Goal: Task Accomplishment & Management: Complete application form

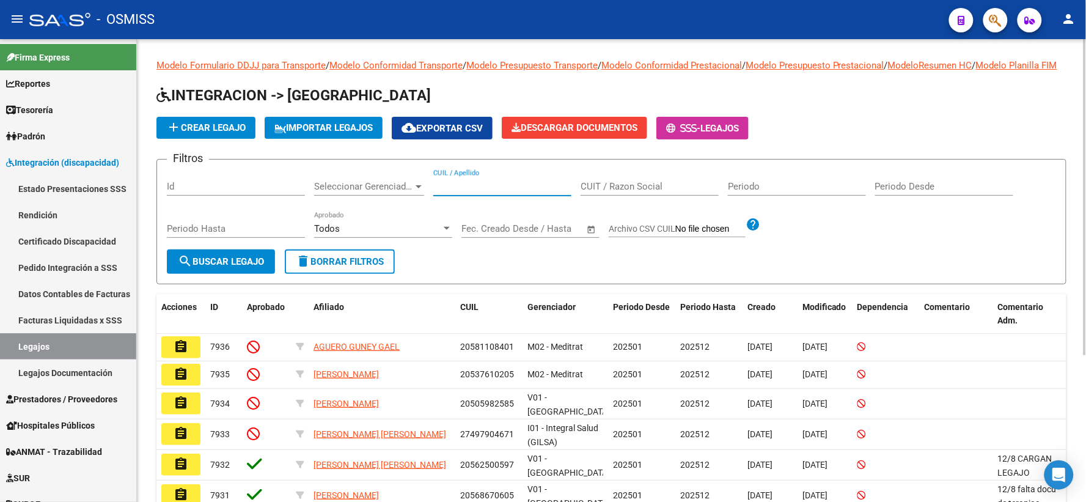
paste input "20545556554"
type input "20545556554"
click at [234, 267] on span "search Buscar Legajo" at bounding box center [221, 261] width 86 height 11
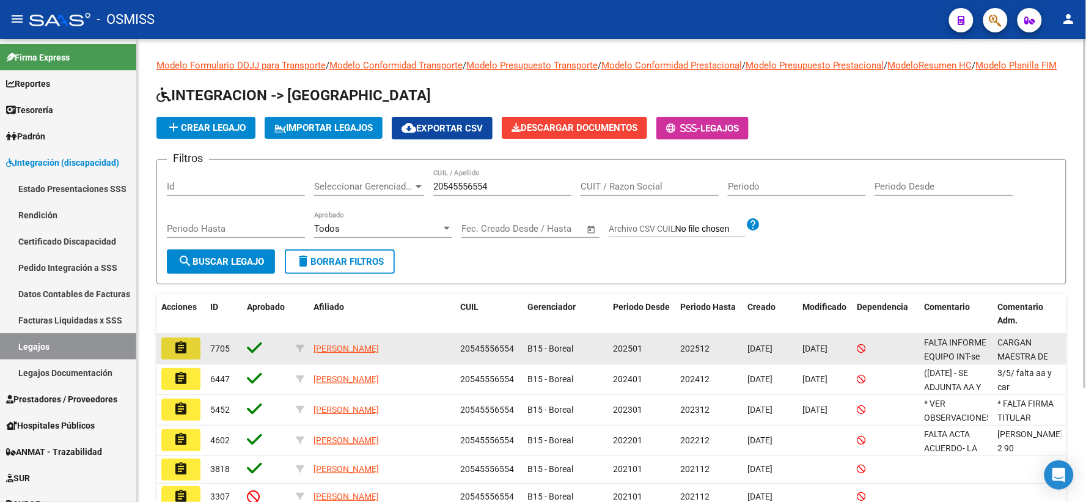
click at [192, 359] on button "assignment" at bounding box center [180, 348] width 39 height 22
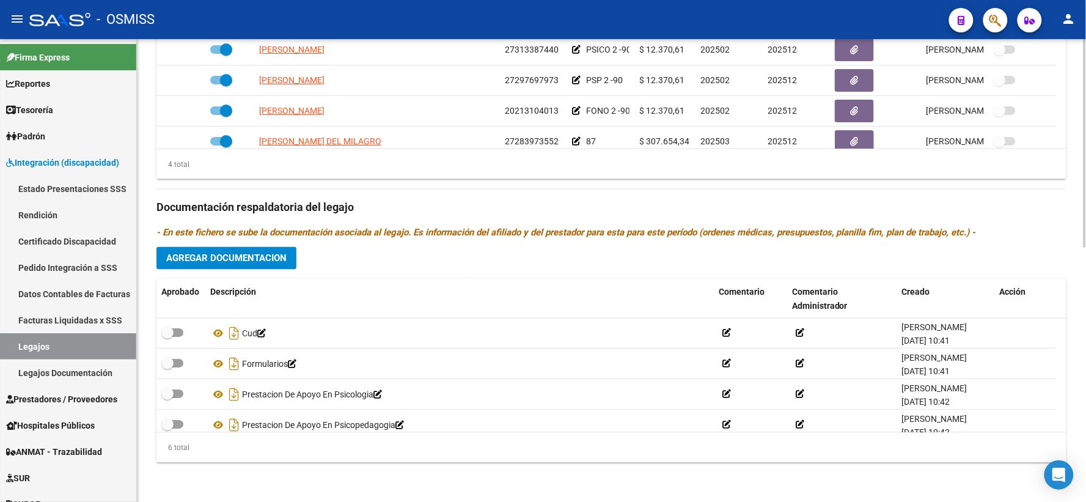
click at [304, 255] on div "Prestadores asociados al legajo Agregar Prestador Aprobado Prestador CUIT Comen…" at bounding box center [611, 200] width 910 height 546
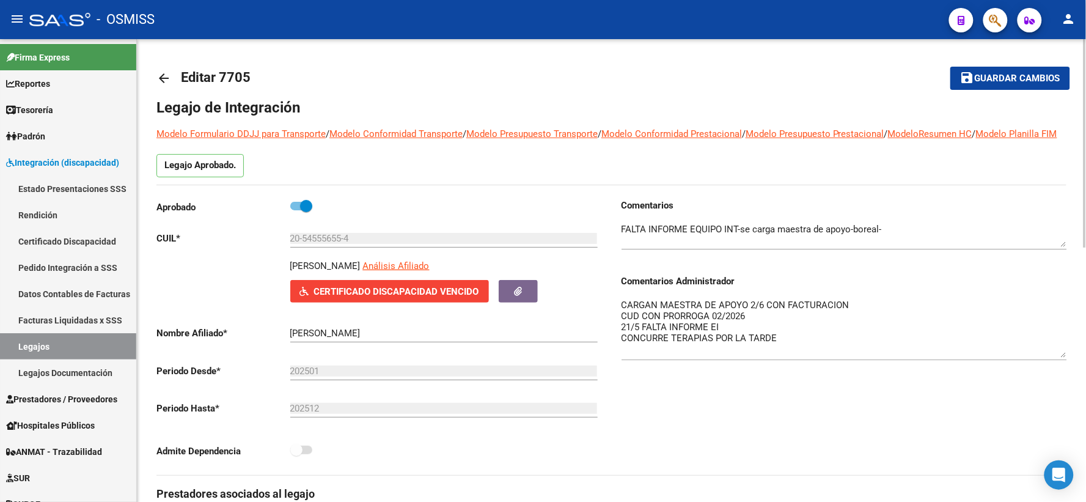
drag, startPoint x: 1059, startPoint y: 335, endPoint x: 1000, endPoint y: 401, distance: 88.7
click at [1052, 357] on textarea "CARGAN MAESTRA DE APOYO 2/6 CON FACTURACION CUD CON PRORROGA 02/2026 21/5 FALTA…" at bounding box center [843, 327] width 445 height 59
click at [630, 87] on mat-toolbar-row "arrow_back Editar 7705" at bounding box center [510, 78] width 709 height 39
click at [490, 87] on mat-toolbar-row "arrow_back Editar 7705" at bounding box center [510, 78] width 709 height 39
click at [1007, 75] on span "Guardar cambios" at bounding box center [1017, 78] width 86 height 11
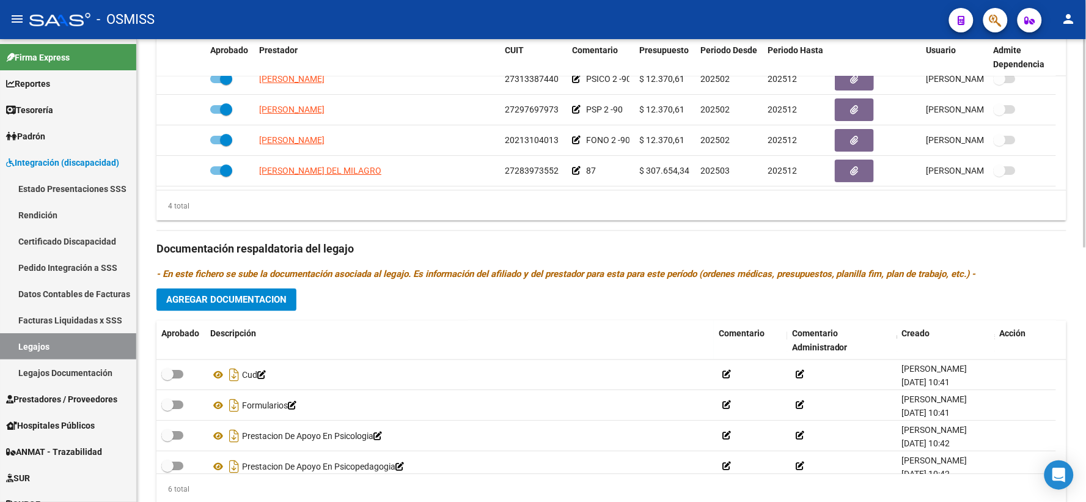
scroll to position [508, 0]
click at [579, 340] on div "Descripción" at bounding box center [459, 333] width 499 height 14
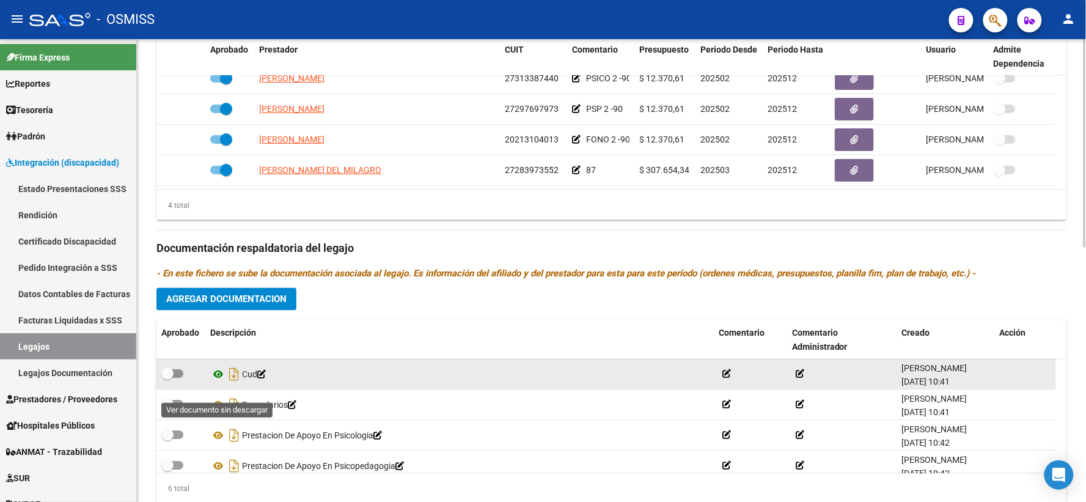
click at [220, 382] on icon at bounding box center [218, 374] width 16 height 15
click at [233, 384] on icon "Descargar documento" at bounding box center [234, 375] width 16 height 20
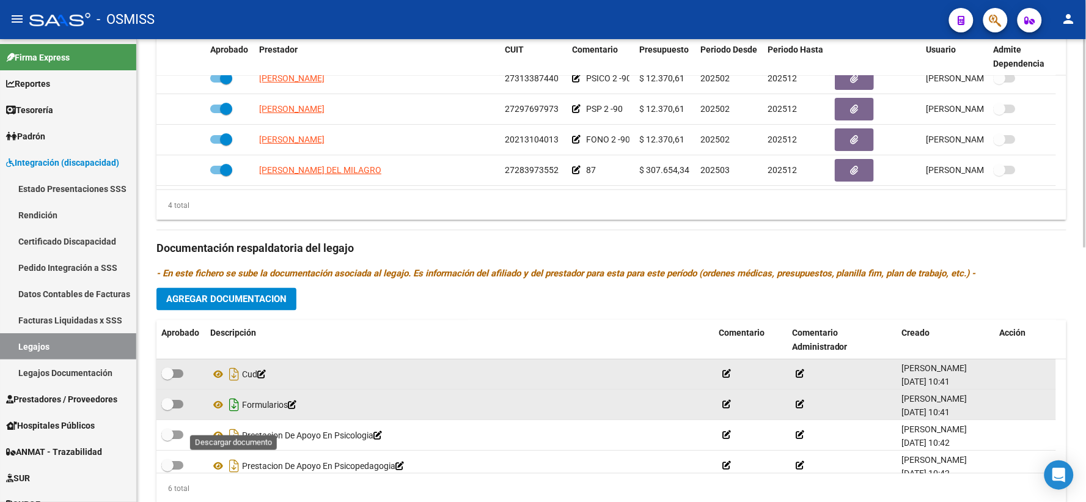
click at [233, 415] on icon "Descargar documento" at bounding box center [234, 405] width 16 height 20
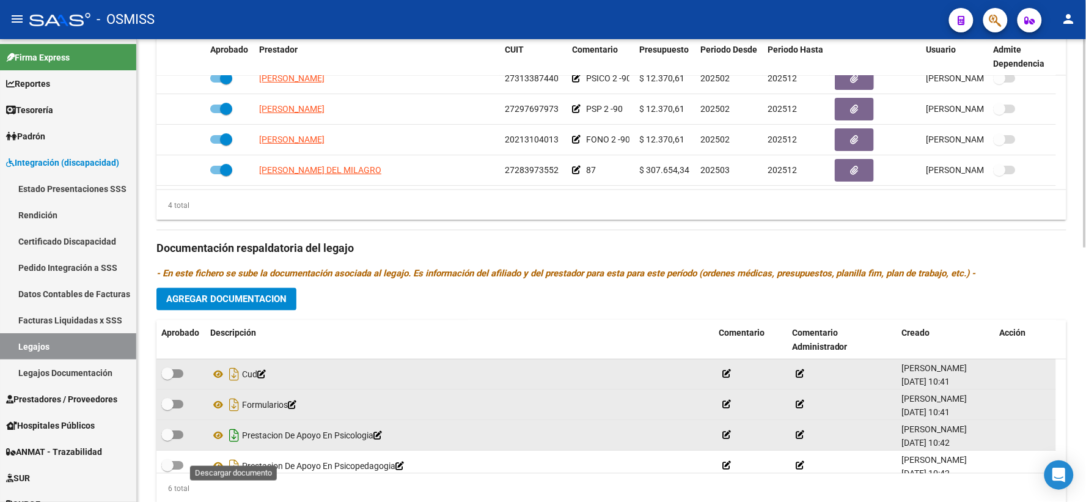
click at [235, 445] on icon "Descargar documento" at bounding box center [234, 436] width 16 height 20
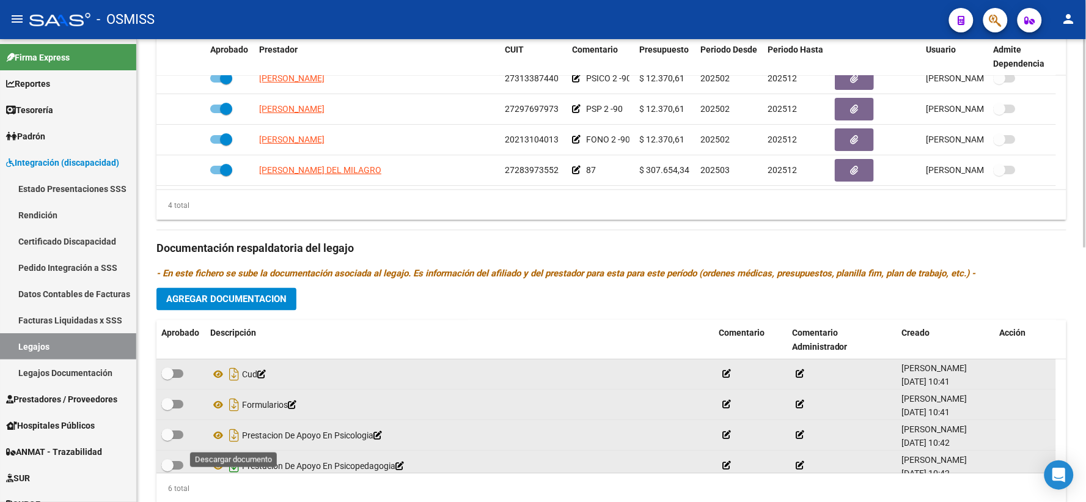
click at [234, 476] on icon "Descargar documento" at bounding box center [234, 466] width 16 height 20
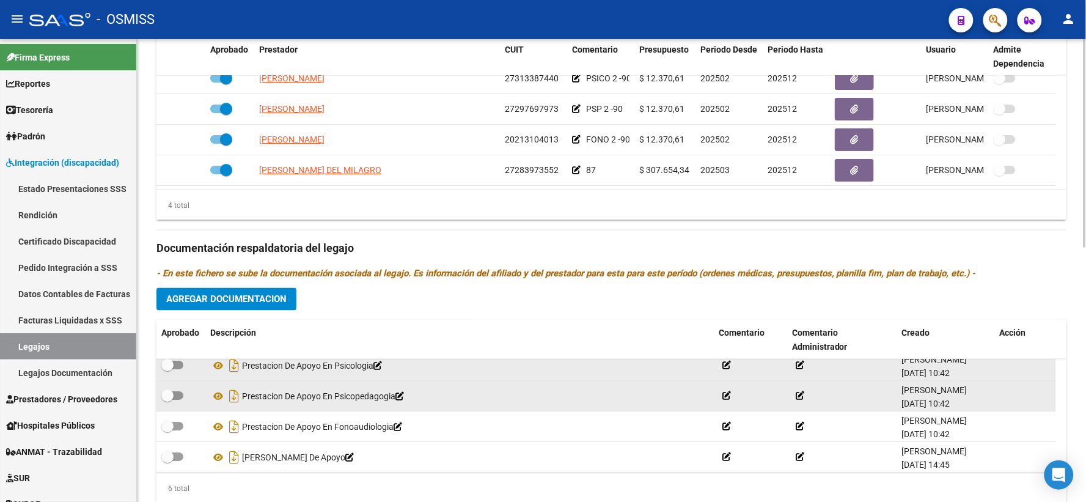
scroll to position [73, 0]
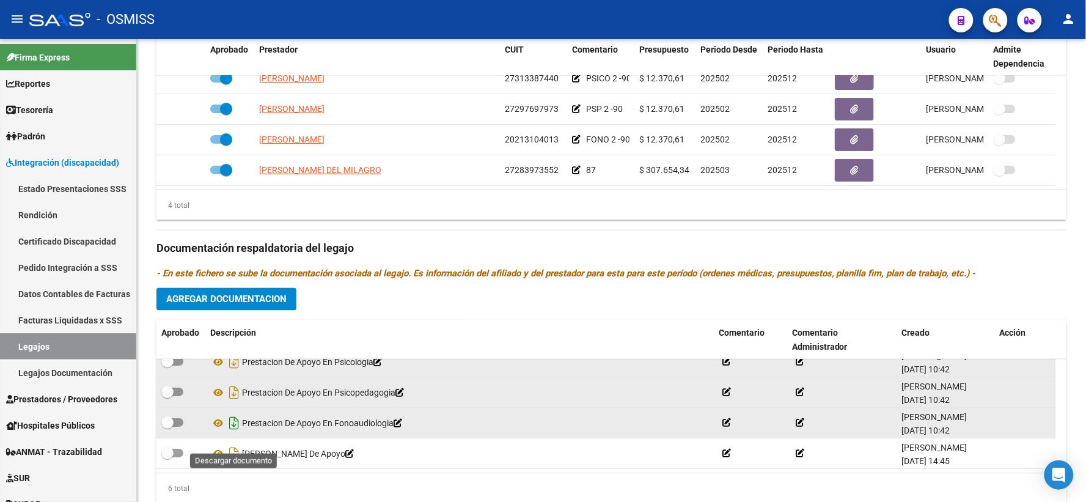
click at [231, 433] on icon "Descargar documento" at bounding box center [234, 424] width 16 height 20
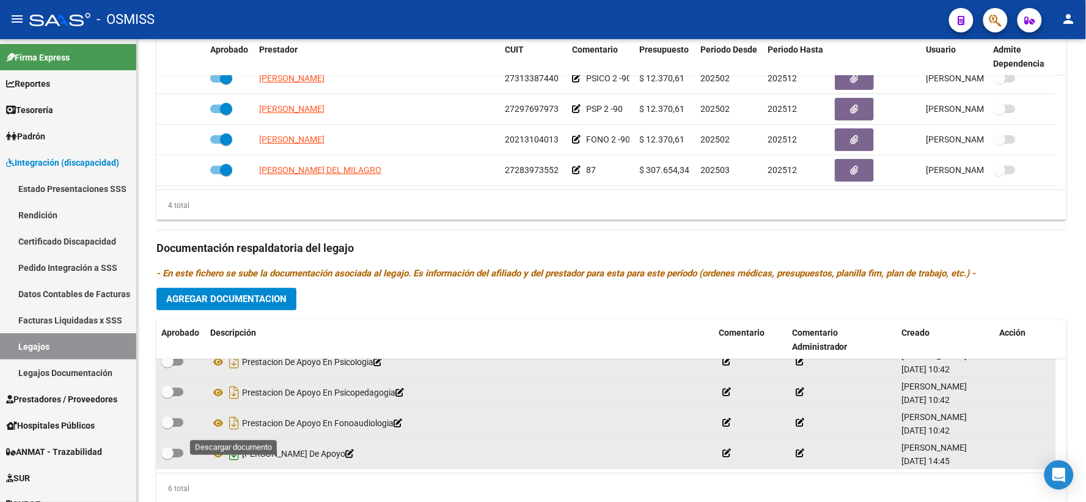
click at [233, 464] on icon "Descargar documento" at bounding box center [234, 454] width 16 height 20
click at [269, 305] on span "Agregar Documentacion" at bounding box center [226, 299] width 120 height 11
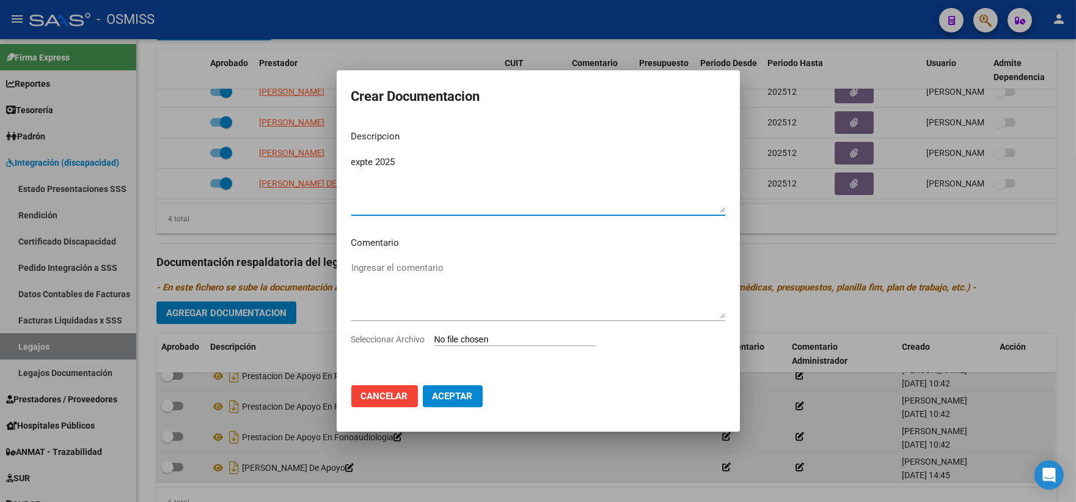
type textarea "expte 2025"
type input "C:\fakepath\ilovepdf_merged_compressed (20).pdf"
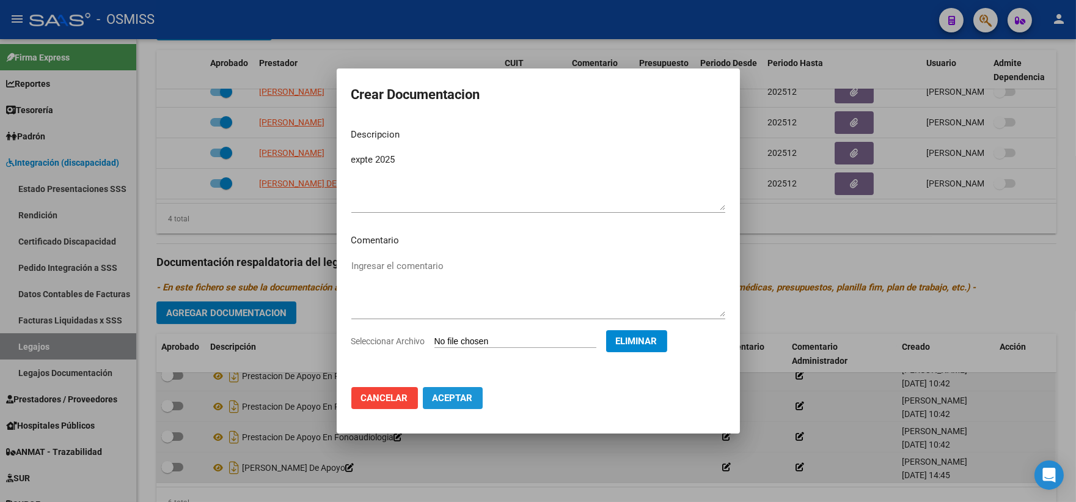
click at [433, 395] on span "Aceptar" at bounding box center [453, 397] width 40 height 11
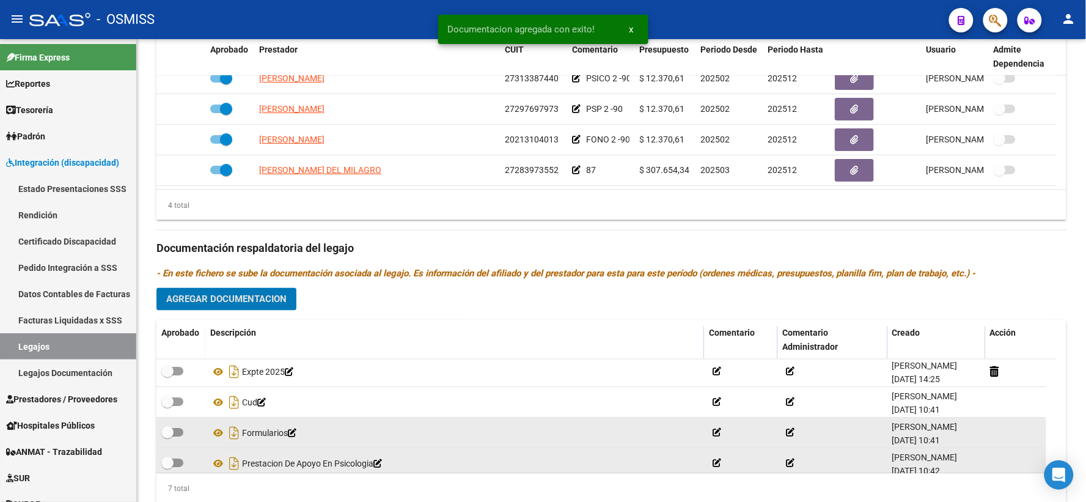
scroll to position [0, 0]
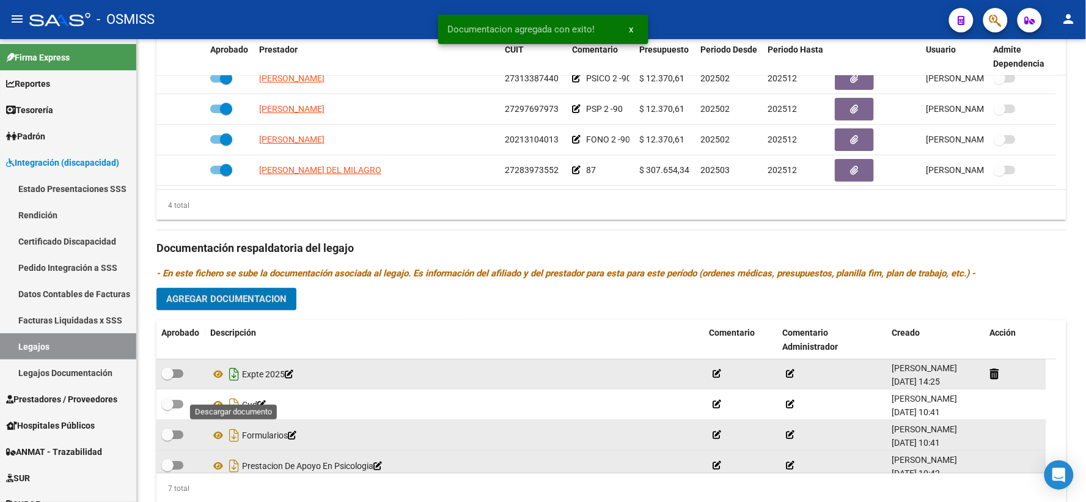
click at [233, 384] on icon "Descargar documento" at bounding box center [234, 375] width 16 height 20
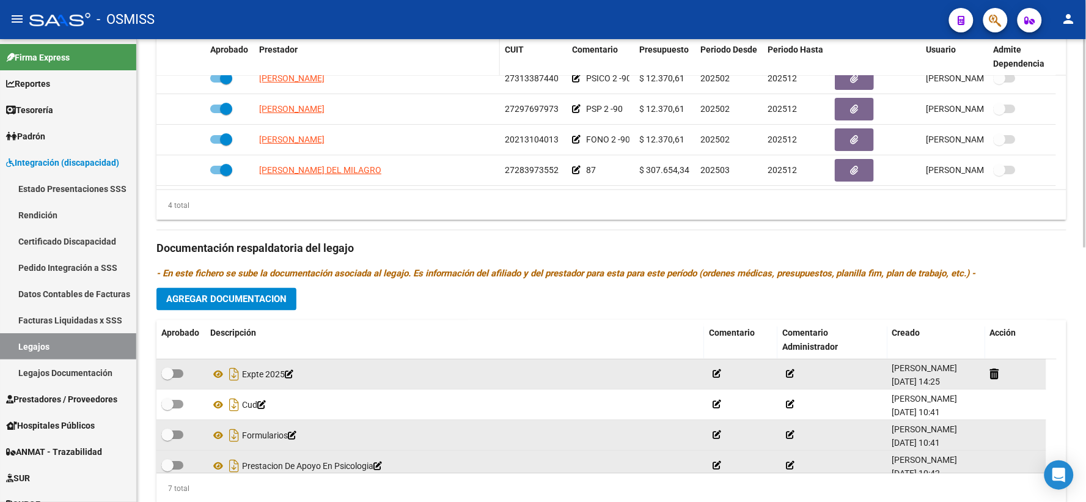
click at [360, 57] on div "Prestador" at bounding box center [377, 50] width 236 height 14
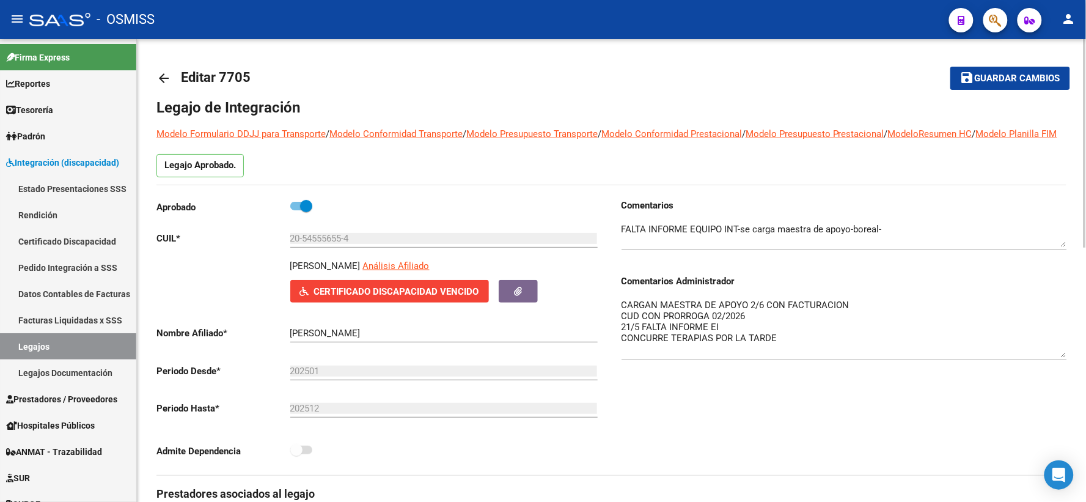
click at [1006, 82] on span "Guardar cambios" at bounding box center [1017, 78] width 86 height 11
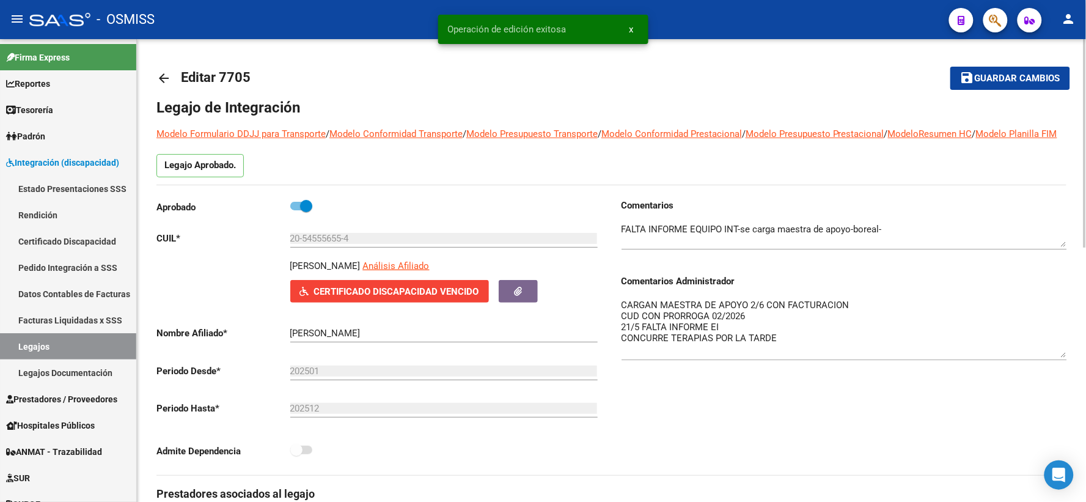
click at [165, 76] on mat-icon "arrow_back" at bounding box center [163, 78] width 15 height 15
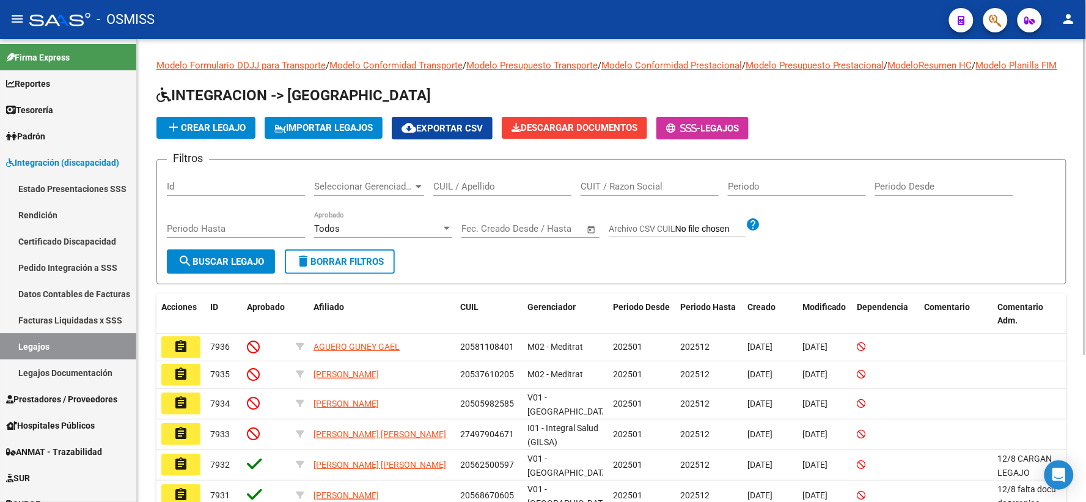
click at [483, 192] on input "CUIL / Apellido" at bounding box center [502, 186] width 138 height 11
paste input "20549314636"
type input "20549314636"
click at [228, 267] on span "search Buscar Legajo" at bounding box center [221, 261] width 86 height 11
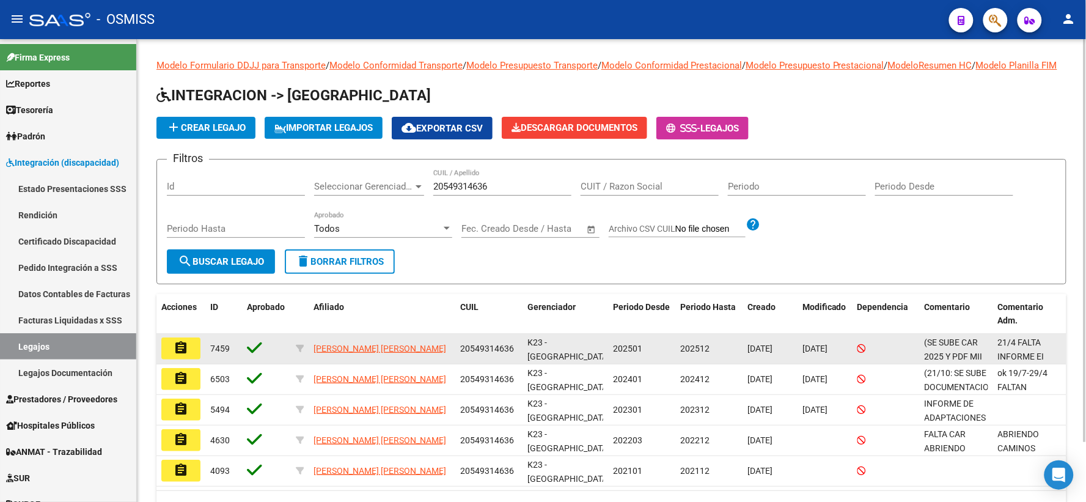
click at [181, 355] on mat-icon "assignment" at bounding box center [181, 347] width 15 height 15
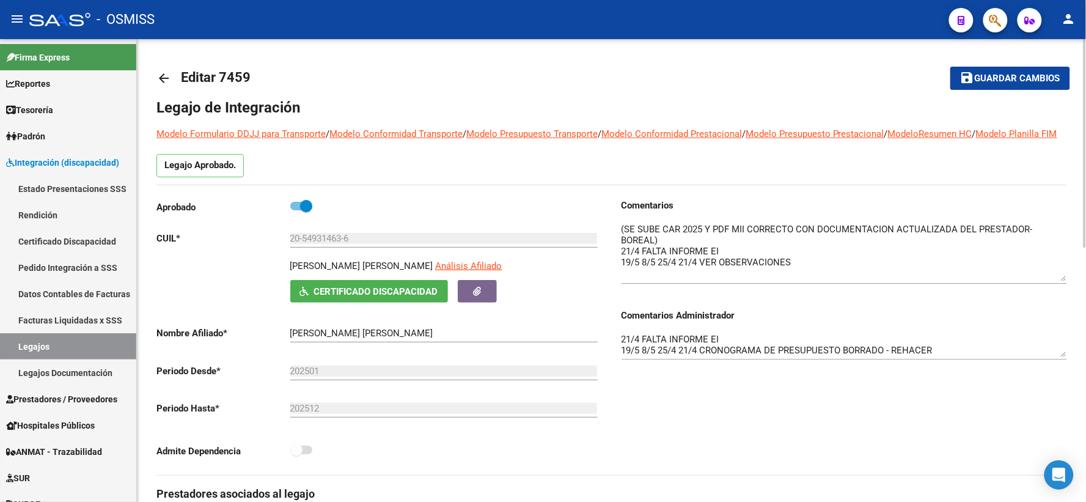
drag, startPoint x: 1059, startPoint y: 258, endPoint x: 1060, endPoint y: 293, distance: 34.8
click at [1060, 281] on textarea at bounding box center [843, 251] width 445 height 59
drag, startPoint x: 1066, startPoint y: 368, endPoint x: 1059, endPoint y: 411, distance: 42.7
click at [1059, 411] on div "Comentarios Comentarios Administrador 21/4 FALTA INFORME EI 19/5 8/5 25/4 21/4 …" at bounding box center [839, 337] width 455 height 276
drag, startPoint x: 1066, startPoint y: 368, endPoint x: 1059, endPoint y: 400, distance: 31.9
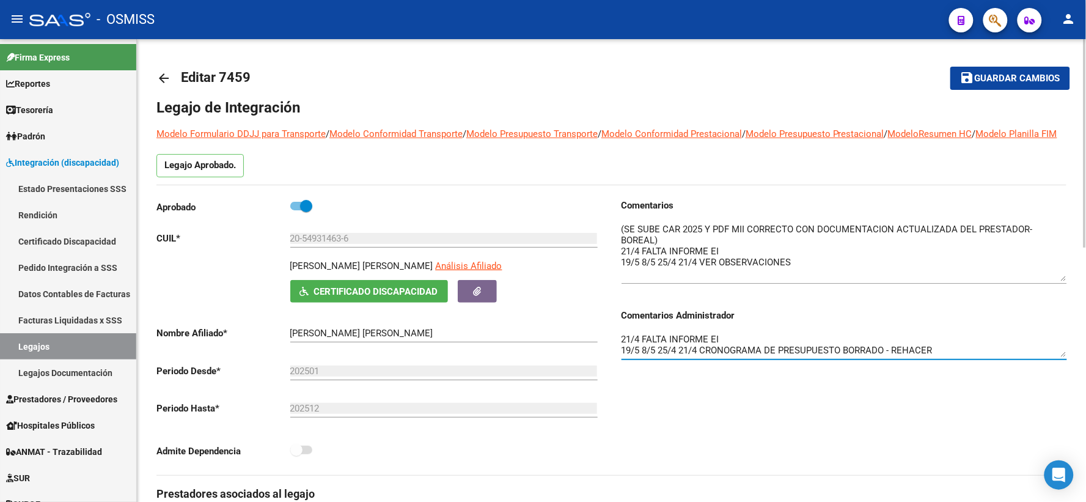
click at [1059, 400] on div "Comentarios Comentarios Administrador 21/4 FALTA INFORME EI 19/5 8/5 25/4 21/4 …" at bounding box center [839, 337] width 455 height 276
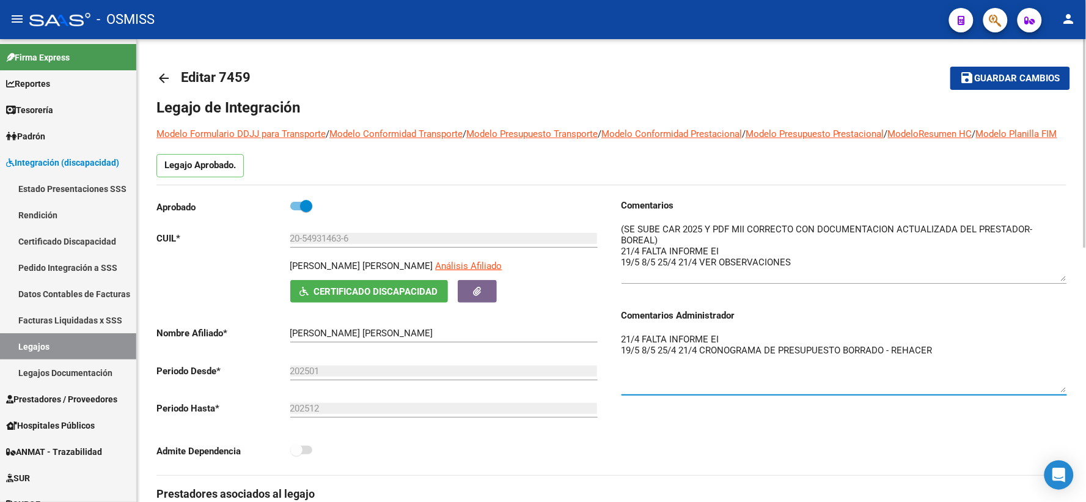
drag, startPoint x: 1061, startPoint y: 365, endPoint x: 1058, endPoint y: 401, distance: 36.2
click at [1058, 392] on textarea "21/4 FALTA INFORME EI 19/5 8/5 25/4 21/4 CRONOGRAMA DE PRESUPUESTO BORRADO - RE…" at bounding box center [843, 362] width 445 height 60
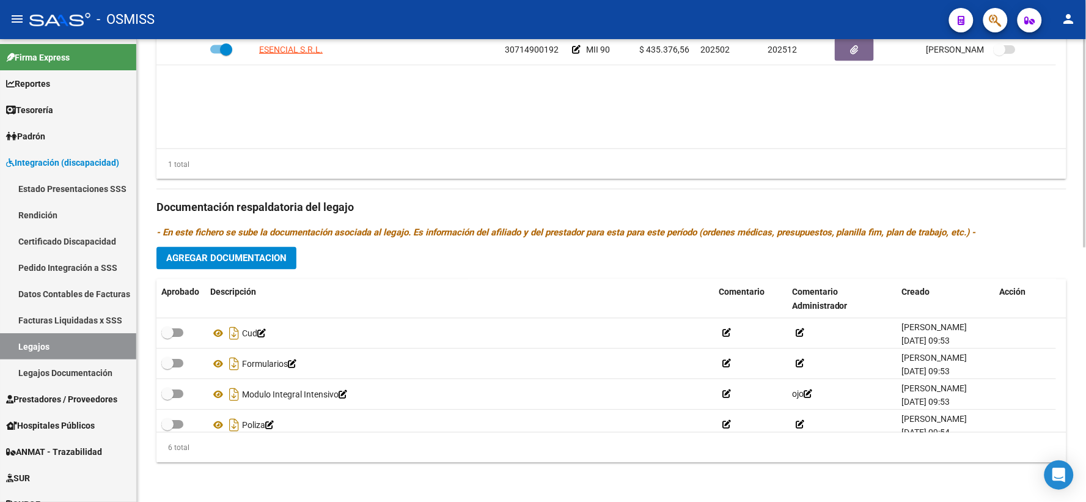
scroll to position [564, 0]
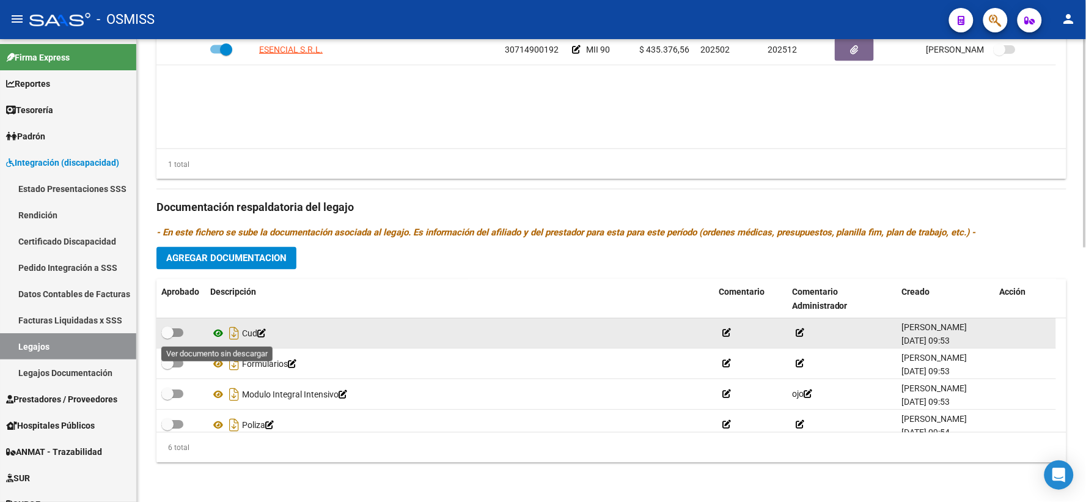
click at [216, 331] on icon at bounding box center [218, 333] width 16 height 15
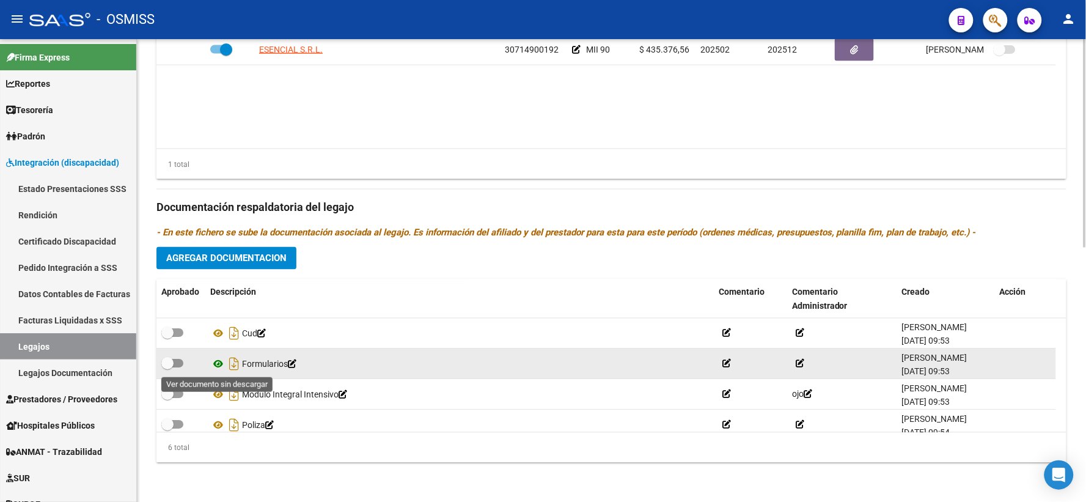
click at [223, 362] on icon at bounding box center [218, 364] width 16 height 15
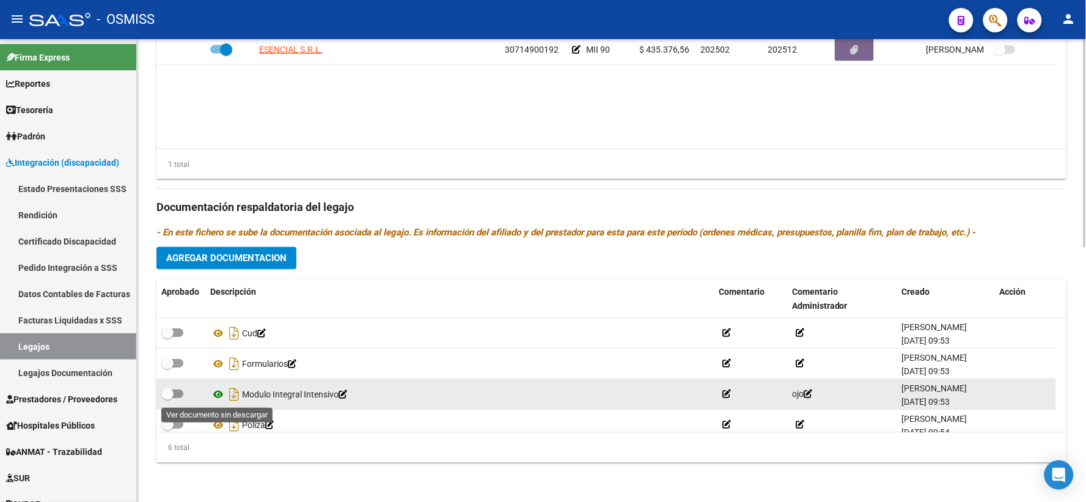
click at [221, 392] on icon at bounding box center [218, 394] width 16 height 15
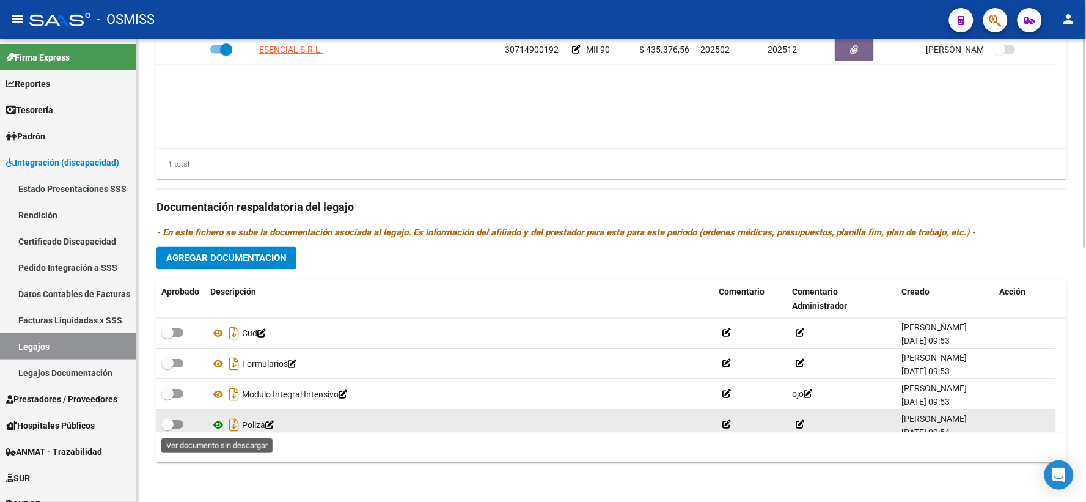
click at [217, 428] on icon at bounding box center [218, 425] width 16 height 15
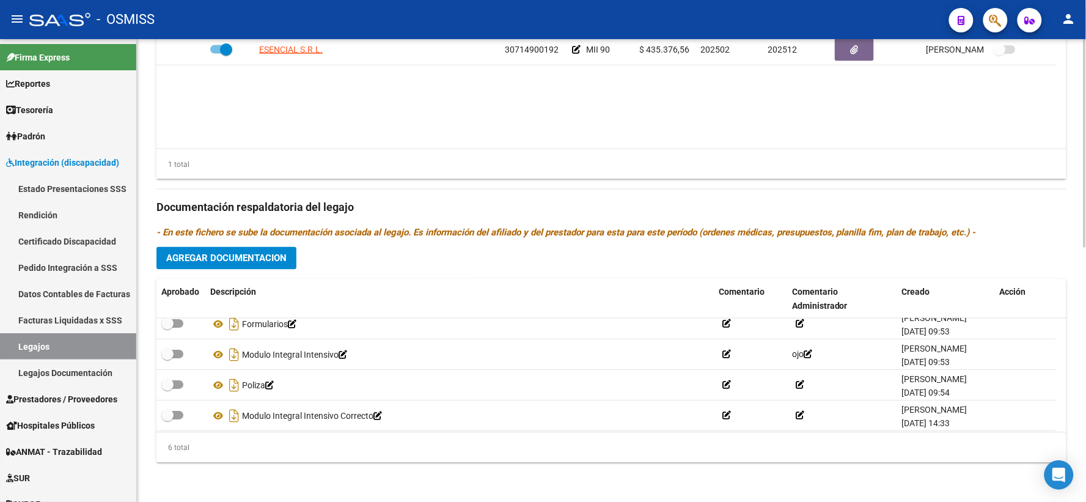
scroll to position [73, 0]
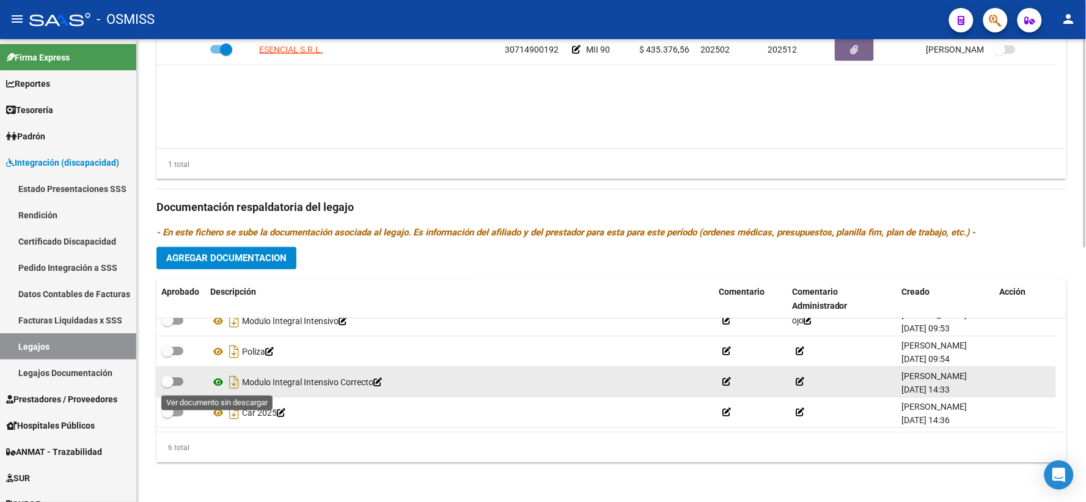
click at [219, 381] on icon at bounding box center [218, 382] width 16 height 15
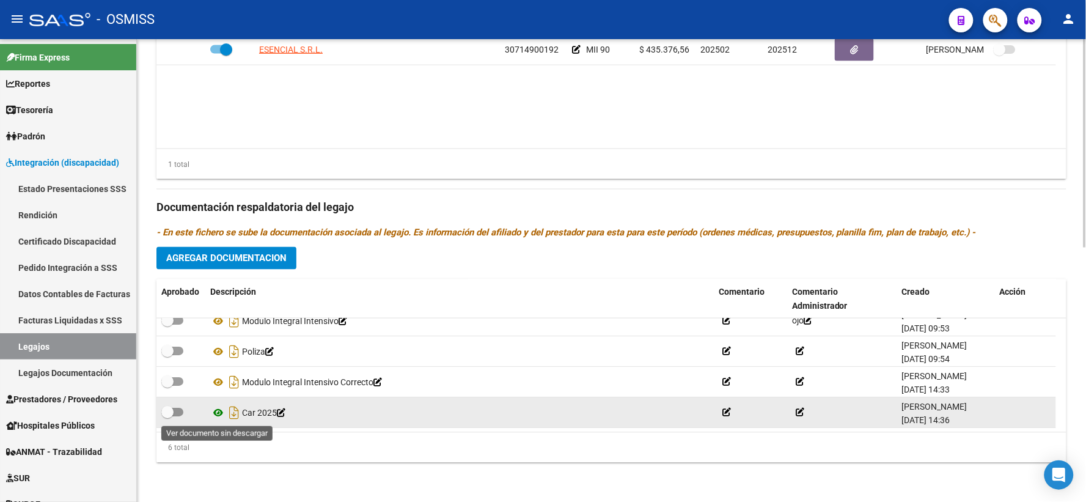
click at [216, 412] on icon at bounding box center [218, 413] width 16 height 15
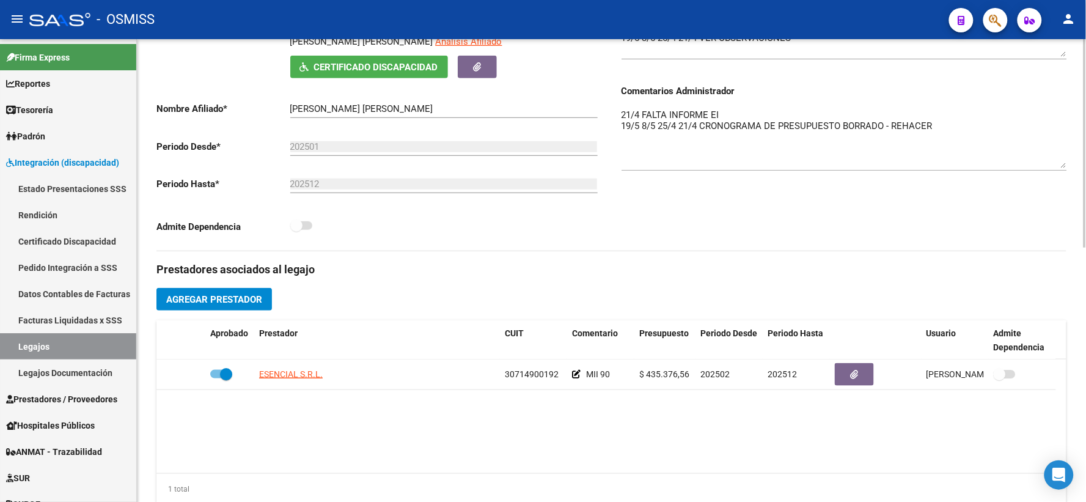
scroll to position [0, 0]
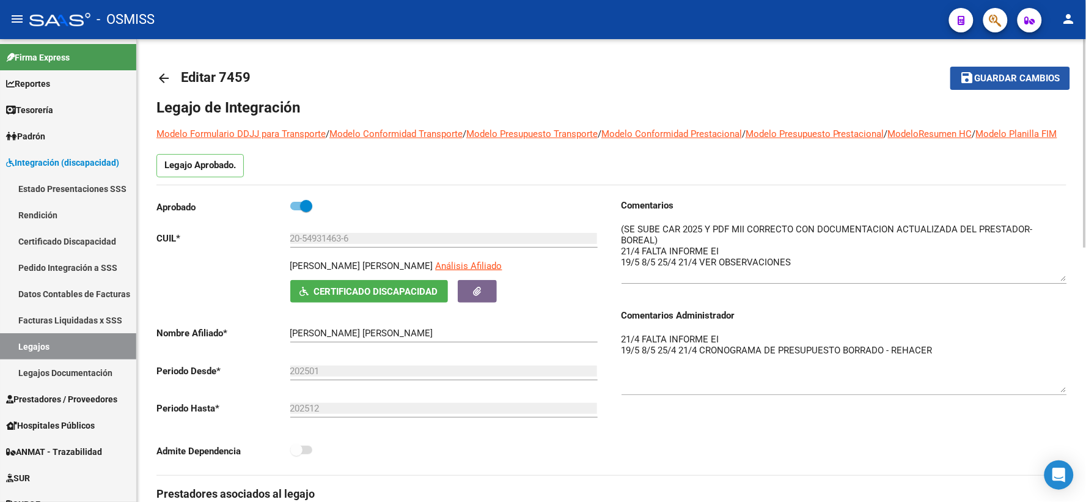
click at [998, 73] on span "Guardar cambios" at bounding box center [1017, 78] width 86 height 11
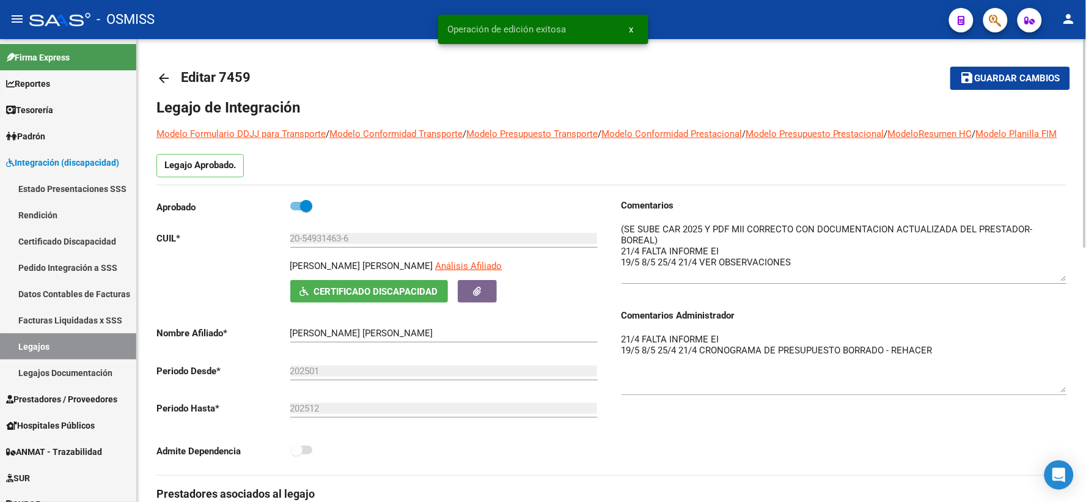
click at [167, 81] on mat-icon "arrow_back" at bounding box center [163, 78] width 15 height 15
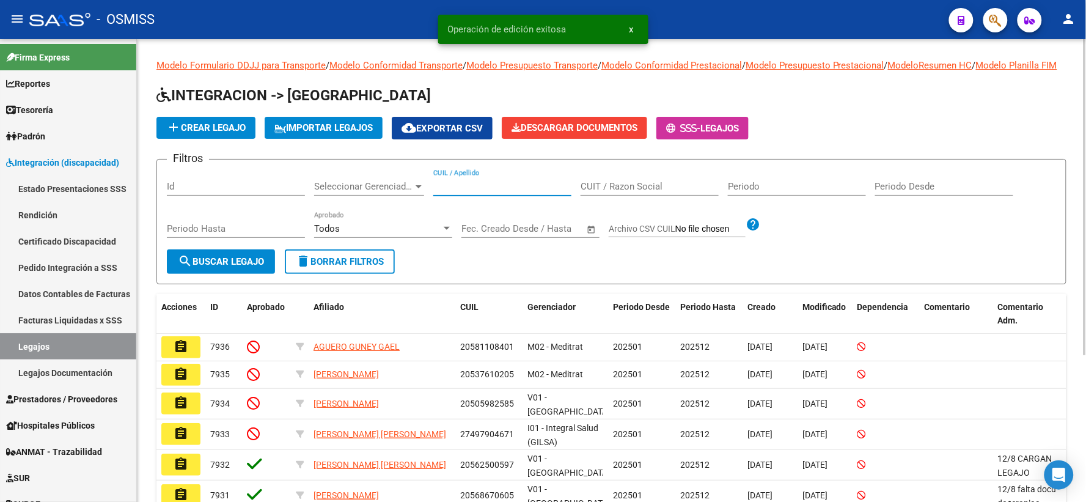
paste input "20527294194"
type input "20527294194"
click at [226, 267] on span "search Buscar Legajo" at bounding box center [221, 261] width 86 height 11
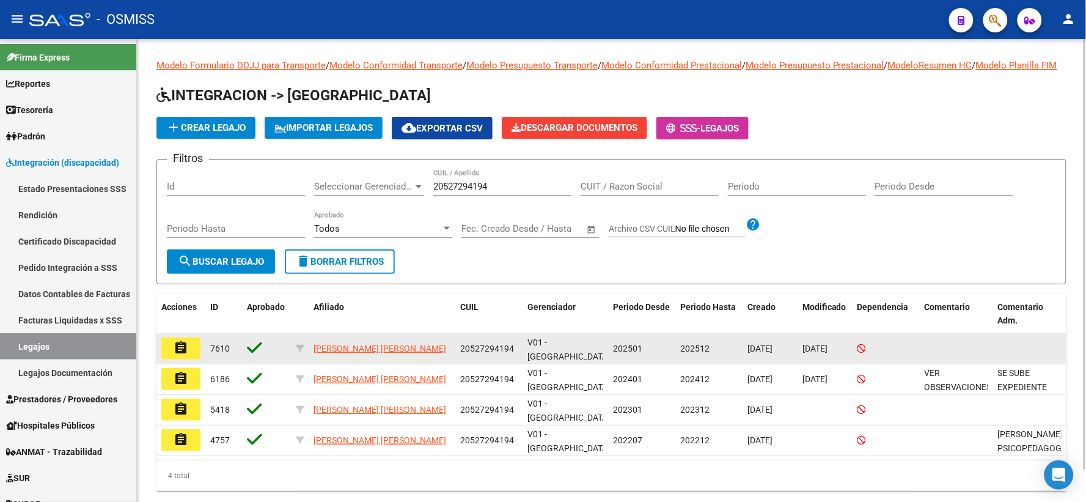
click at [179, 353] on mat-icon "assignment" at bounding box center [181, 347] width 15 height 15
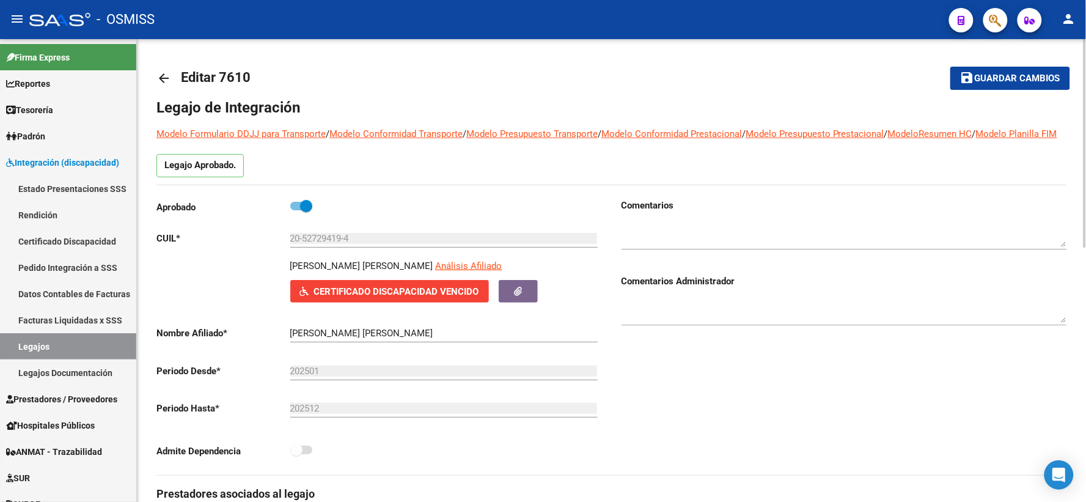
click at [162, 81] on mat-icon "arrow_back" at bounding box center [163, 78] width 15 height 15
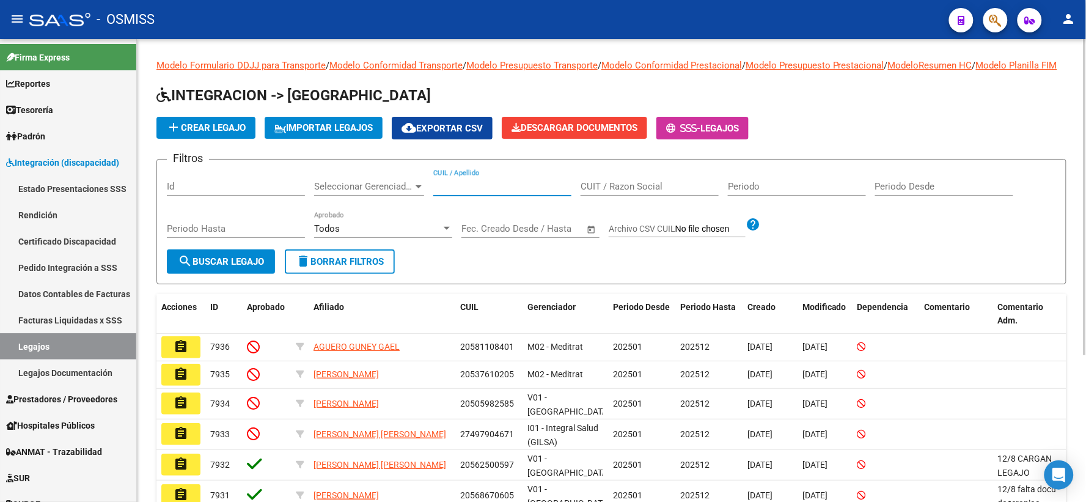
paste input "20546860591"
type input "20546860591"
click at [212, 267] on span "search Buscar Legajo" at bounding box center [221, 261] width 86 height 11
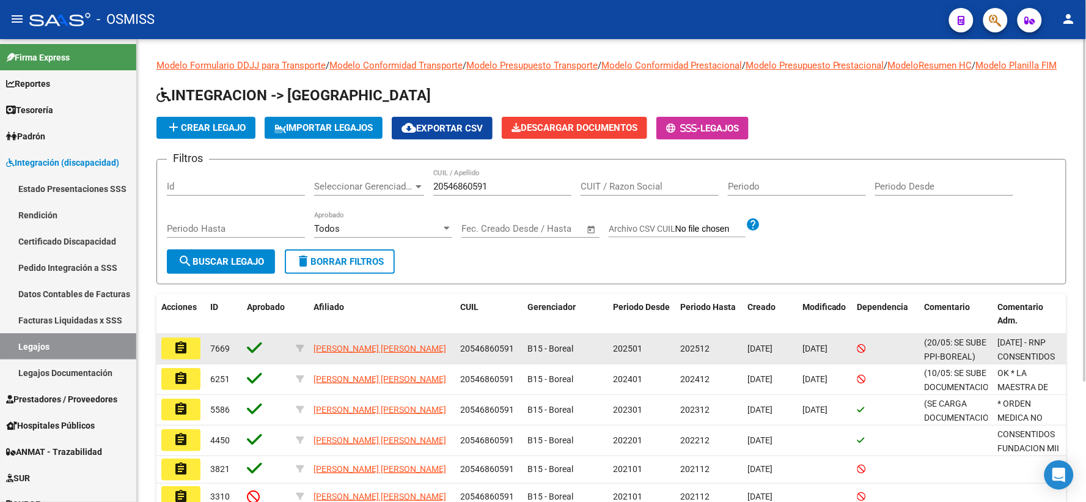
click at [185, 355] on mat-icon "assignment" at bounding box center [181, 347] width 15 height 15
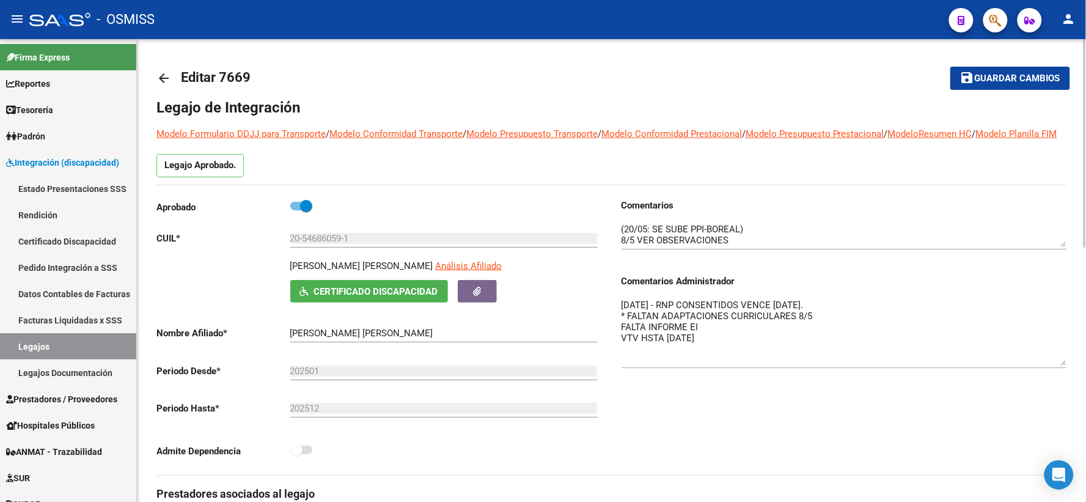
drag, startPoint x: 1060, startPoint y: 335, endPoint x: 1060, endPoint y: 378, distance: 42.8
click at [1060, 365] on textarea "8/05/2025 - RNP CONSENTIDOS VENCE SEPTIEMBRE 2025. * FALTAN ADAPTACIONES CURRIC…" at bounding box center [843, 331] width 445 height 67
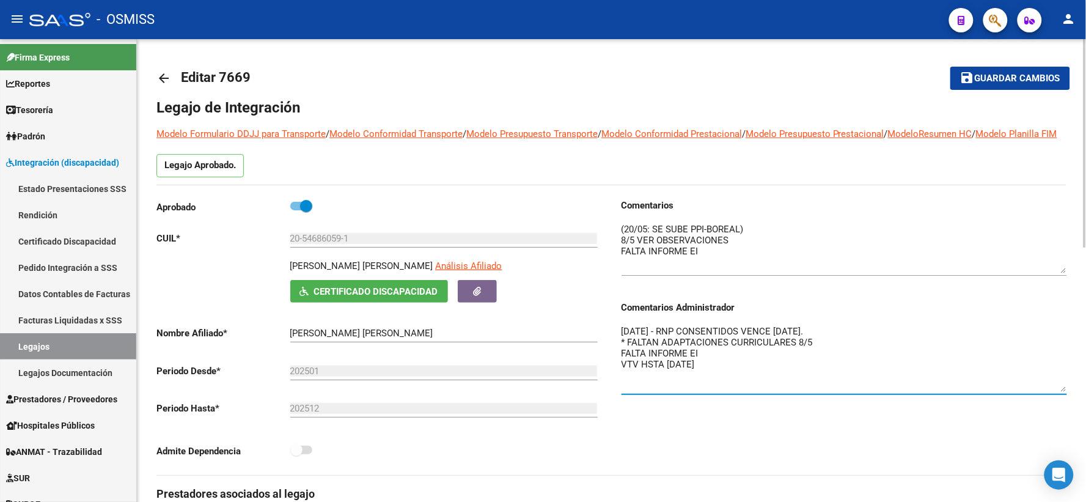
drag, startPoint x: 1061, startPoint y: 258, endPoint x: 1061, endPoint y: 285, distance: 26.3
click at [1061, 273] on textarea at bounding box center [843, 247] width 445 height 51
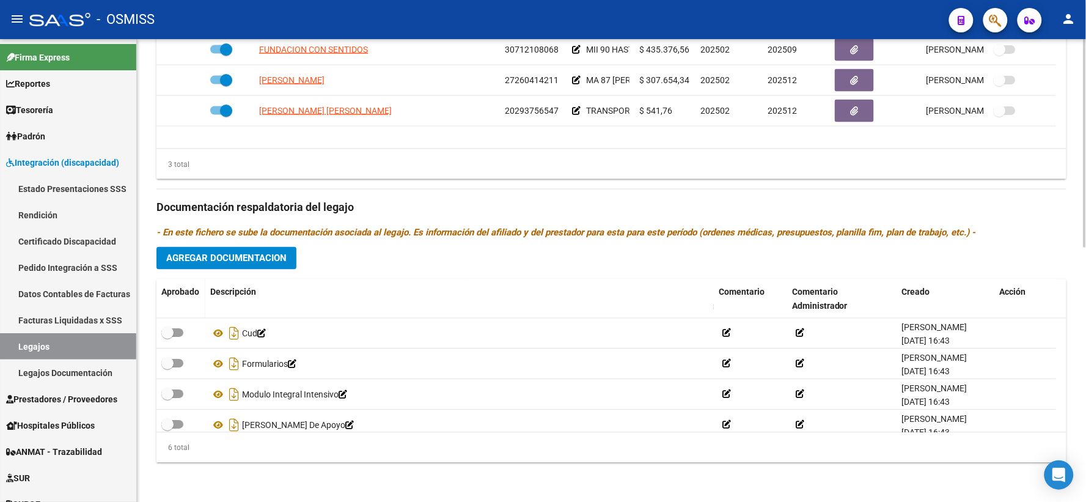
scroll to position [564, 0]
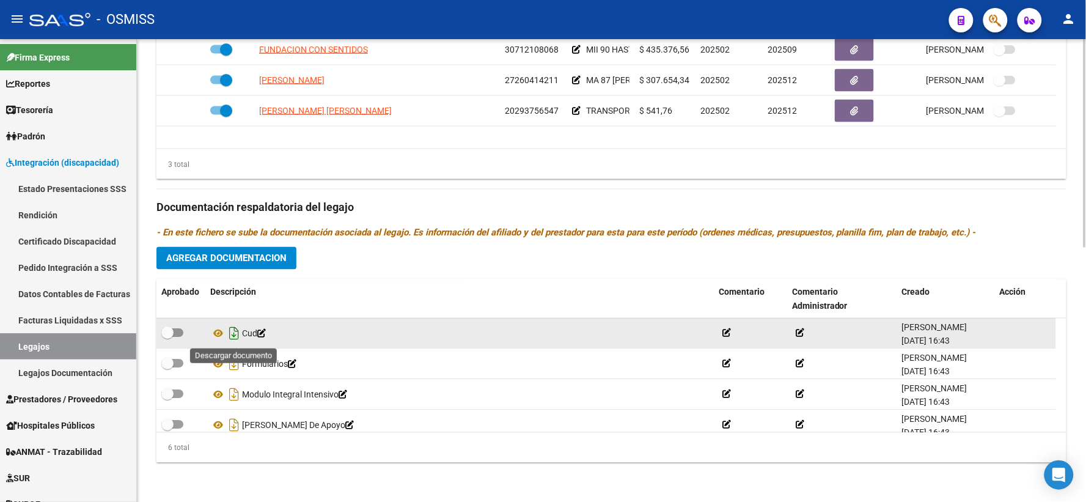
click at [228, 329] on icon "Descargar documento" at bounding box center [234, 334] width 16 height 20
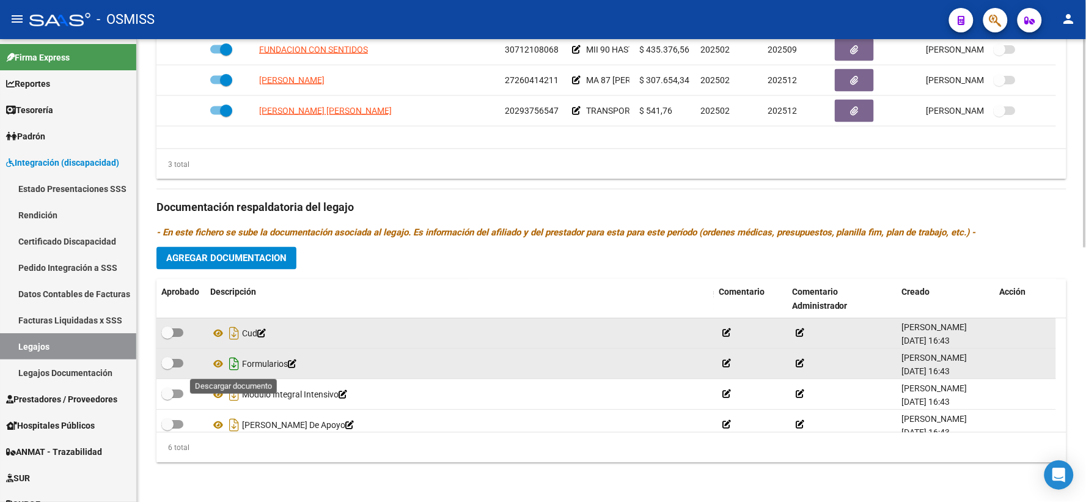
click at [231, 362] on icon "Descargar documento" at bounding box center [234, 364] width 16 height 20
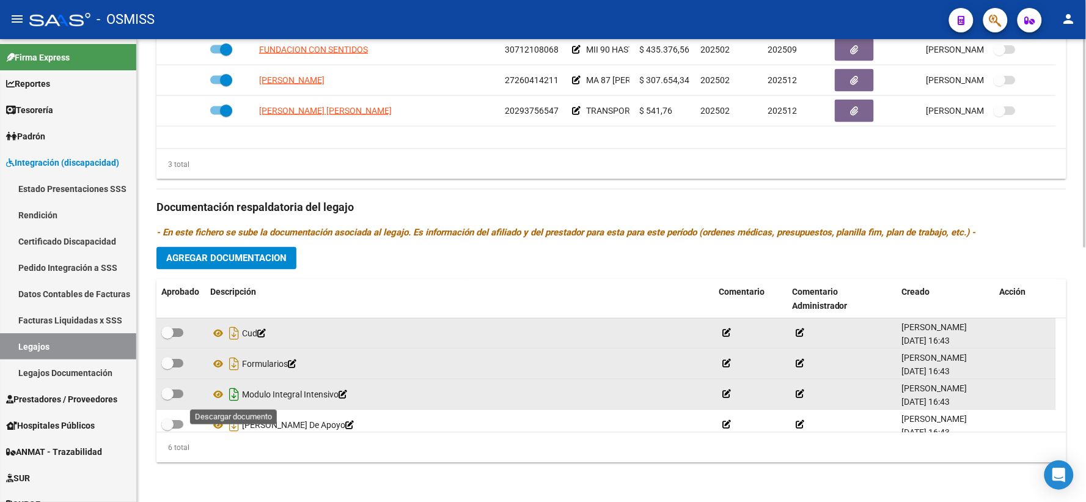
click at [234, 394] on icon "Descargar documento" at bounding box center [234, 395] width 16 height 20
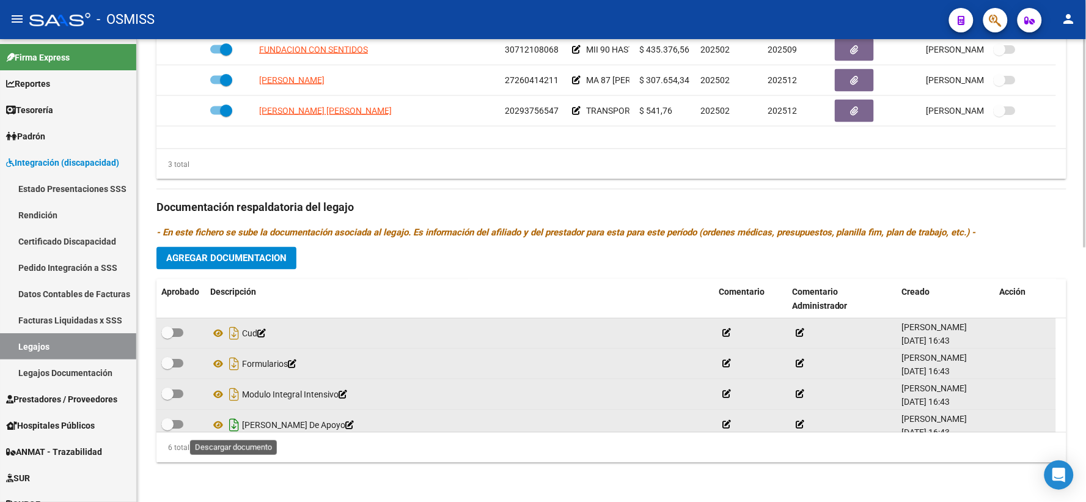
click at [233, 425] on icon "Descargar documento" at bounding box center [234, 425] width 16 height 20
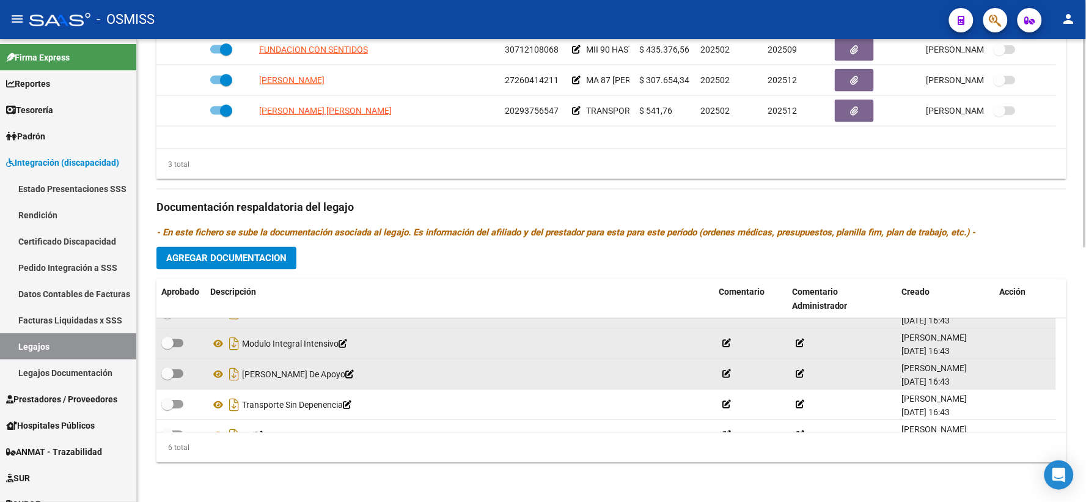
scroll to position [73, 0]
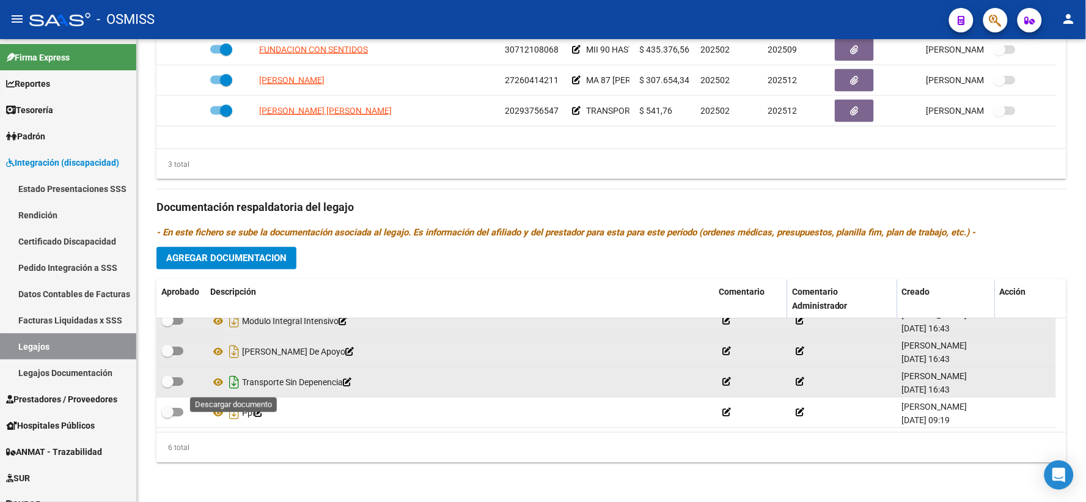
click at [233, 383] on icon "Descargar documento" at bounding box center [234, 383] width 16 height 20
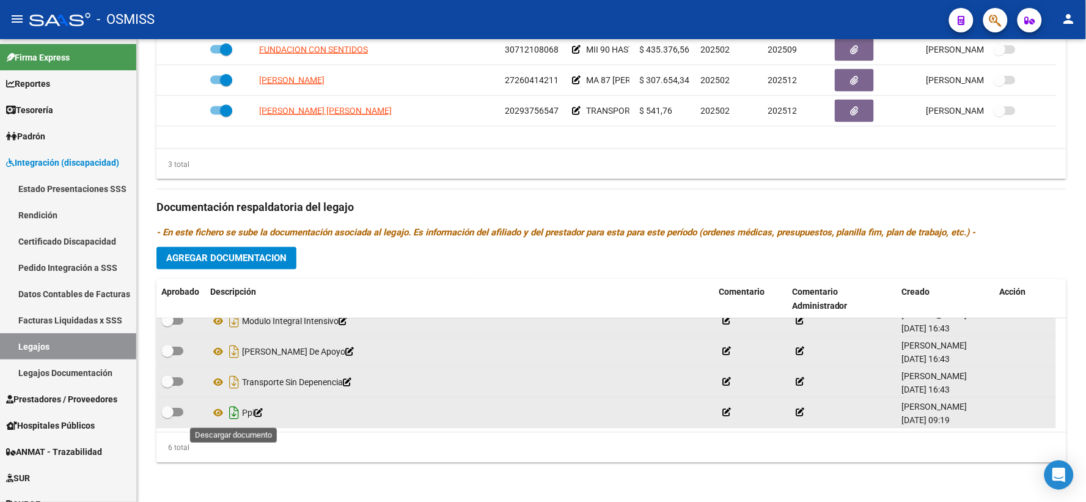
click at [231, 414] on icon "Descargar documento" at bounding box center [234, 413] width 16 height 20
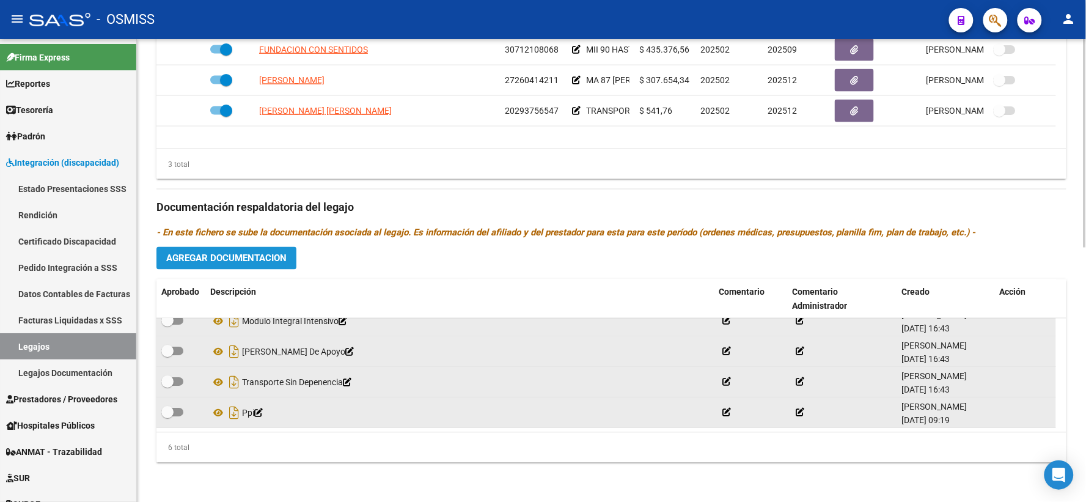
click at [215, 254] on span "Agregar Documentacion" at bounding box center [226, 258] width 120 height 11
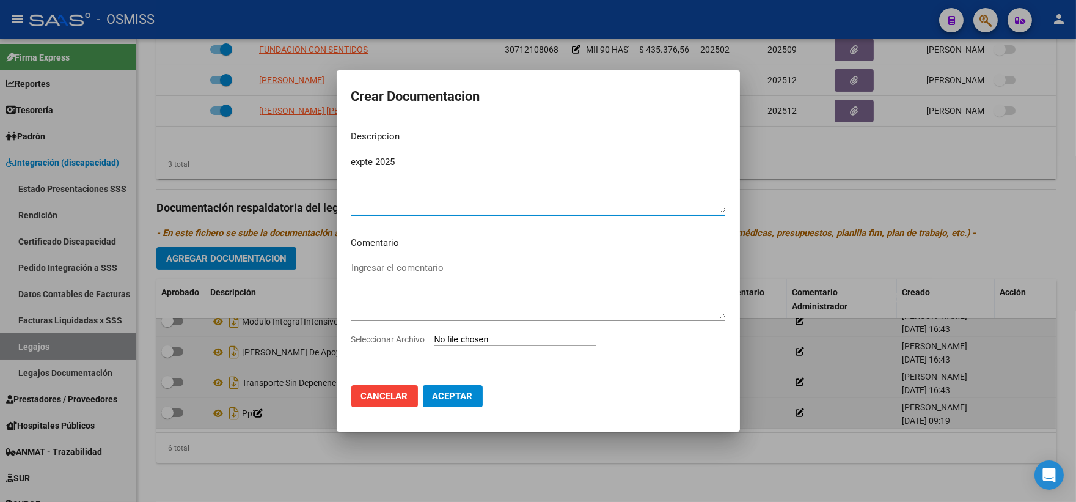
type textarea "expte 2025"
type input "C:\fakepath\ilovepdf_merged_compressed (21).pdf"
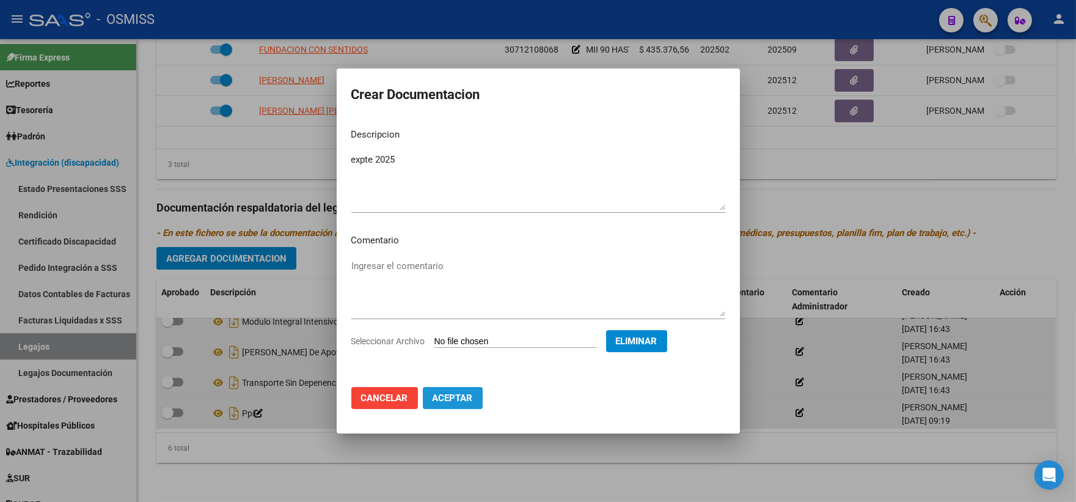
click at [440, 401] on span "Aceptar" at bounding box center [453, 397] width 40 height 11
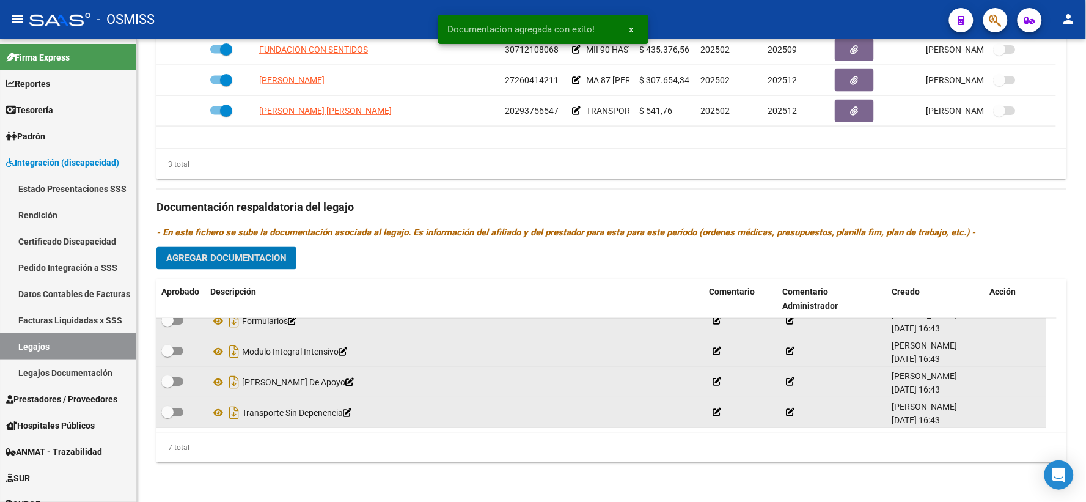
scroll to position [0, 0]
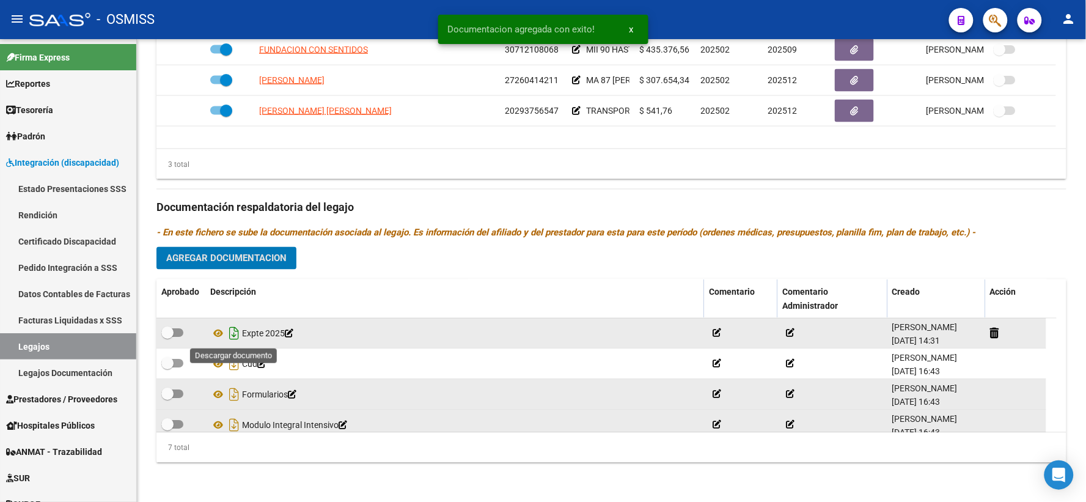
click at [231, 332] on icon "Descargar documento" at bounding box center [234, 334] width 16 height 20
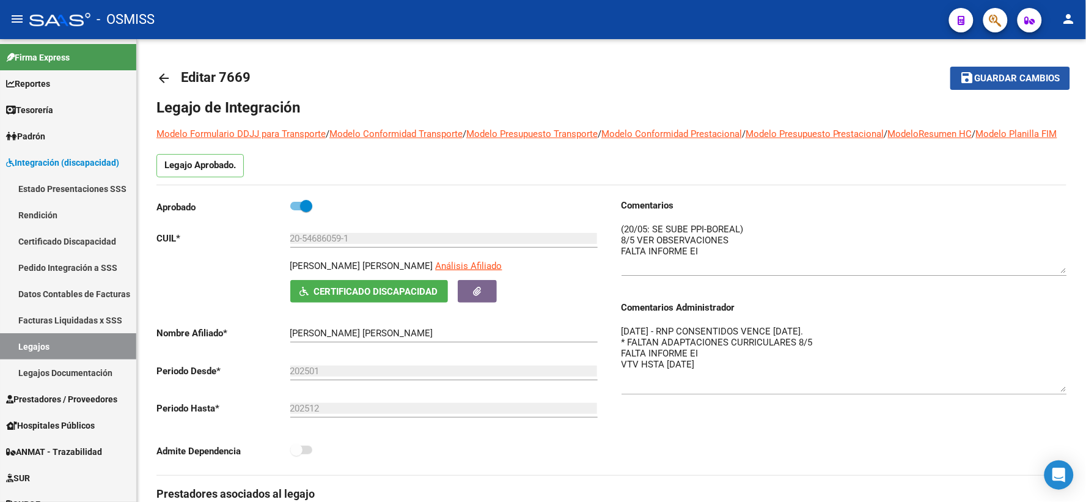
click at [1025, 84] on button "save Guardar cambios" at bounding box center [1010, 78] width 120 height 23
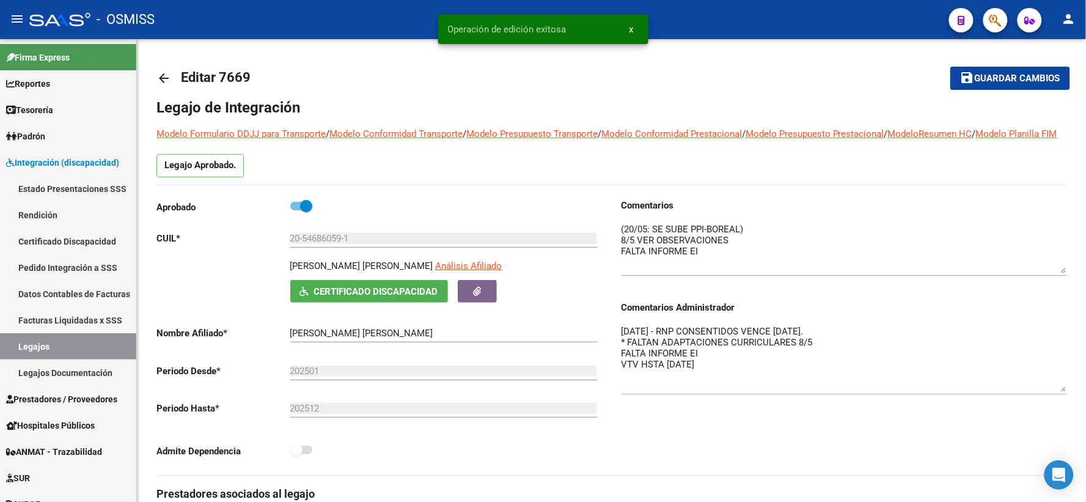
click at [161, 75] on mat-icon "arrow_back" at bounding box center [163, 78] width 15 height 15
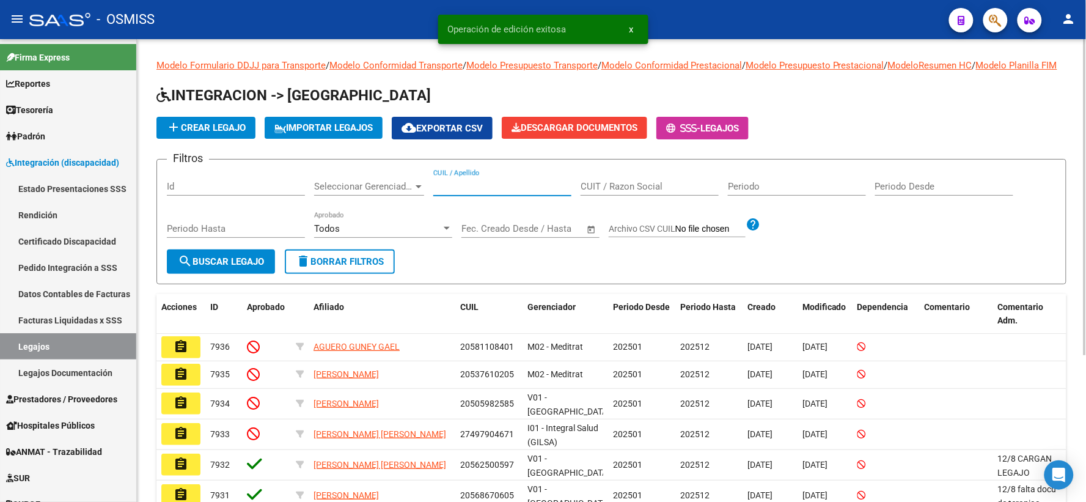
paste input "20546030831"
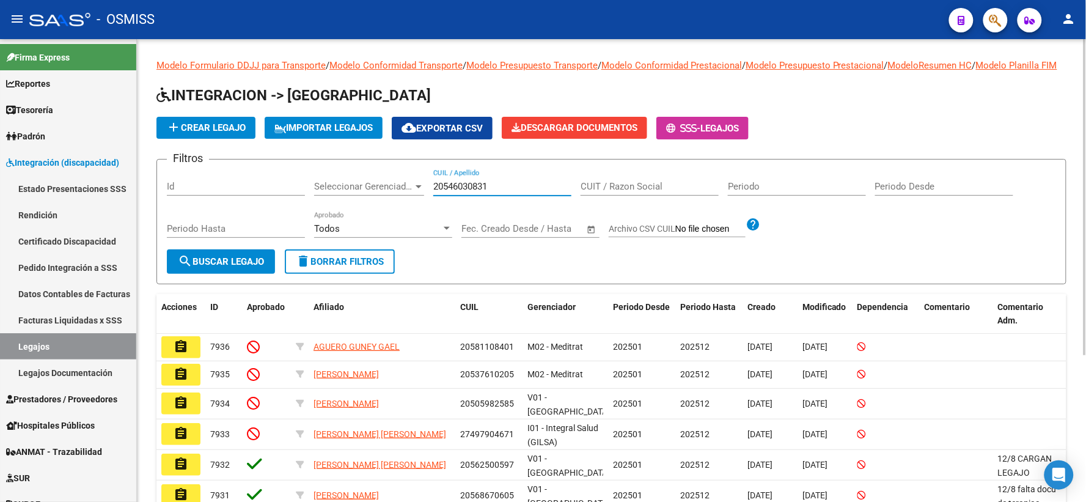
type input "20546030831"
click at [203, 267] on span "search Buscar Legajo" at bounding box center [221, 261] width 86 height 11
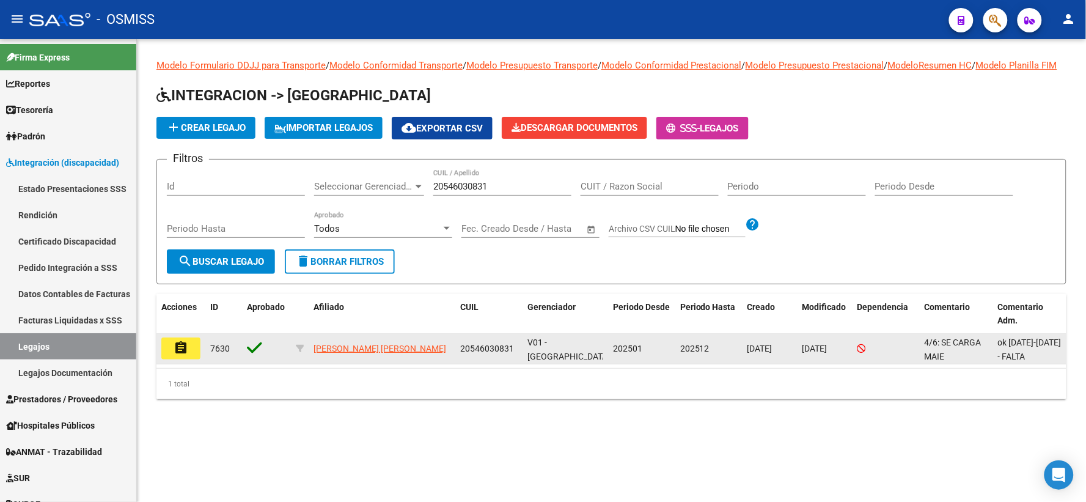
click at [174, 355] on mat-icon "assignment" at bounding box center [181, 347] width 15 height 15
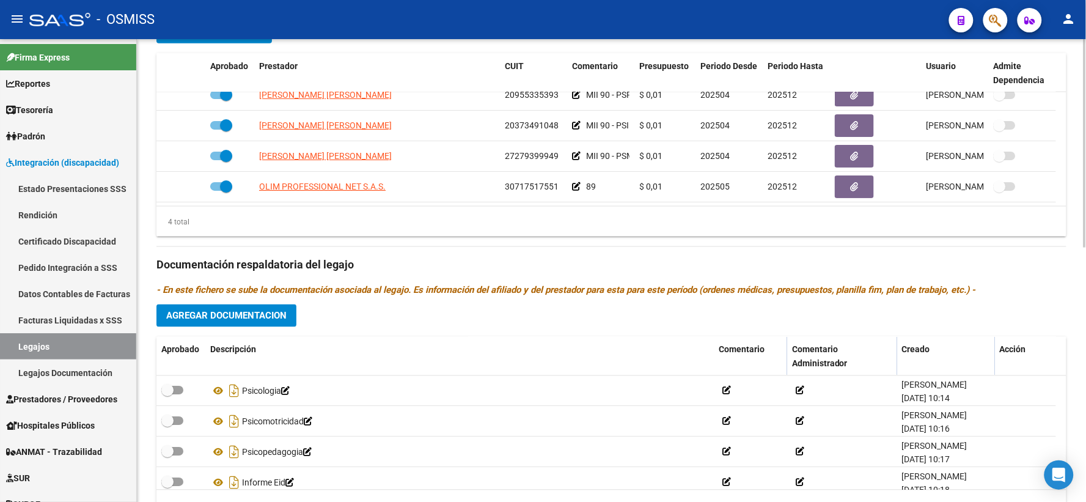
scroll to position [564, 0]
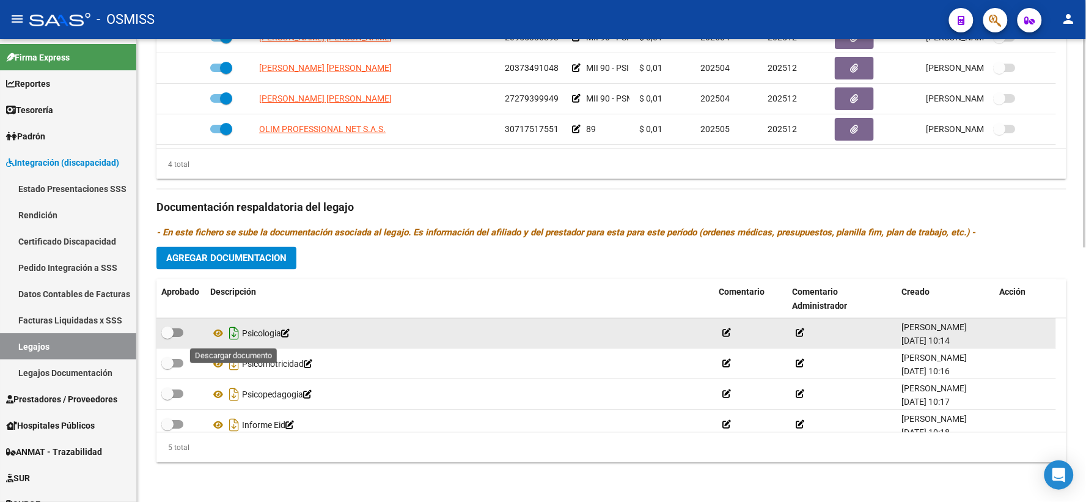
drag, startPoint x: 236, startPoint y: 331, endPoint x: 234, endPoint y: 340, distance: 9.3
click at [234, 331] on icon "Descargar documento" at bounding box center [234, 334] width 16 height 20
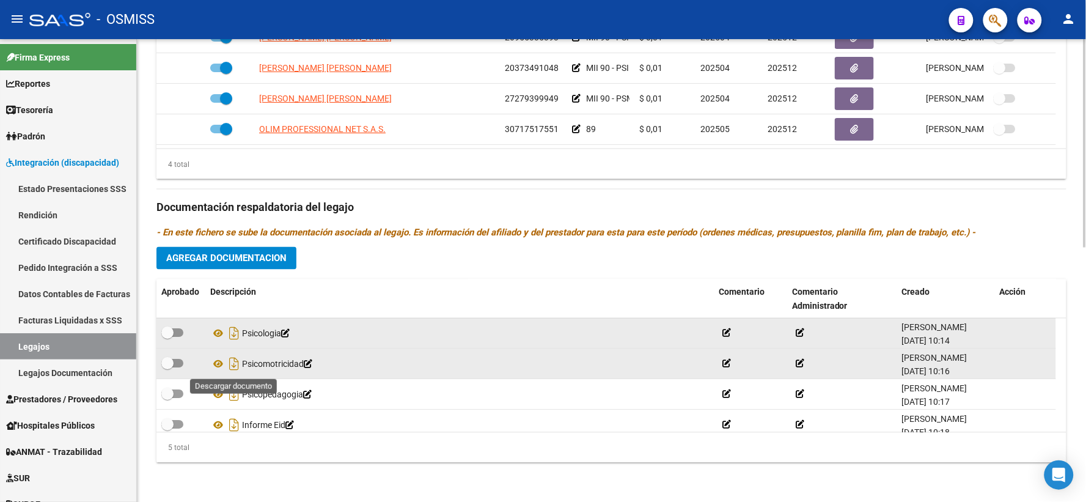
click at [234, 368] on icon "Descargar documento" at bounding box center [234, 364] width 16 height 20
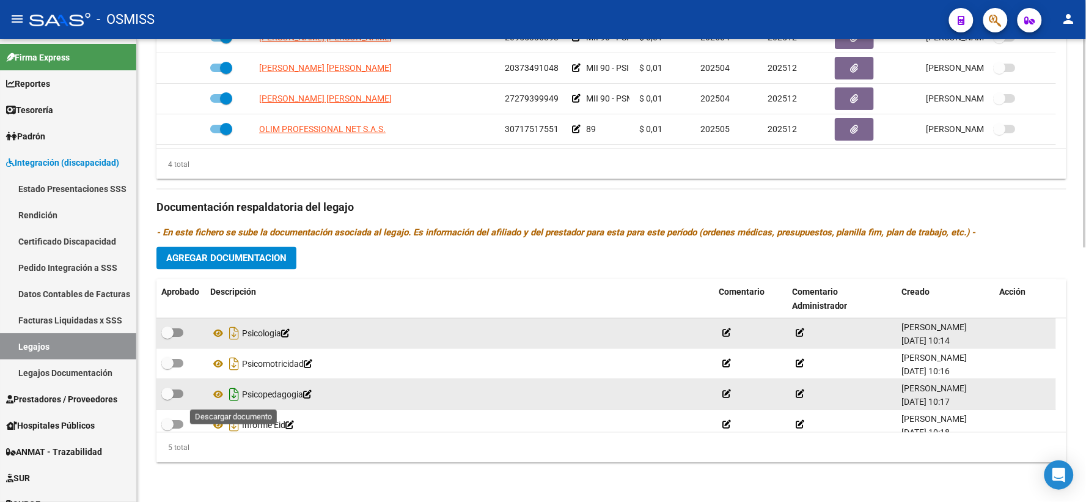
click at [231, 393] on icon "Descargar documento" at bounding box center [234, 395] width 16 height 20
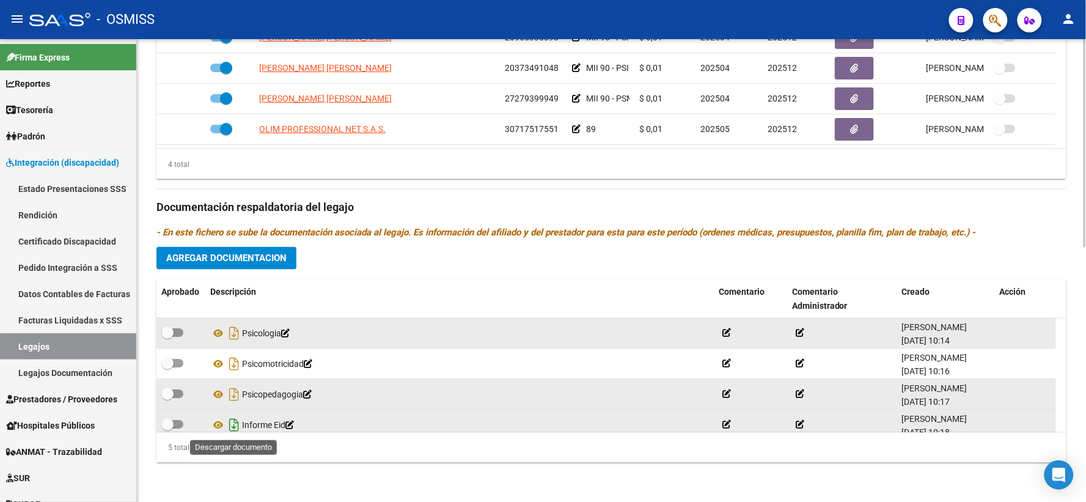
click at [237, 428] on icon "Descargar documento" at bounding box center [234, 425] width 16 height 20
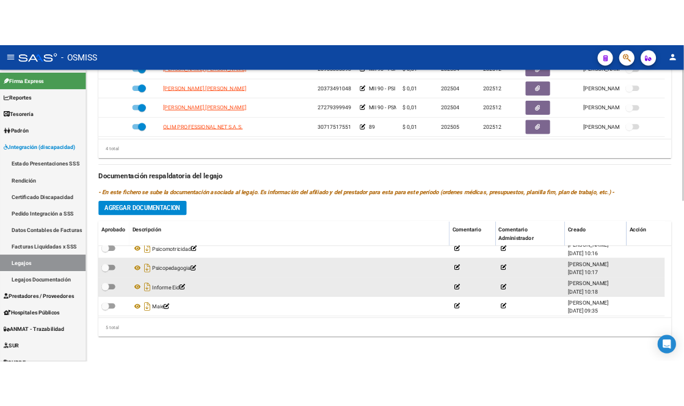
scroll to position [43, 0]
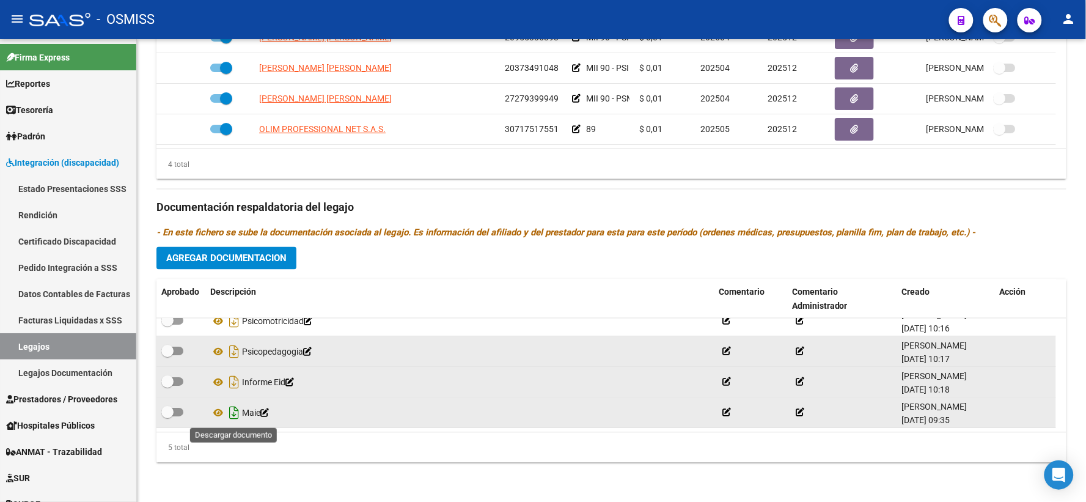
click at [235, 413] on icon "Descargar documento" at bounding box center [234, 413] width 16 height 20
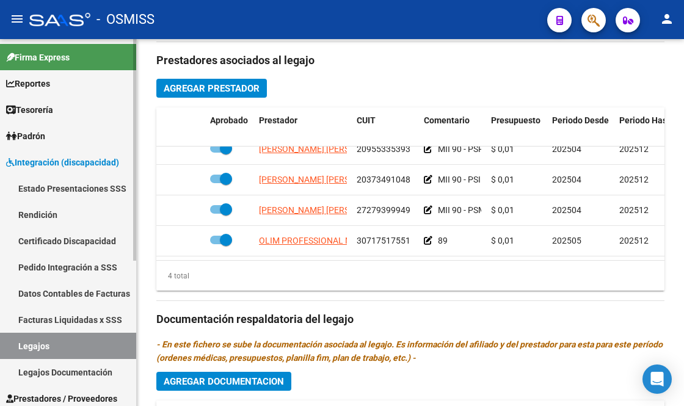
scroll to position [676, 0]
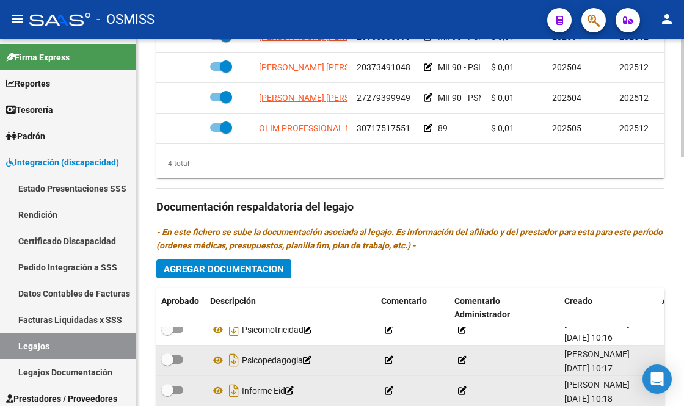
click at [263, 271] on span "Agregar Documentacion" at bounding box center [224, 269] width 120 height 11
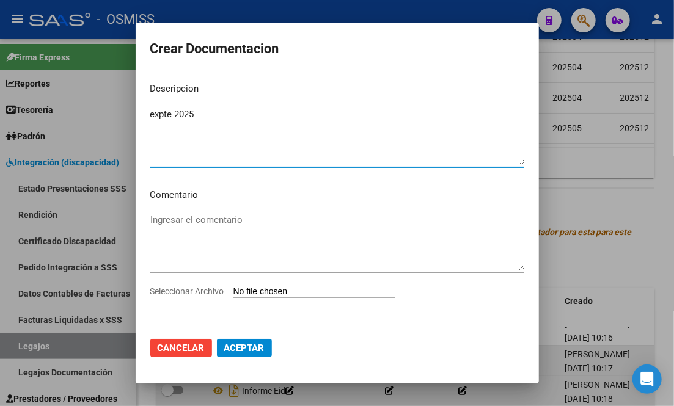
type textarea "expte 2025"
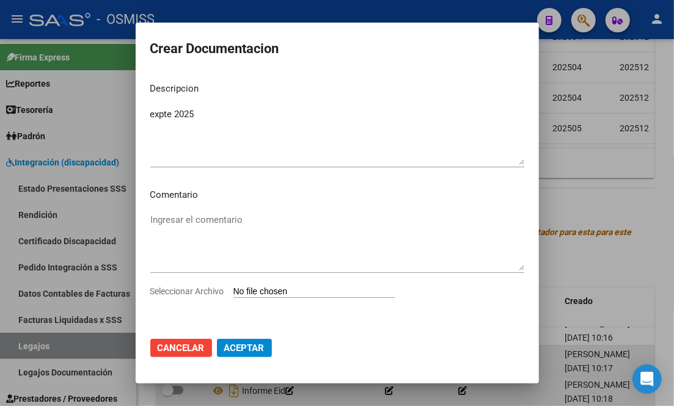
type input "C:\fakepath\ilovepdf_merged_compressed (22).pdf"
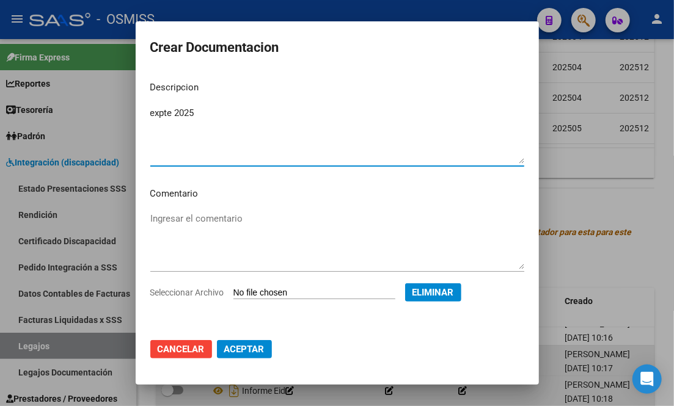
click at [246, 349] on span "Aceptar" at bounding box center [244, 349] width 40 height 11
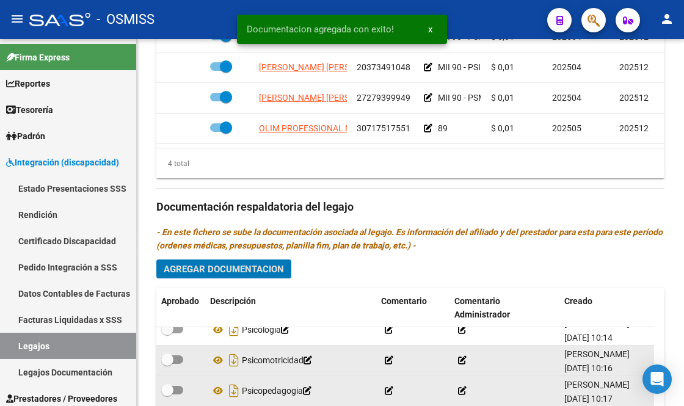
scroll to position [0, 0]
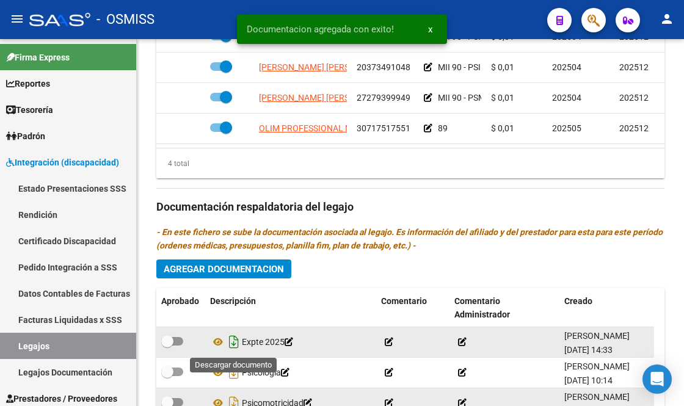
click at [235, 345] on icon "Descargar documento" at bounding box center [234, 342] width 16 height 20
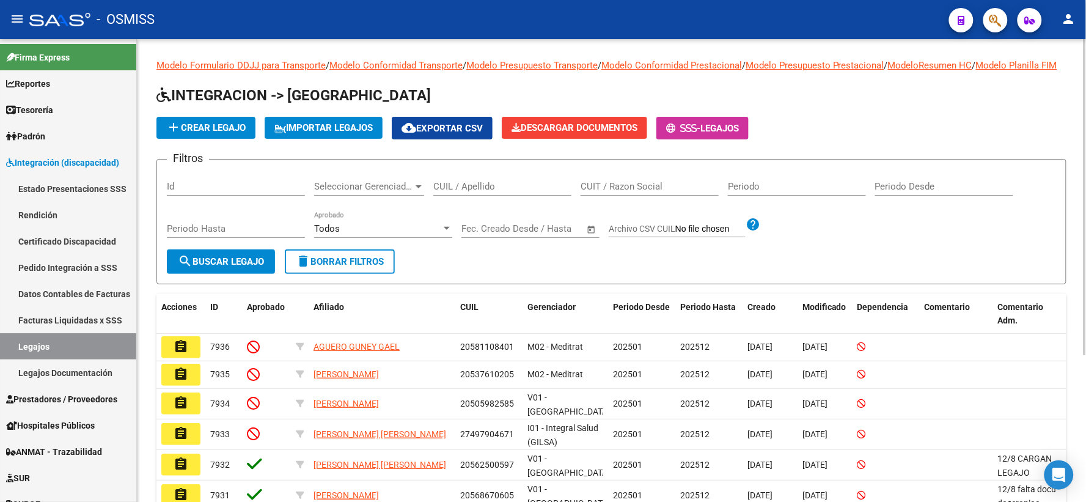
click at [525, 196] on div "CUIL / Apellido" at bounding box center [502, 182] width 138 height 26
paste input "23541147659"
type input "23541147659"
drag, startPoint x: 212, startPoint y: 279, endPoint x: 216, endPoint y: 272, distance: 8.0
click at [213, 267] on span "search Buscar Legajo" at bounding box center [221, 261] width 86 height 11
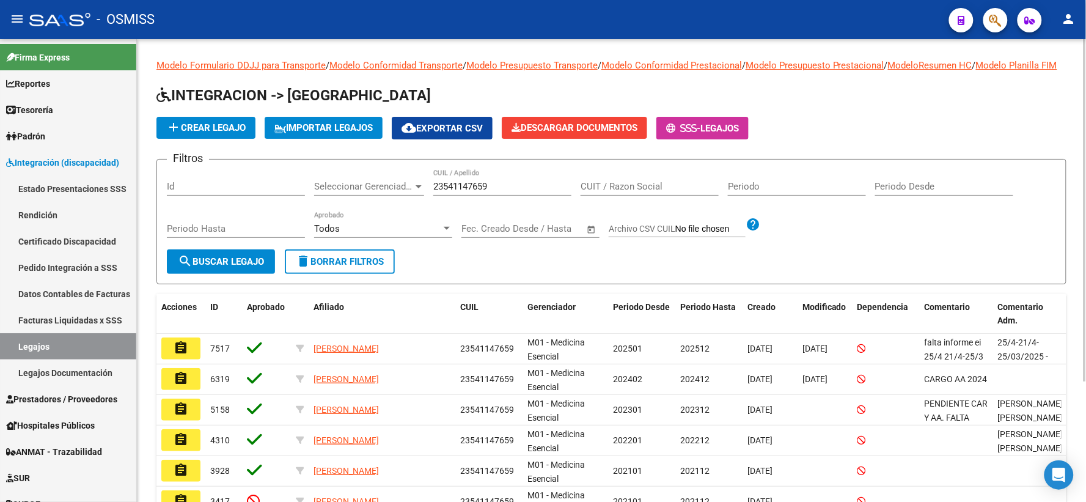
click at [233, 267] on span "search Buscar Legajo" at bounding box center [221, 261] width 86 height 11
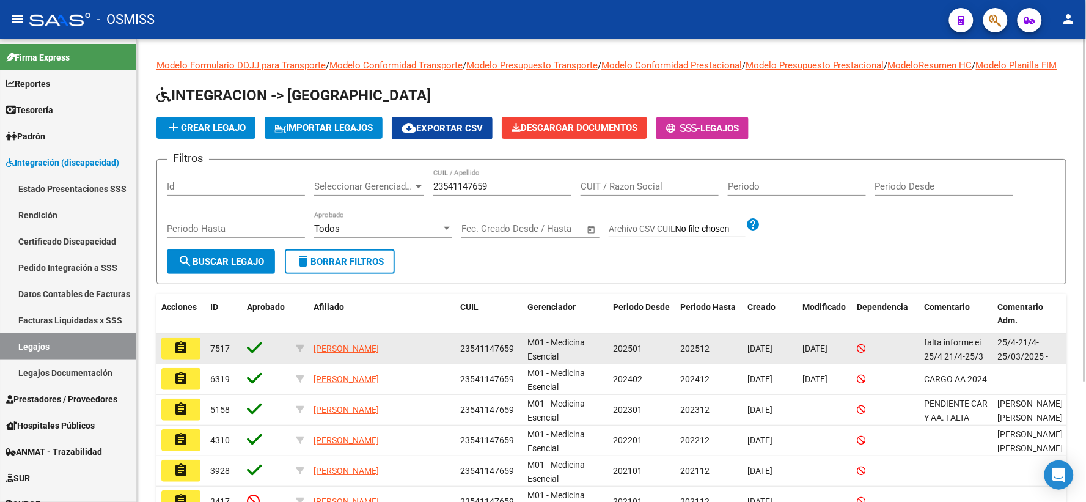
click at [191, 359] on button "assignment" at bounding box center [180, 348] width 39 height 22
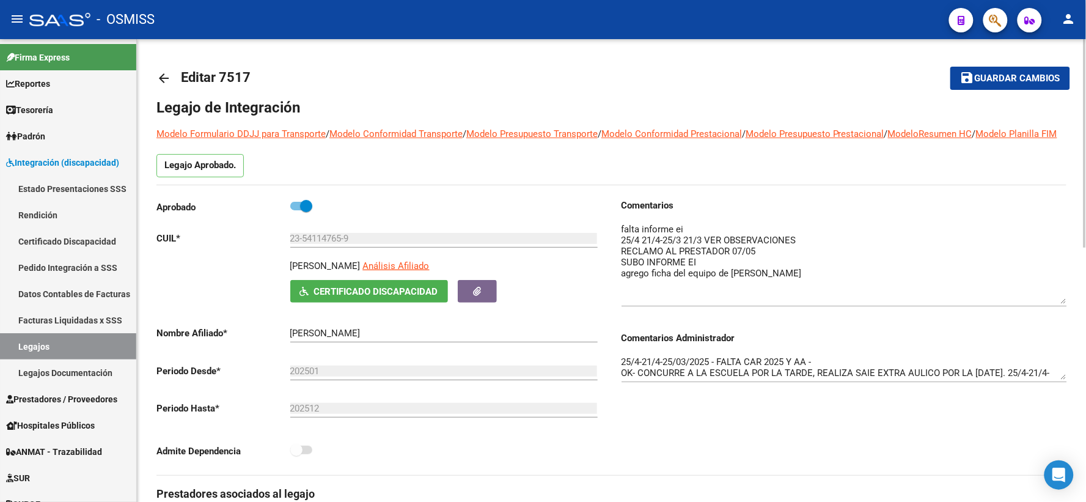
drag, startPoint x: 1065, startPoint y: 258, endPoint x: 1061, endPoint y: 315, distance: 56.9
click at [1061, 304] on textarea at bounding box center [843, 262] width 445 height 81
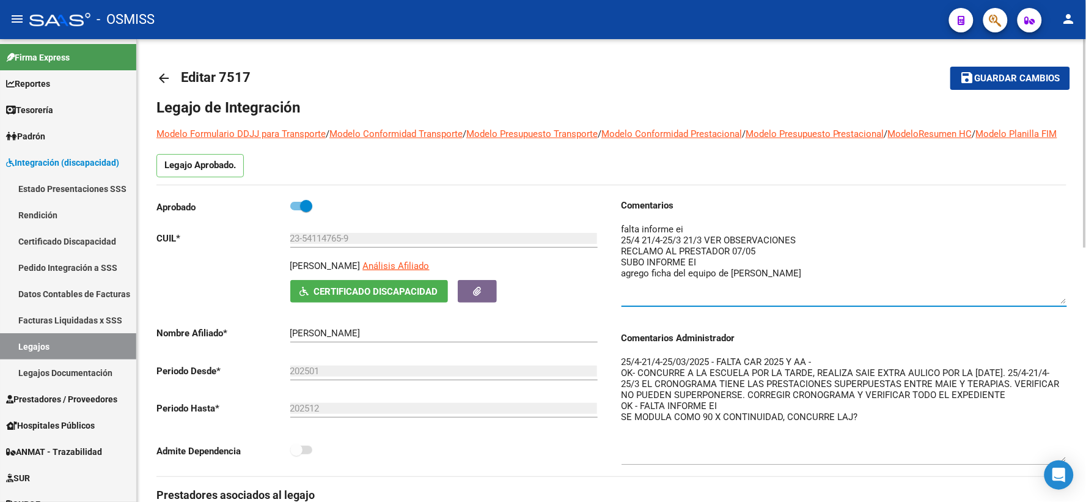
drag, startPoint x: 1060, startPoint y: 392, endPoint x: 1076, endPoint y: 474, distance: 84.1
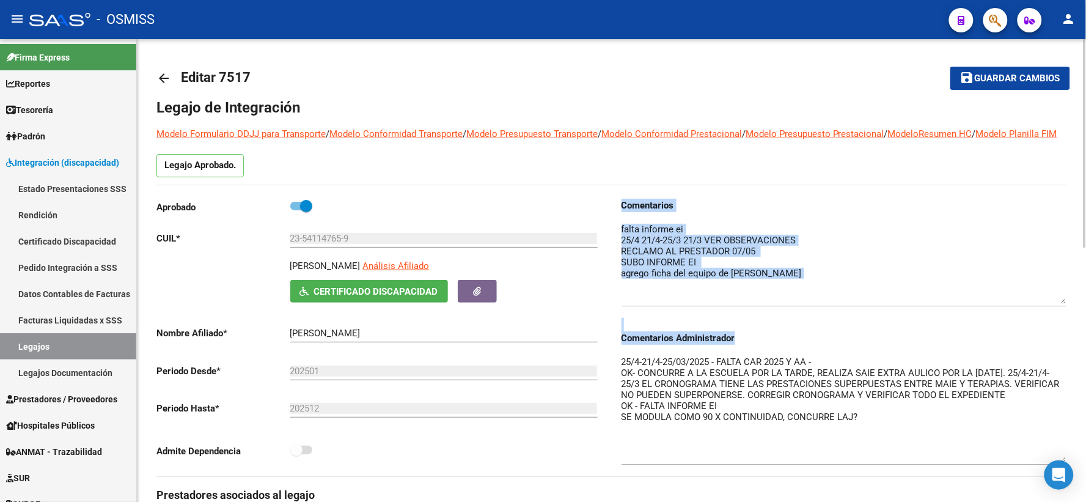
drag, startPoint x: 622, startPoint y: 218, endPoint x: 732, endPoint y: 418, distance: 228.0
click at [732, 418] on div "Comentarios Comentarios Administrador 25/4-21/4-25/03/2025 - FALTA CAR 2025 Y A…" at bounding box center [843, 337] width 445 height 277
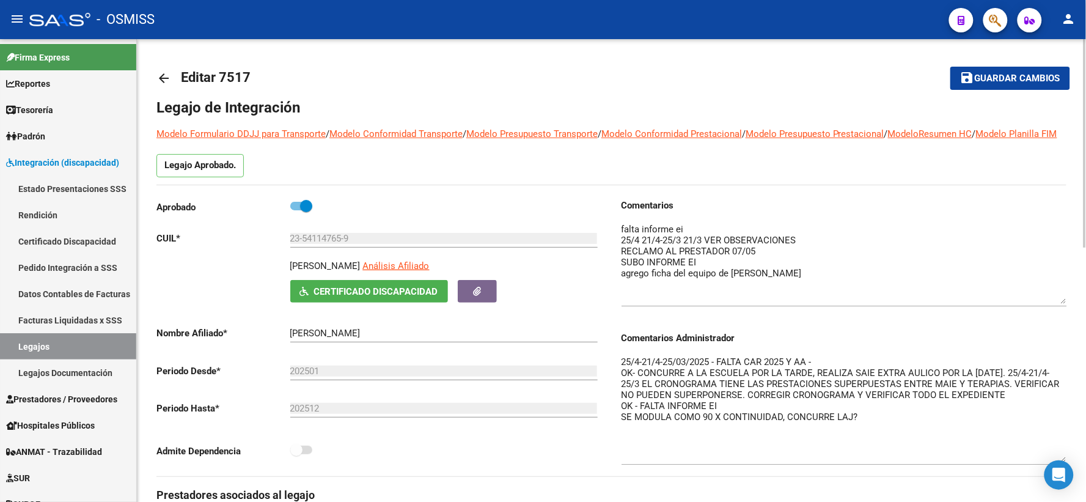
click at [857, 428] on textarea "25/4-21/4-25/03/2025 - FALTA CAR 2025 Y AA - OK- CONCURRE A LA ESCUELA POR LA T…" at bounding box center [843, 408] width 445 height 107
drag, startPoint x: 857, startPoint y: 428, endPoint x: 624, endPoint y: 368, distance: 240.3
click at [616, 374] on div "Comentarios Comentarios Administrador 25/4-21/4-25/03/2025 - FALTA CAR 2025 Y A…" at bounding box center [839, 337] width 455 height 277
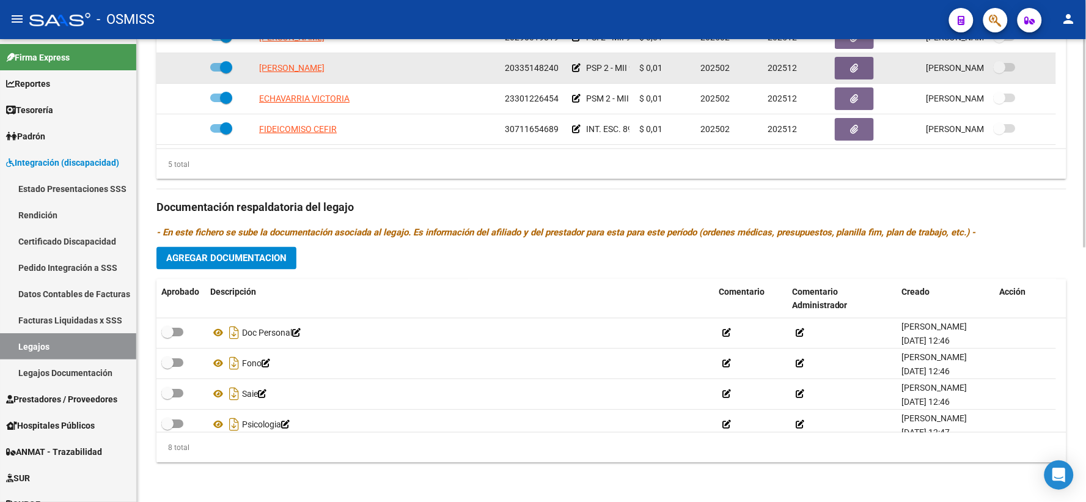
scroll to position [564, 0]
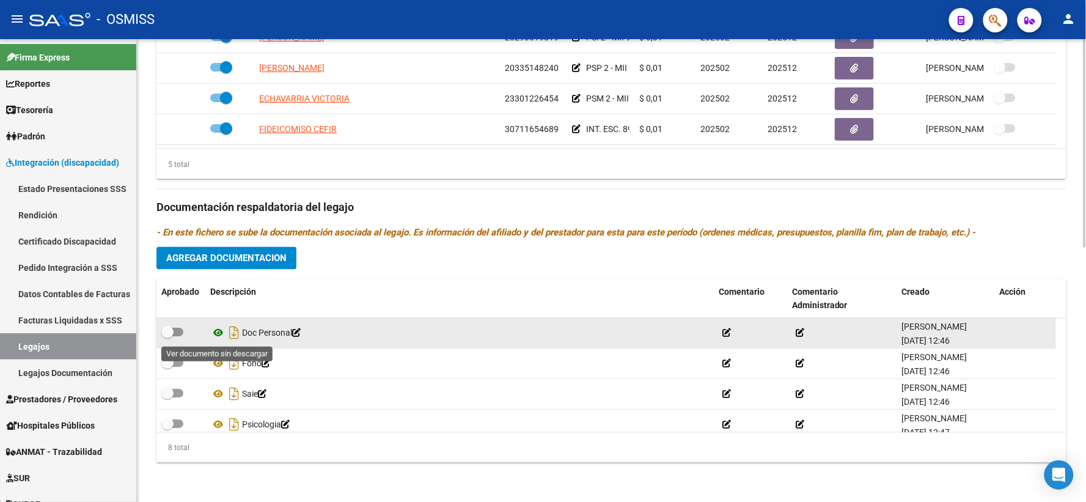
click at [218, 331] on icon at bounding box center [218, 333] width 16 height 15
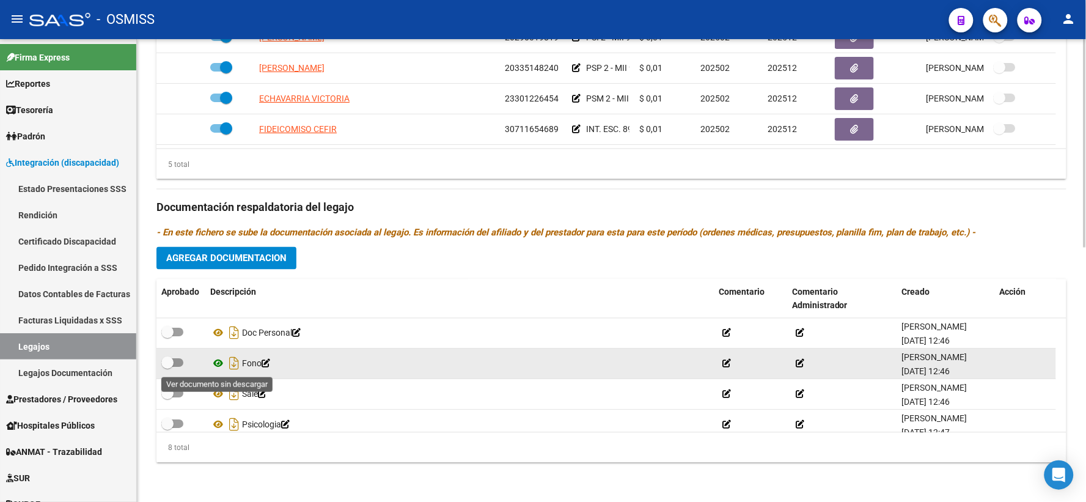
click at [218, 362] on icon at bounding box center [218, 363] width 16 height 15
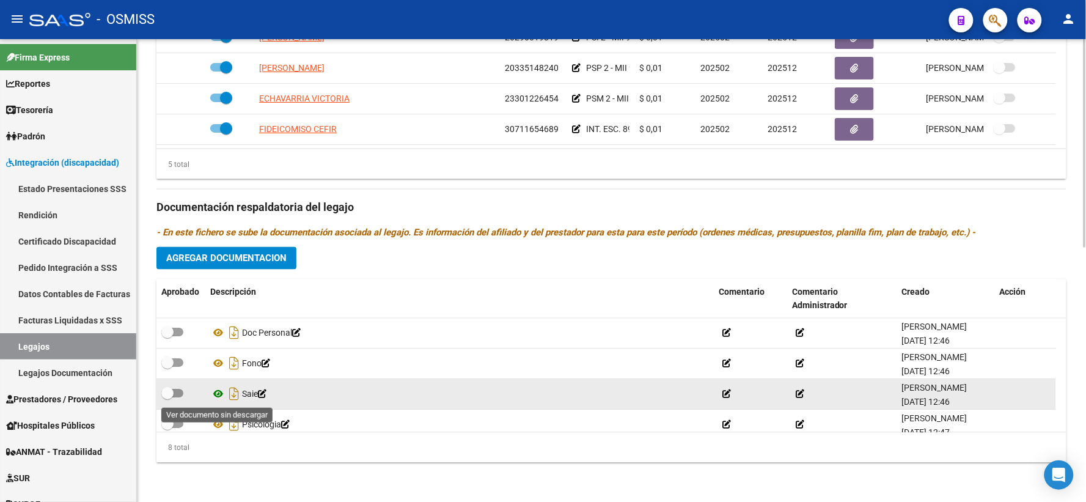
click at [220, 393] on icon at bounding box center [218, 394] width 16 height 15
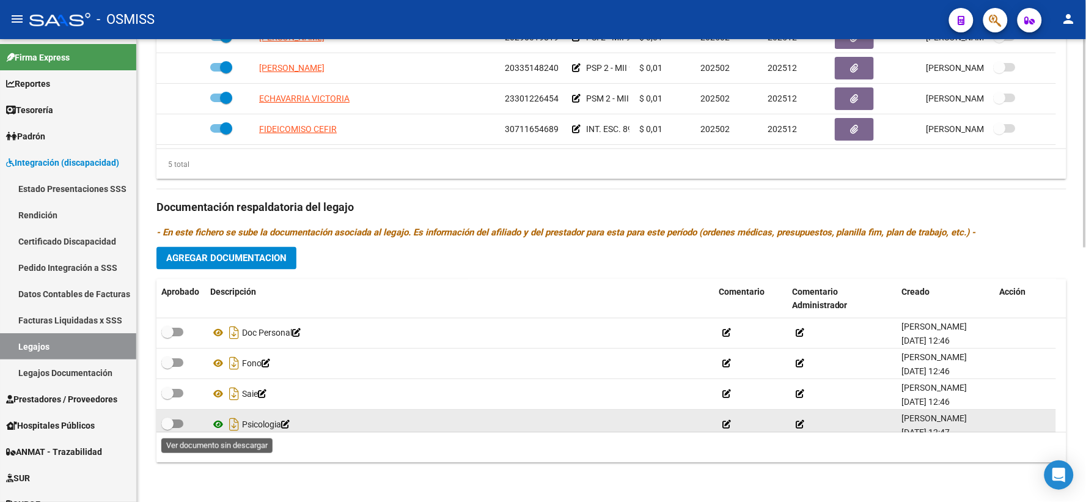
click at [219, 423] on icon at bounding box center [218, 424] width 16 height 15
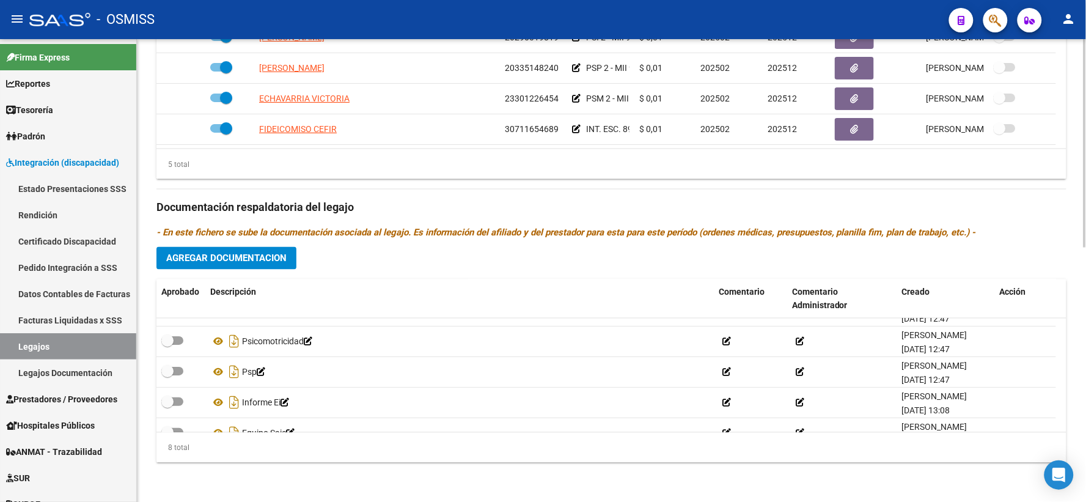
scroll to position [120, 0]
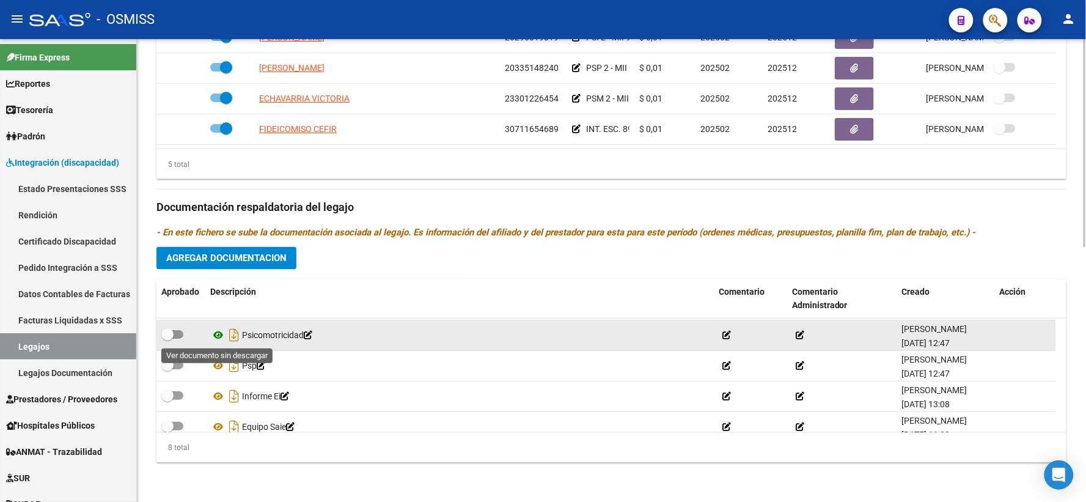
click at [219, 334] on icon at bounding box center [218, 335] width 16 height 15
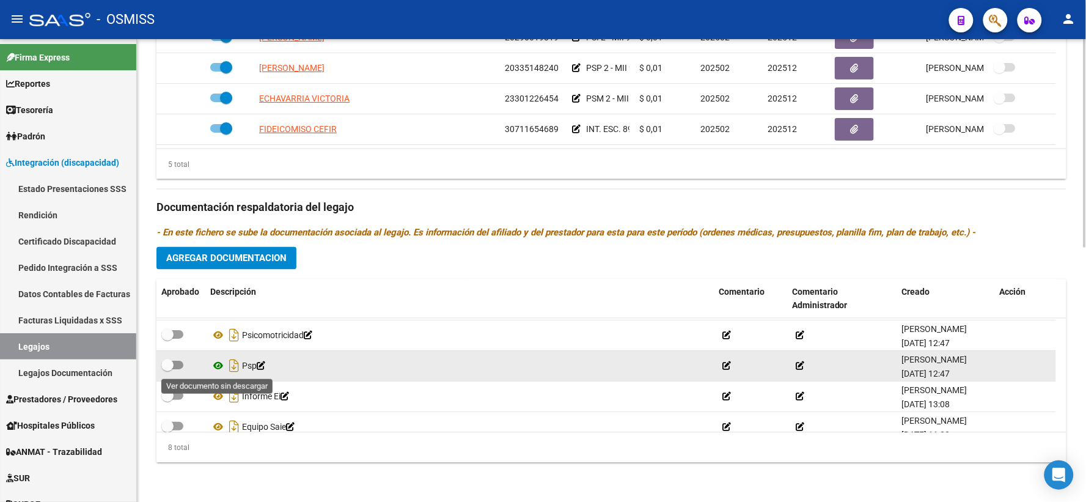
click at [220, 364] on icon at bounding box center [218, 366] width 16 height 15
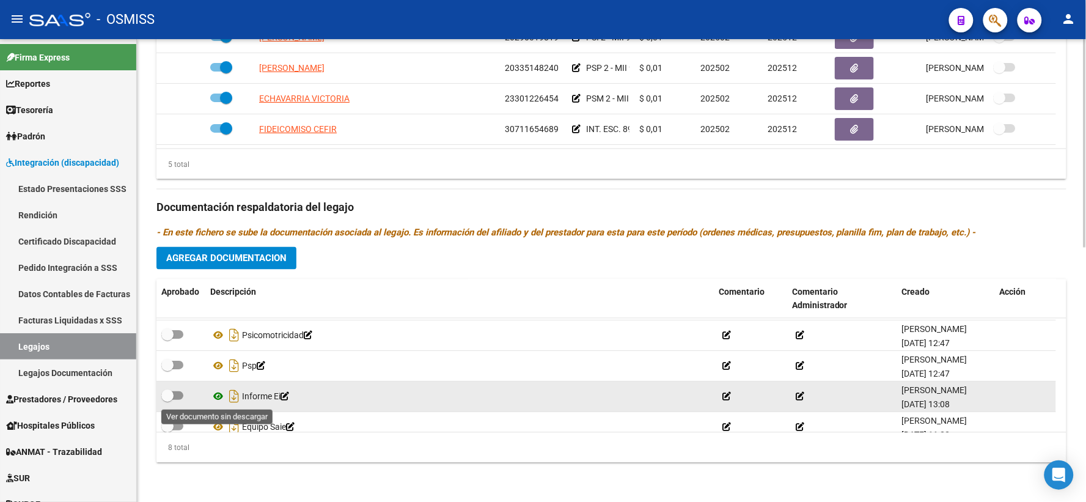
click at [220, 394] on icon at bounding box center [218, 396] width 16 height 15
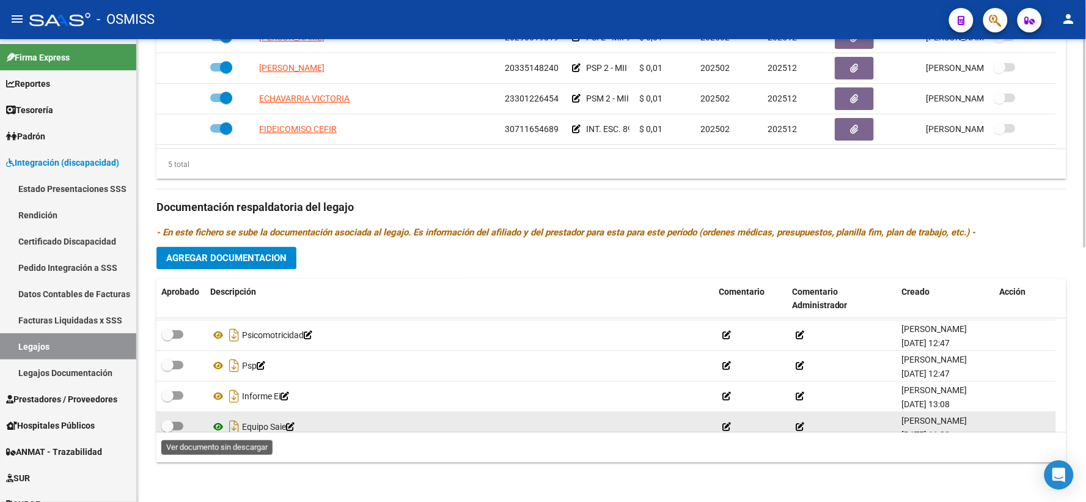
click at [216, 428] on icon at bounding box center [218, 427] width 16 height 15
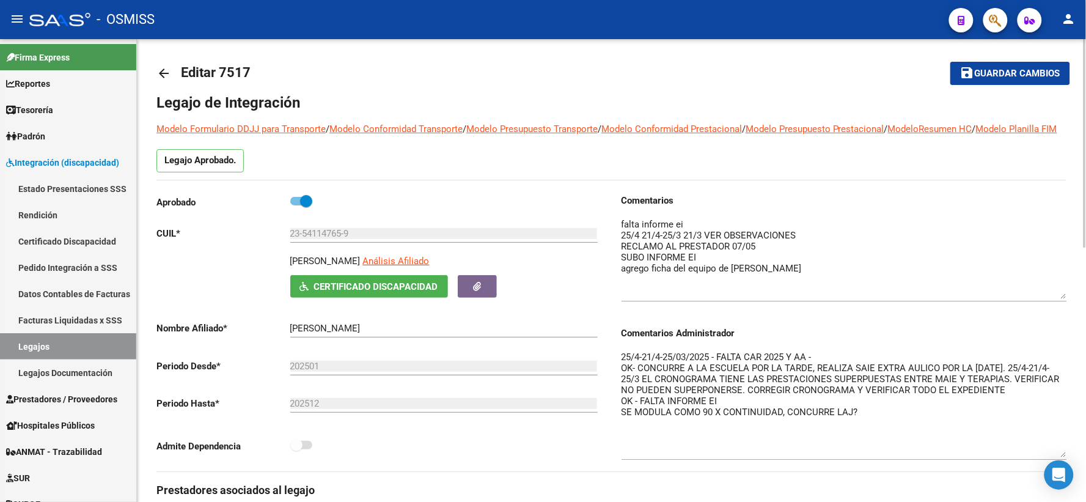
scroll to position [0, 0]
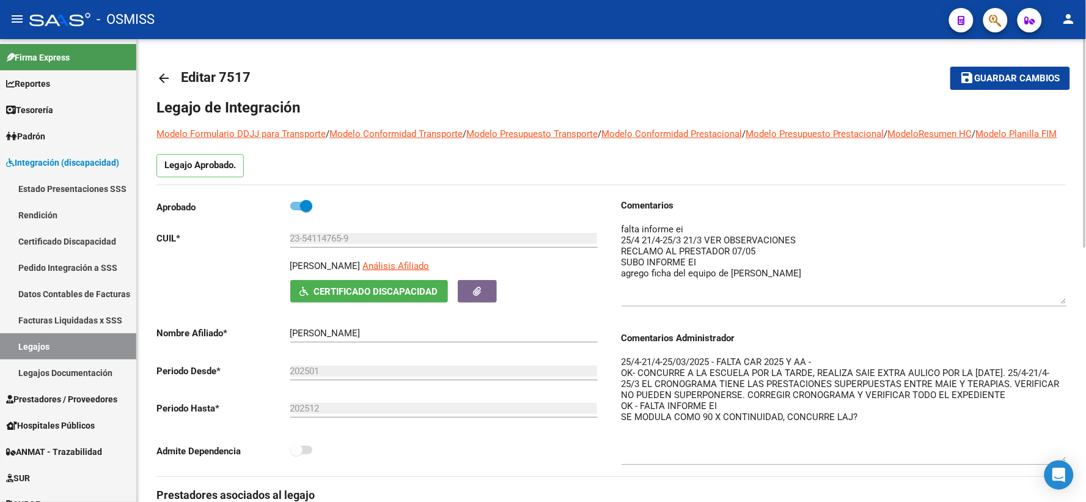
click at [987, 76] on span "Guardar cambios" at bounding box center [1017, 78] width 86 height 11
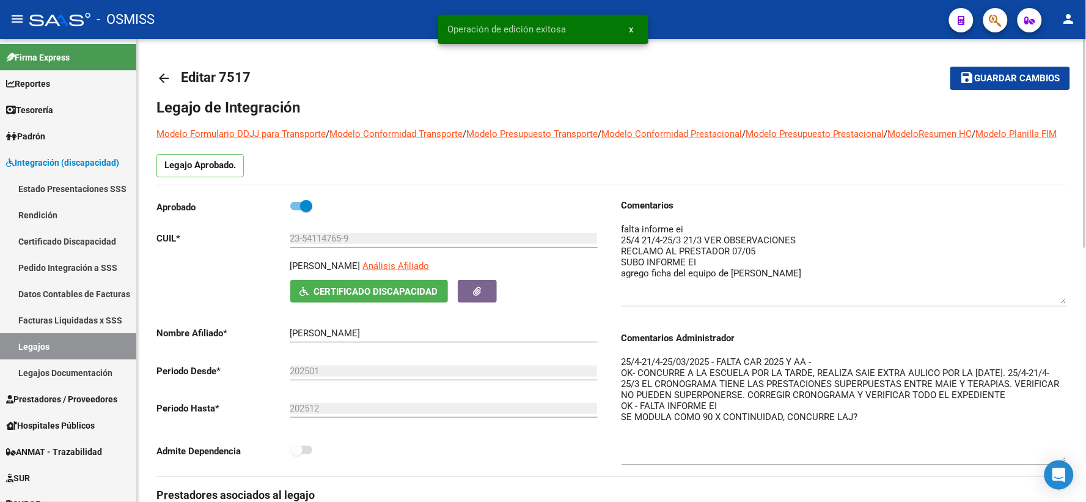
click at [159, 78] on mat-icon "arrow_back" at bounding box center [163, 78] width 15 height 15
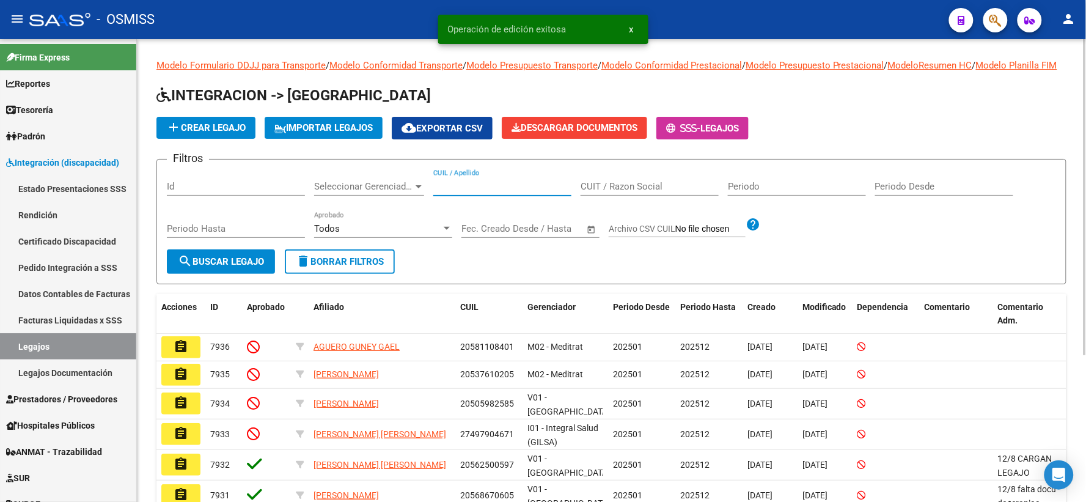
click at [466, 192] on input "CUIL / Apellido" at bounding box center [502, 186] width 138 height 11
paste input "23523458329"
type input "23523458329"
click at [221, 267] on span "search Buscar Legajo" at bounding box center [221, 261] width 86 height 11
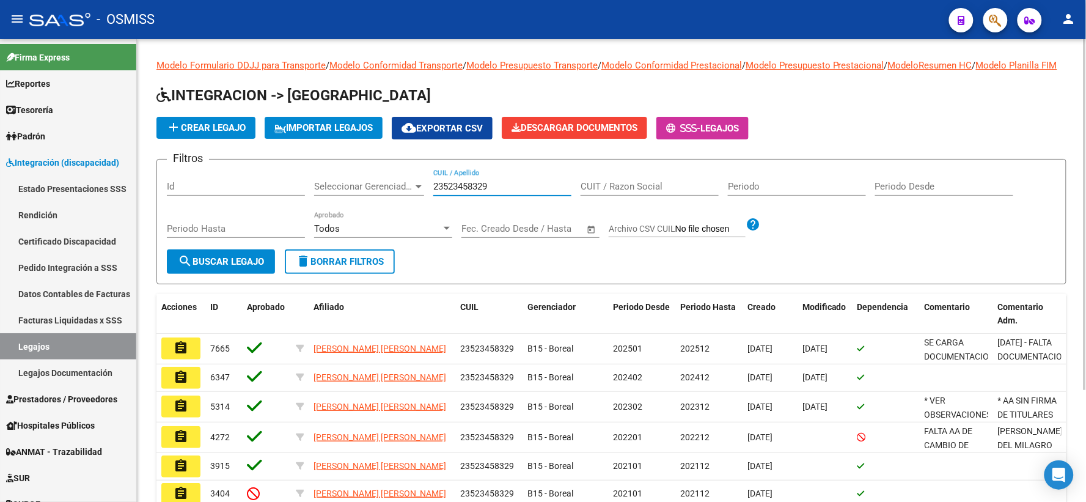
drag, startPoint x: 511, startPoint y: 196, endPoint x: 380, endPoint y: 188, distance: 131.6
click at [380, 188] on div "Filtros Id Seleccionar Gerenciador Seleccionar Gerenciador 23523458329 CUIL / A…" at bounding box center [611, 209] width 889 height 80
paste input "23541147659"
type input "23541147659"
click at [194, 267] on span "search Buscar Legajo" at bounding box center [221, 261] width 86 height 11
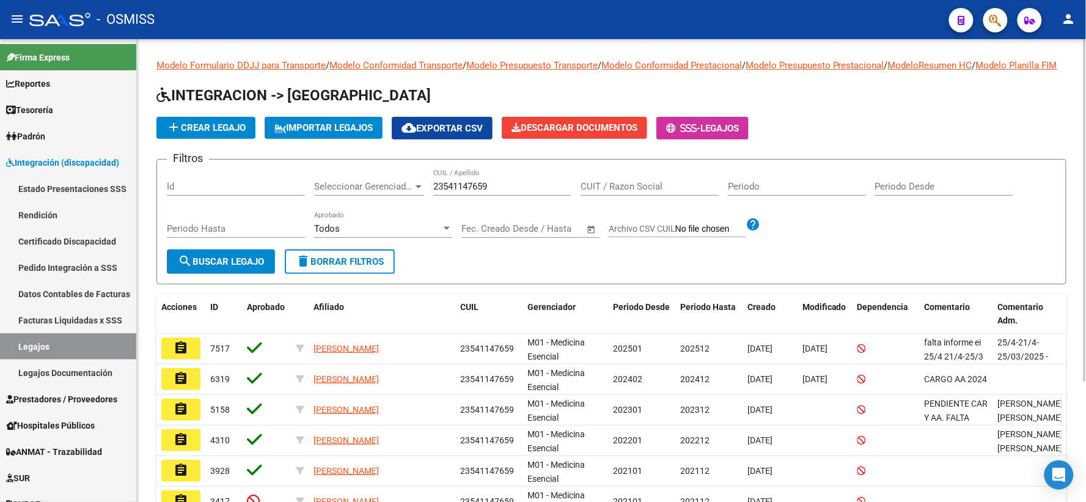
drag, startPoint x: 494, startPoint y: 199, endPoint x: 483, endPoint y: 209, distance: 14.3
click at [453, 196] on div "23541147659 CUIL / Apellido" at bounding box center [502, 182] width 138 height 26
drag, startPoint x: 499, startPoint y: 193, endPoint x: 483, endPoint y: 218, distance: 29.7
click at [429, 190] on div "Filtros Id Seleccionar Gerenciador Seleccionar Gerenciador 23541147659 CUIL / A…" at bounding box center [611, 209] width 889 height 80
drag, startPoint x: 492, startPoint y: 199, endPoint x: 418, endPoint y: 202, distance: 74.0
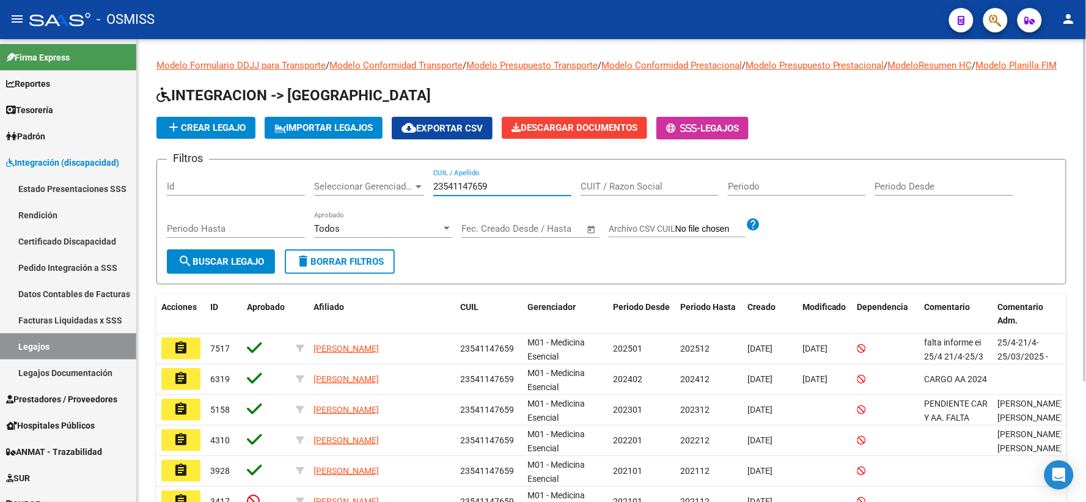
click at [418, 202] on div "Filtros Id Seleccionar Gerenciador Seleccionar Gerenciador 23541147659 CUIL / A…" at bounding box center [611, 209] width 889 height 80
paste input "23523458329"
type input "23523458329"
click at [210, 267] on span "search Buscar Legajo" at bounding box center [221, 261] width 86 height 11
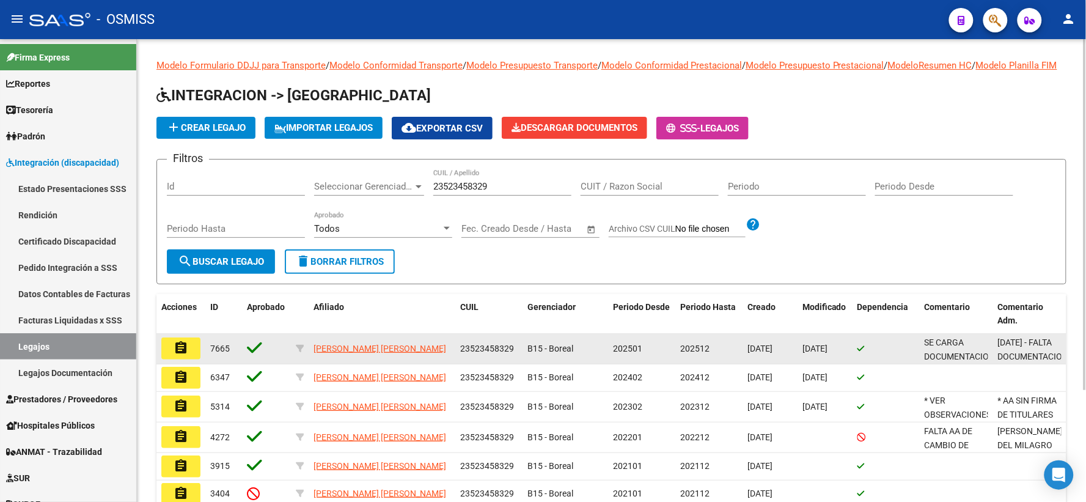
click at [185, 355] on mat-icon "assignment" at bounding box center [181, 347] width 15 height 15
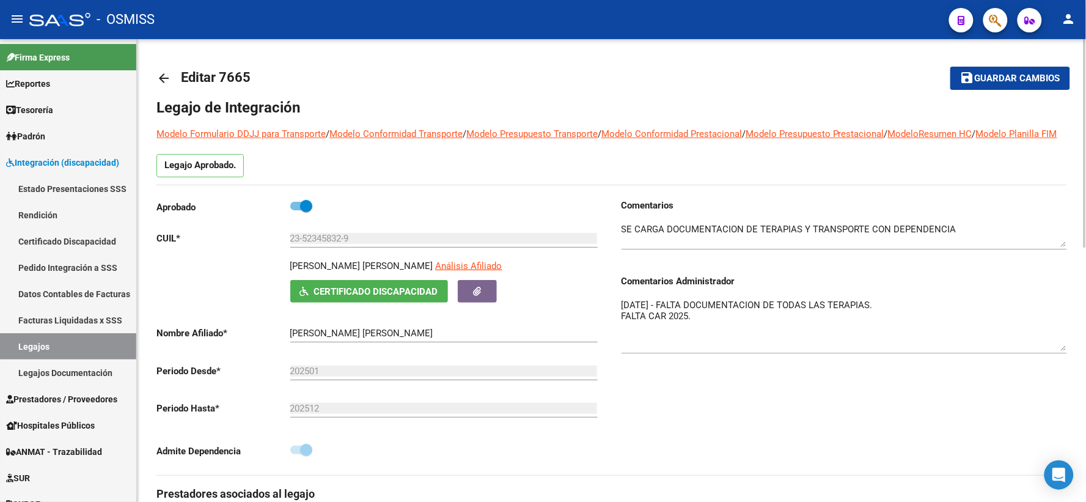
click at [1066, 351] on textarea "7/05/2025 - FALTA DOCUMENTACION DE TODAS LAS TERAPIAS. FALTA CAR 2025." at bounding box center [843, 324] width 445 height 53
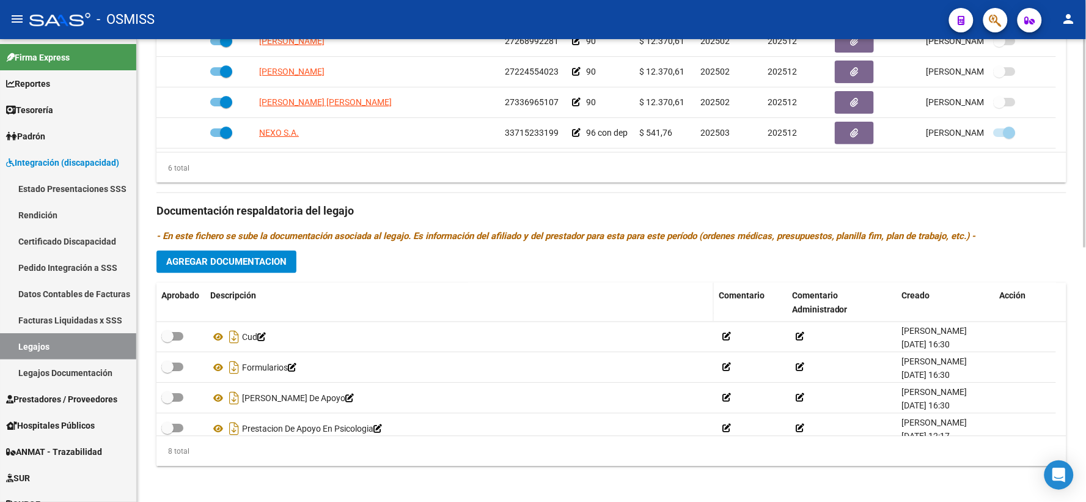
scroll to position [564, 0]
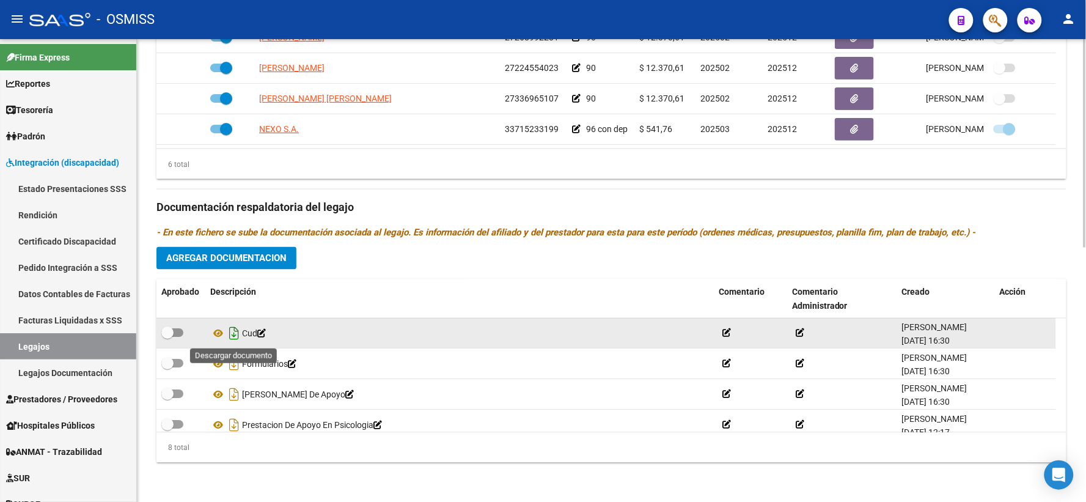
click at [231, 337] on icon "Descargar documento" at bounding box center [234, 334] width 16 height 20
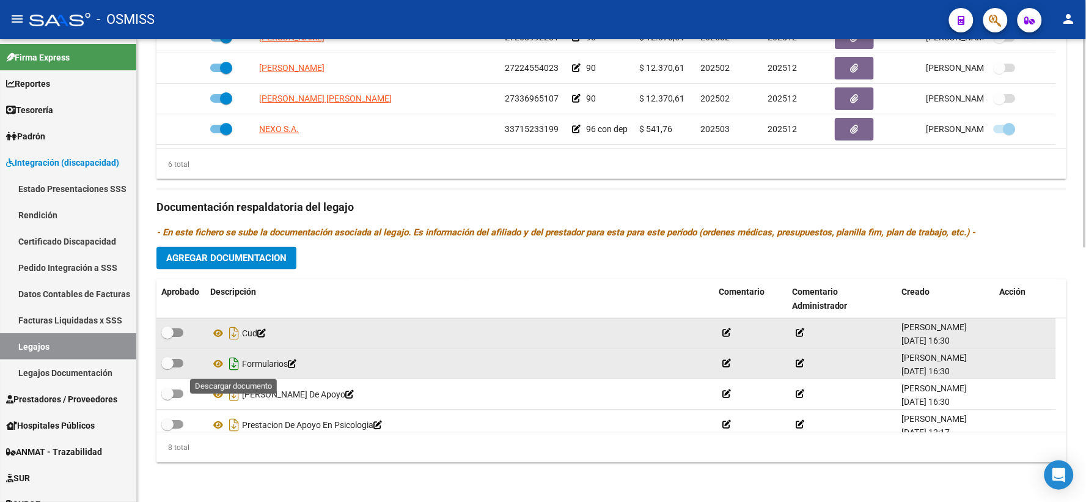
click at [231, 364] on icon "Descargar documento" at bounding box center [234, 364] width 16 height 20
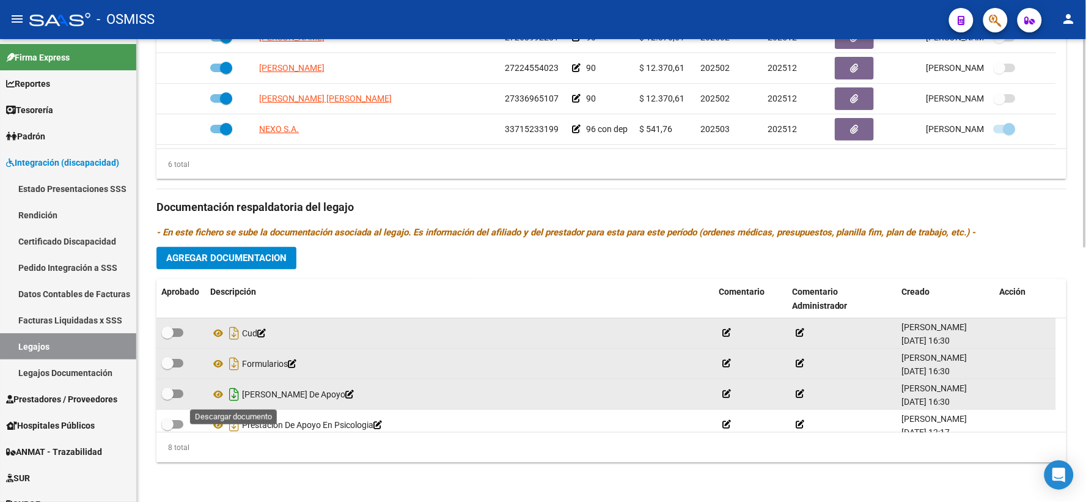
click at [231, 400] on icon "Descargar documento" at bounding box center [234, 395] width 16 height 20
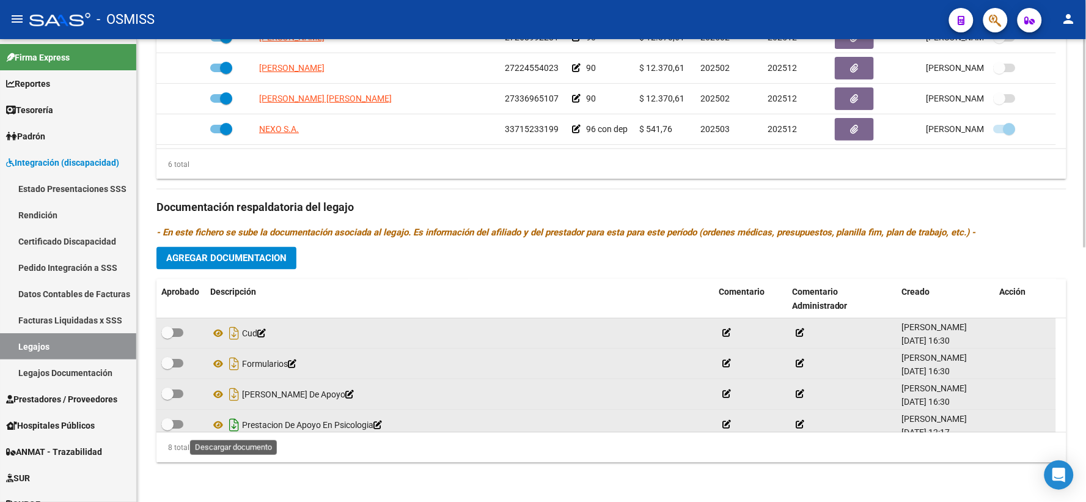
click at [229, 420] on icon "Descargar documento" at bounding box center [234, 425] width 16 height 20
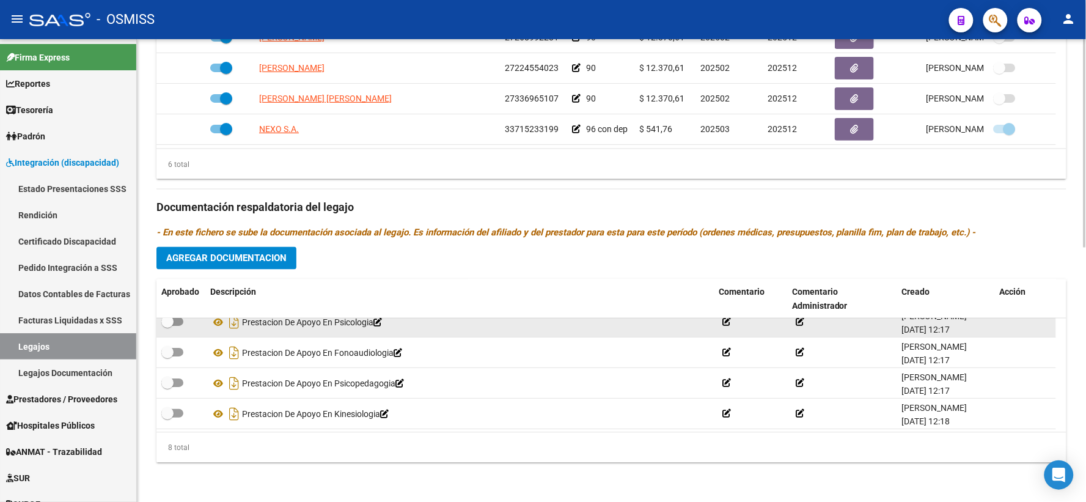
scroll to position [106, 0]
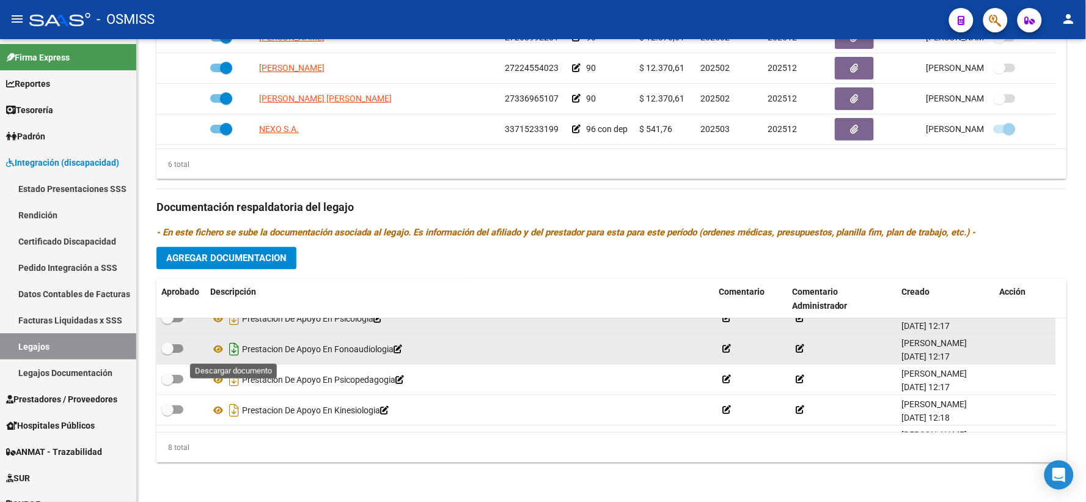
click at [235, 348] on icon "Descargar documento" at bounding box center [234, 350] width 16 height 20
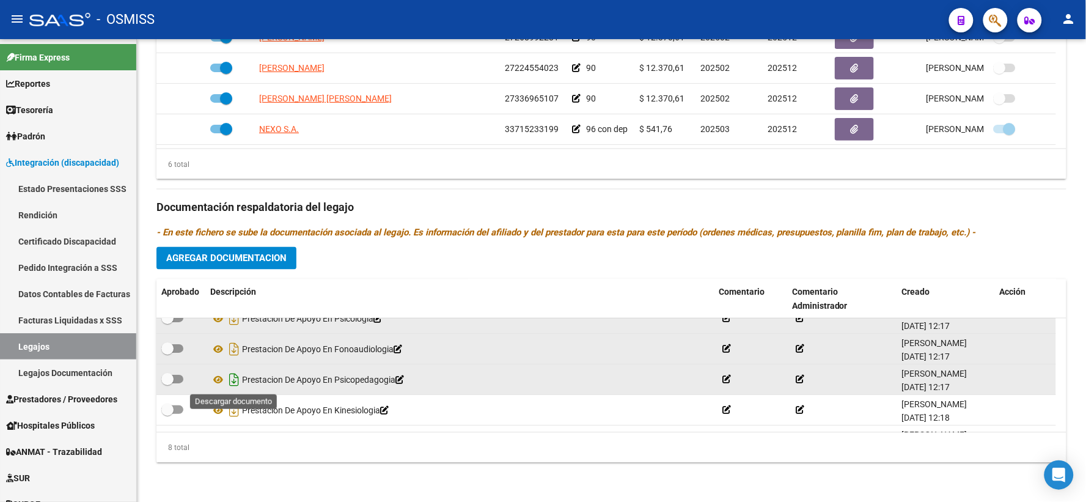
click at [233, 376] on icon "Descargar documento" at bounding box center [234, 380] width 16 height 20
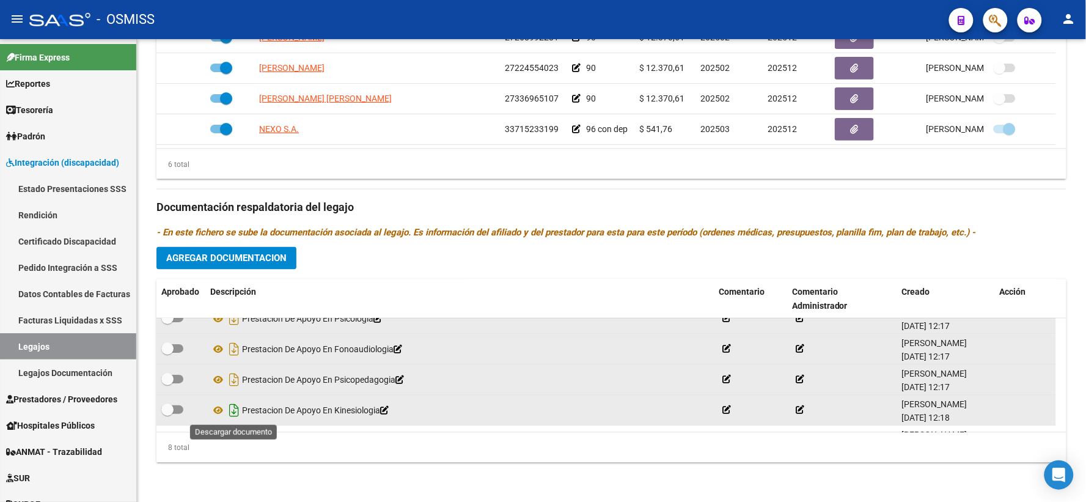
click at [231, 412] on icon "Descargar documento" at bounding box center [234, 411] width 16 height 20
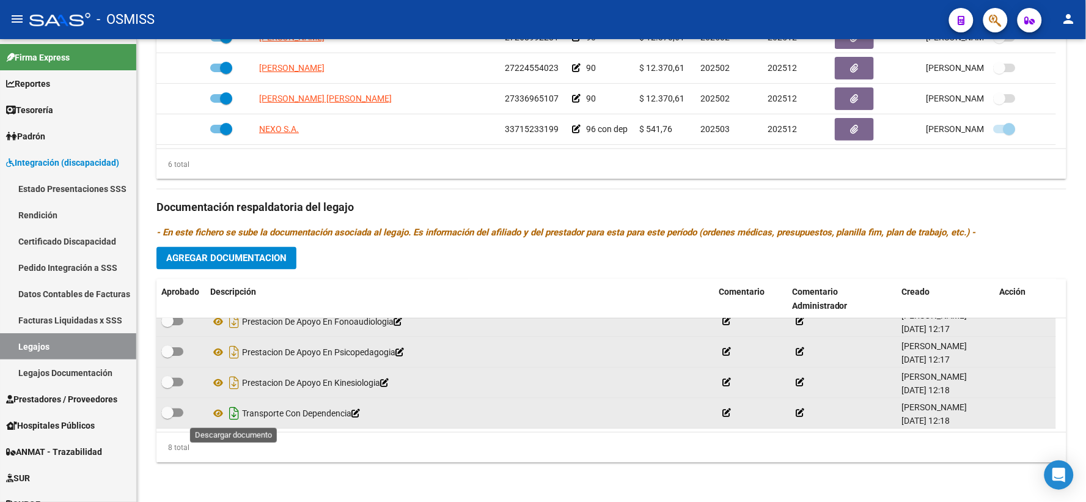
click at [231, 416] on icon "Descargar documento" at bounding box center [234, 413] width 16 height 20
click at [231, 261] on span "Agregar Documentacion" at bounding box center [226, 258] width 120 height 11
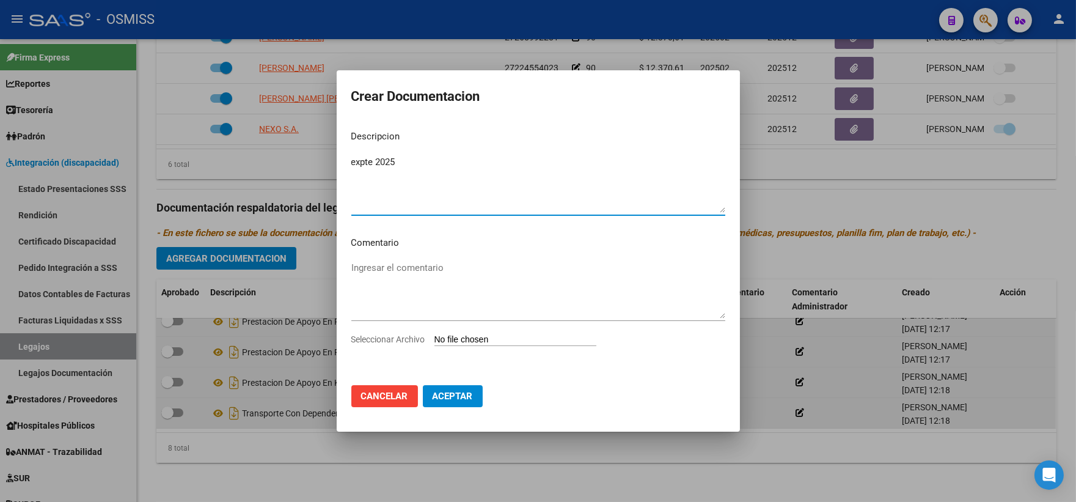
type textarea "expte 2025"
type input "C:\fakepath\ilovepdf_merged_compressed (23).pdf"
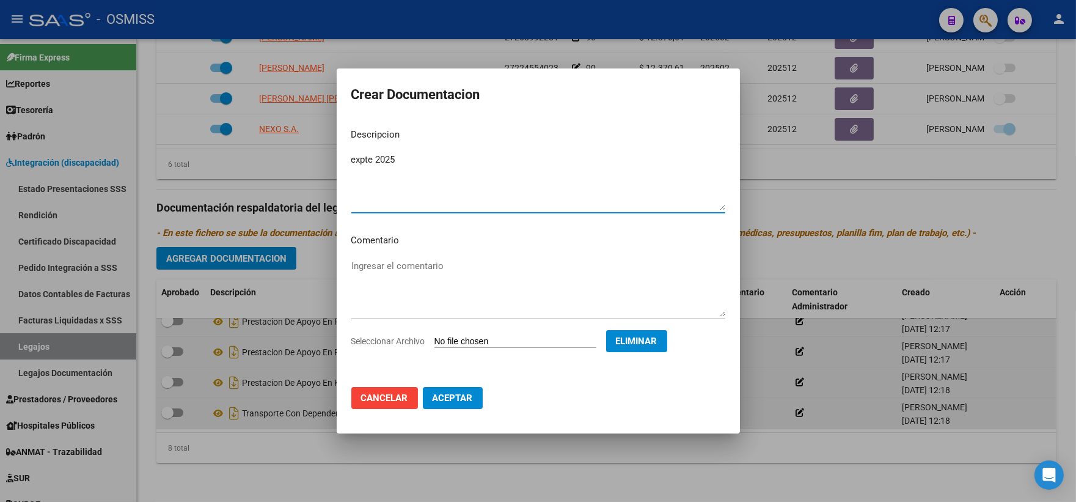
click at [450, 395] on span "Aceptar" at bounding box center [453, 397] width 40 height 11
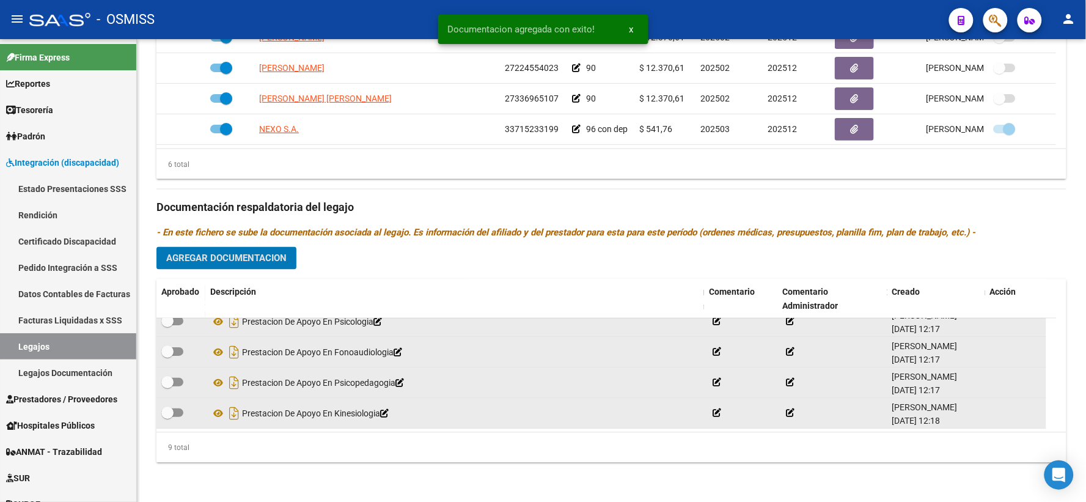
scroll to position [0, 0]
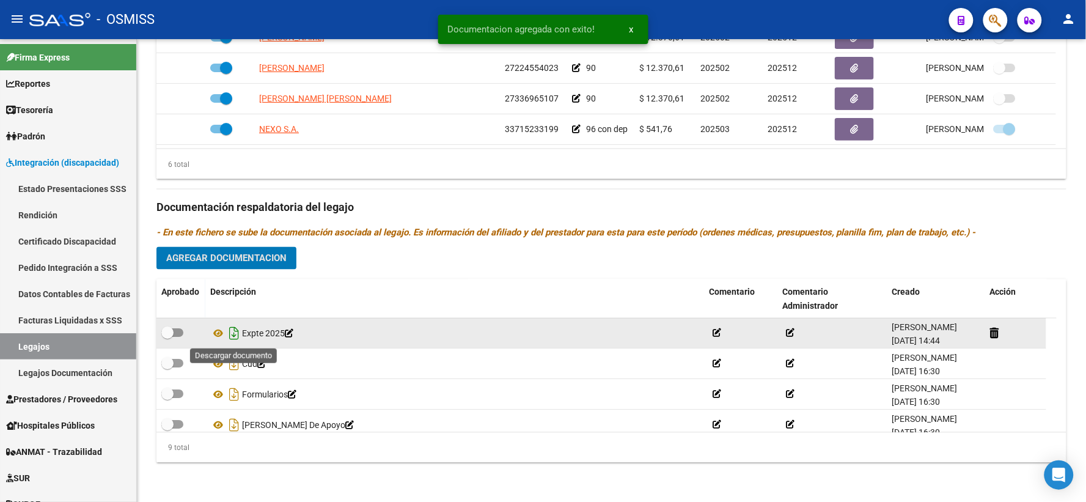
click at [236, 336] on icon "Descargar documento" at bounding box center [234, 334] width 16 height 20
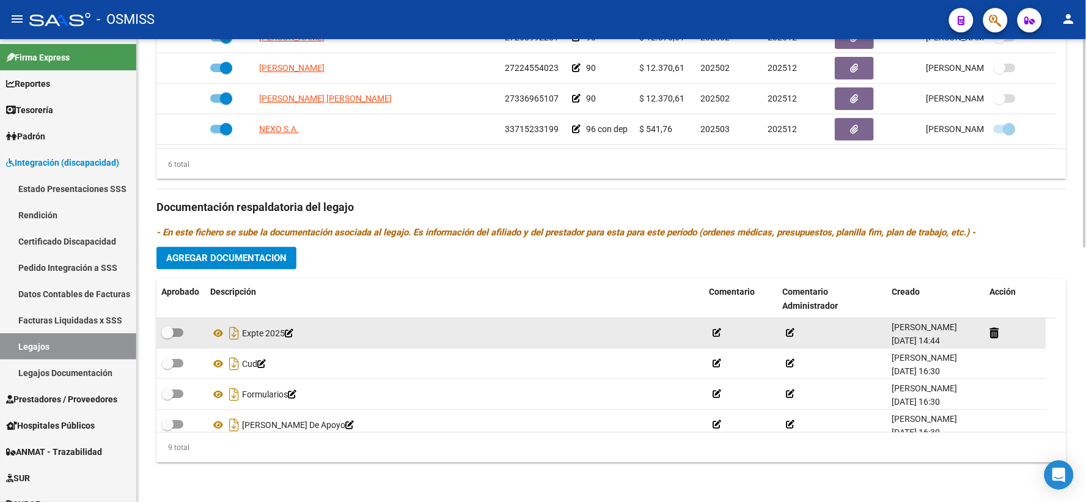
click at [375, 157] on div "6 total" at bounding box center [611, 164] width 910 height 31
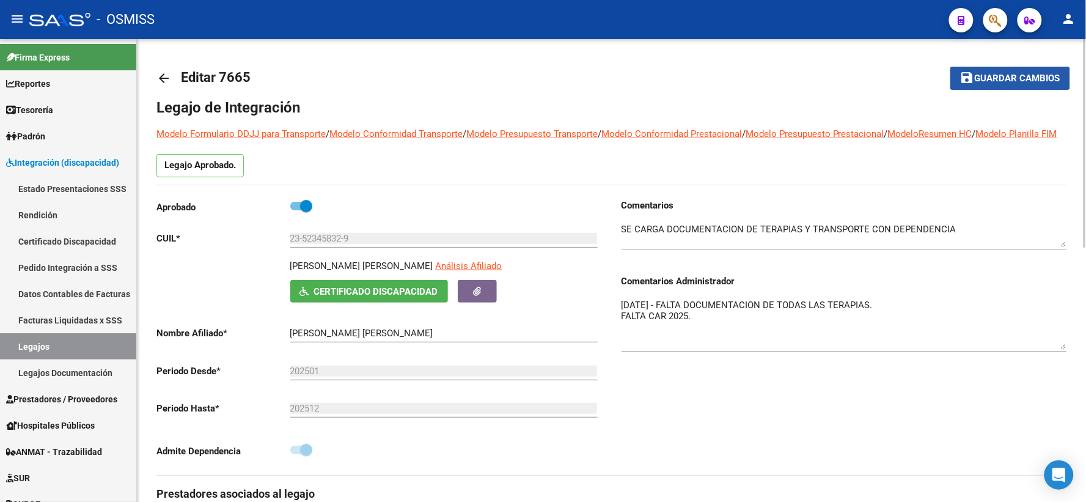
drag, startPoint x: 1003, startPoint y: 78, endPoint x: 927, endPoint y: 193, distance: 138.1
click at [1000, 78] on span "Guardar cambios" at bounding box center [1017, 78] width 86 height 11
drag, startPoint x: 998, startPoint y: 82, endPoint x: 915, endPoint y: 84, distance: 82.5
click at [990, 82] on span "Guardar cambios" at bounding box center [1017, 78] width 86 height 11
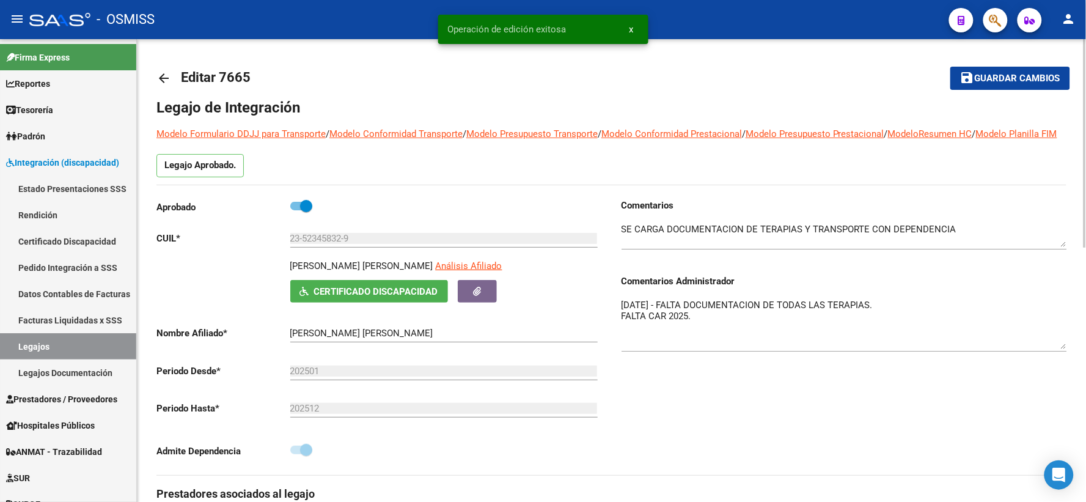
click at [166, 80] on mat-icon "arrow_back" at bounding box center [163, 78] width 15 height 15
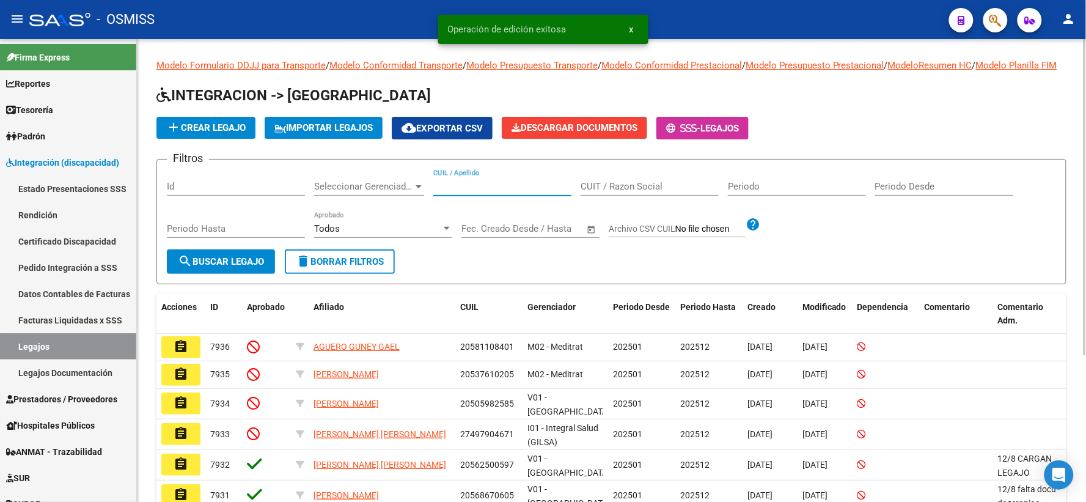
paste input "23485569359"
type input "23485569359"
click at [249, 267] on span "search Buscar Legajo" at bounding box center [221, 261] width 86 height 11
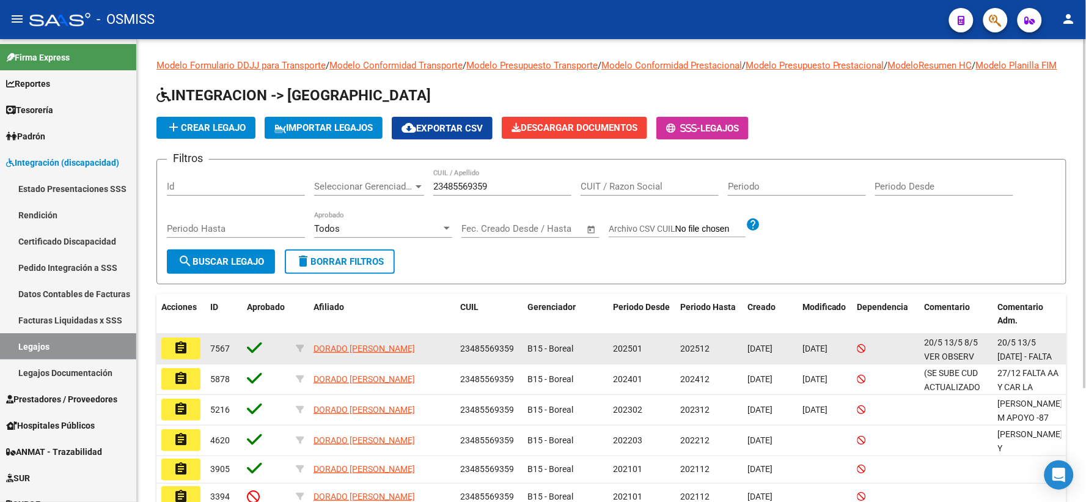
click at [186, 359] on button "assignment" at bounding box center [180, 348] width 39 height 22
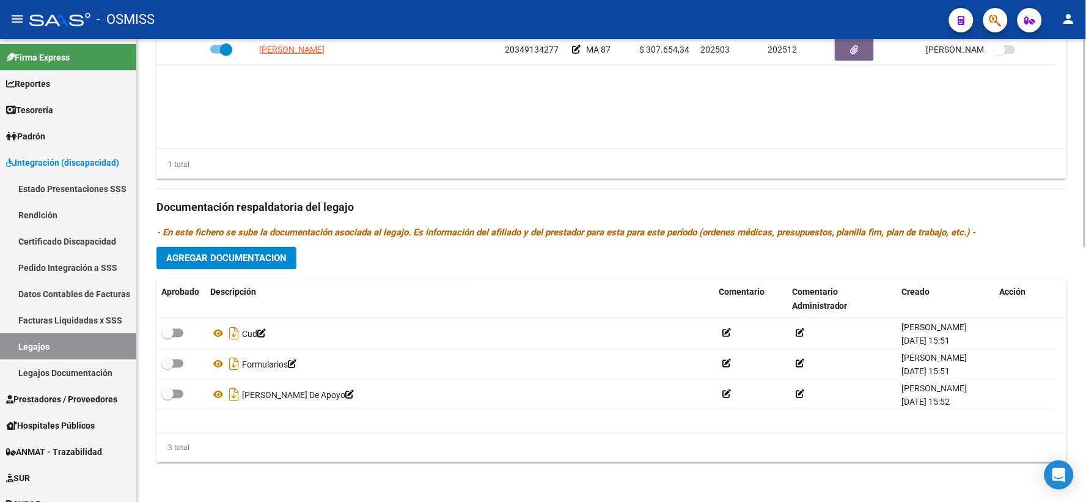
scroll to position [564, 0]
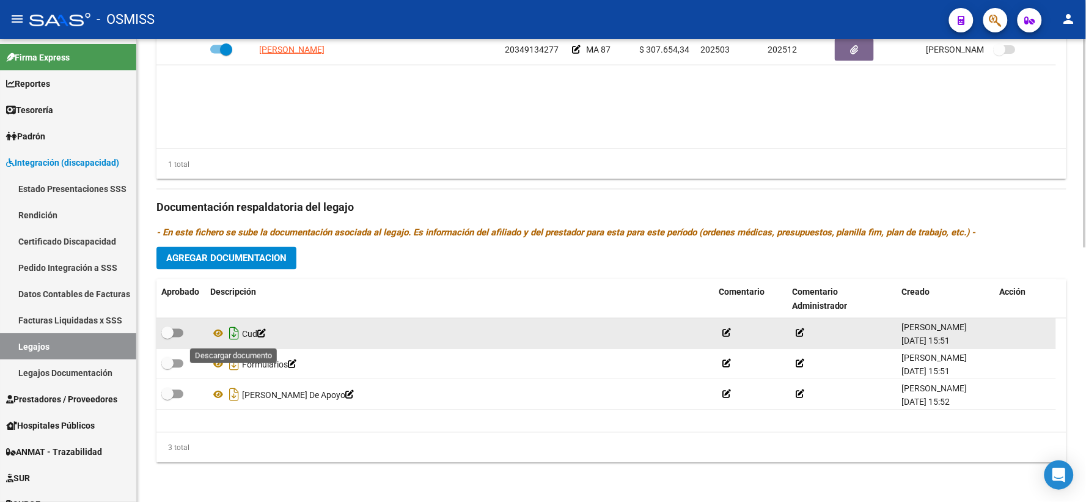
click at [230, 334] on icon "Descargar documento" at bounding box center [234, 334] width 16 height 20
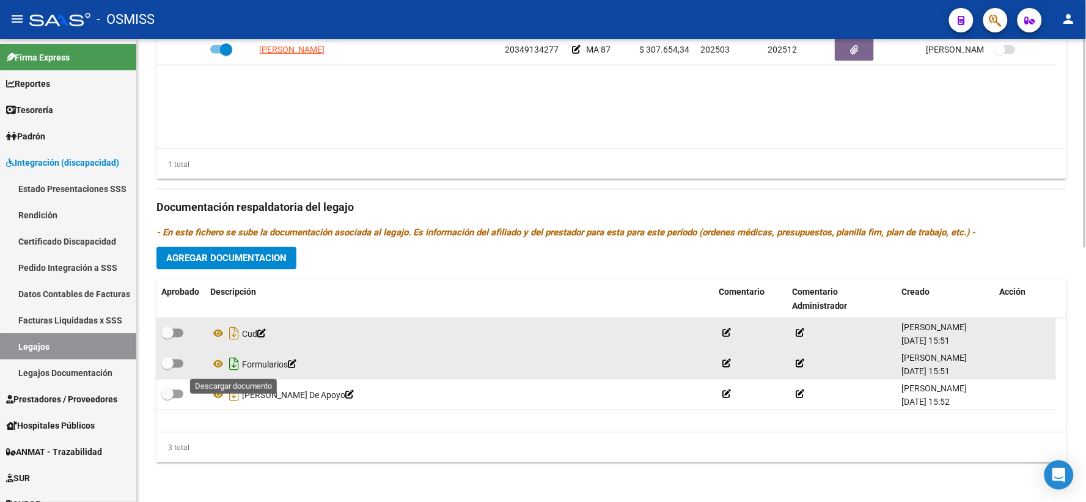
click at [233, 364] on icon "Descargar documento" at bounding box center [234, 364] width 16 height 20
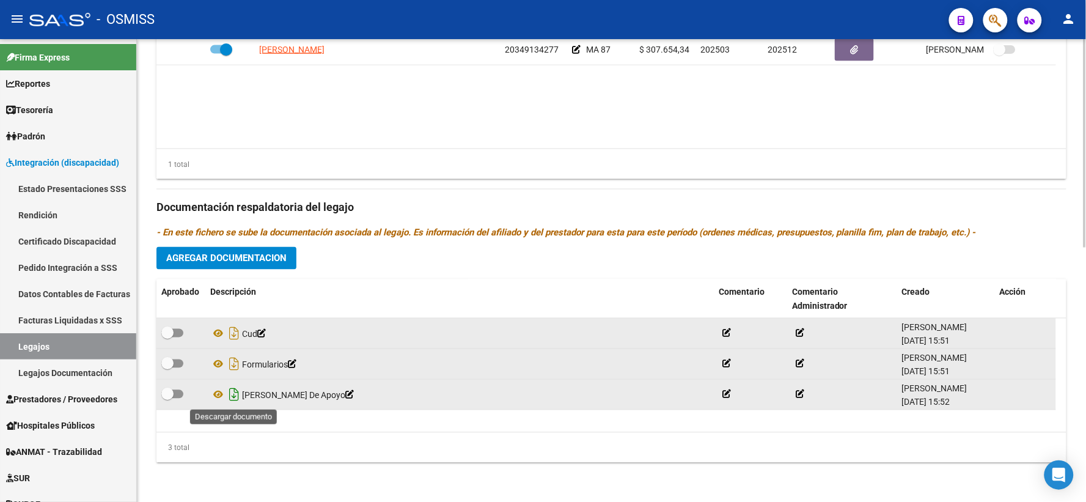
click at [233, 396] on icon "Descargar documento" at bounding box center [234, 395] width 16 height 20
click at [205, 254] on span "Agregar Documentacion" at bounding box center [226, 258] width 120 height 11
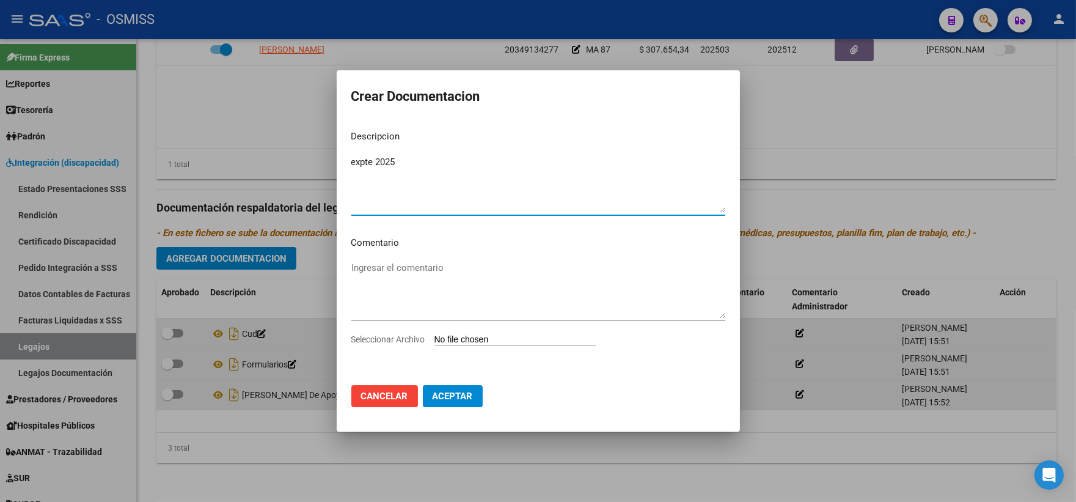
type textarea "expte 2025"
type input "C:\fakepath\ilovepdf_merged_compressed (24).pdf"
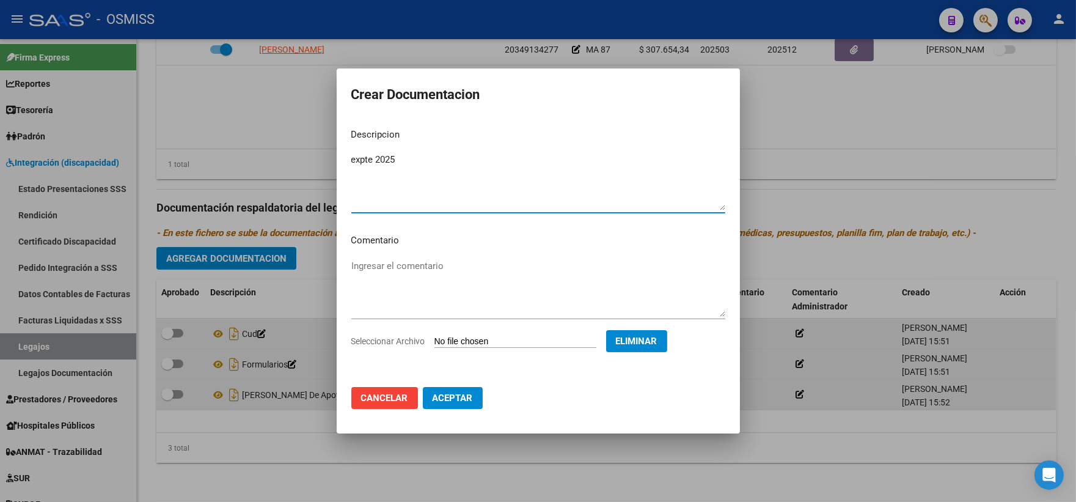
click at [449, 397] on span "Aceptar" at bounding box center [453, 397] width 40 height 11
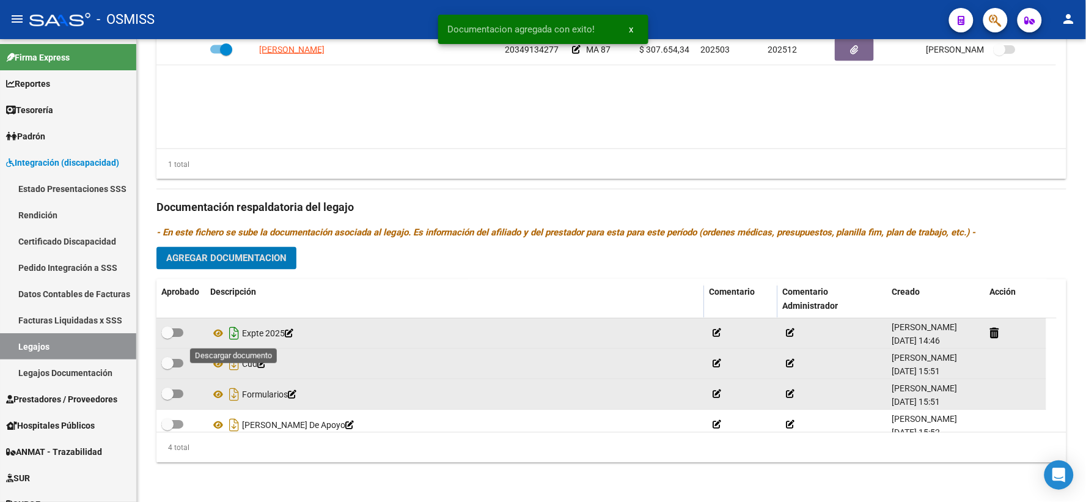
click at [233, 334] on icon "Descargar documento" at bounding box center [234, 334] width 16 height 20
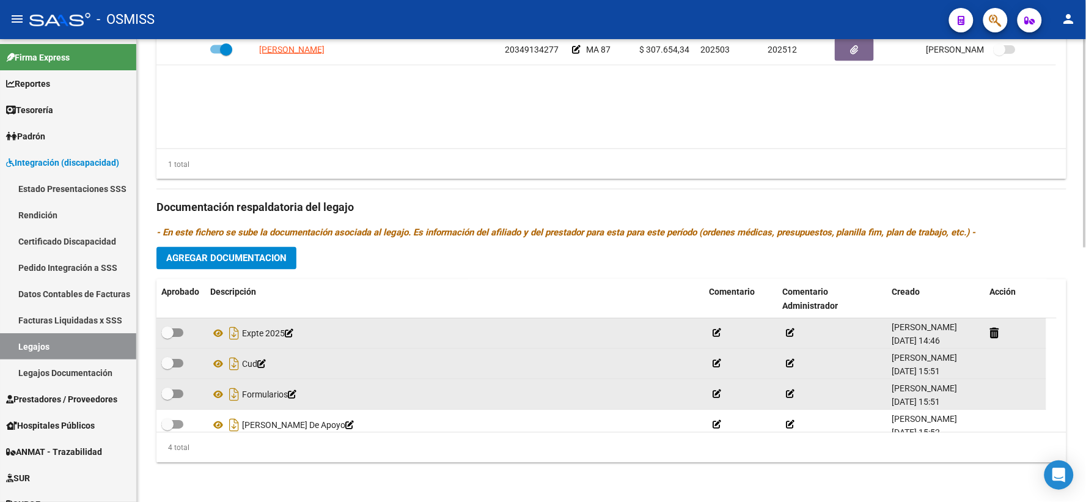
click at [327, 99] on datatable-body "PALLARES CESAR GUSTAVO 20349134277 MA 87 $ 307.654,34 202503 202512 SANDRA MORA…" at bounding box center [611, 92] width 910 height 114
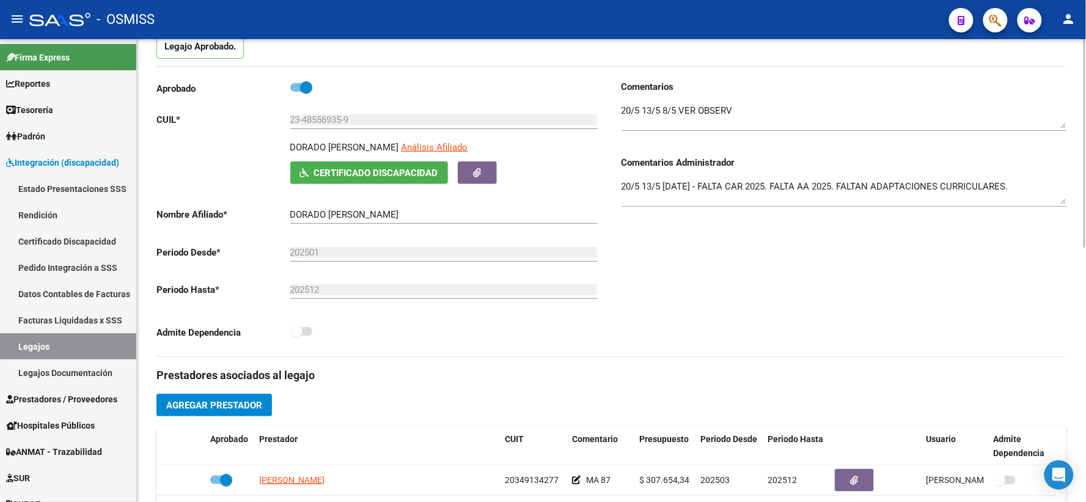
scroll to position [0, 0]
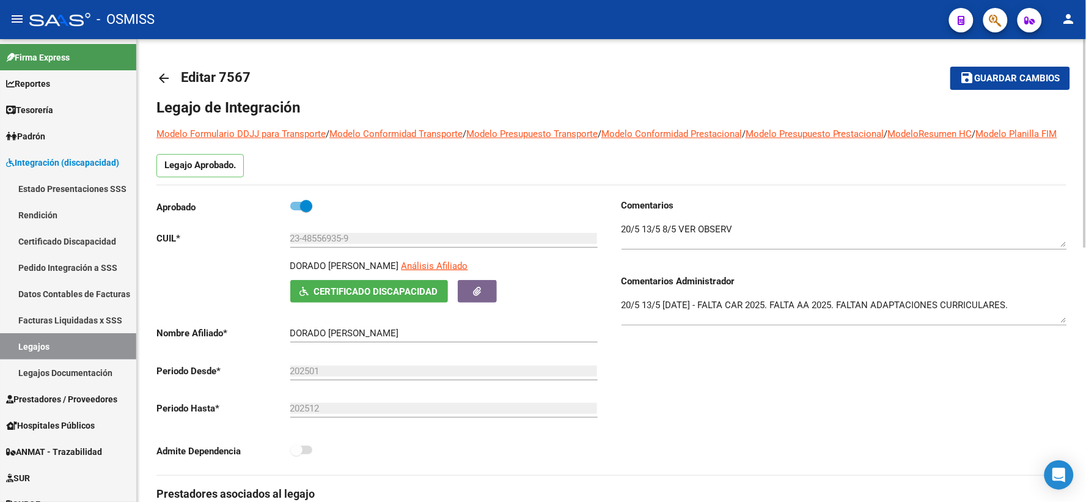
click at [1040, 79] on span "Guardar cambios" at bounding box center [1017, 78] width 86 height 11
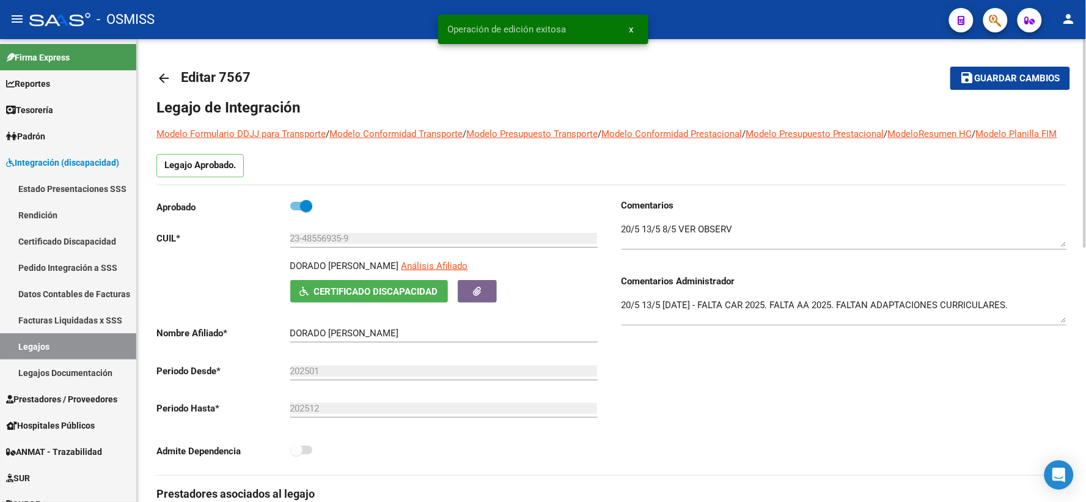
click at [159, 82] on mat-icon "arrow_back" at bounding box center [163, 78] width 15 height 15
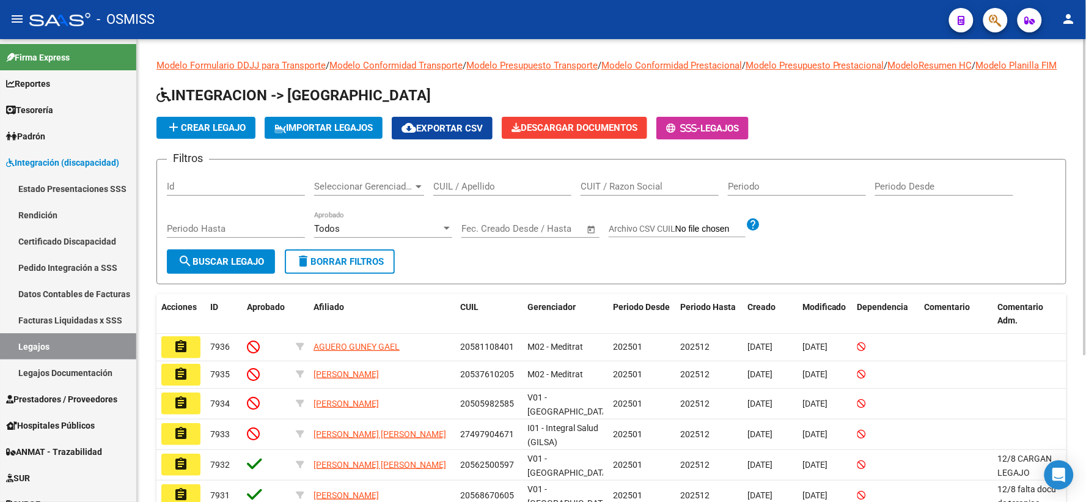
click at [502, 192] on input "CUIL / Apellido" at bounding box center [502, 186] width 138 height 11
paste input "20545710731"
type input "20545710731"
click at [239, 267] on span "search Buscar Legajo" at bounding box center [221, 261] width 86 height 11
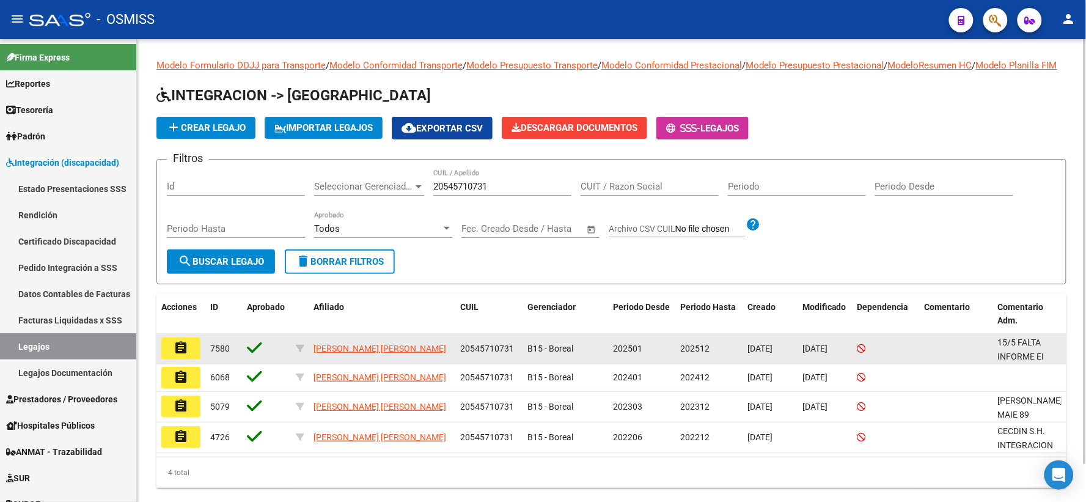
click at [183, 355] on mat-icon "assignment" at bounding box center [181, 347] width 15 height 15
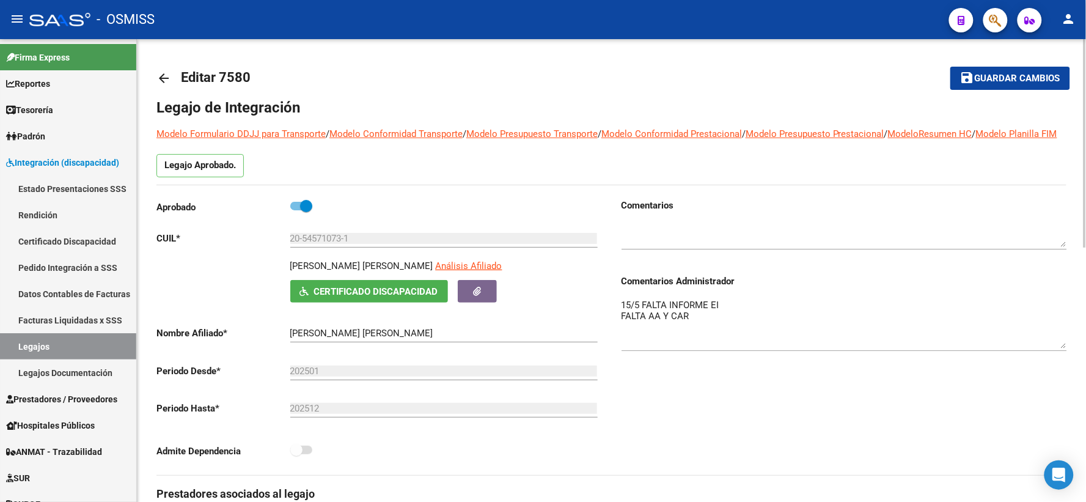
drag, startPoint x: 1064, startPoint y: 335, endPoint x: 1065, endPoint y: 361, distance: 26.3
click at [1065, 348] on textarea "15/5 FALTA INFORME EI FALTA AA Y CAR" at bounding box center [843, 323] width 445 height 50
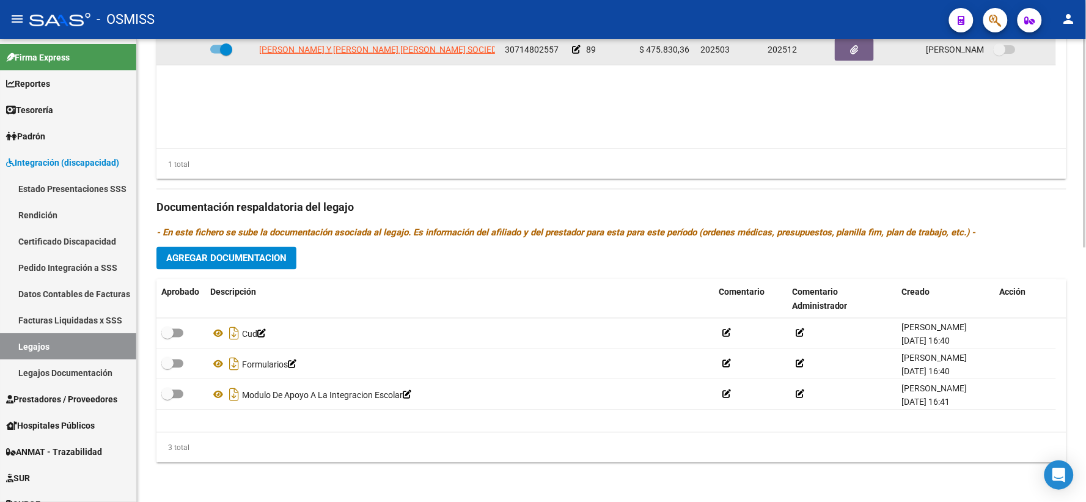
scroll to position [564, 0]
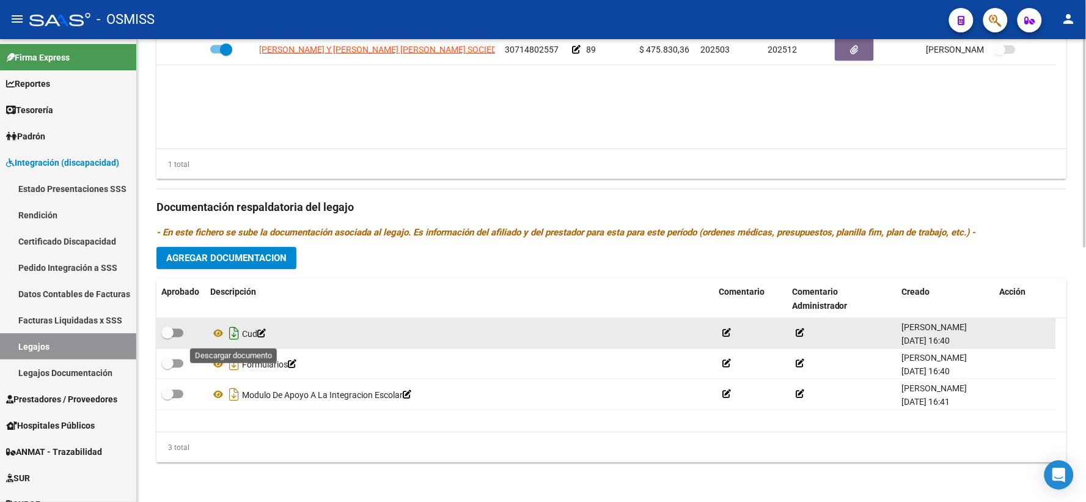
click at [235, 335] on icon "Descargar documento" at bounding box center [234, 334] width 16 height 20
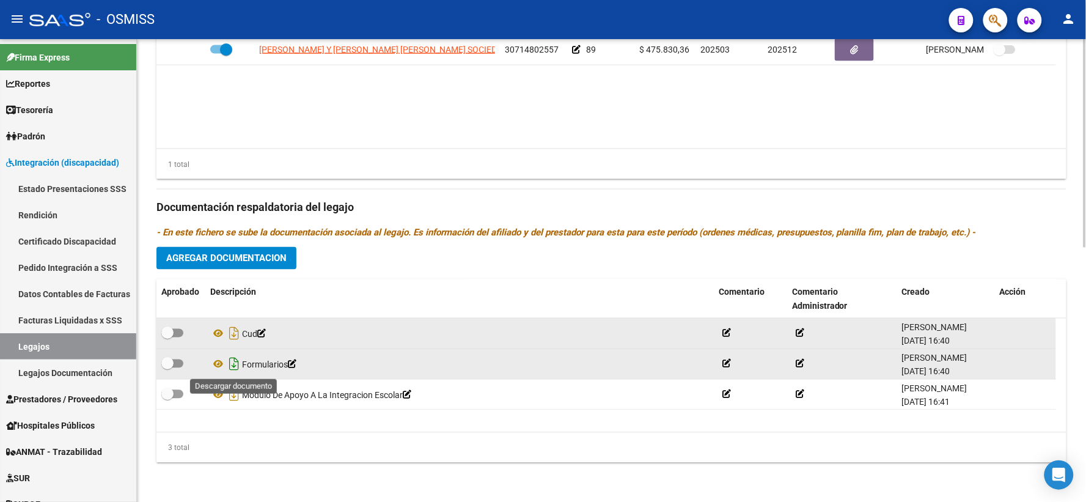
click at [231, 362] on icon "Descargar documento" at bounding box center [234, 364] width 16 height 20
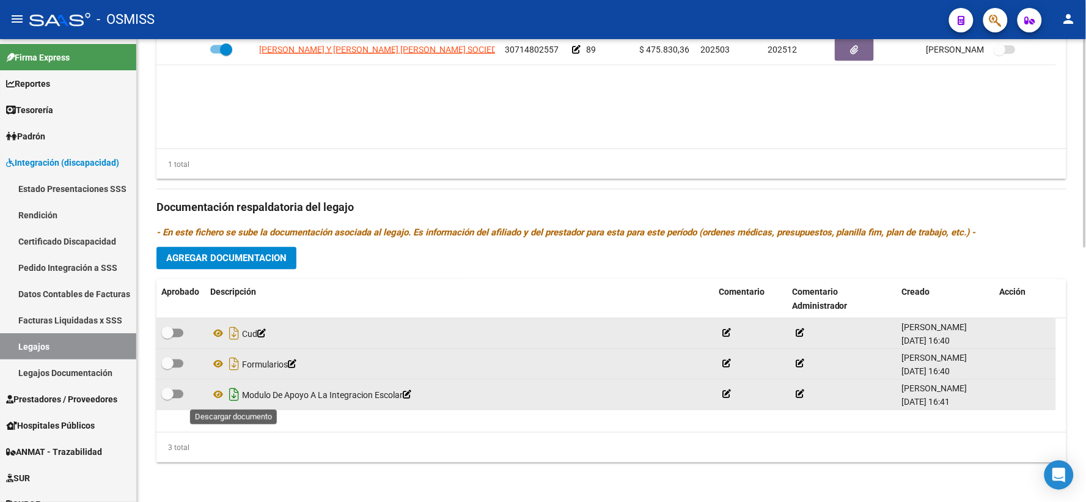
click at [230, 396] on icon "Descargar documento" at bounding box center [234, 395] width 16 height 20
click at [265, 261] on span "Agregar Documentacion" at bounding box center [226, 258] width 120 height 11
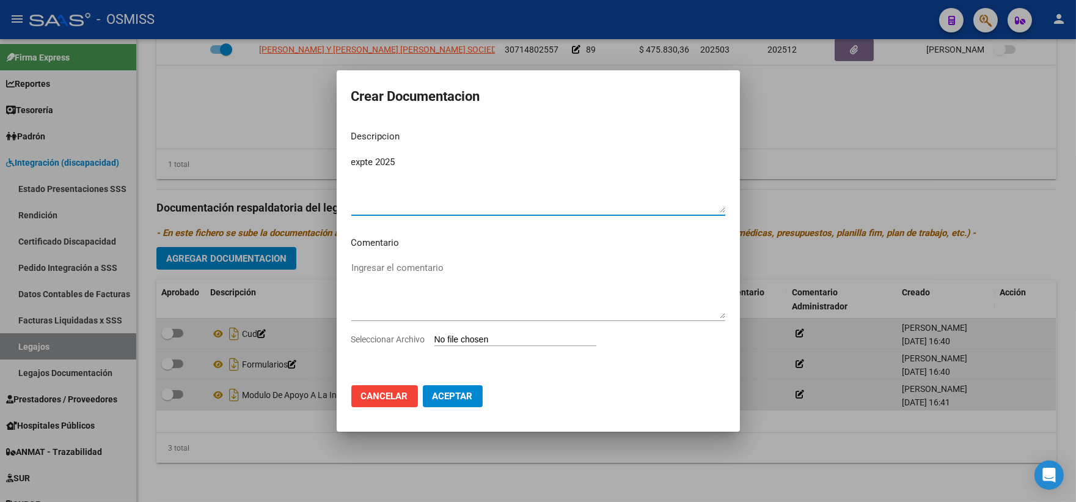
type textarea "expte 2025"
type input "C:\fakepath\ilovepdf_merged_compressed (25).pdf"
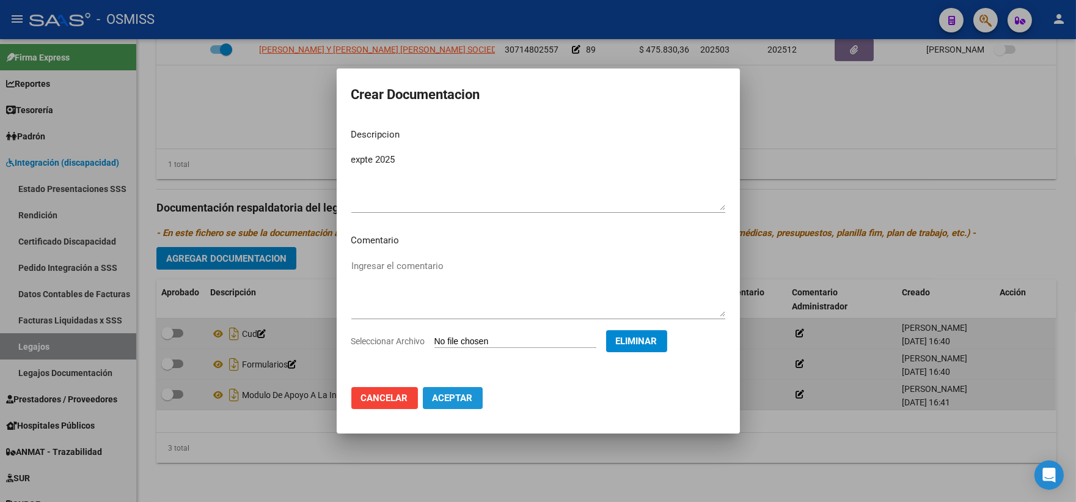
click at [449, 395] on span "Aceptar" at bounding box center [453, 397] width 40 height 11
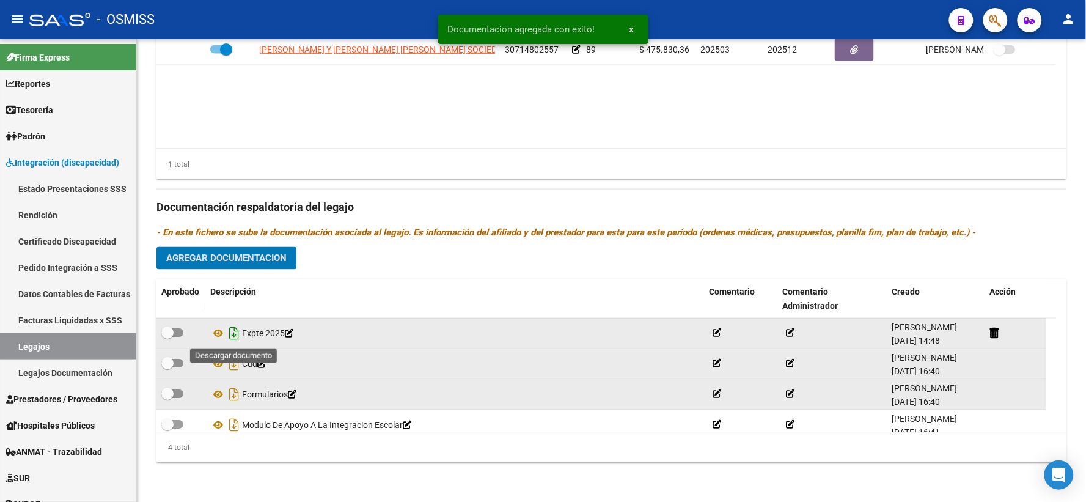
click at [235, 337] on icon "Descargar documento" at bounding box center [234, 334] width 16 height 20
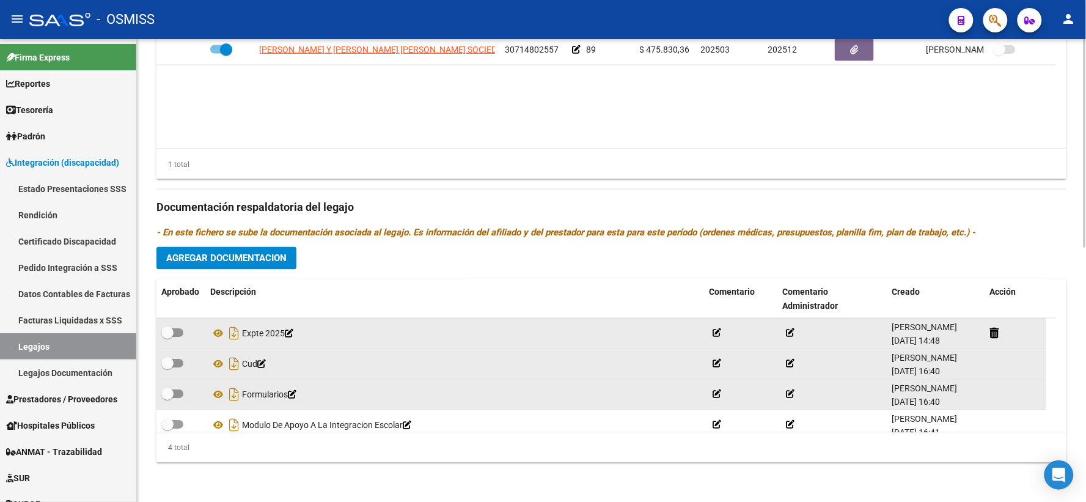
click at [367, 98] on datatable-body "MONTOTO TERESITA BEATRIZ Y FERREYRA MARIA ESTEFANIA SOCIEDAD DE HECHO 307148025…" at bounding box center [611, 92] width 910 height 114
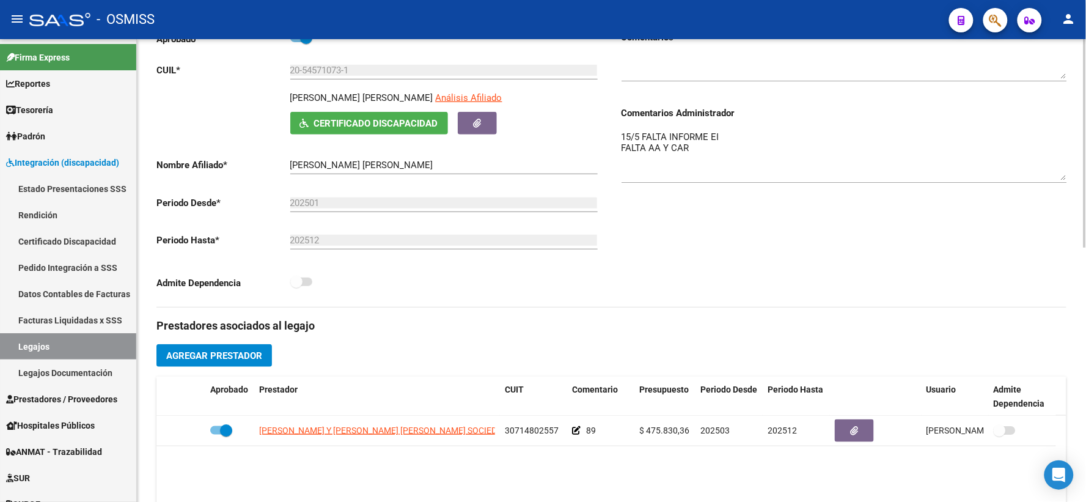
scroll to position [0, 0]
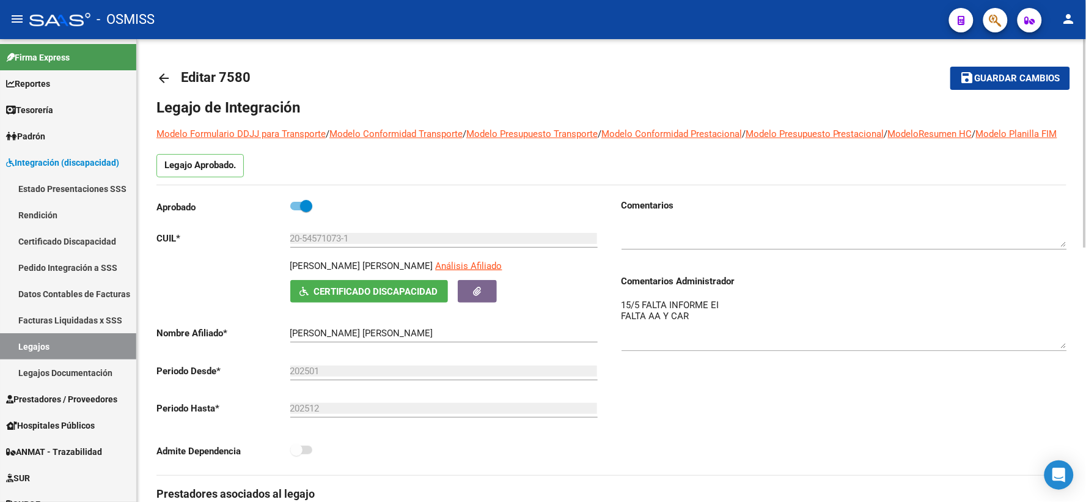
click at [998, 76] on span "Guardar cambios" at bounding box center [1017, 78] width 86 height 11
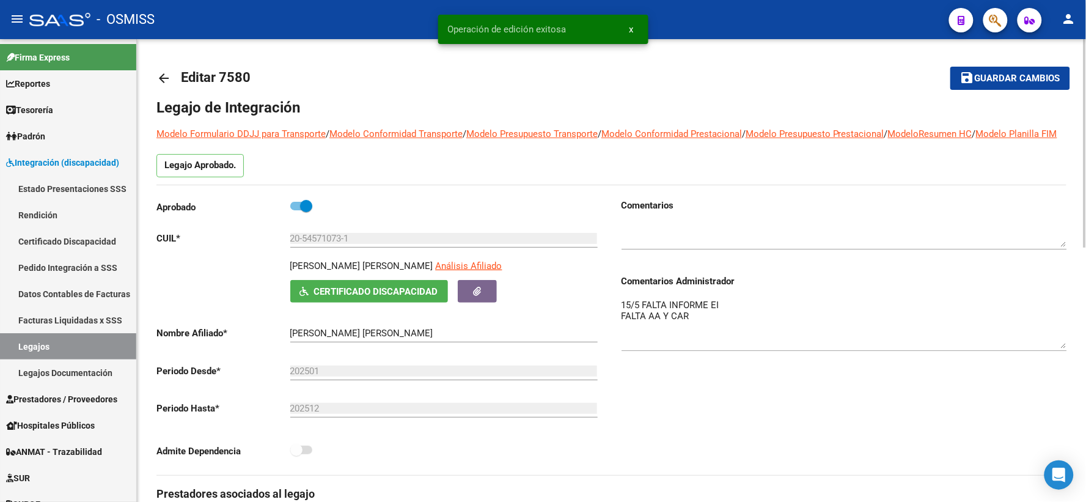
click at [163, 80] on mat-icon "arrow_back" at bounding box center [163, 78] width 15 height 15
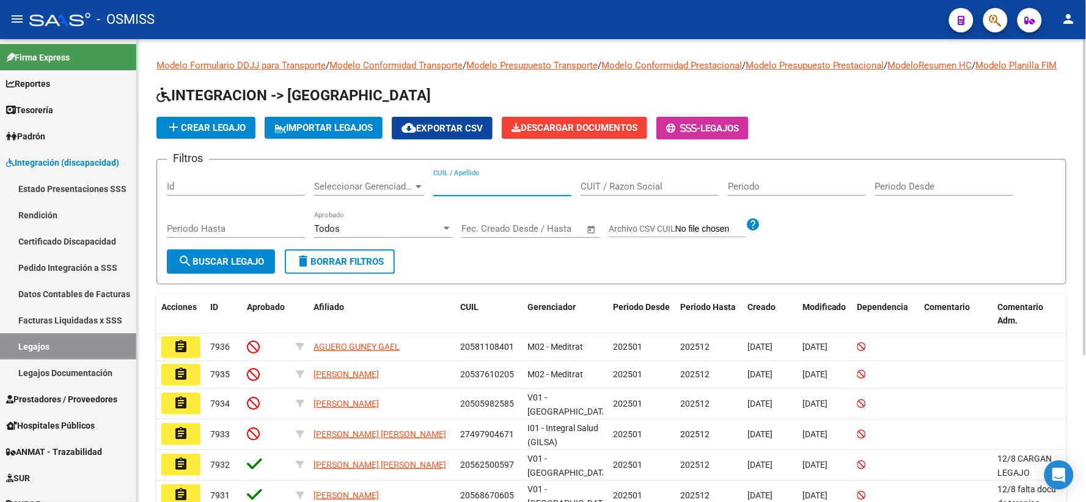
paste input "20492716821"
type input "20492716821"
click at [217, 267] on span "search Buscar Legajo" at bounding box center [221, 261] width 86 height 11
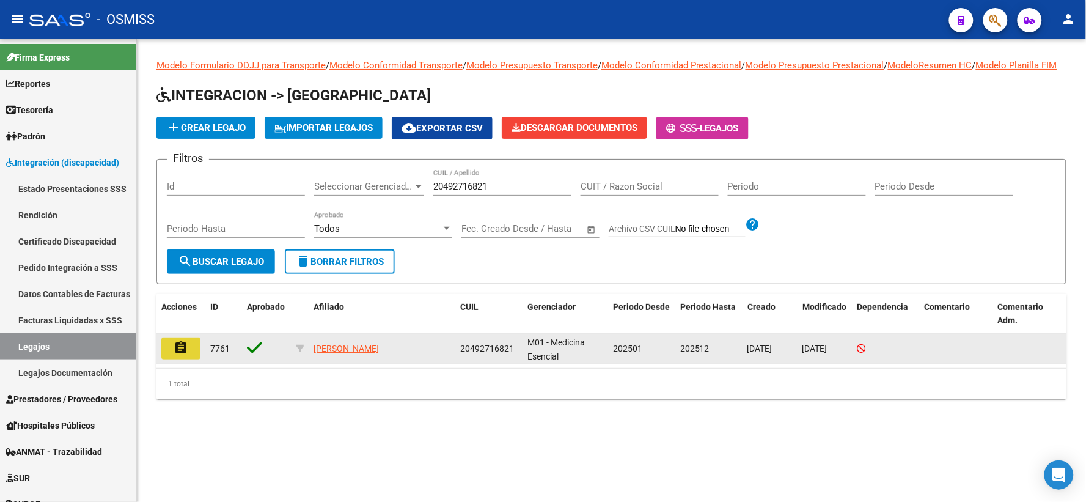
click at [167, 356] on button "assignment" at bounding box center [180, 348] width 39 height 22
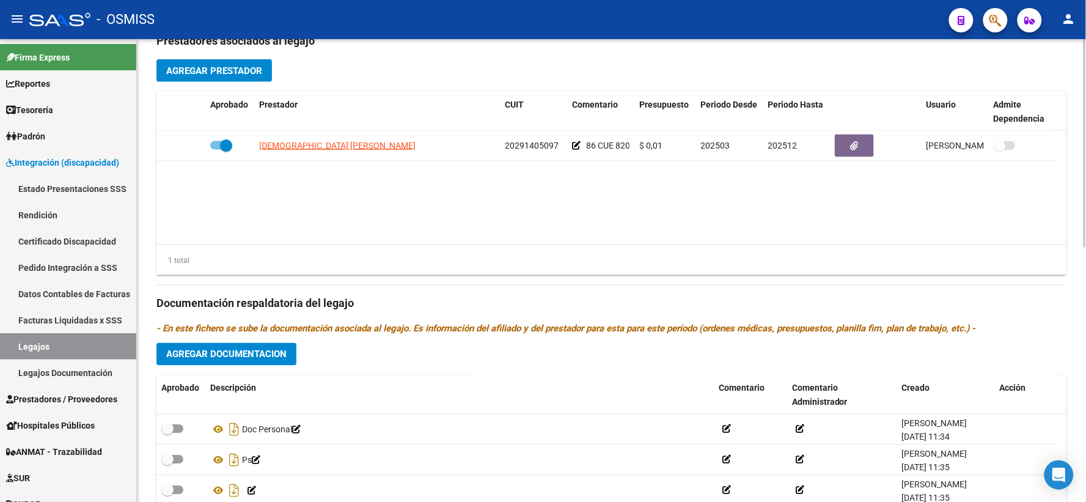
scroll to position [564, 0]
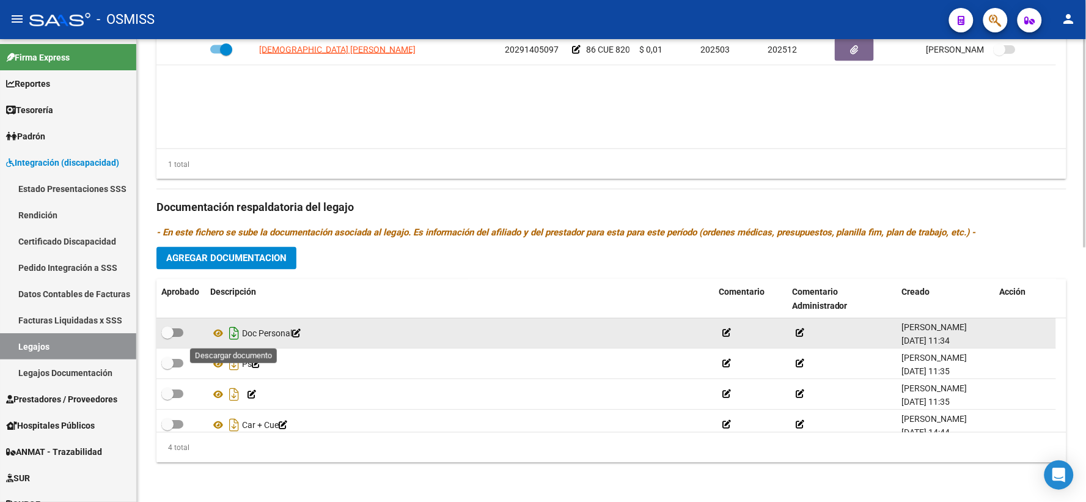
click at [231, 332] on icon "Descargar documento" at bounding box center [234, 334] width 16 height 20
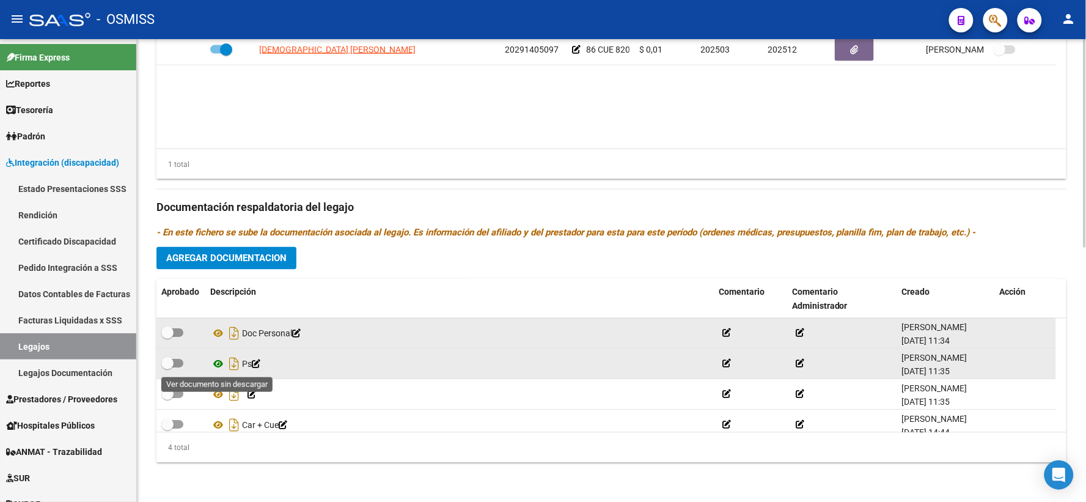
click at [215, 362] on icon at bounding box center [218, 364] width 16 height 15
click at [235, 362] on icon "Descargar documento" at bounding box center [234, 364] width 16 height 20
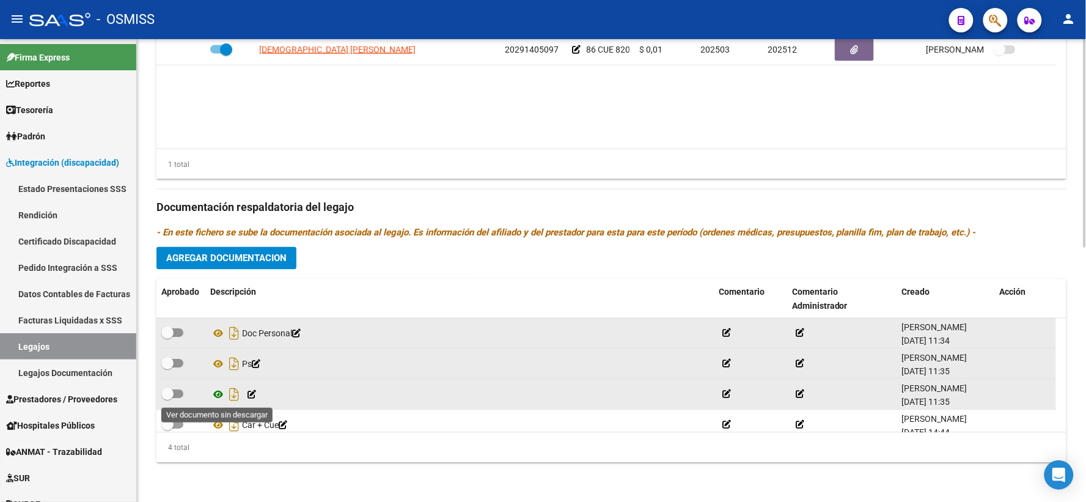
click at [214, 396] on icon at bounding box center [218, 394] width 16 height 15
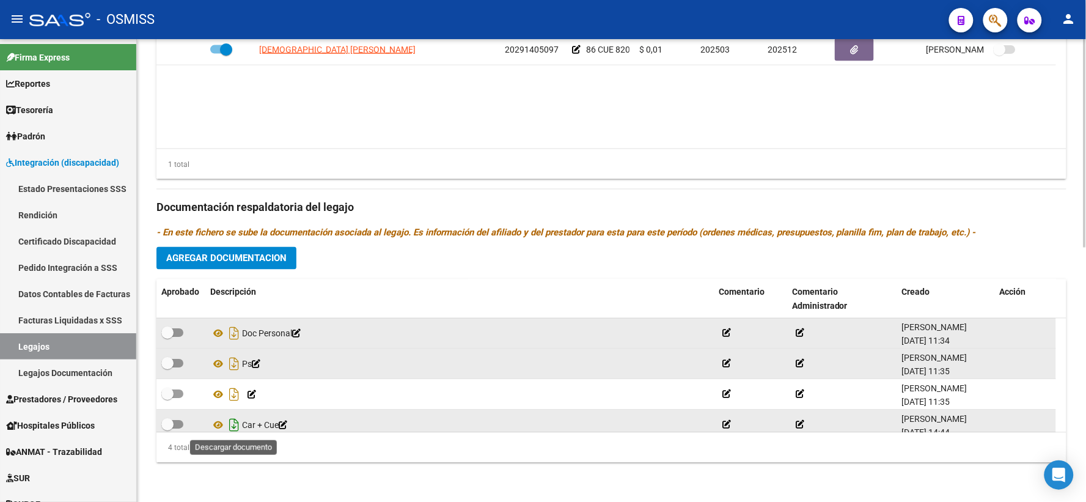
click at [230, 426] on icon "Descargar documento" at bounding box center [234, 425] width 16 height 20
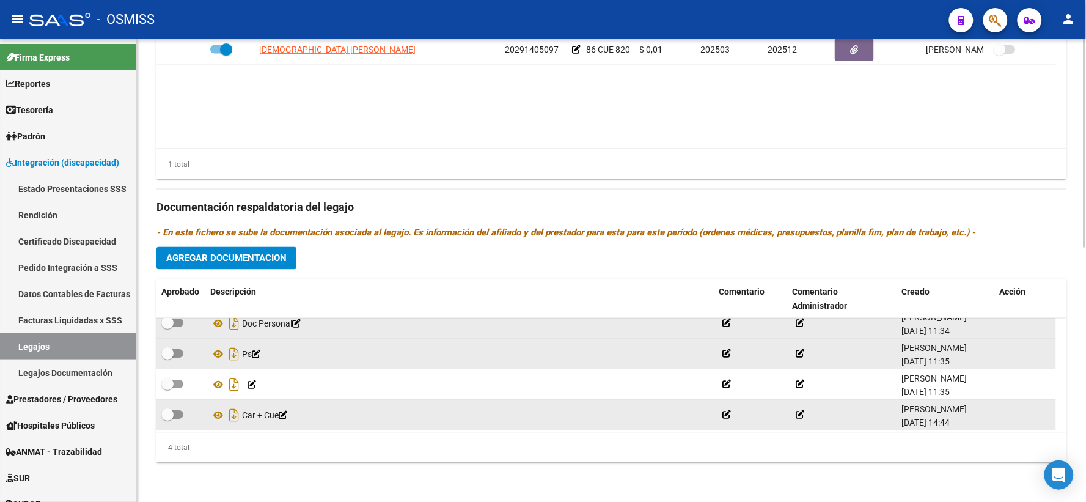
scroll to position [12, 0]
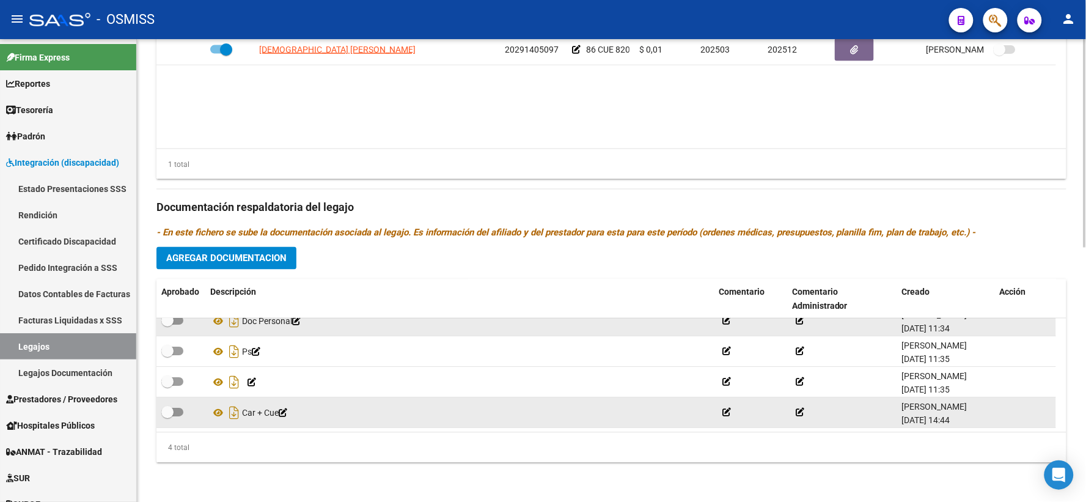
click at [261, 257] on span "Agregar Documentacion" at bounding box center [226, 258] width 120 height 11
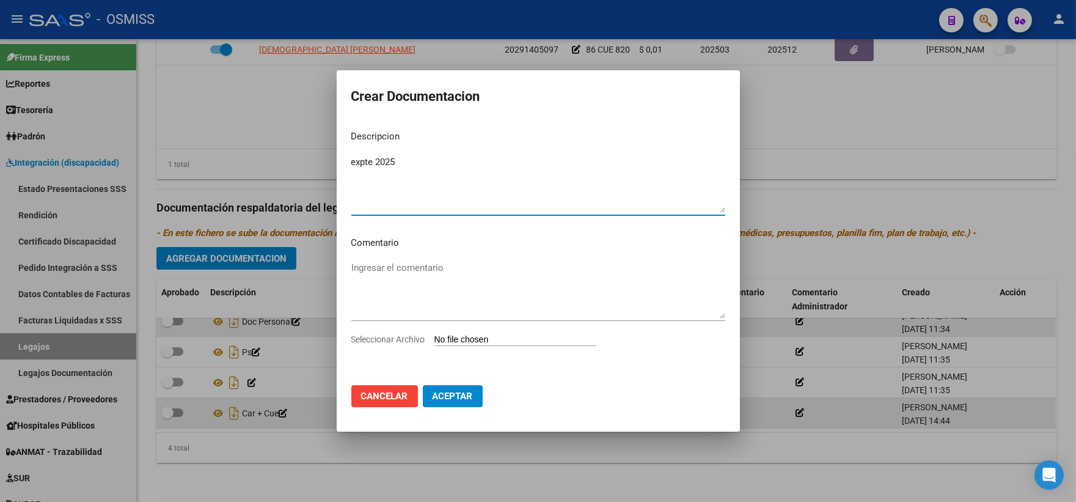
type textarea "expte 2025"
type input "C:\fakepath\ilovepdf_merged_compressed (26).pdf"
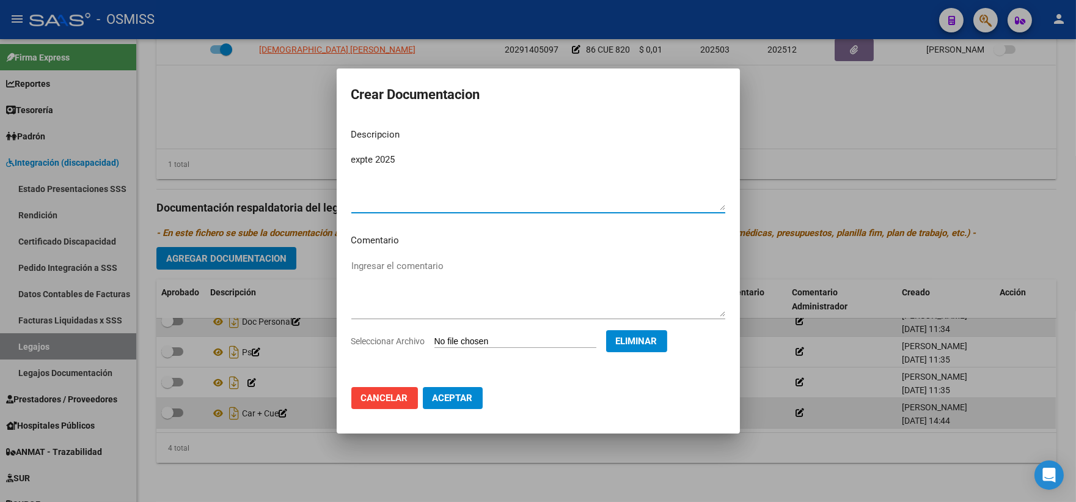
click at [449, 400] on span "Aceptar" at bounding box center [453, 397] width 40 height 11
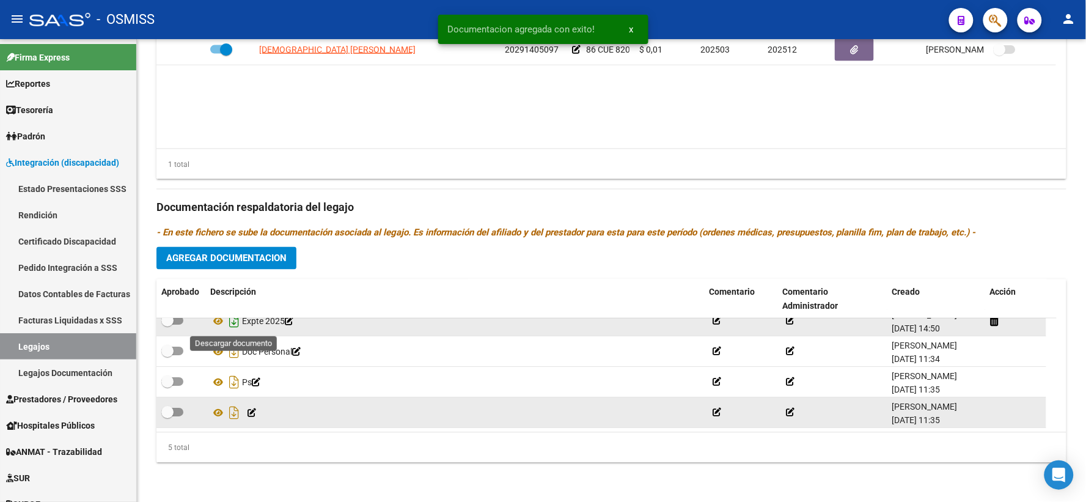
click at [233, 320] on icon "Descargar documento" at bounding box center [234, 322] width 16 height 20
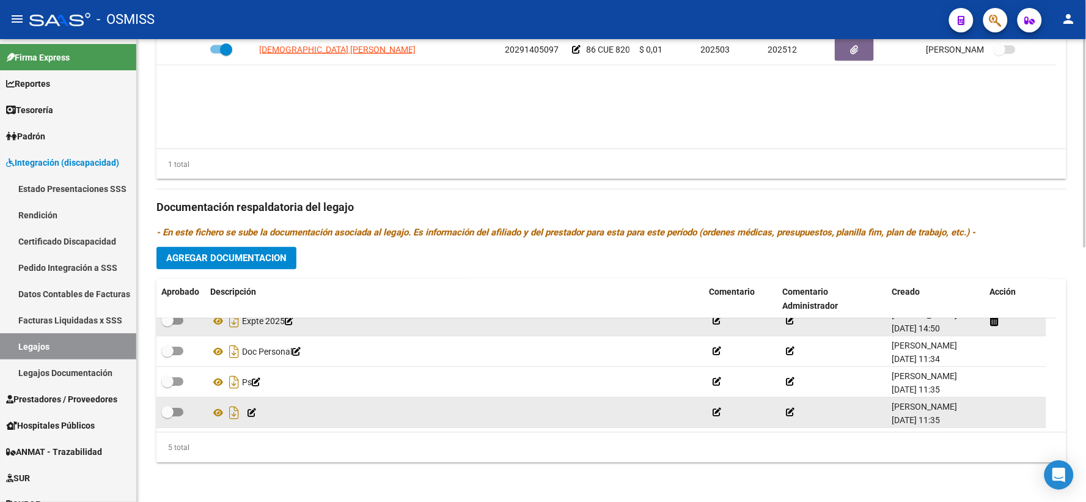
click at [825, 442] on div "5 total" at bounding box center [611, 448] width 910 height 31
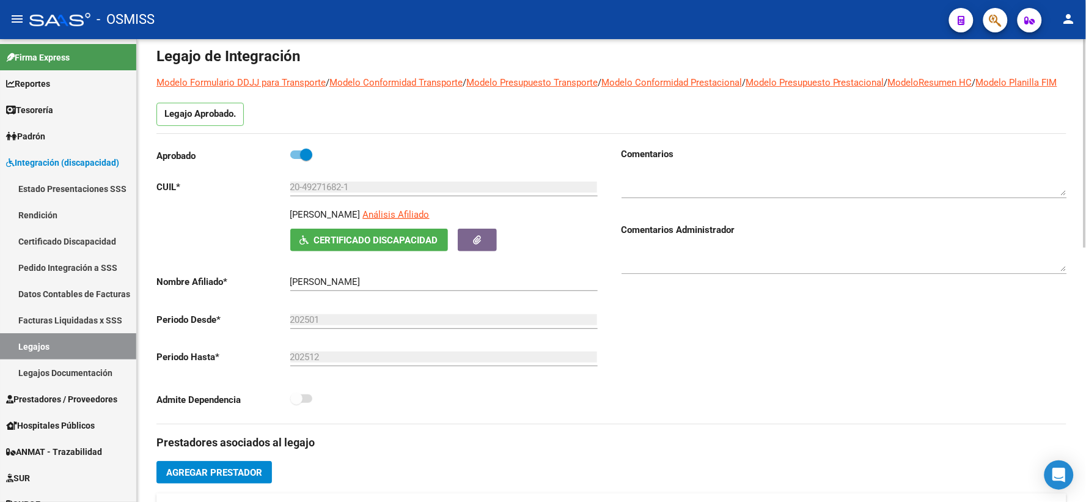
scroll to position [0, 0]
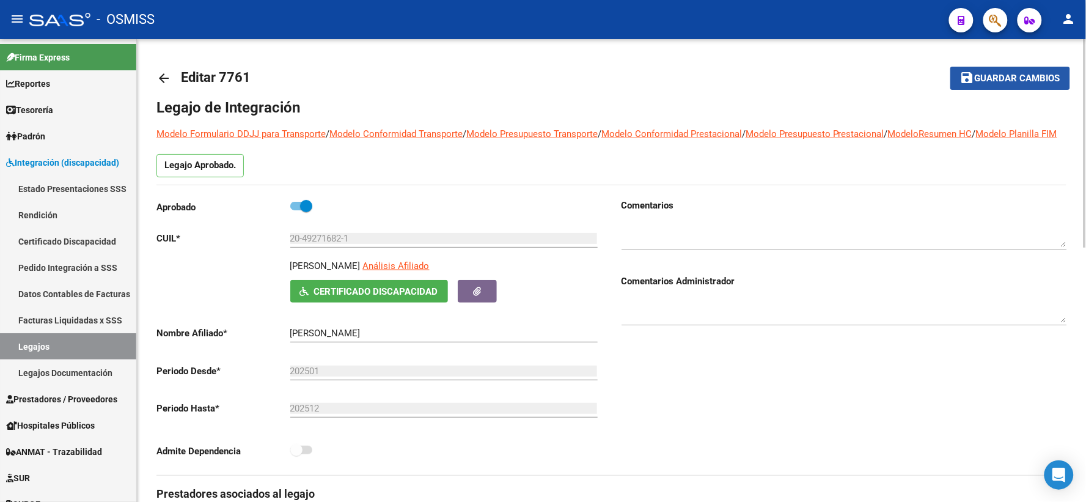
click at [989, 80] on span "Guardar cambios" at bounding box center [1017, 78] width 86 height 11
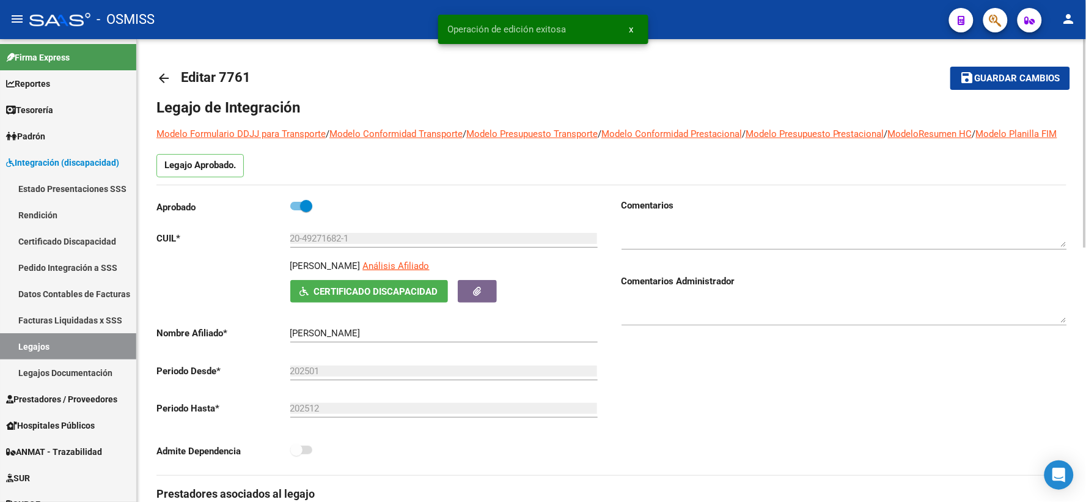
click at [163, 75] on mat-icon "arrow_back" at bounding box center [163, 78] width 15 height 15
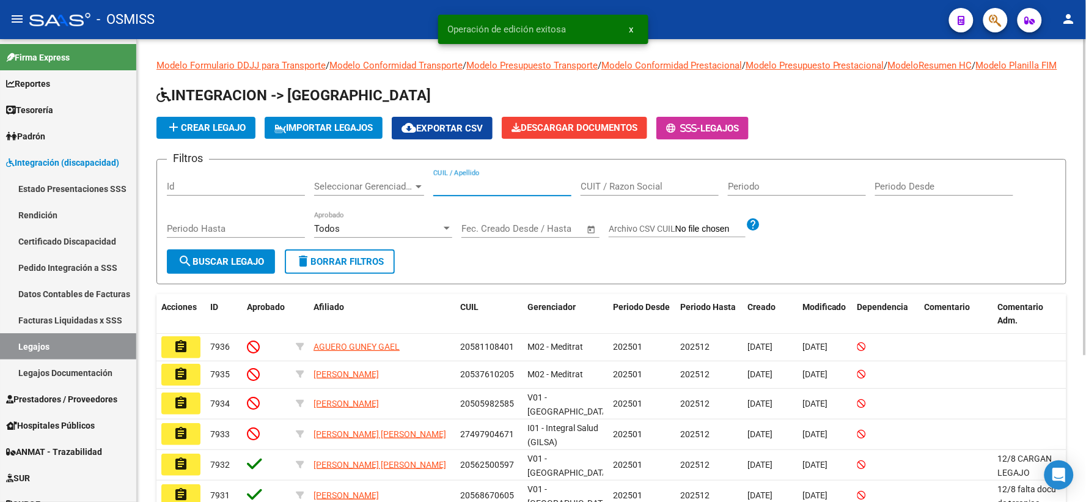
click at [464, 192] on input "CUIL / Apellido" at bounding box center [502, 186] width 138 height 11
paste input "20491646609"
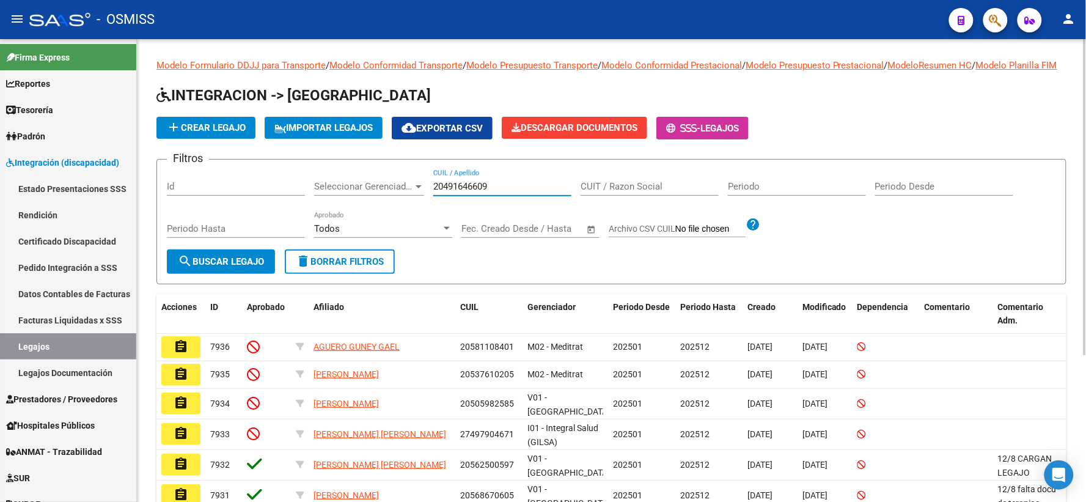
type input "20491646609"
click at [196, 267] on span "search Buscar Legajo" at bounding box center [221, 261] width 86 height 11
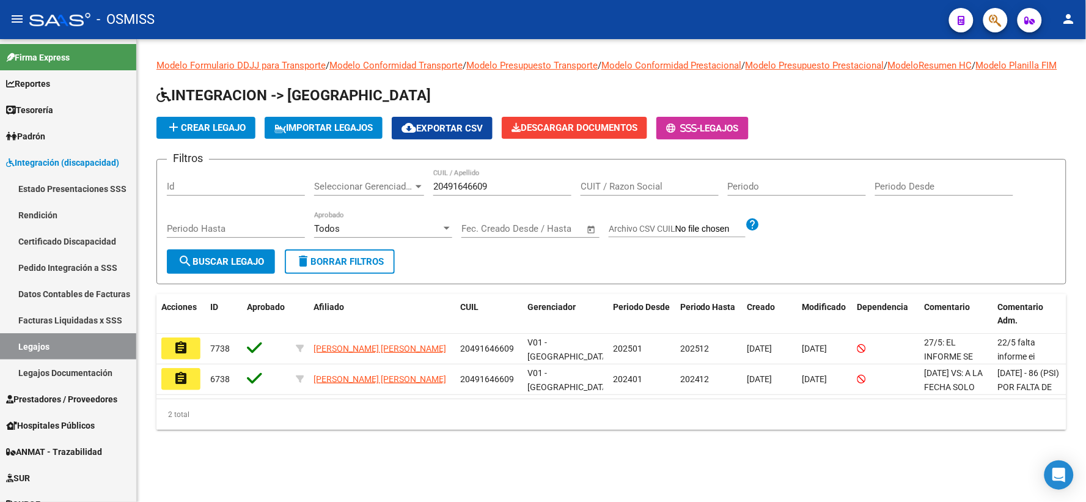
click at [173, 357] on button "assignment" at bounding box center [180, 348] width 39 height 22
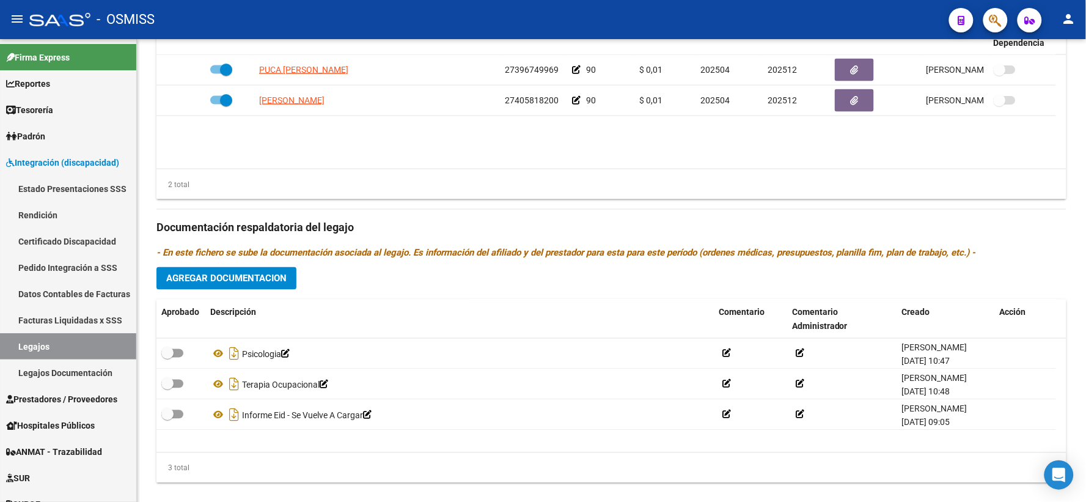
scroll to position [564, 0]
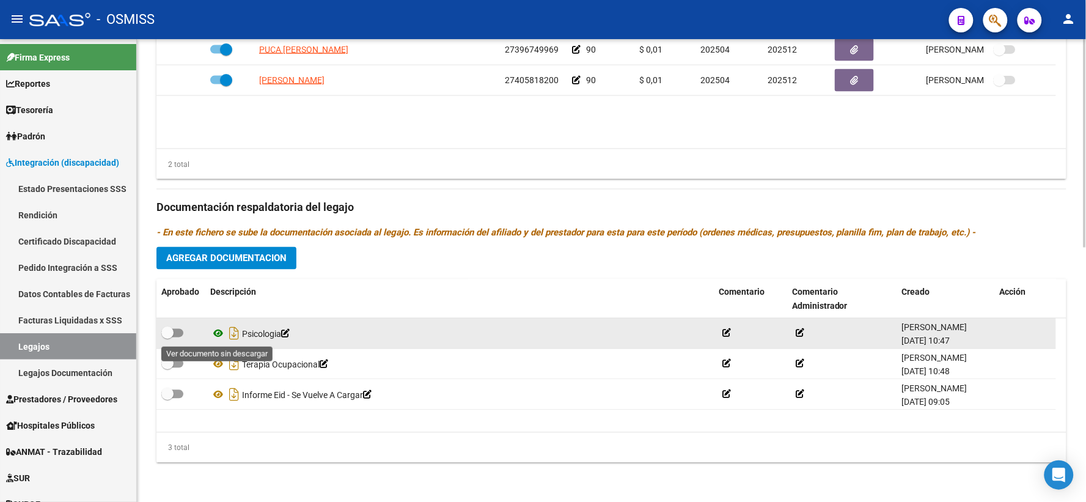
click at [218, 333] on icon at bounding box center [218, 333] width 16 height 15
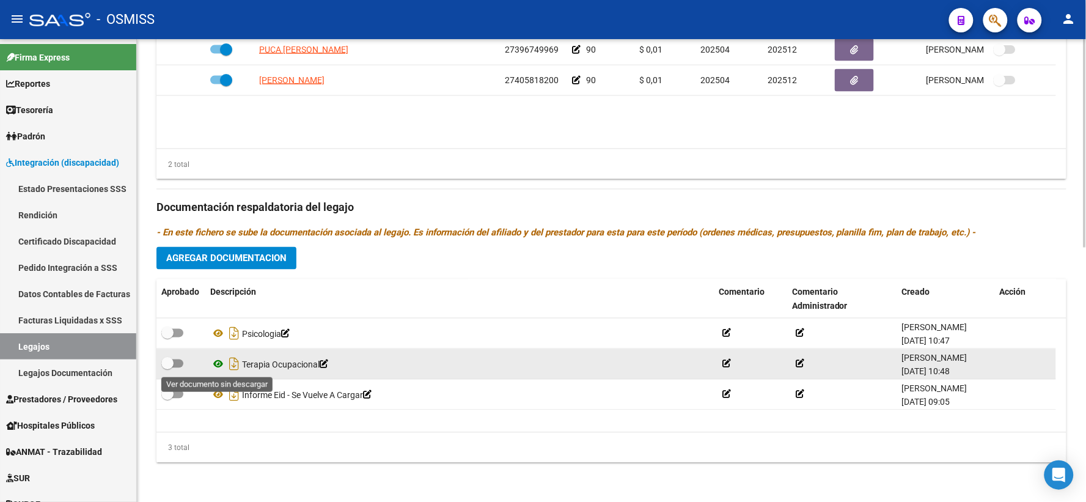
click at [215, 365] on icon at bounding box center [218, 364] width 16 height 15
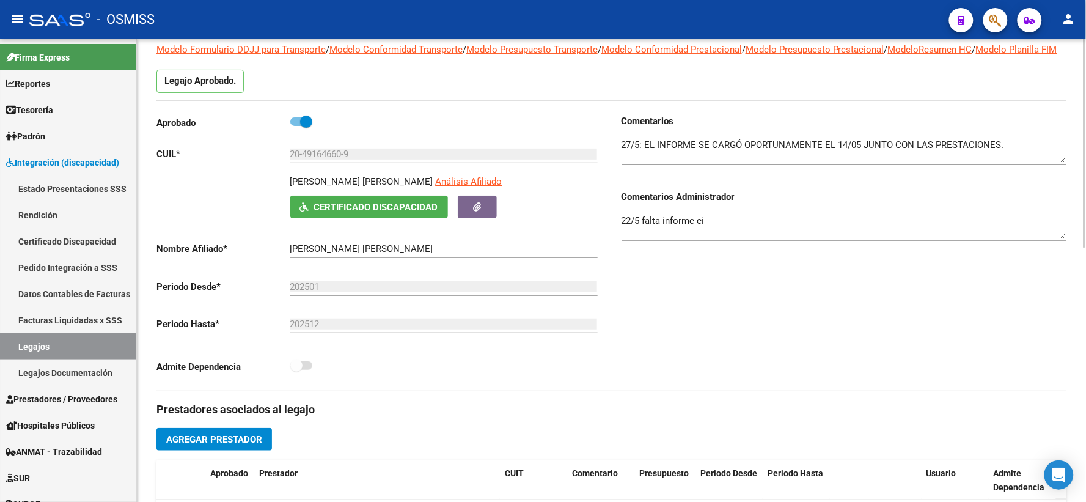
scroll to position [55, 0]
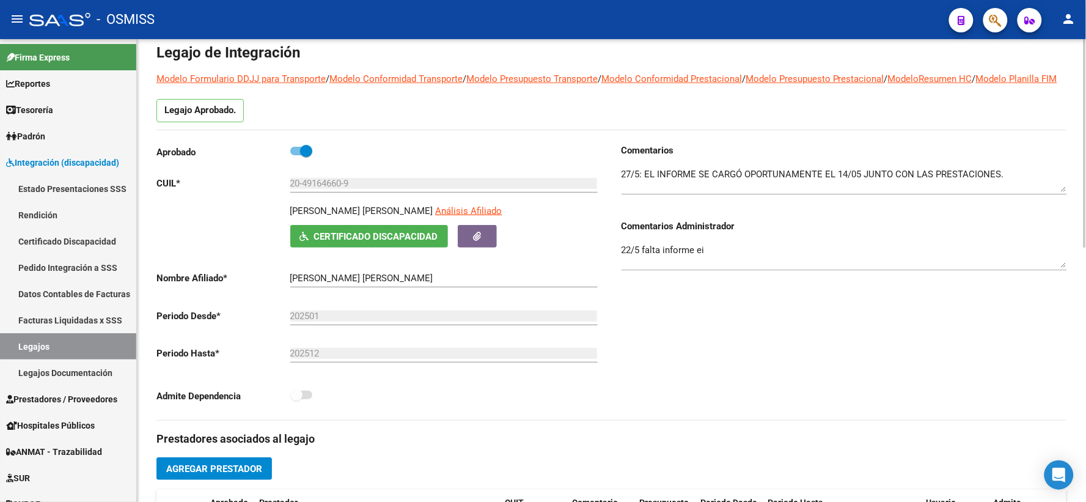
click at [620, 263] on div "Comentarios Comentarios Administrador 22/5 falta informe ei" at bounding box center [839, 282] width 455 height 276
click at [622, 264] on textarea "22/5 falta informe ei" at bounding box center [843, 255] width 445 height 24
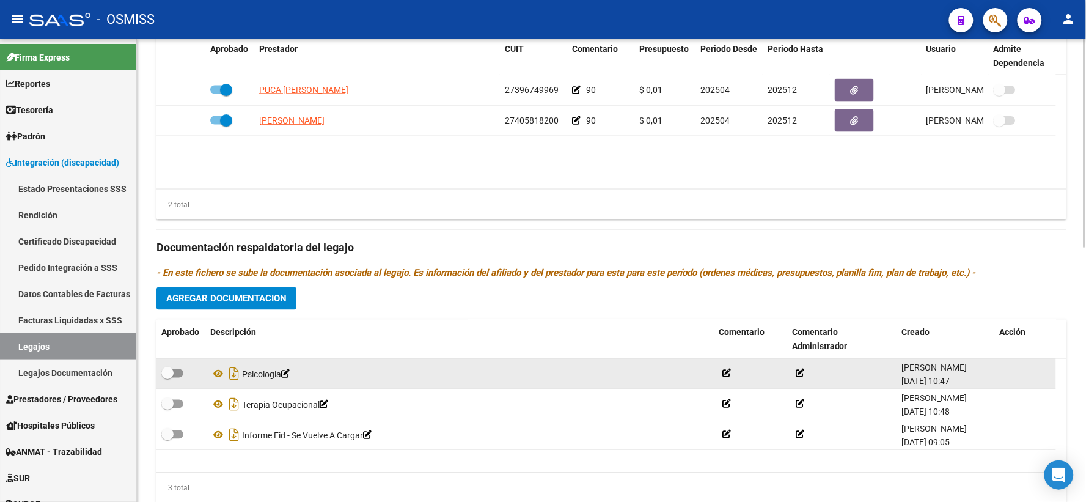
scroll to position [564, 0]
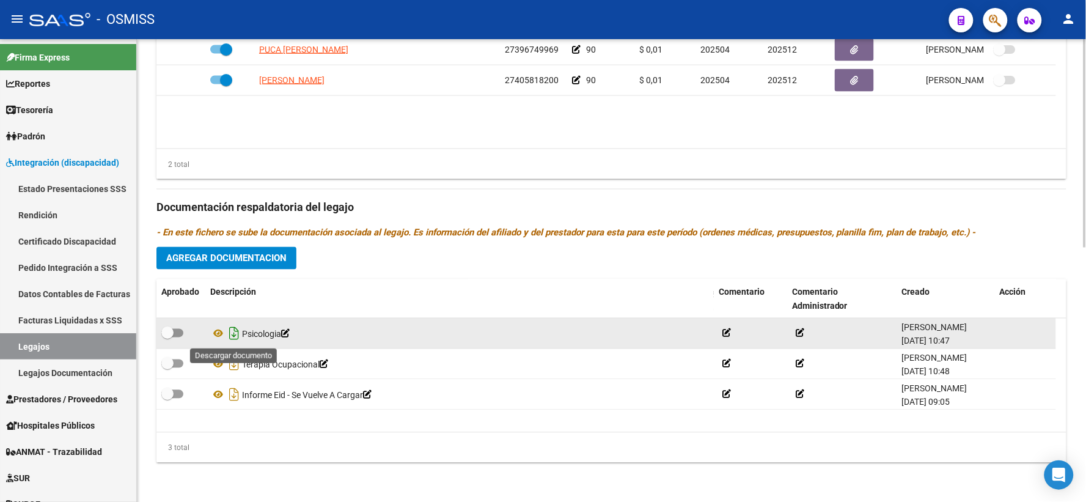
type textarea "NO SE HABIA CARGADO. LA DOCUMENTACION ESTA SUBIDA-22/5 falta informe ei"
click at [231, 333] on icon "Descargar documento" at bounding box center [234, 334] width 16 height 20
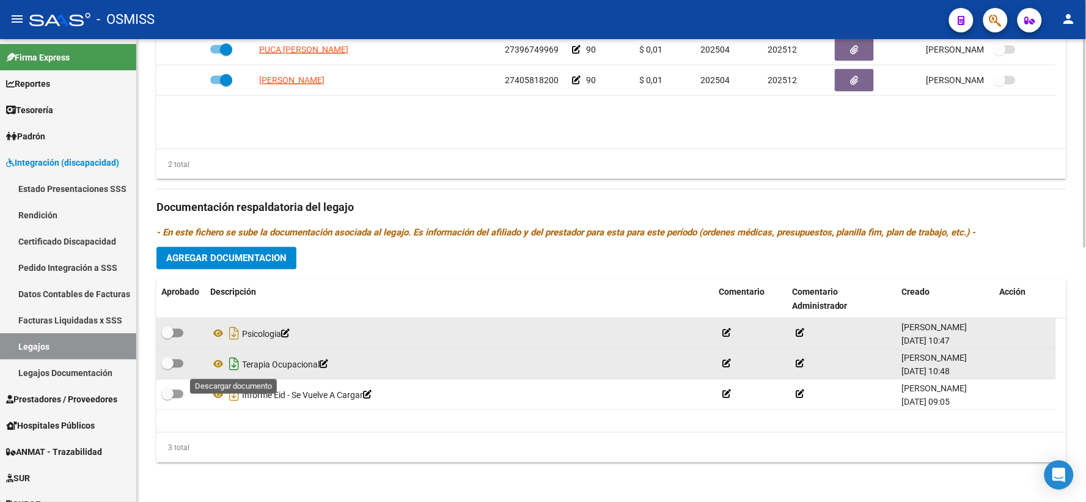
click at [229, 364] on icon "Descargar documento" at bounding box center [234, 364] width 16 height 20
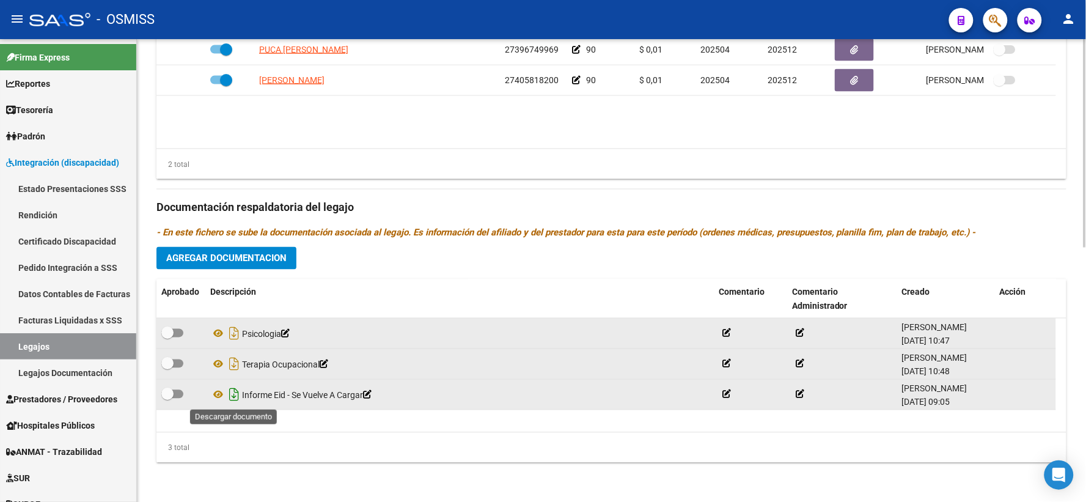
click at [231, 399] on icon "Descargar documento" at bounding box center [234, 395] width 16 height 20
click at [803, 394] on icon at bounding box center [799, 394] width 9 height 9
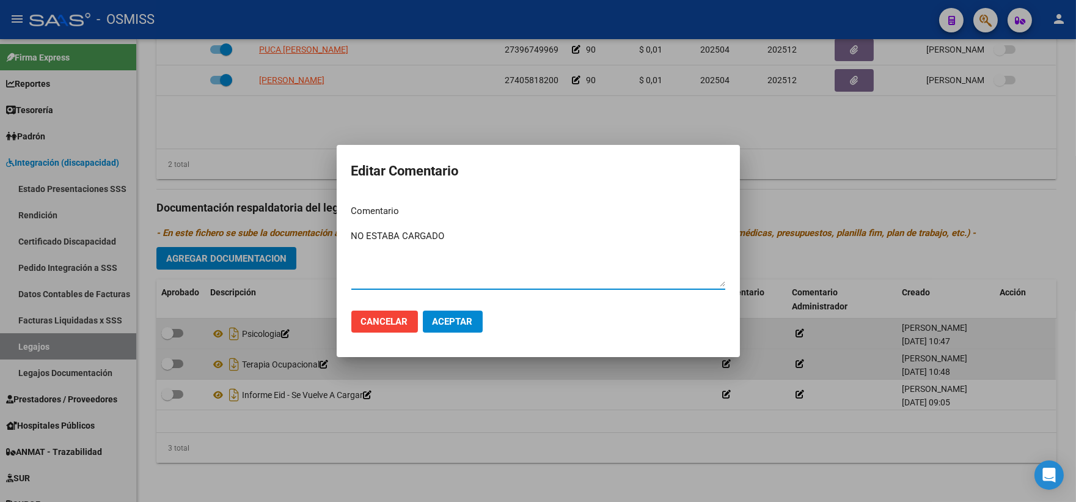
type textarea "NO ESTABA CARGADO"
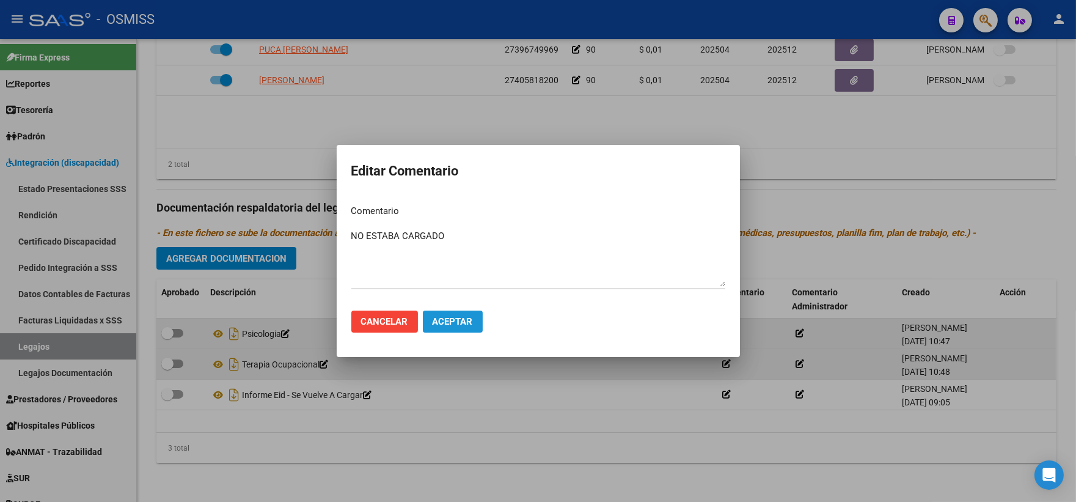
click at [453, 320] on span "Aceptar" at bounding box center [453, 321] width 40 height 11
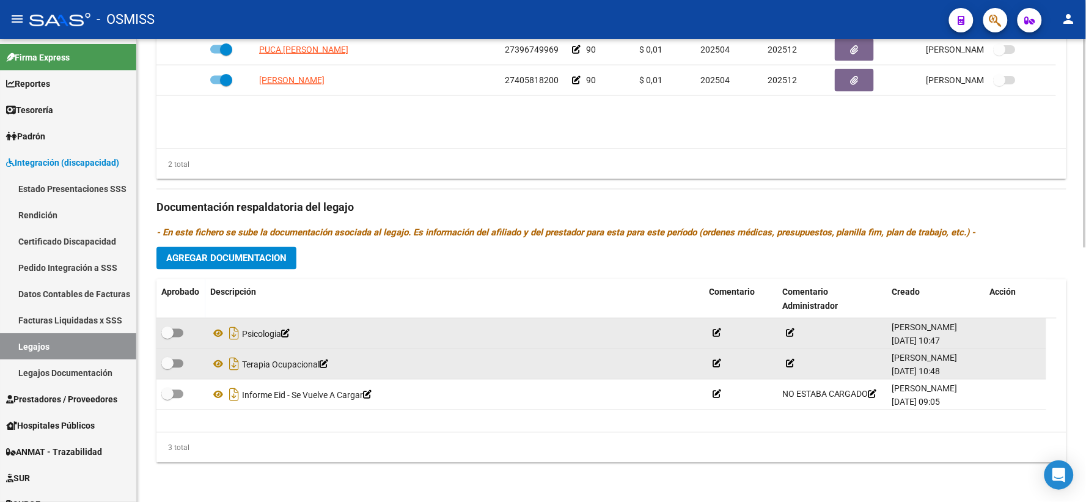
click at [228, 260] on span "Agregar Documentacion" at bounding box center [226, 258] width 120 height 11
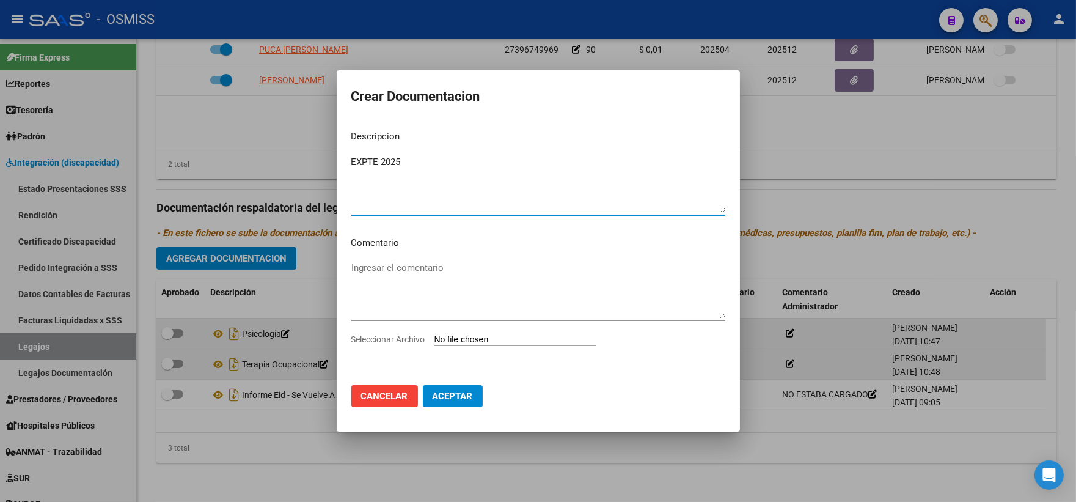
type textarea "EXPTE 2025"
type input "C:\fakepath\ilovepdf_merged_compressed (27).pdf"
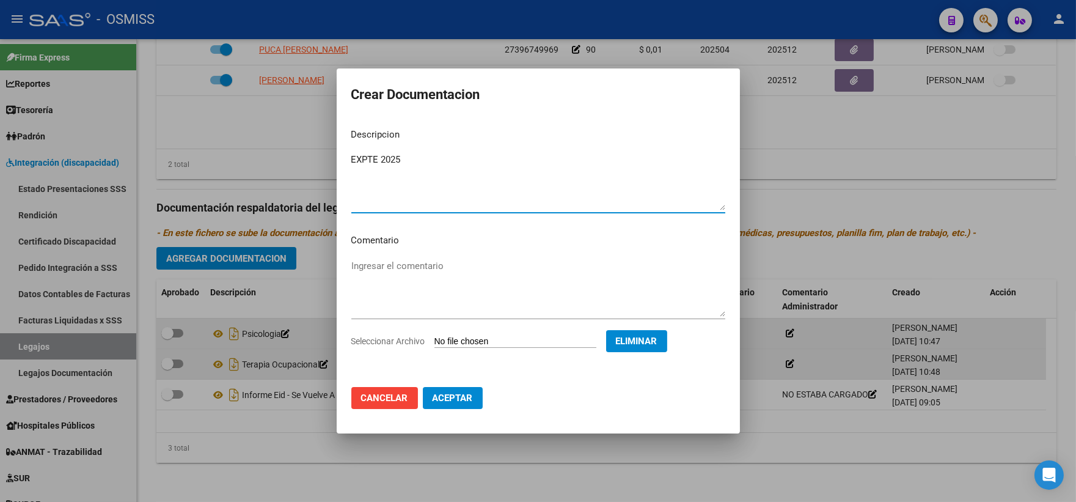
click at [450, 400] on span "Aceptar" at bounding box center [453, 397] width 40 height 11
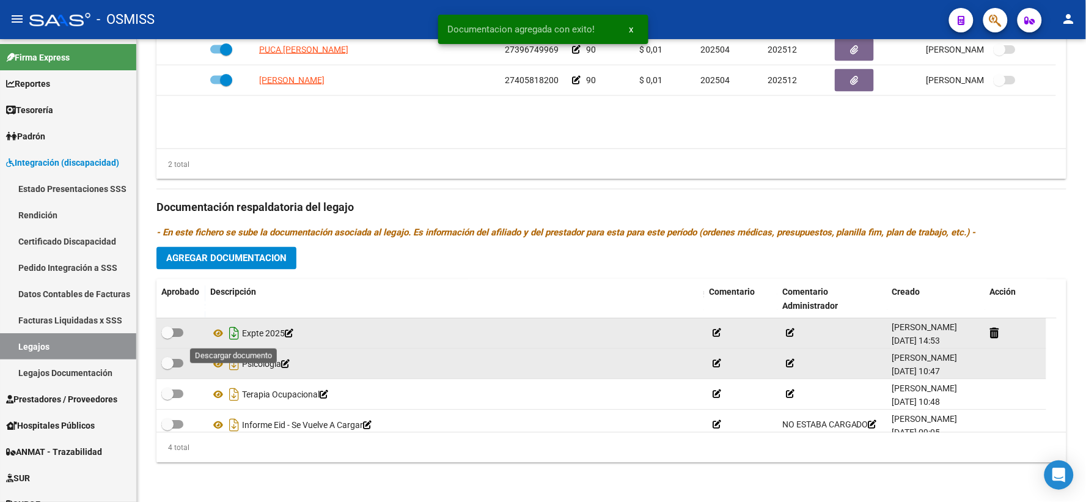
drag, startPoint x: 236, startPoint y: 331, endPoint x: 349, endPoint y: 420, distance: 144.1
click at [236, 332] on icon "Descargar documento" at bounding box center [234, 334] width 16 height 20
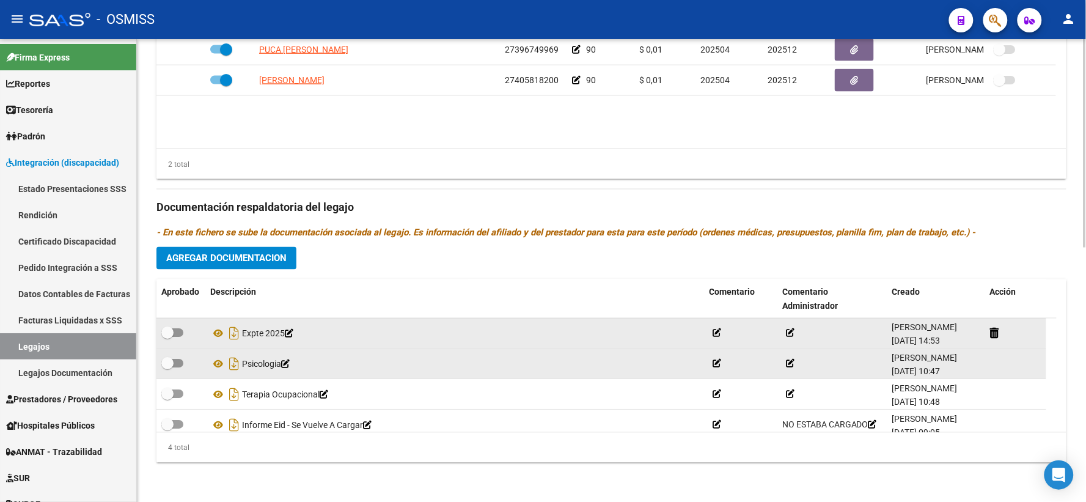
click at [404, 126] on datatable-body "PUCA MARIA BELEN 27396749969 90 $ 0,01 202504 202512 Luisina Sacchetta 14/05/20…" at bounding box center [611, 92] width 910 height 114
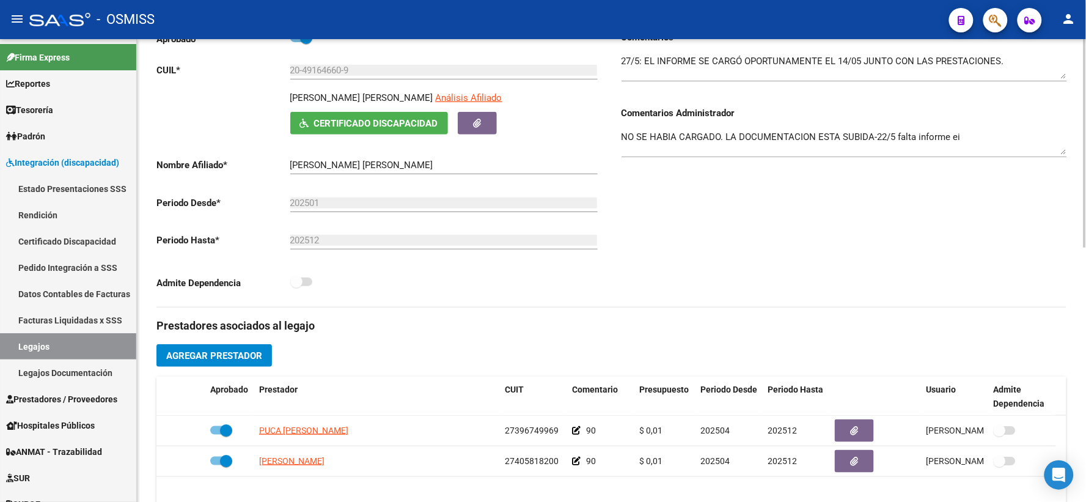
scroll to position [0, 0]
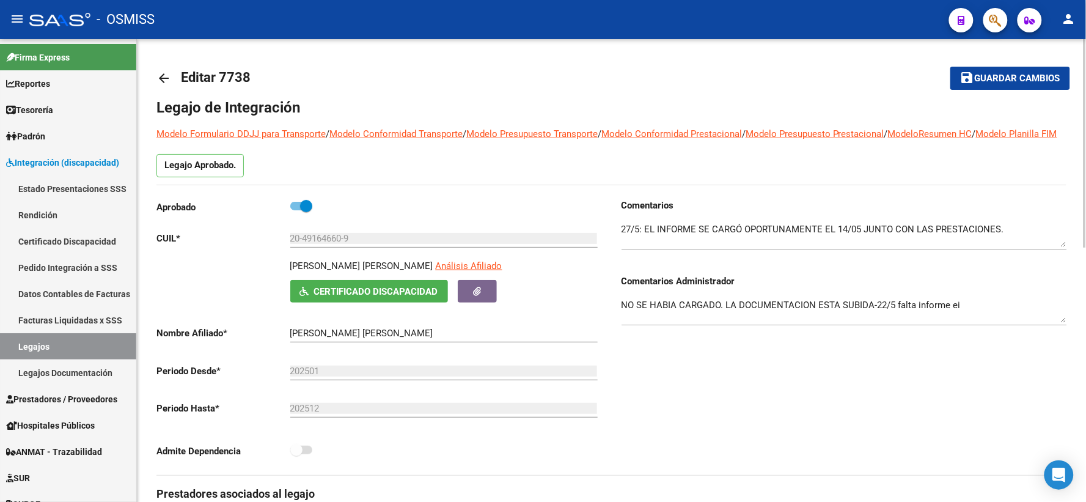
click at [992, 71] on button "save Guardar cambios" at bounding box center [1010, 78] width 120 height 23
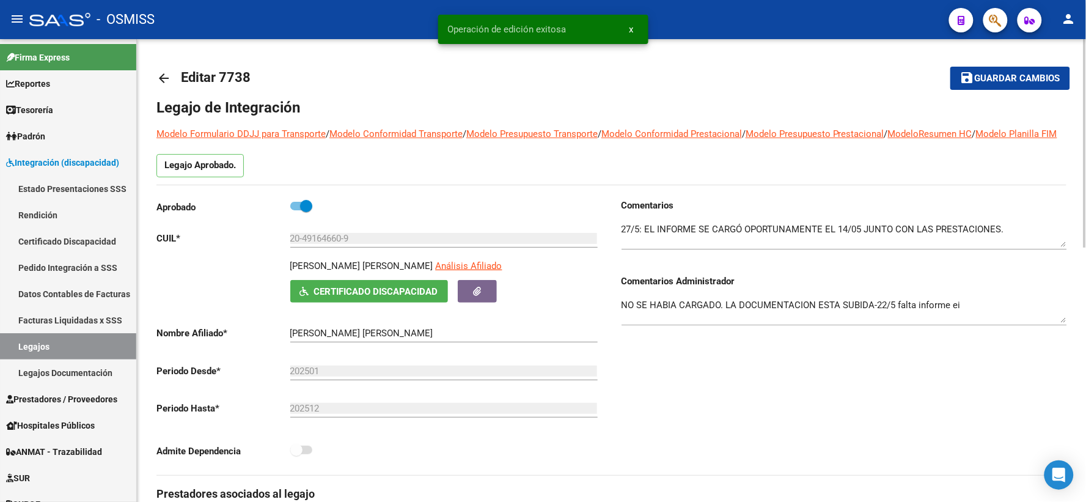
click at [161, 71] on mat-icon "arrow_back" at bounding box center [163, 78] width 15 height 15
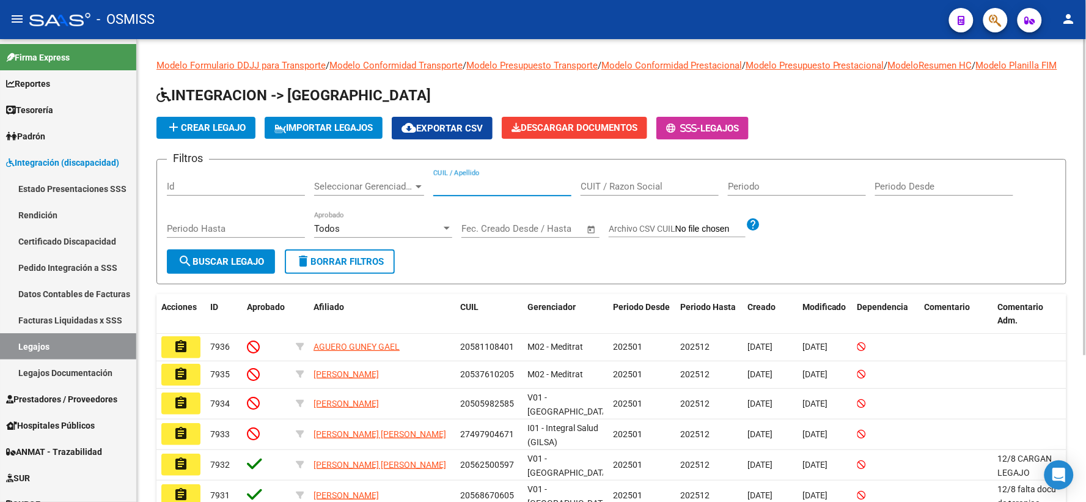
paste input "20485677837"
type input "20485677837"
click at [238, 267] on span "search Buscar Legajo" at bounding box center [221, 261] width 86 height 11
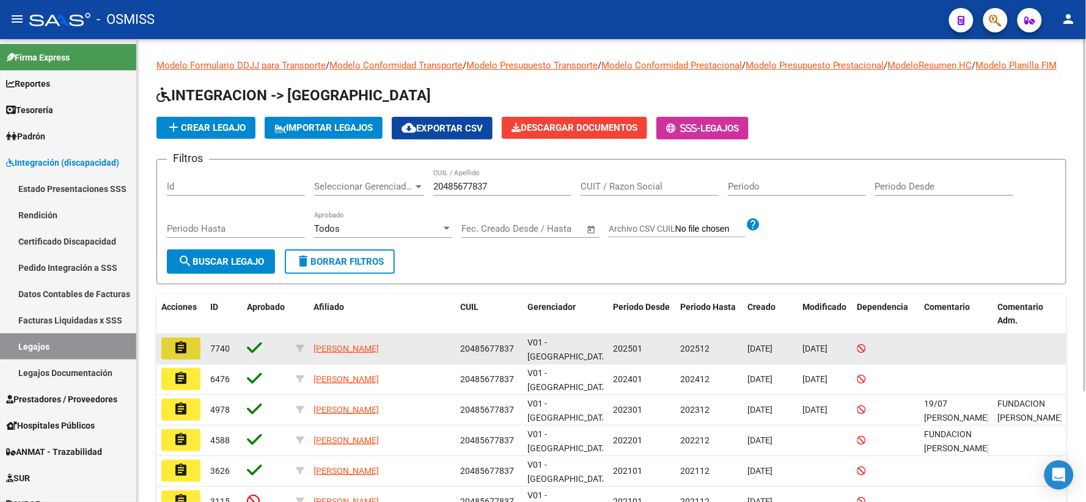
click at [191, 350] on button "assignment" at bounding box center [180, 348] width 39 height 22
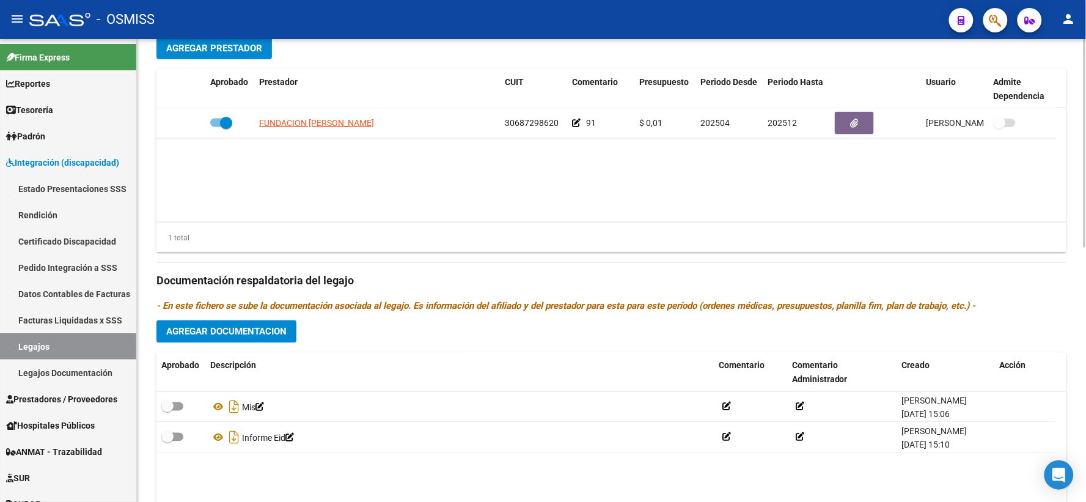
scroll to position [564, 0]
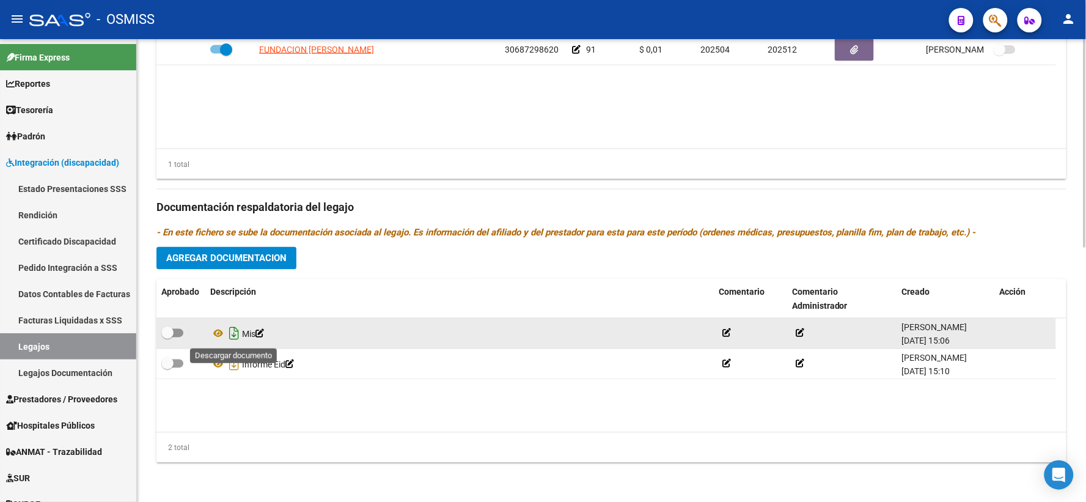
click at [234, 332] on icon "Descargar documento" at bounding box center [234, 334] width 16 height 20
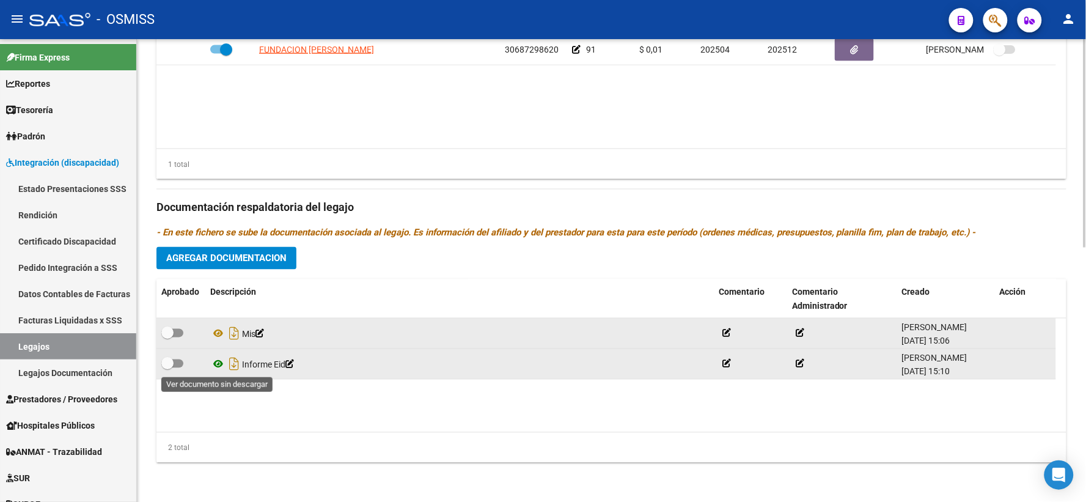
click at [222, 364] on icon at bounding box center [218, 364] width 16 height 15
click at [233, 359] on icon "Descargar documento" at bounding box center [234, 364] width 16 height 20
click at [237, 257] on span "Agregar Documentacion" at bounding box center [226, 258] width 120 height 11
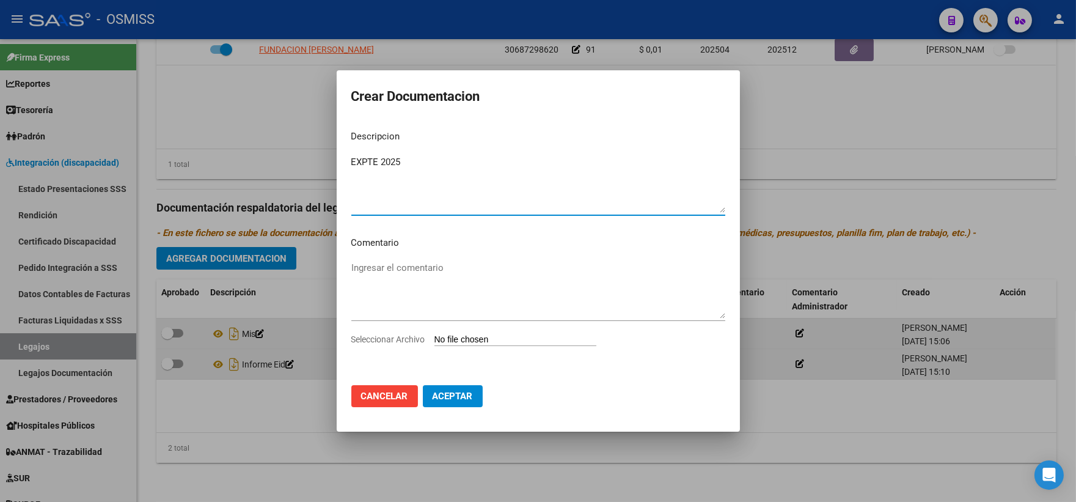
type textarea "EXPTE 2025"
type input "C:\fakepath\ilovepdf_merged_compressed (28).pdf"
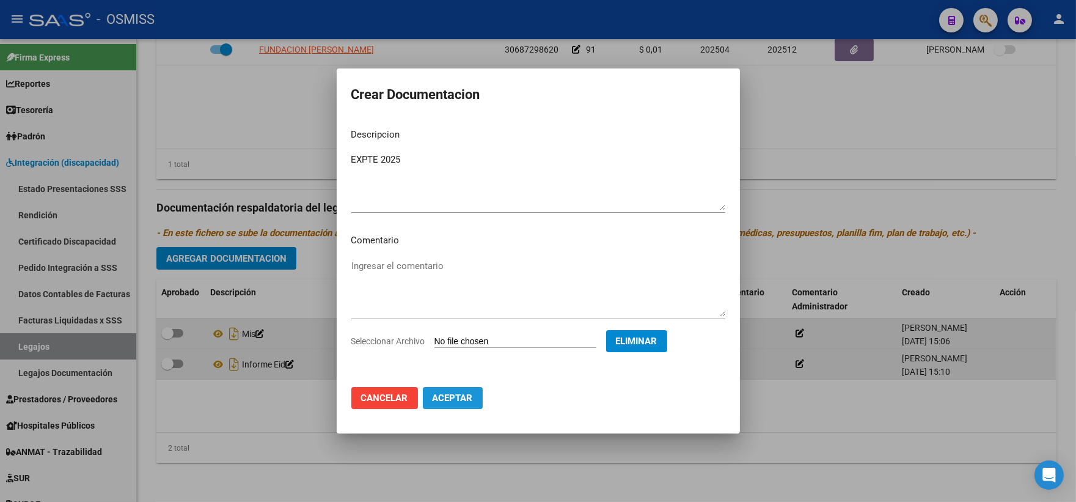
click at [452, 397] on span "Aceptar" at bounding box center [453, 397] width 40 height 11
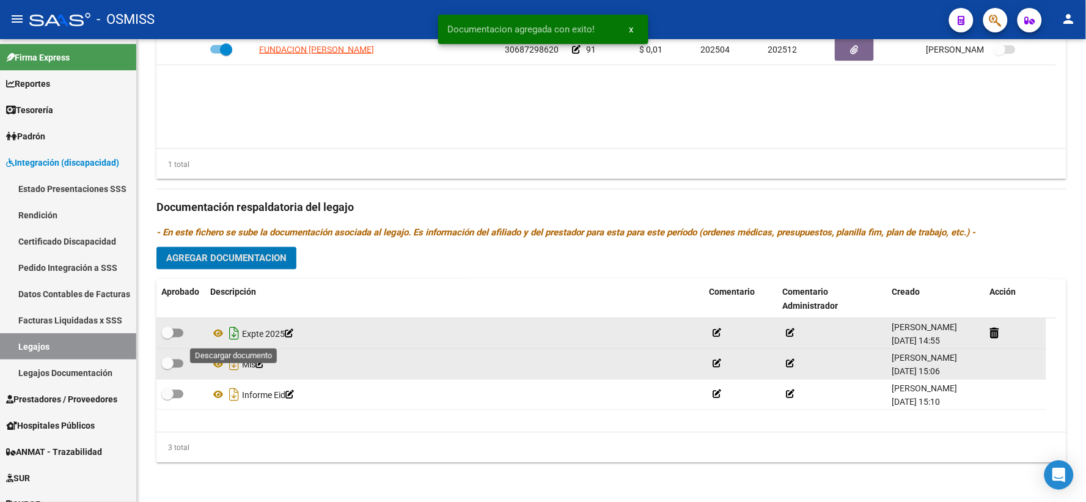
click at [234, 333] on icon "Descargar documento" at bounding box center [234, 334] width 16 height 20
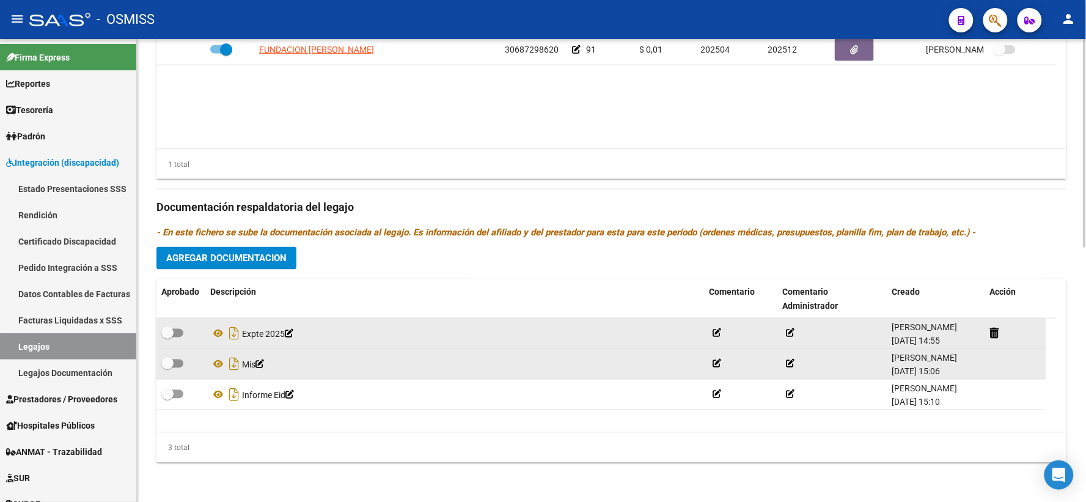
click at [414, 130] on datatable-body "FUNDACION CLAUDINA THEVENET 30687298620 91 $ 0,01 202504 202512 Luisina Sacchet…" at bounding box center [611, 92] width 910 height 114
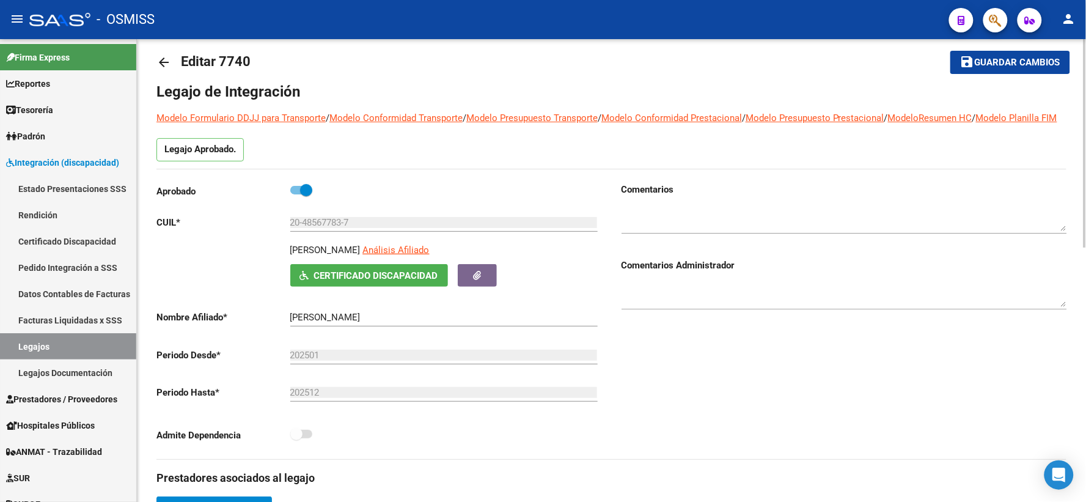
scroll to position [0, 0]
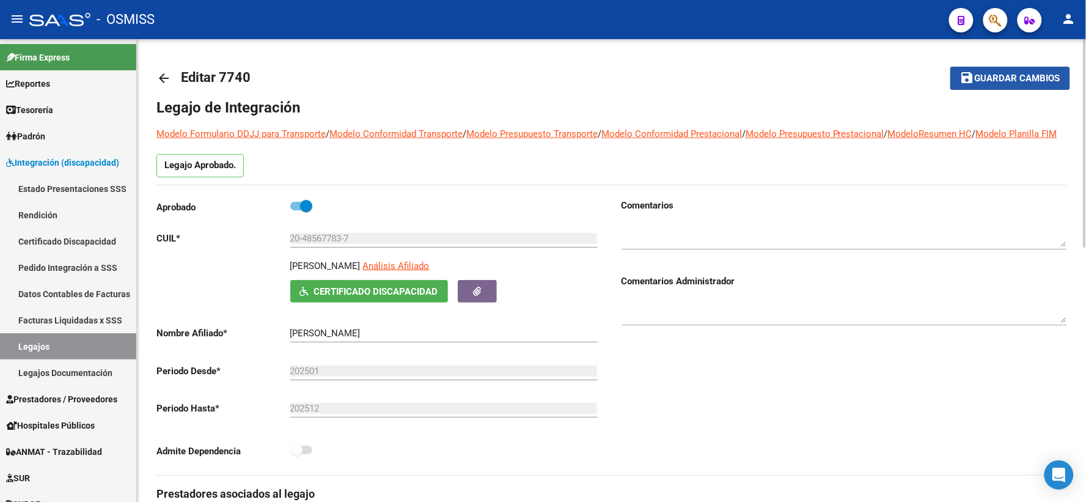
click at [989, 80] on span "Guardar cambios" at bounding box center [1017, 78] width 86 height 11
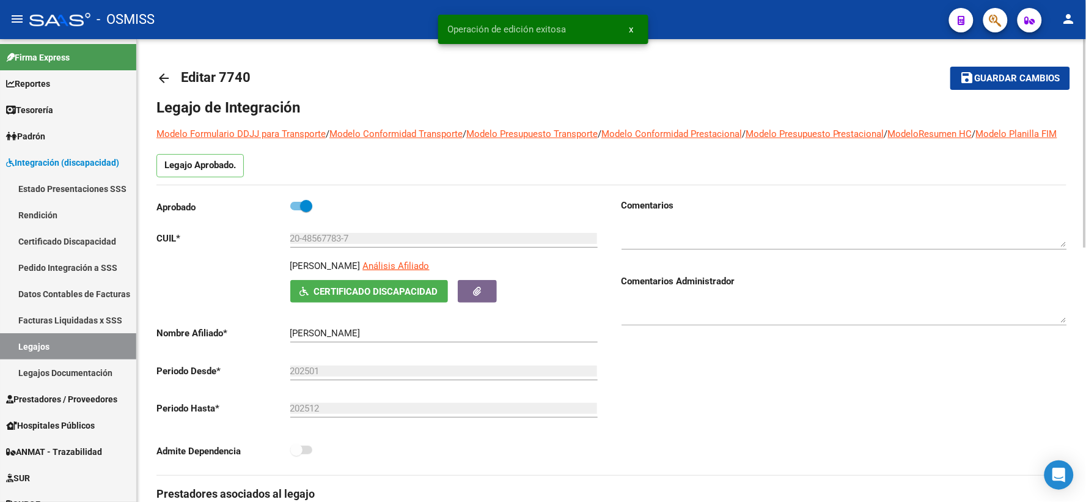
click at [167, 78] on mat-icon "arrow_back" at bounding box center [163, 78] width 15 height 15
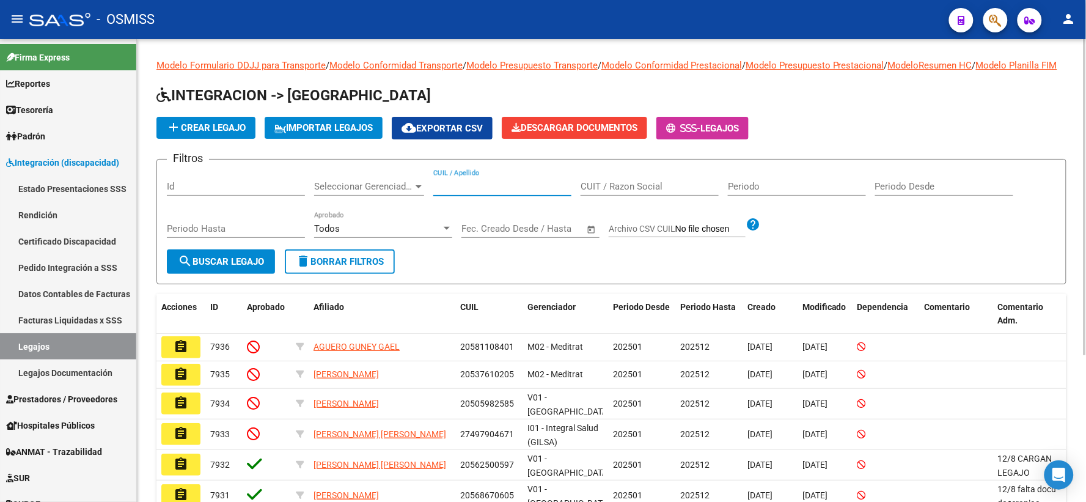
click at [516, 192] on input "CUIL / Apellido" at bounding box center [502, 186] width 138 height 11
paste input "20537460602"
type input "20537460602"
click at [188, 268] on mat-icon "search" at bounding box center [185, 261] width 15 height 15
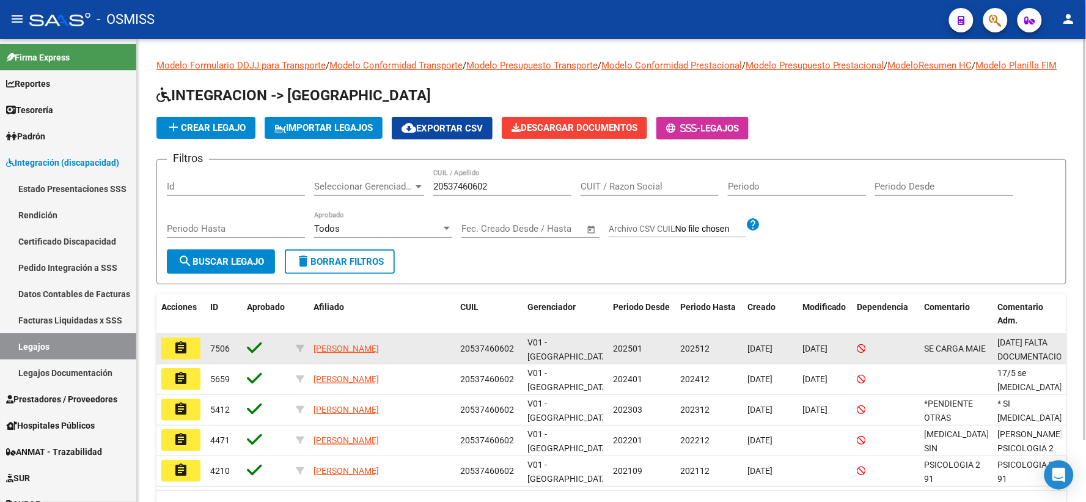
click at [181, 355] on mat-icon "assignment" at bounding box center [181, 347] width 15 height 15
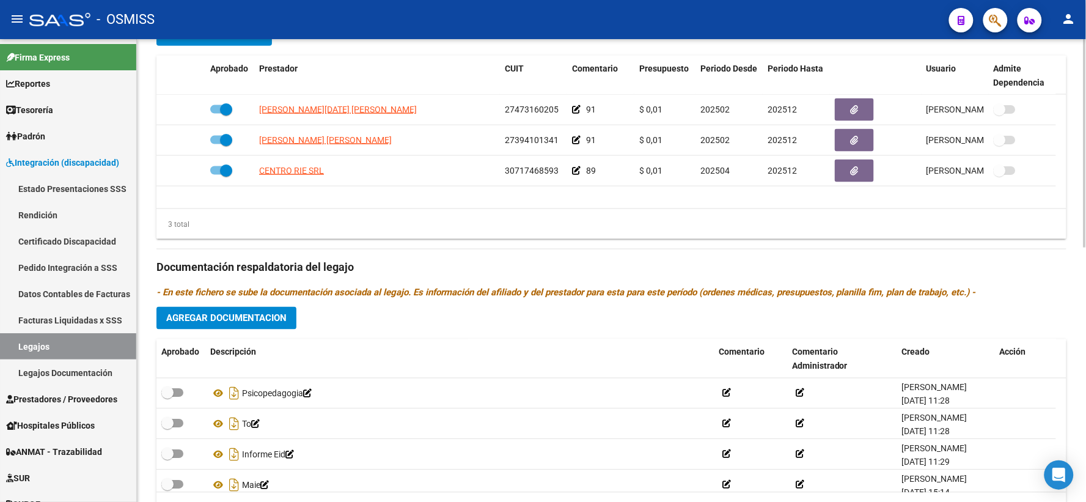
scroll to position [564, 0]
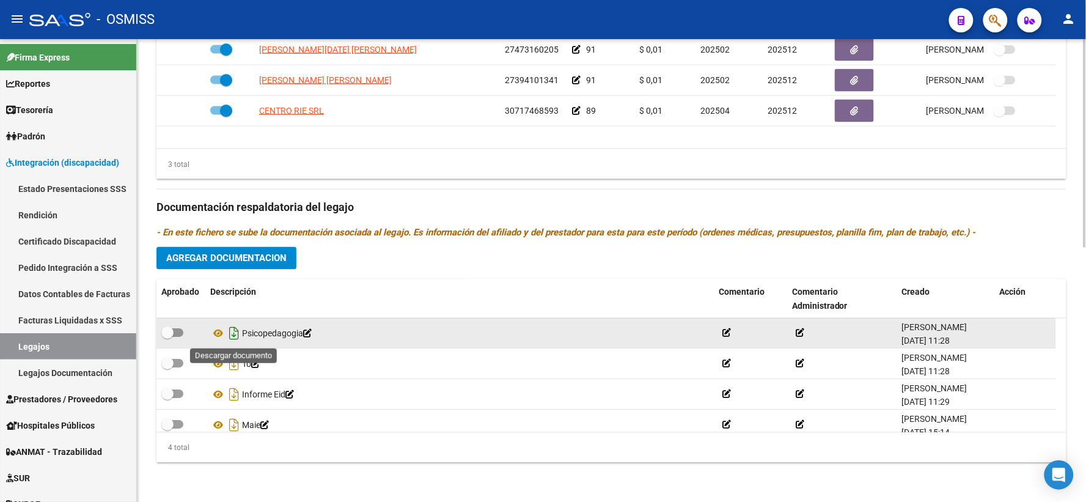
click at [230, 340] on icon "Descargar documento" at bounding box center [234, 334] width 16 height 20
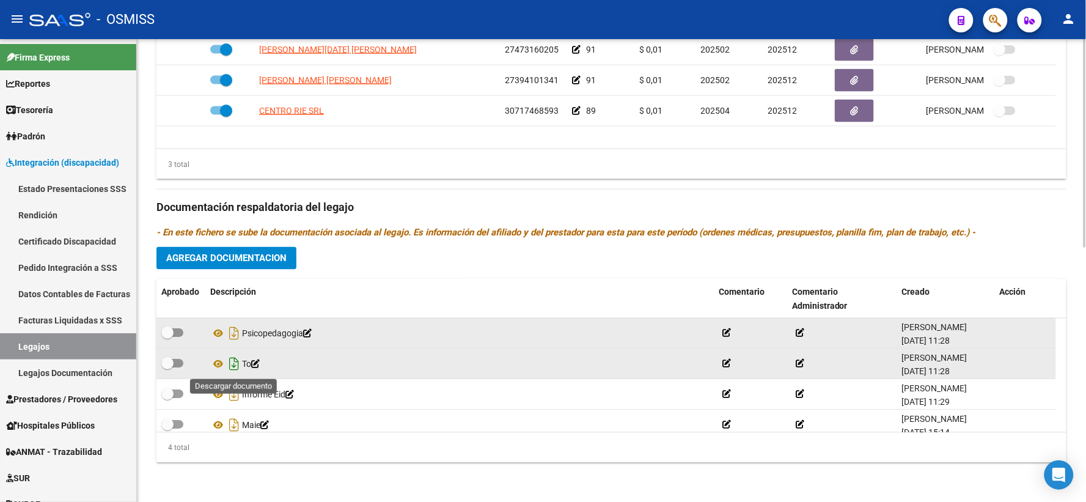
click at [233, 367] on icon "Descargar documento" at bounding box center [234, 364] width 16 height 20
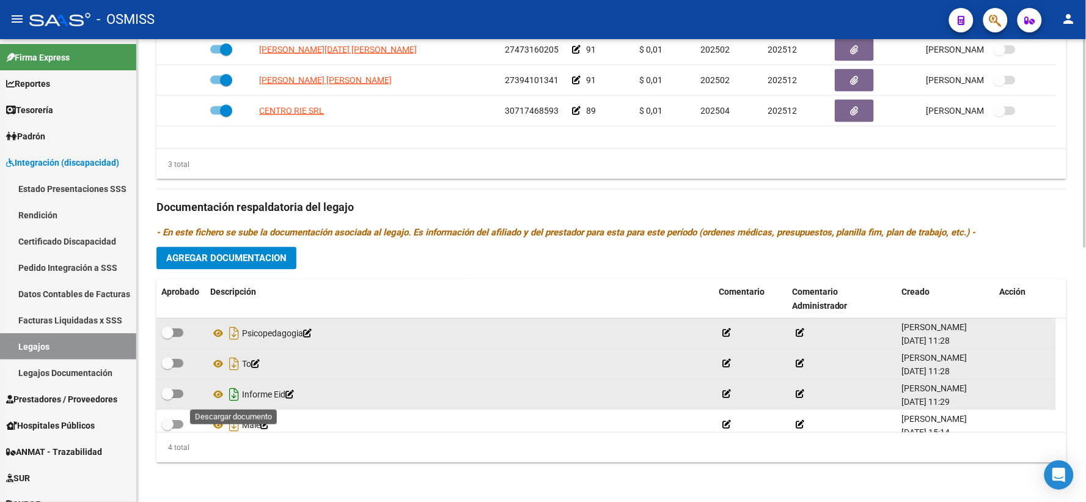
click at [236, 395] on icon "Descargar documento" at bounding box center [234, 395] width 16 height 20
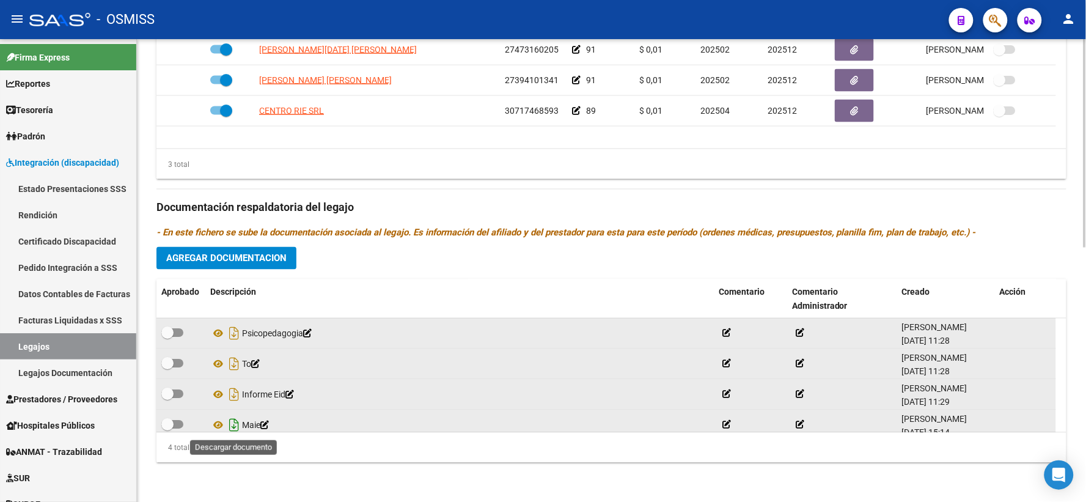
click at [235, 423] on icon "Descargar documento" at bounding box center [234, 425] width 16 height 20
click at [241, 259] on span "Agregar Documentacion" at bounding box center [226, 258] width 120 height 11
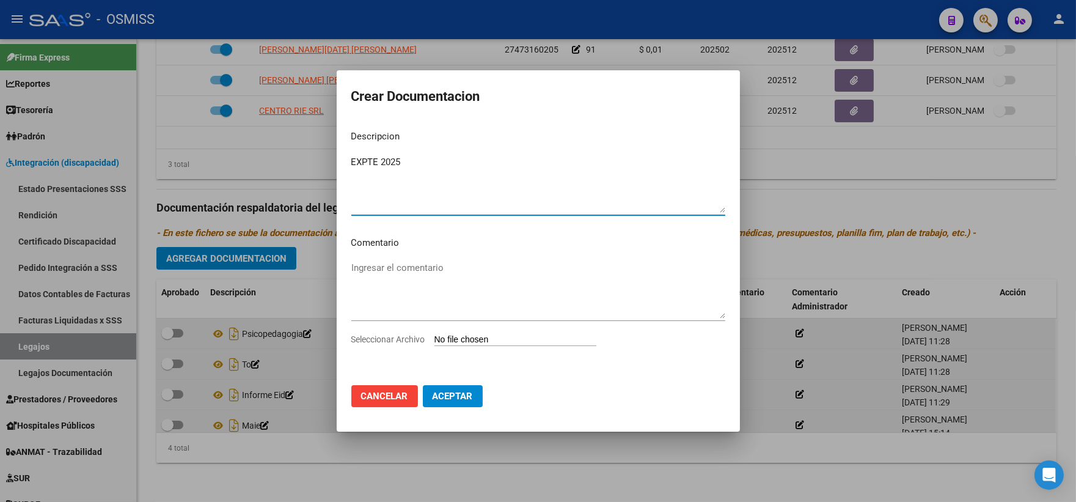
type textarea "EXPTE 2025"
type input "C:\fakepath\ilovepdf_merged_compressed (29).pdf"
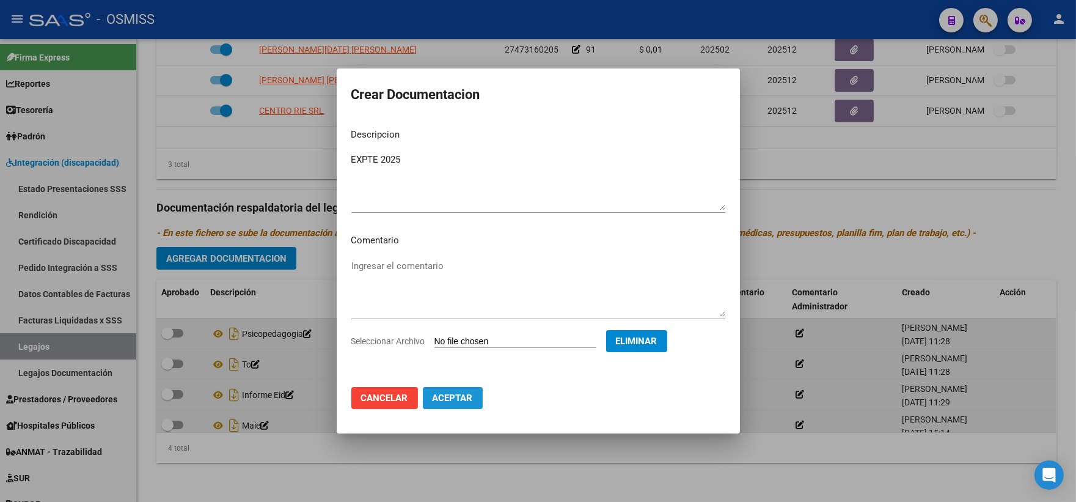
click at [442, 392] on span "Aceptar" at bounding box center [453, 397] width 40 height 11
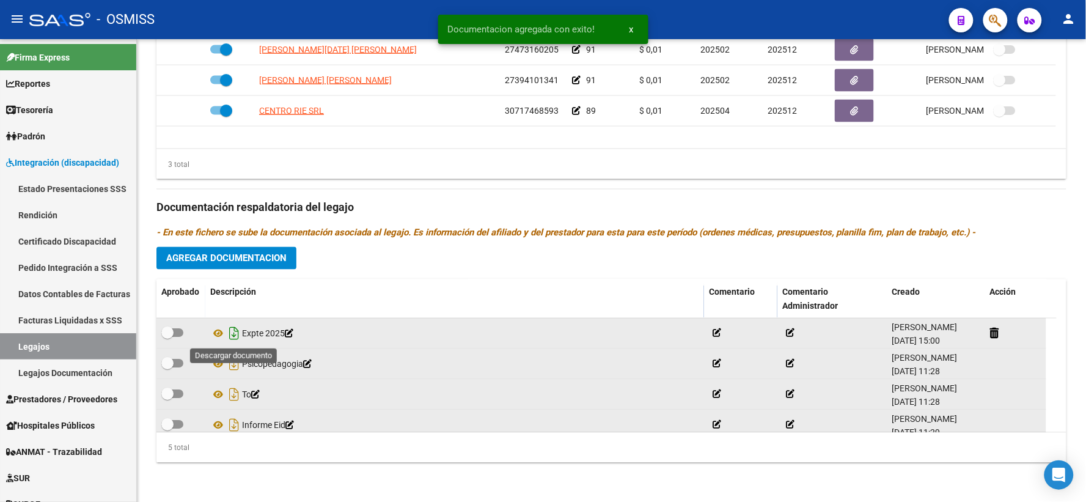
click at [233, 336] on icon "Descargar documento" at bounding box center [234, 334] width 16 height 20
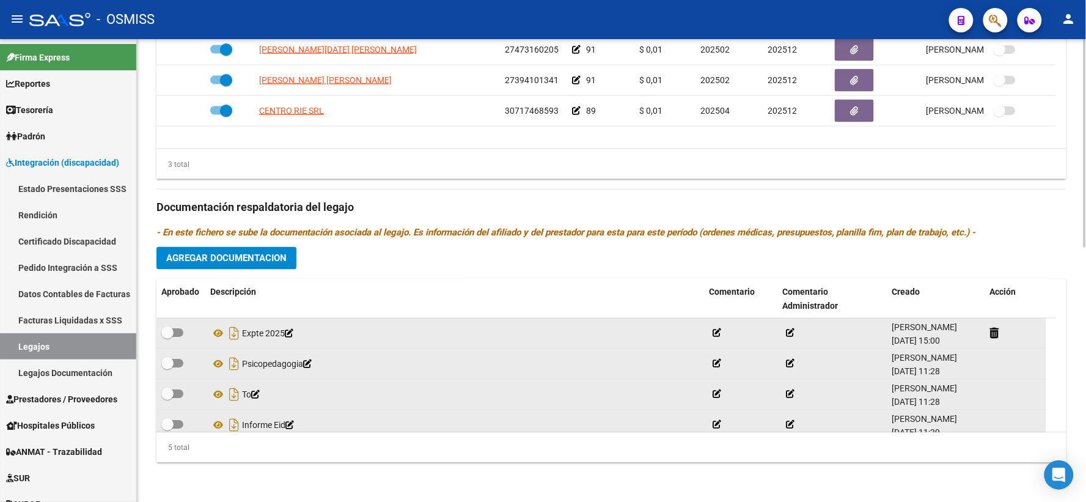
click at [351, 149] on div "3 total" at bounding box center [611, 164] width 910 height 31
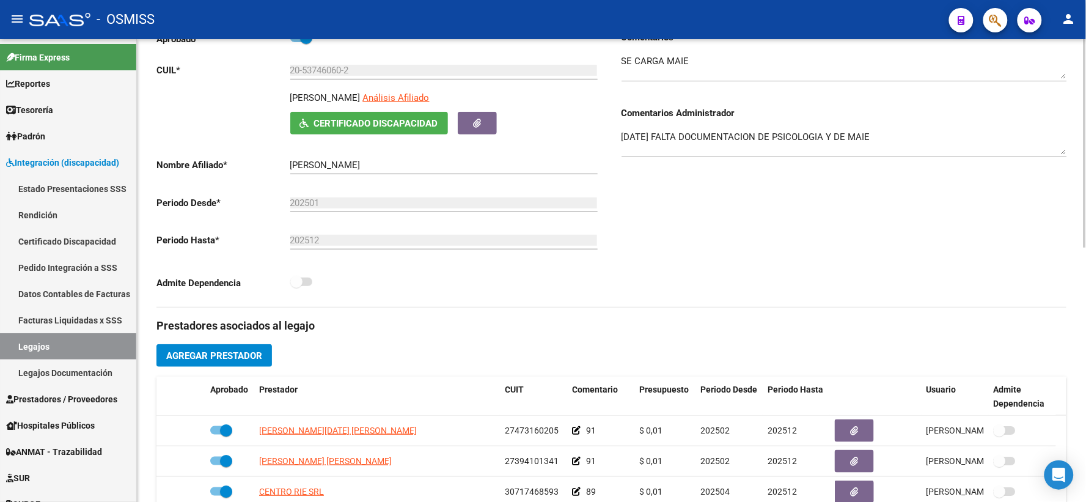
scroll to position [0, 0]
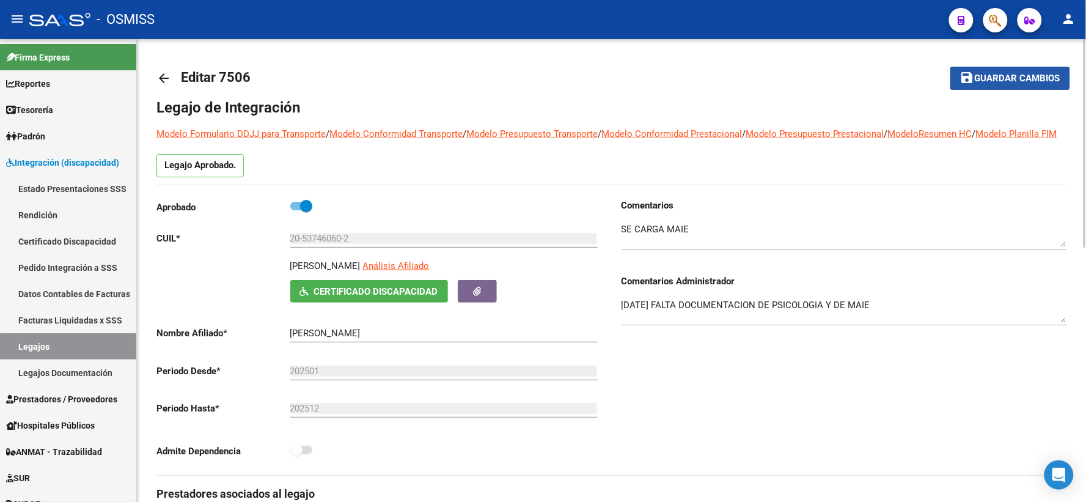
click at [1012, 80] on span "Guardar cambios" at bounding box center [1017, 78] width 86 height 11
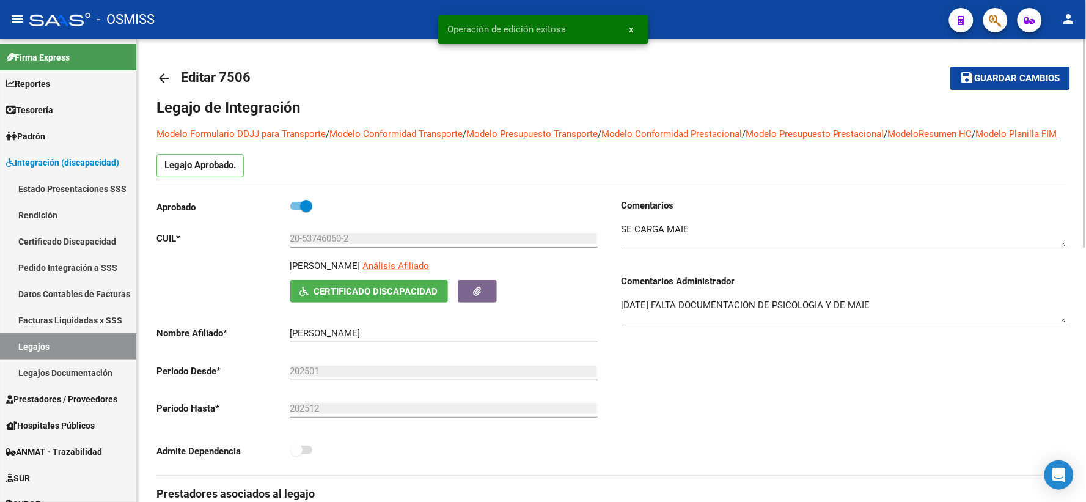
drag, startPoint x: 159, startPoint y: 76, endPoint x: 172, endPoint y: 105, distance: 32.3
click at [167, 94] on mat-toolbar-row "arrow_back Editar 7506" at bounding box center [510, 78] width 709 height 39
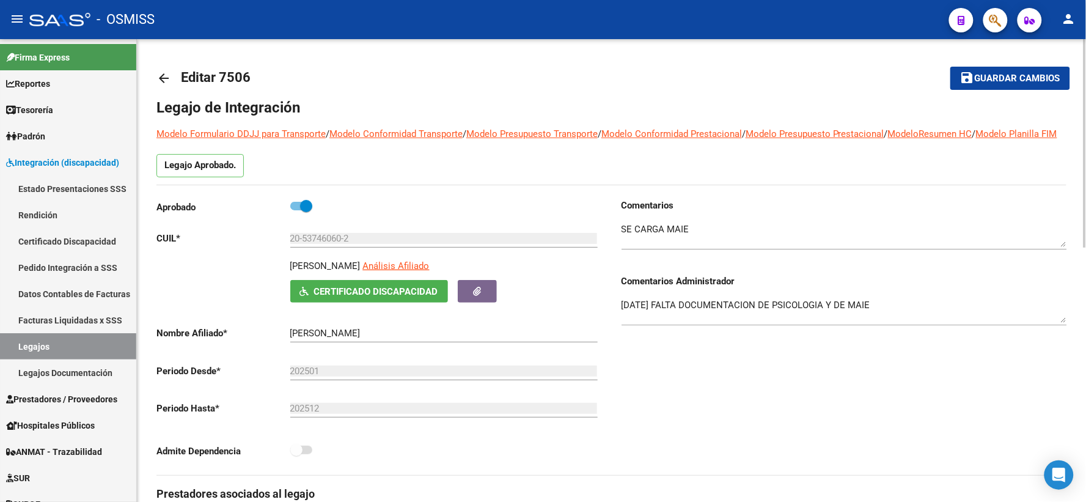
drag, startPoint x: 986, startPoint y: 75, endPoint x: 516, endPoint y: 68, distance: 470.5
click at [963, 75] on span "save Guardar cambios" at bounding box center [1010, 77] width 100 height 11
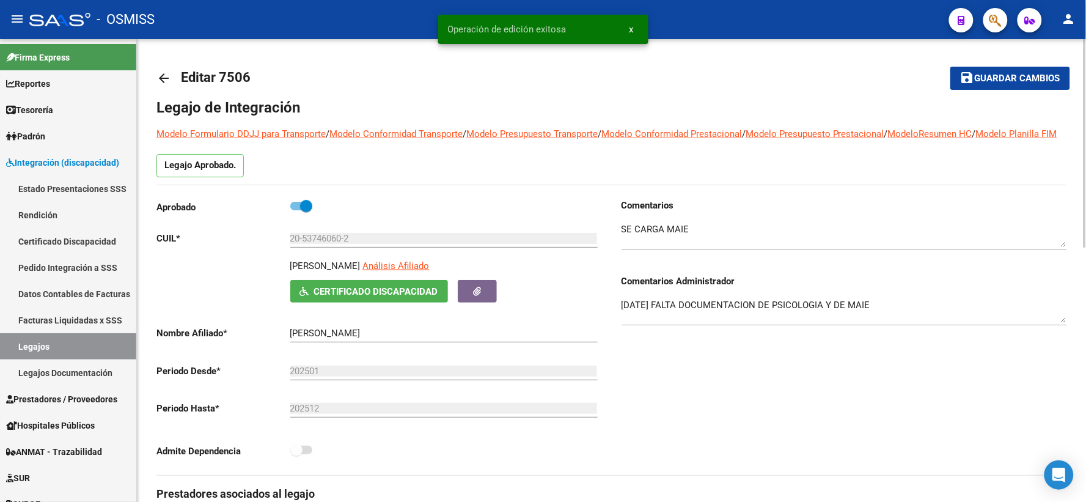
drag, startPoint x: 165, startPoint y: 75, endPoint x: 169, endPoint y: 81, distance: 7.5
click at [169, 81] on mat-icon "arrow_back" at bounding box center [163, 78] width 15 height 15
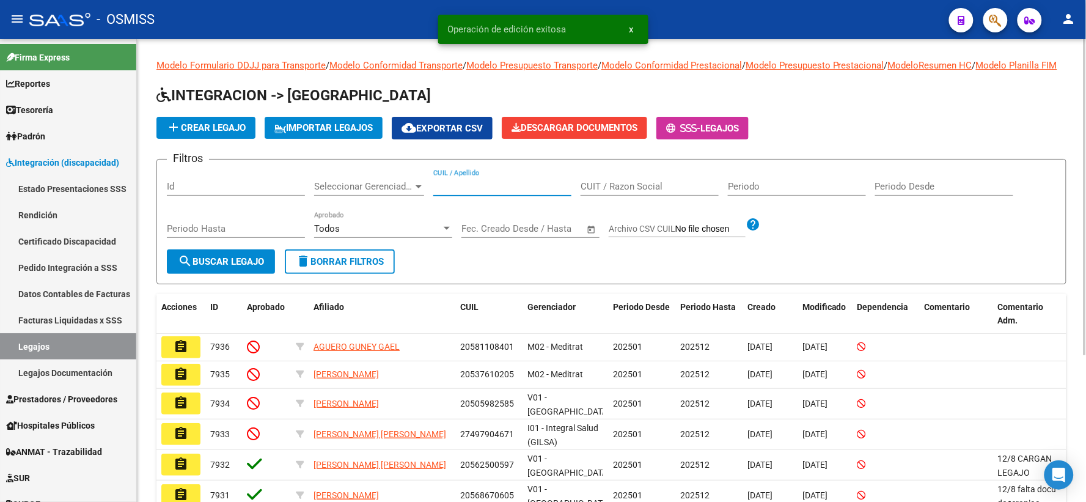
paste input "20573674368"
type input "20573674368"
click at [213, 266] on button "search Buscar Legajo" at bounding box center [221, 261] width 108 height 24
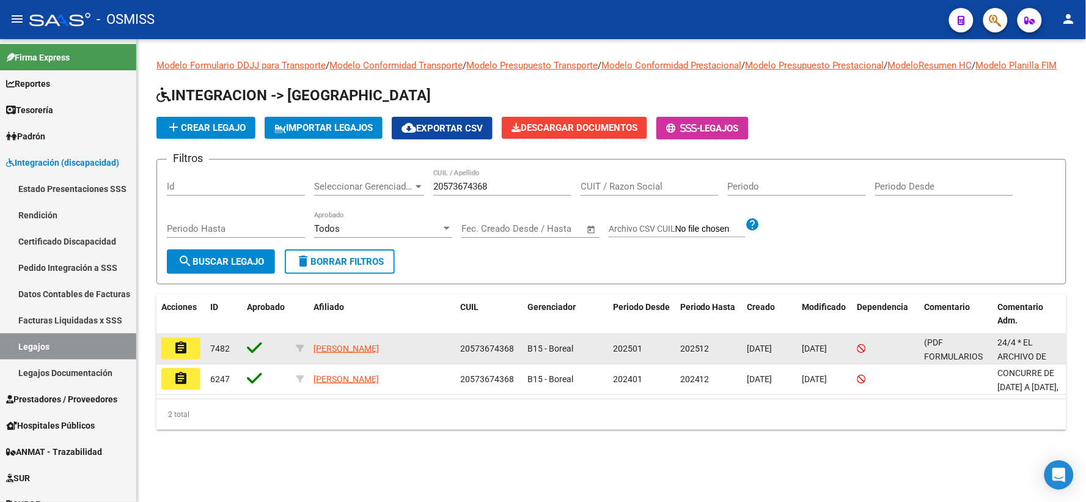
drag, startPoint x: 178, startPoint y: 361, endPoint x: 215, endPoint y: 397, distance: 51.8
click at [178, 355] on mat-icon "assignment" at bounding box center [181, 347] width 15 height 15
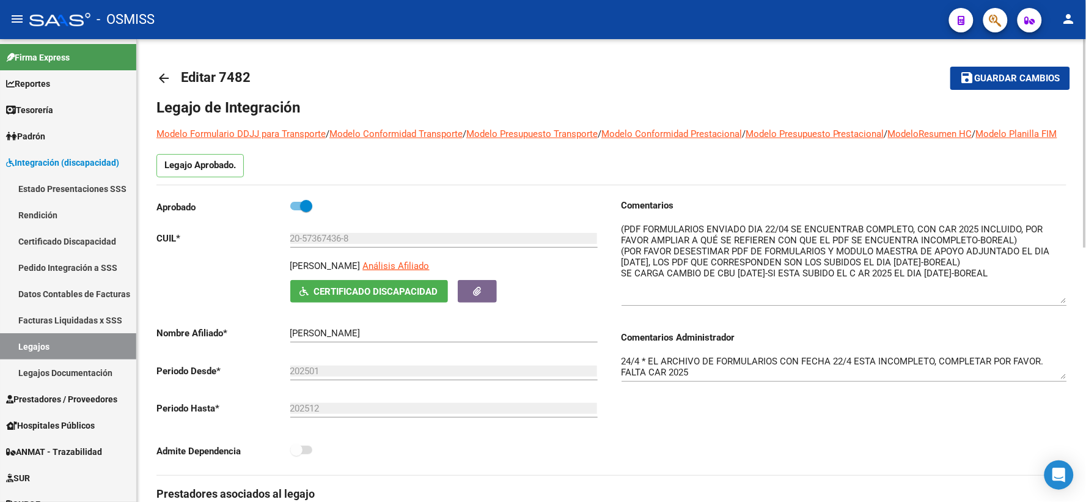
drag, startPoint x: 1062, startPoint y: 258, endPoint x: 1073, endPoint y: 316, distance: 59.7
drag, startPoint x: 1064, startPoint y: 392, endPoint x: 1059, endPoint y: 407, distance: 15.7
click at [1062, 432] on div "Comentarios Comentarios Administrador 24/4 * EL ARCHIVO DE FORMULARIOS CON FECH…" at bounding box center [839, 337] width 455 height 276
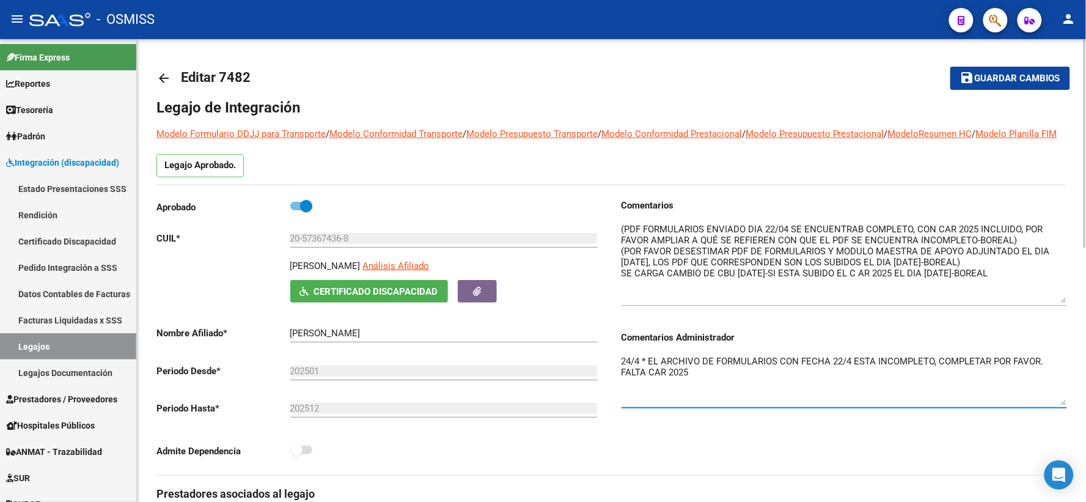
drag, startPoint x: 1064, startPoint y: 389, endPoint x: 1064, endPoint y: 416, distance: 26.9
click at [1064, 405] on textarea "24/4 * EL ARCHIVO DE FORMULARIOS CON FECHA 22/4 ESTA INCOMPLETO, COMPLETAR POR …" at bounding box center [843, 379] width 445 height 51
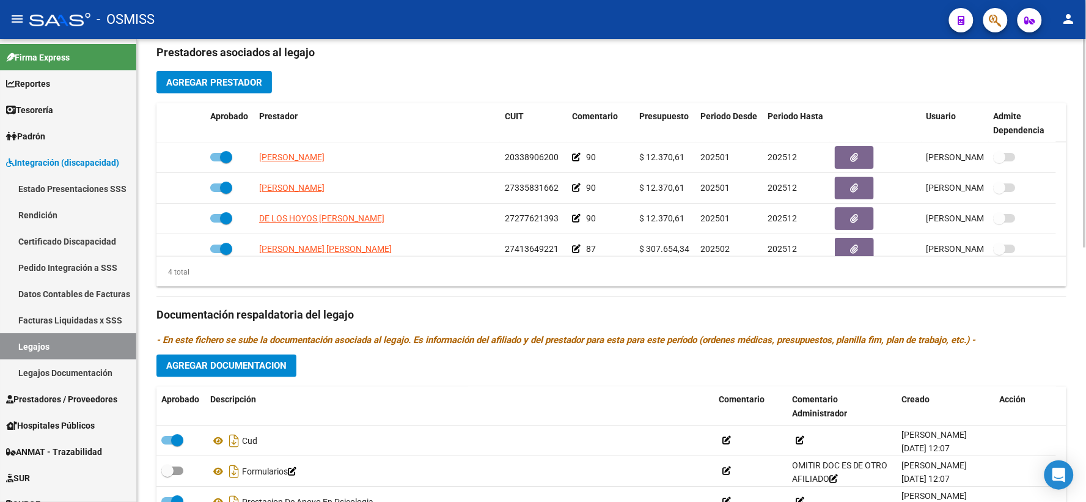
scroll to position [564, 0]
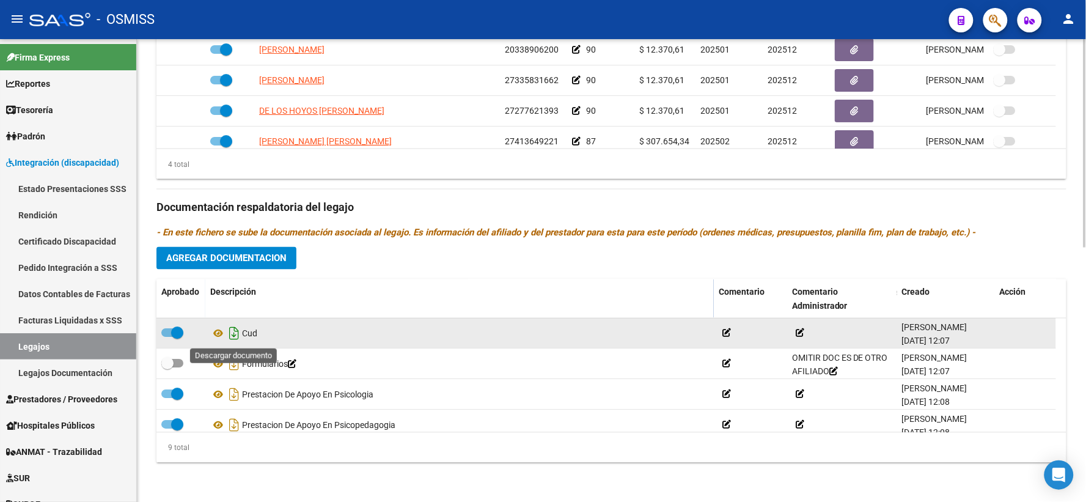
click at [237, 333] on icon "Descargar documento" at bounding box center [234, 334] width 16 height 20
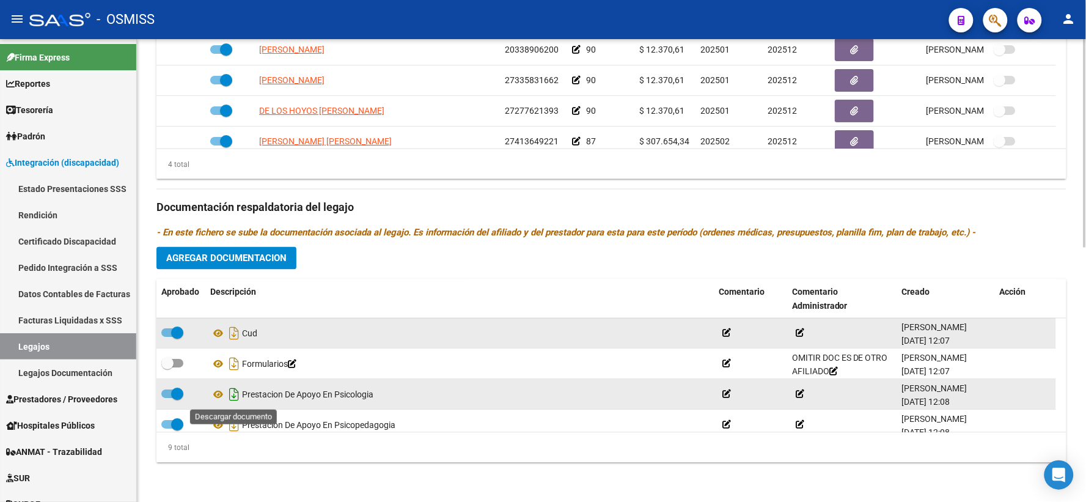
click at [230, 390] on icon "Descargar documento" at bounding box center [234, 395] width 16 height 20
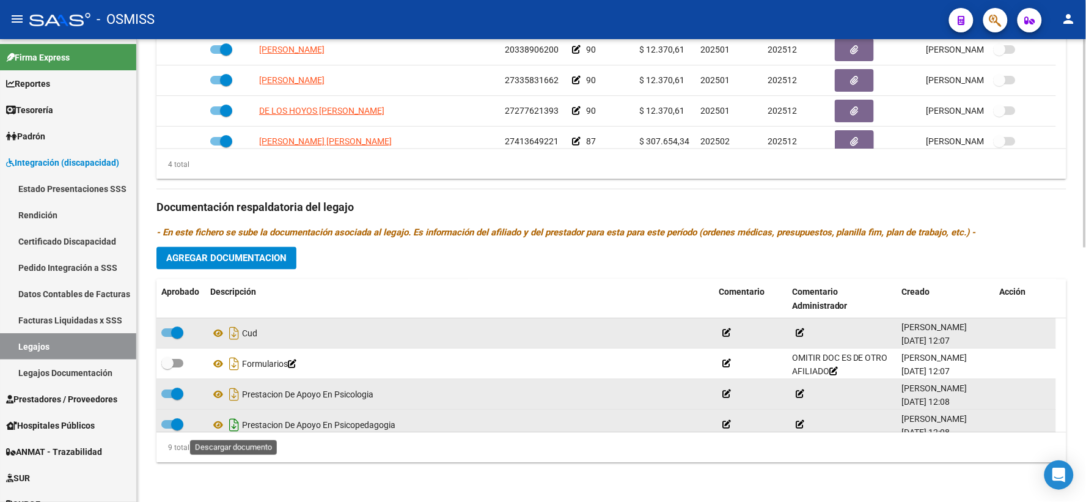
click at [235, 423] on icon "Descargar documento" at bounding box center [234, 425] width 16 height 20
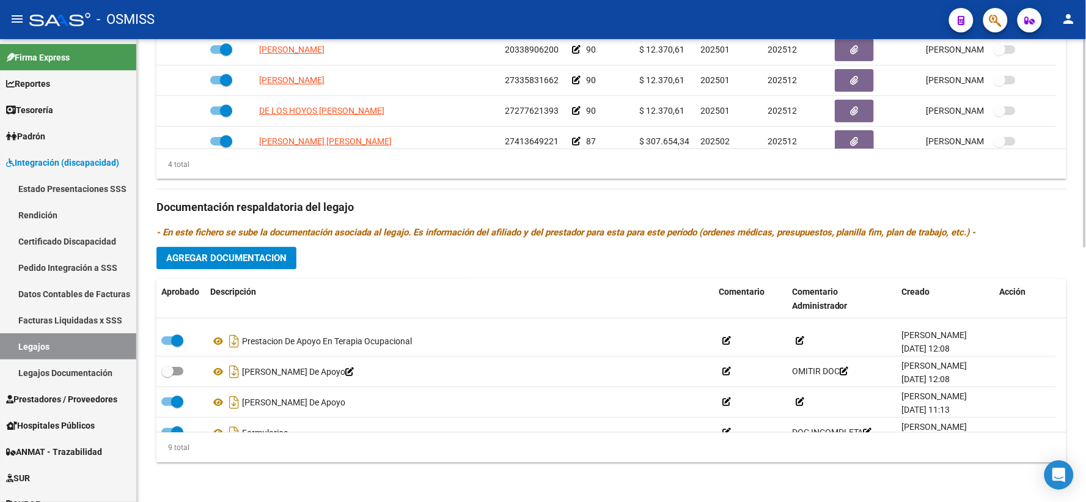
scroll to position [136, 0]
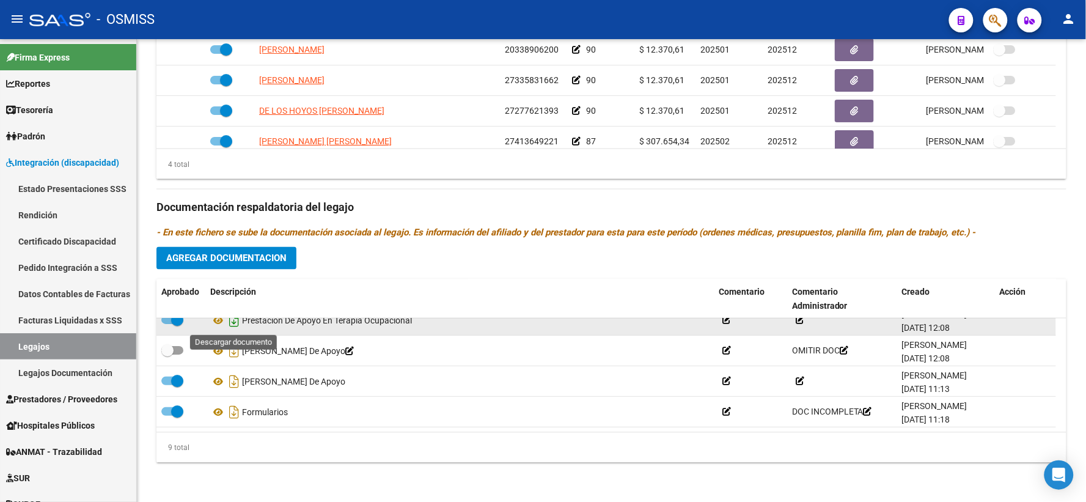
click at [230, 324] on icon "Descargar documento" at bounding box center [234, 320] width 16 height 20
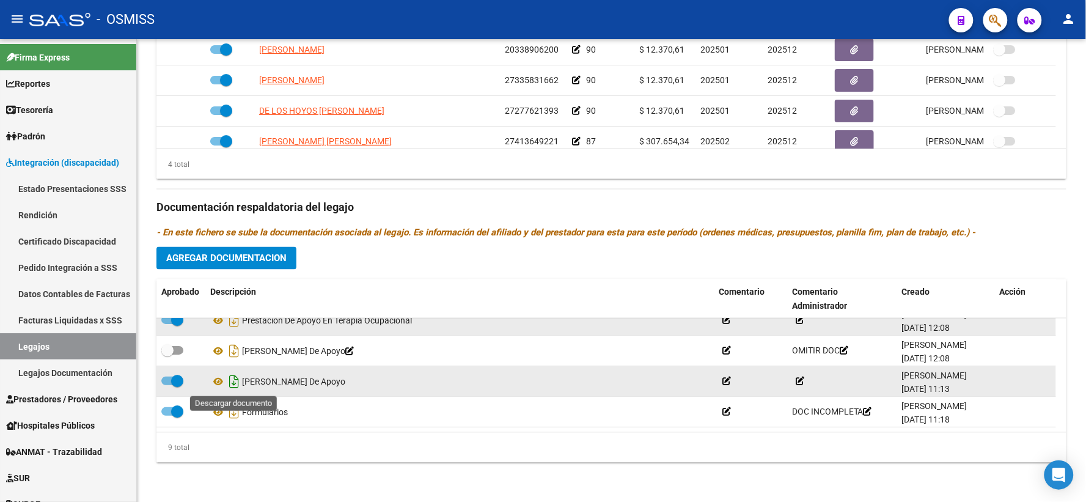
click at [233, 383] on icon "Descargar documento" at bounding box center [234, 381] width 16 height 20
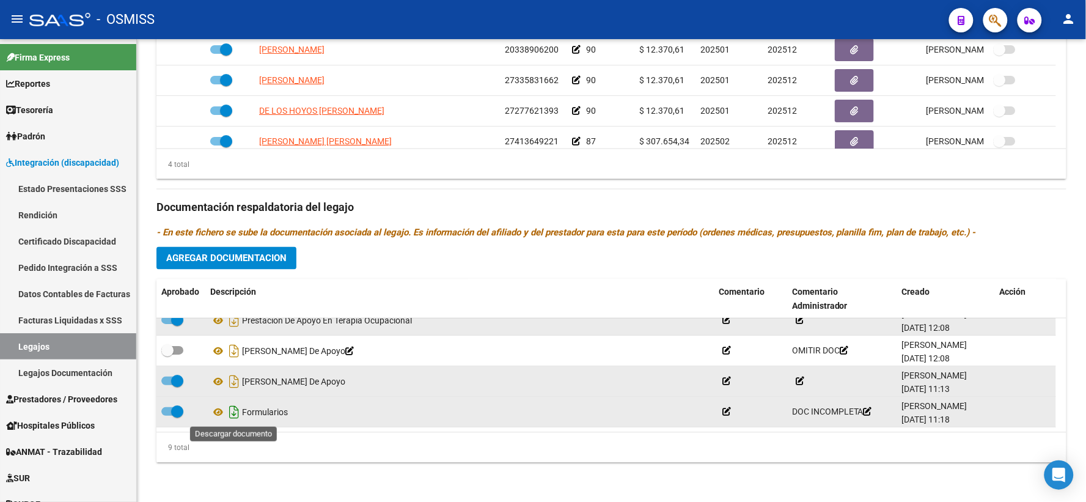
click at [234, 411] on icon "Descargar documento" at bounding box center [234, 412] width 16 height 20
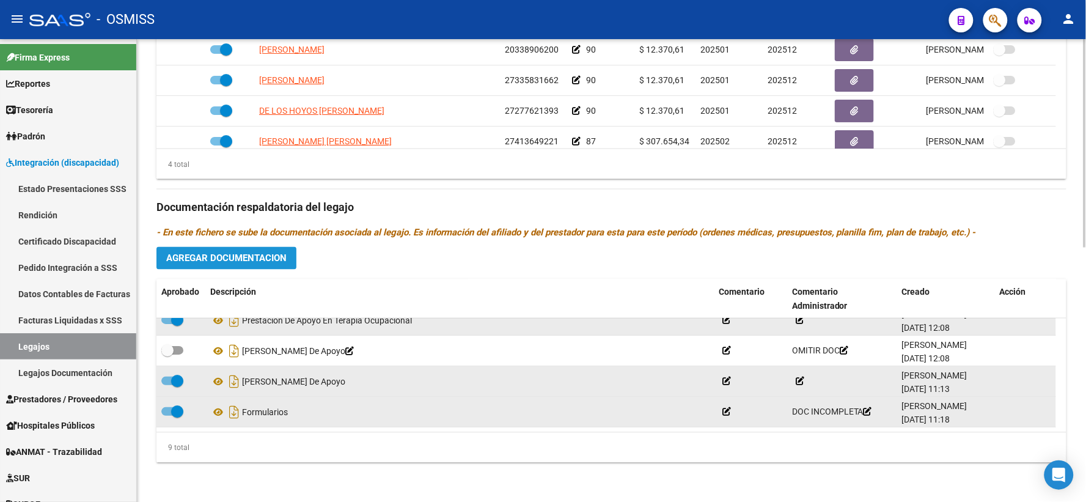
click at [241, 254] on span "Agregar Documentacion" at bounding box center [226, 258] width 120 height 11
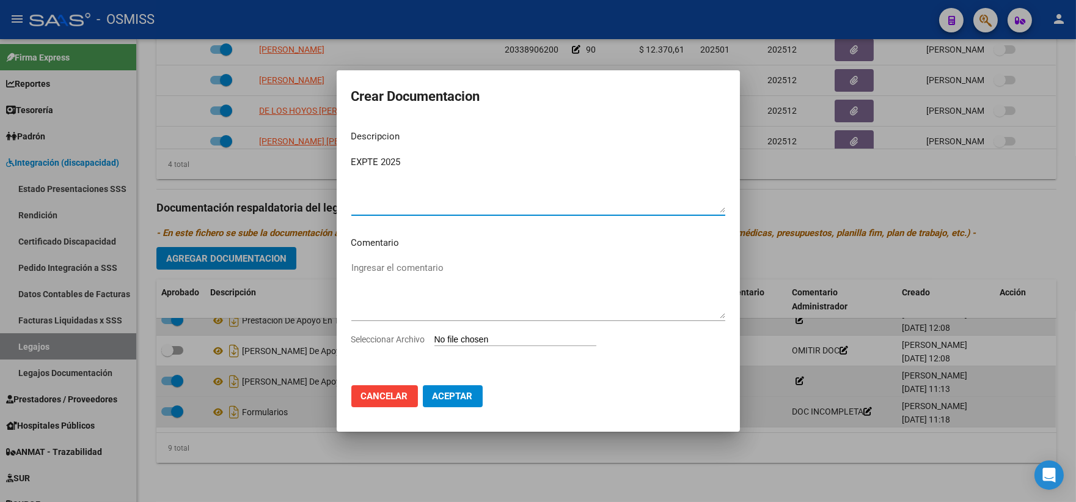
type textarea "EXPTE 2025"
type input "C:\fakepath\ilovepdf_merged_compressed (30).pdf"
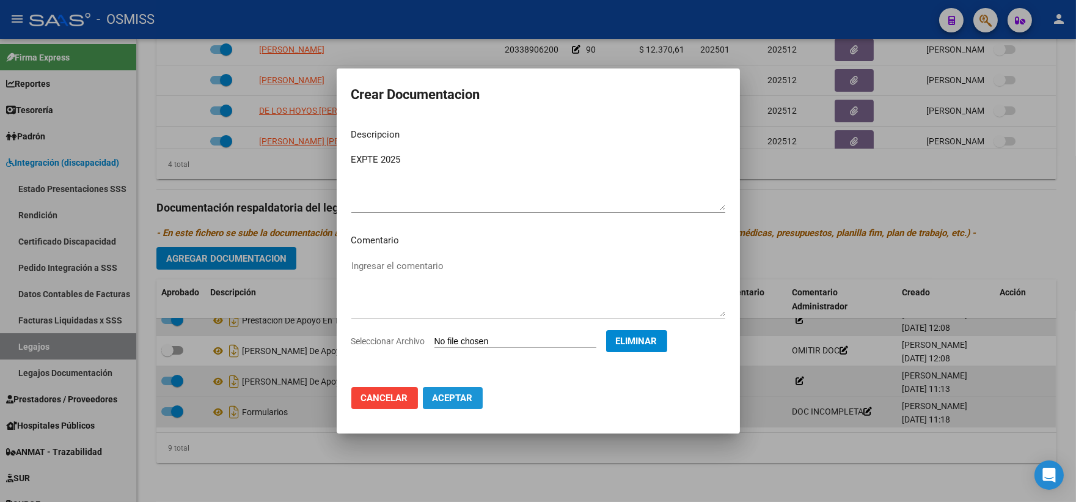
click at [454, 404] on button "Aceptar" at bounding box center [453, 398] width 60 height 22
checkbox input "true"
checkbox input "false"
checkbox input "true"
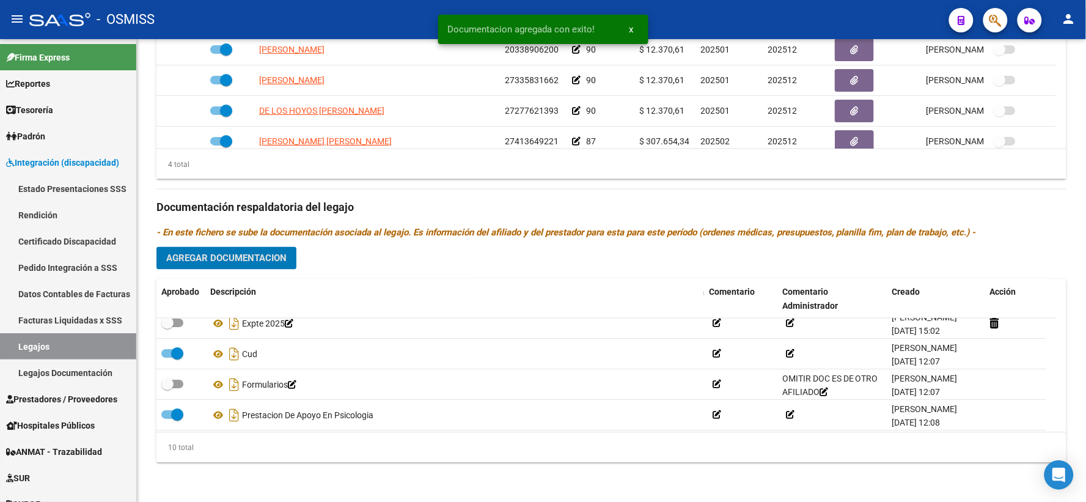
scroll to position [0, 0]
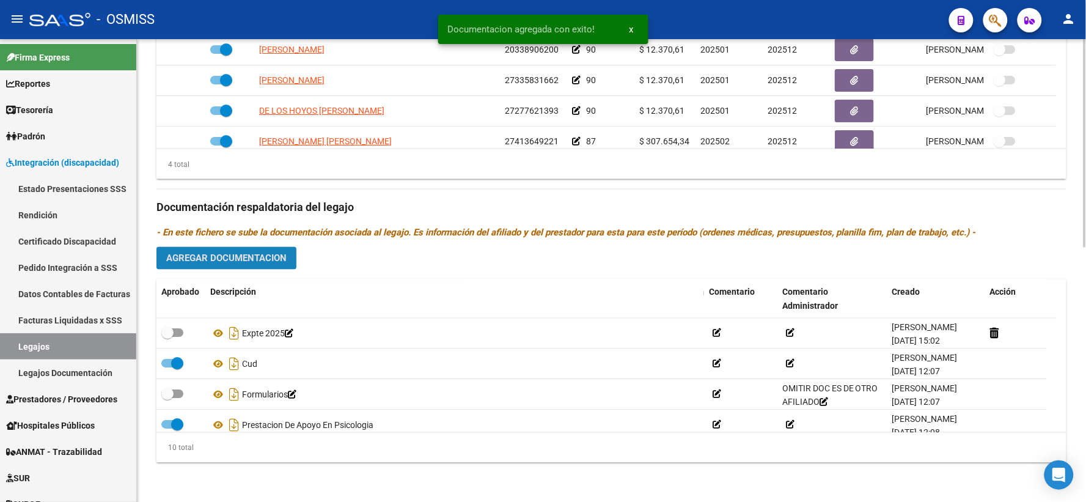
click at [259, 259] on span "Agregar Documentacion" at bounding box center [226, 258] width 120 height 11
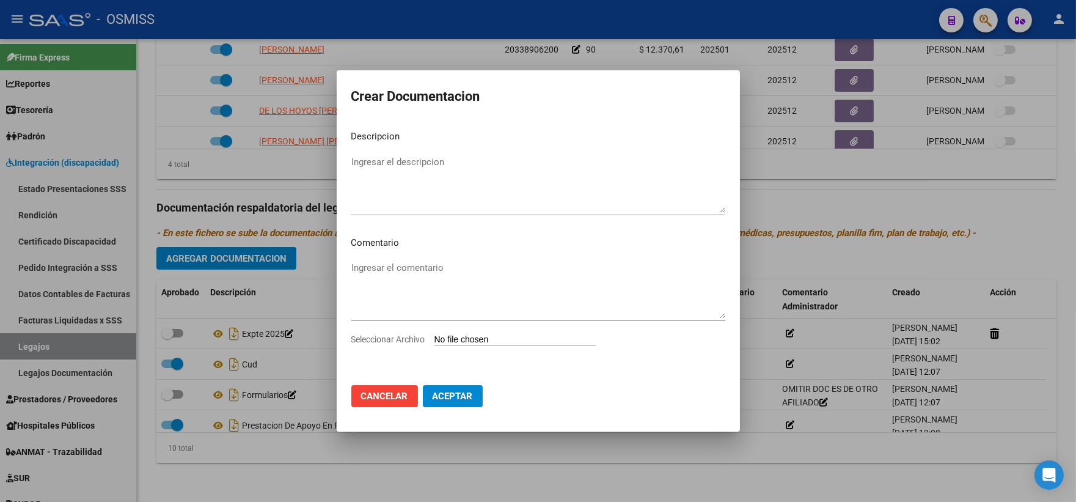
click at [787, 180] on div at bounding box center [538, 251] width 1076 height 502
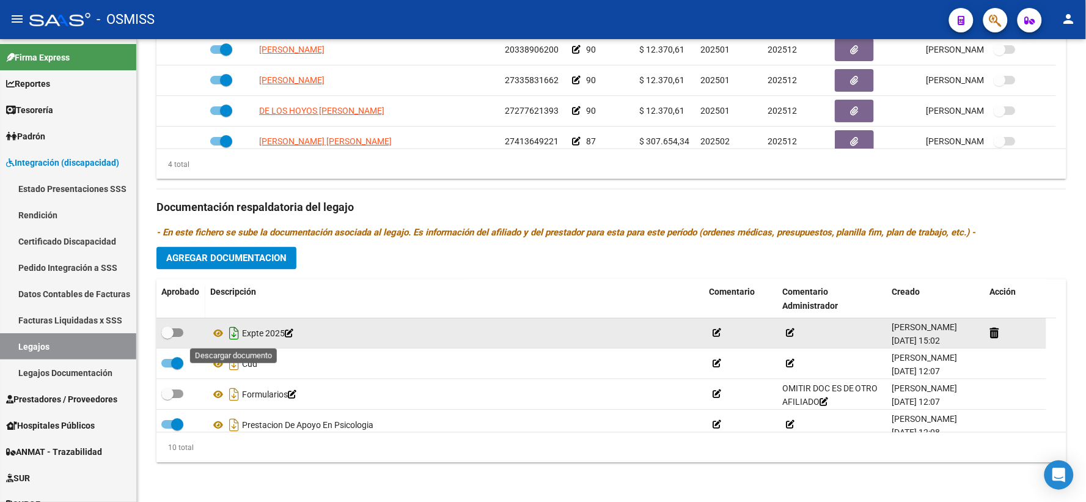
click at [236, 335] on icon "Descargar documento" at bounding box center [234, 334] width 16 height 20
click at [419, 161] on div "4 total" at bounding box center [611, 164] width 910 height 31
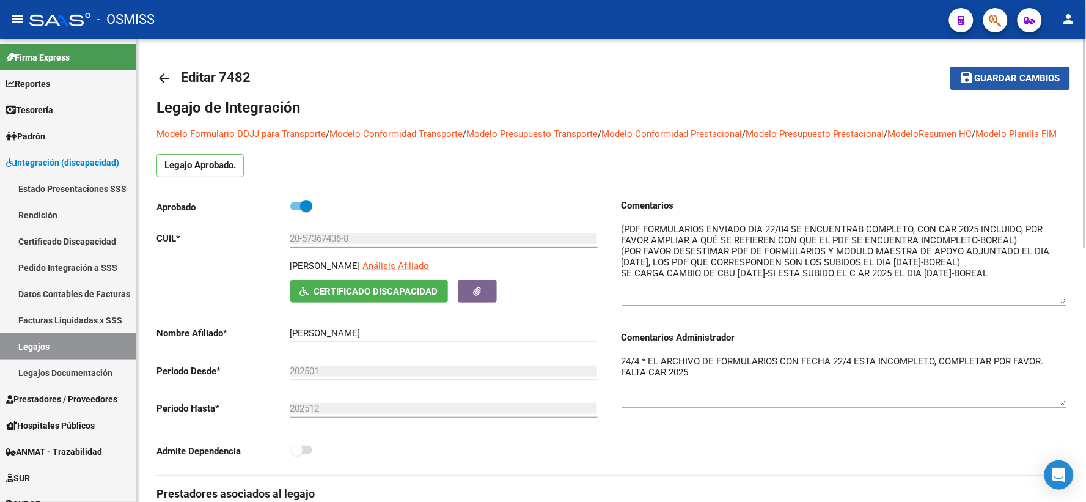
drag, startPoint x: 1001, startPoint y: 78, endPoint x: 926, endPoint y: 81, distance: 75.2
click at [998, 77] on span "Guardar cambios" at bounding box center [1017, 78] width 86 height 11
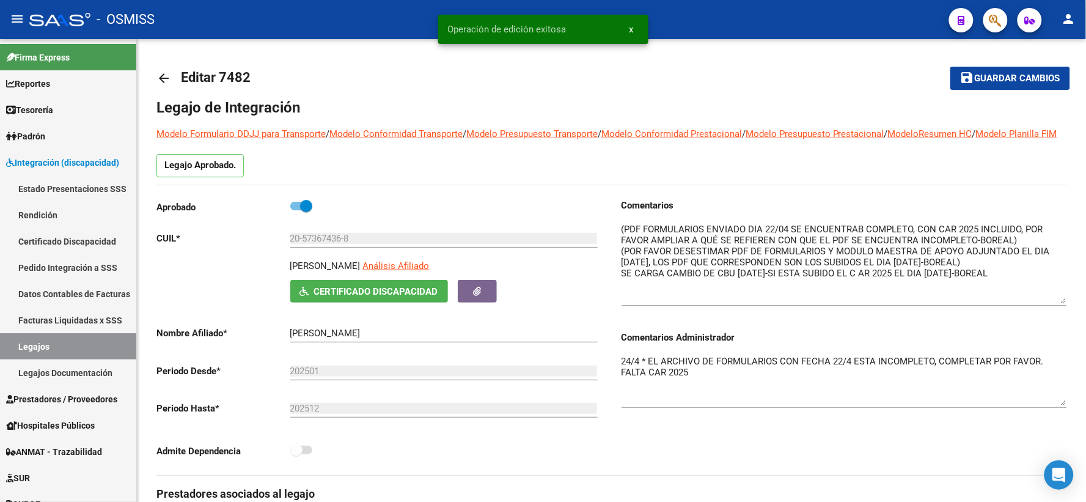
drag, startPoint x: 163, startPoint y: 76, endPoint x: 459, endPoint y: 489, distance: 507.9
click at [163, 82] on mat-icon "arrow_back" at bounding box center [163, 78] width 15 height 15
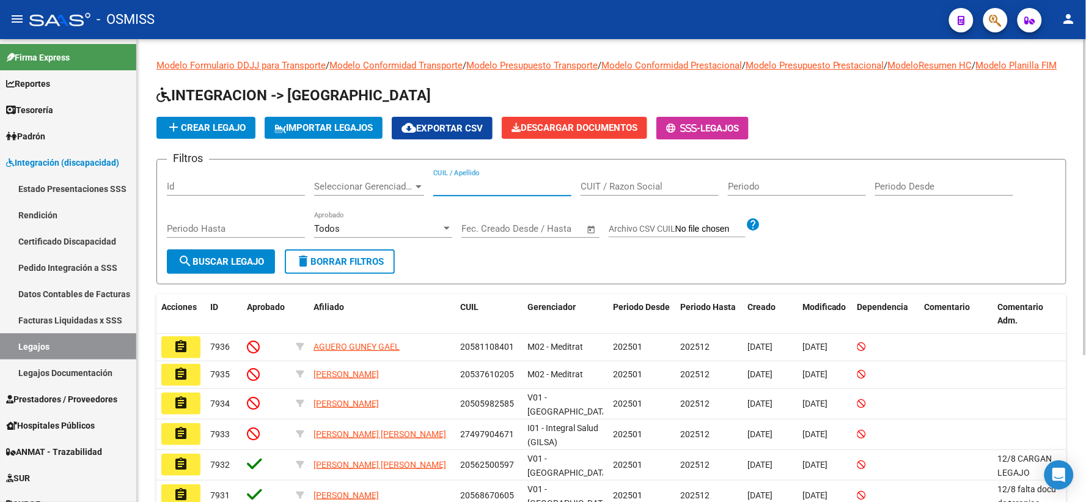
paste input "27587928545"
type input "27587928545"
click at [229, 267] on span "search Buscar Legajo" at bounding box center [221, 261] width 86 height 11
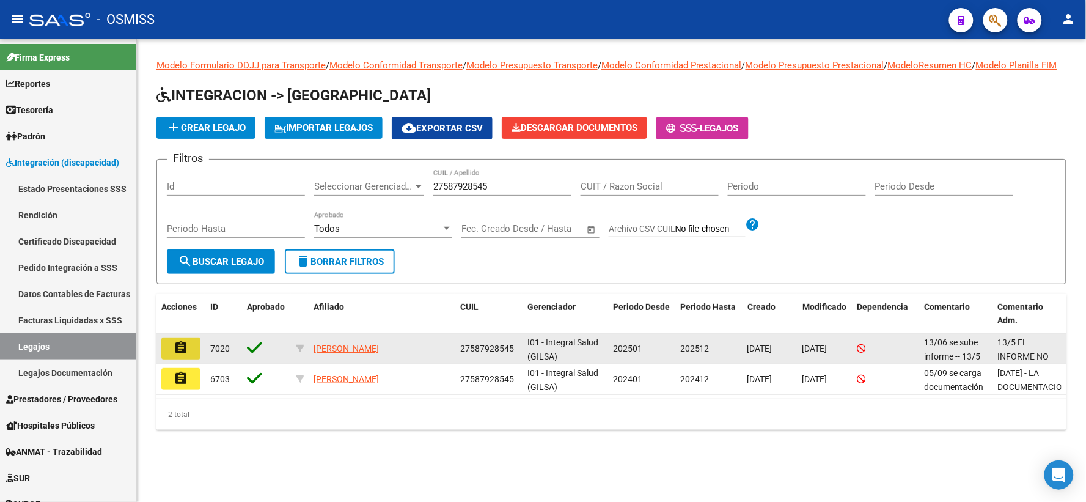
click at [184, 355] on mat-icon "assignment" at bounding box center [181, 347] width 15 height 15
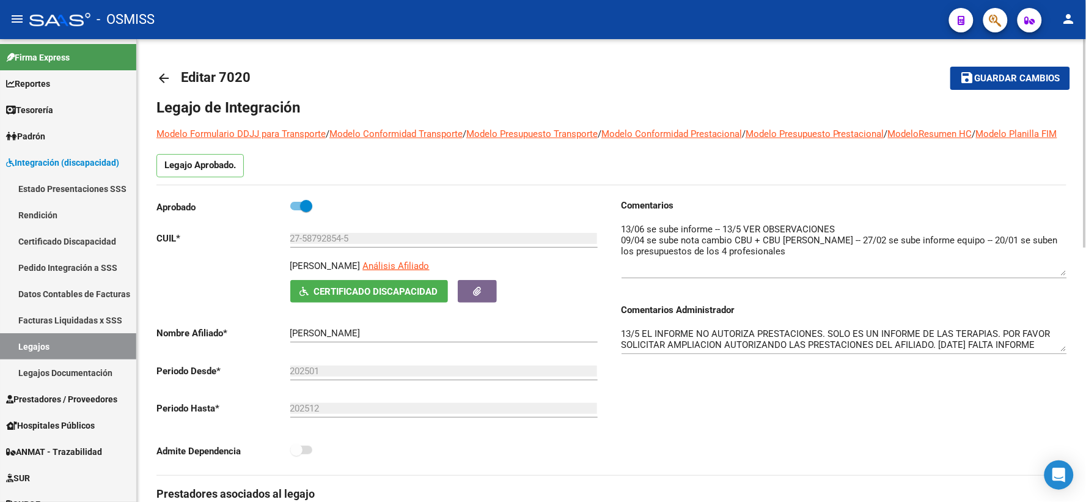
drag, startPoint x: 1064, startPoint y: 259, endPoint x: 1069, endPoint y: 288, distance: 29.7
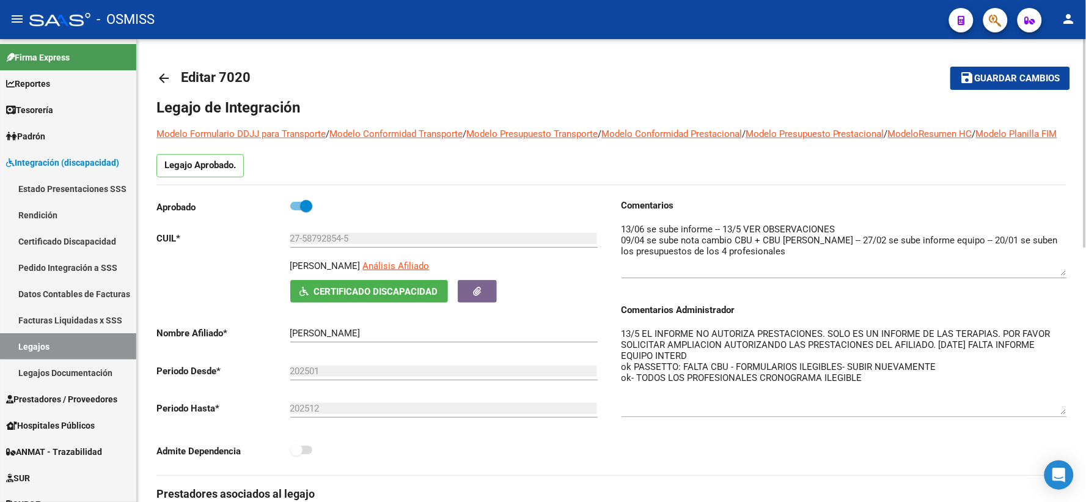
drag, startPoint x: 1061, startPoint y: 362, endPoint x: 1081, endPoint y: 425, distance: 66.1
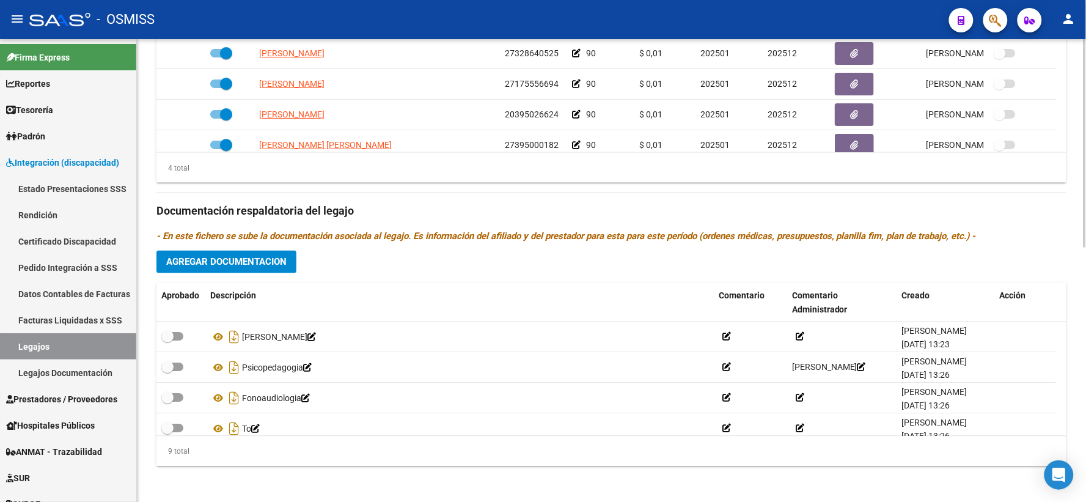
scroll to position [564, 0]
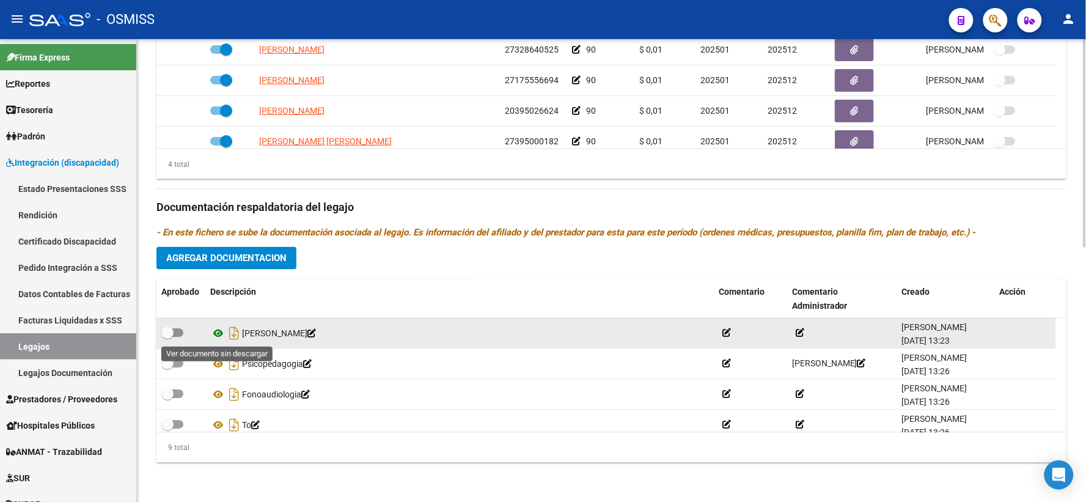
click at [221, 331] on icon at bounding box center [218, 333] width 16 height 15
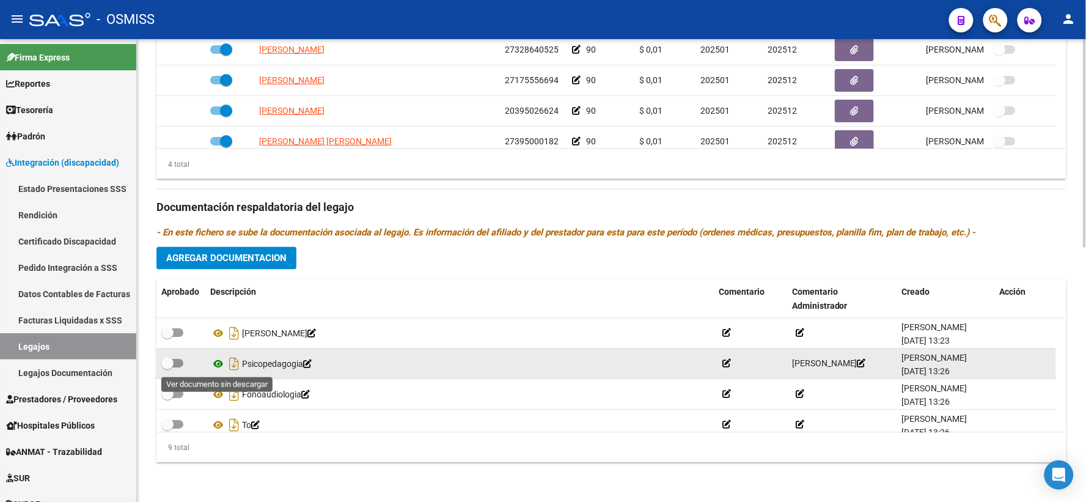
click at [218, 359] on icon at bounding box center [218, 364] width 16 height 15
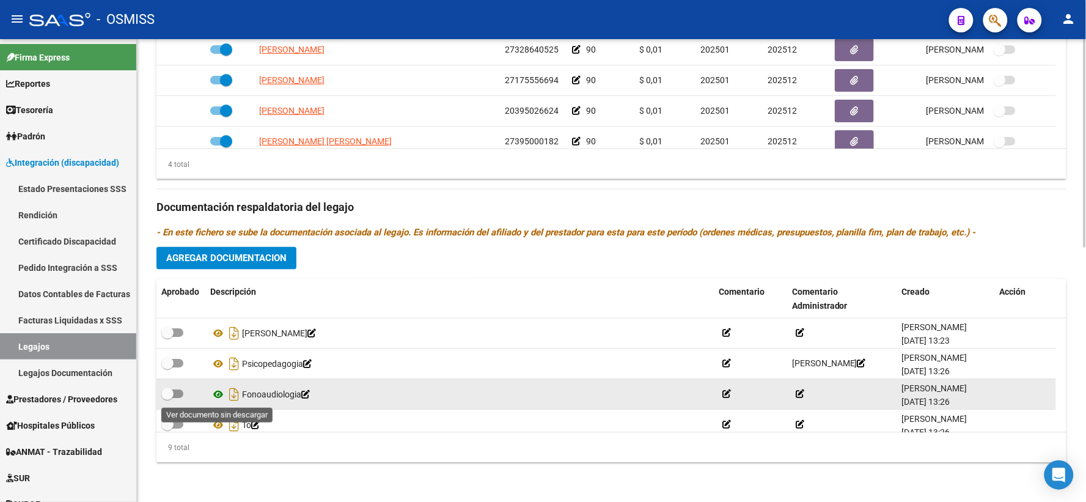
click at [219, 394] on icon at bounding box center [218, 394] width 16 height 15
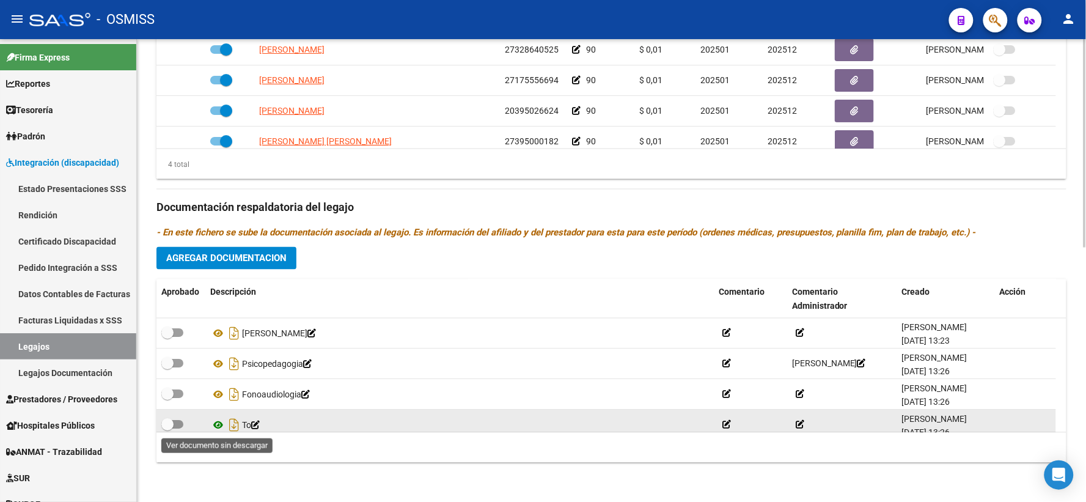
click at [217, 423] on icon at bounding box center [218, 425] width 16 height 15
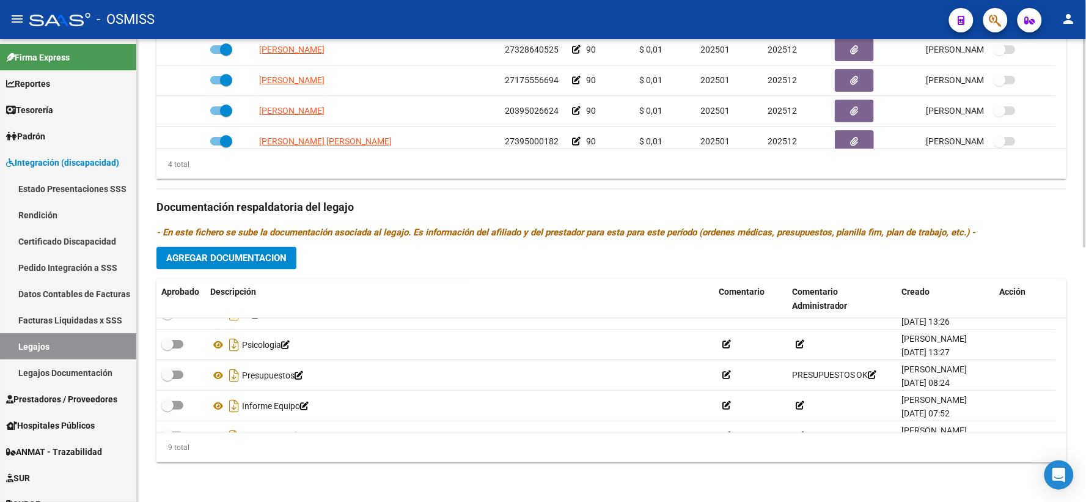
scroll to position [117, 0]
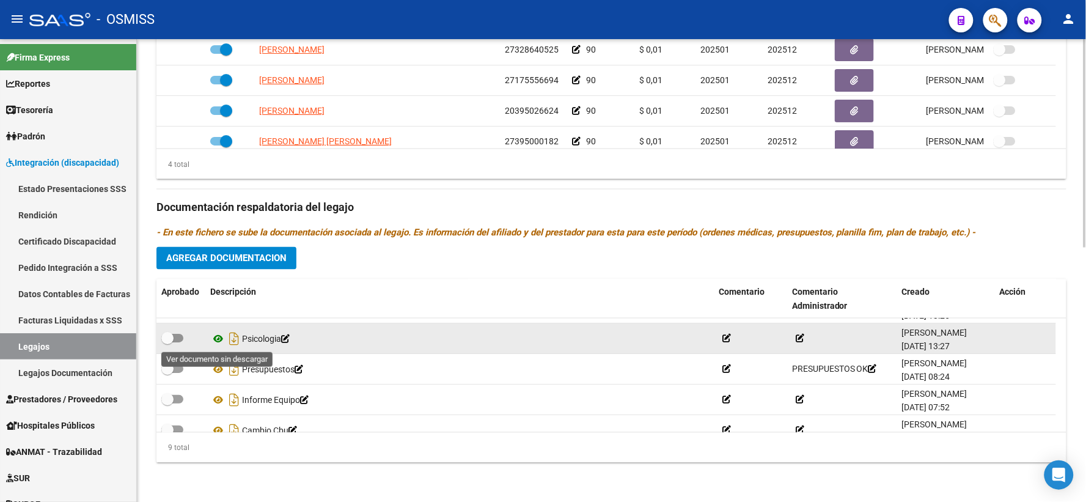
click at [218, 338] on icon at bounding box center [218, 339] width 16 height 15
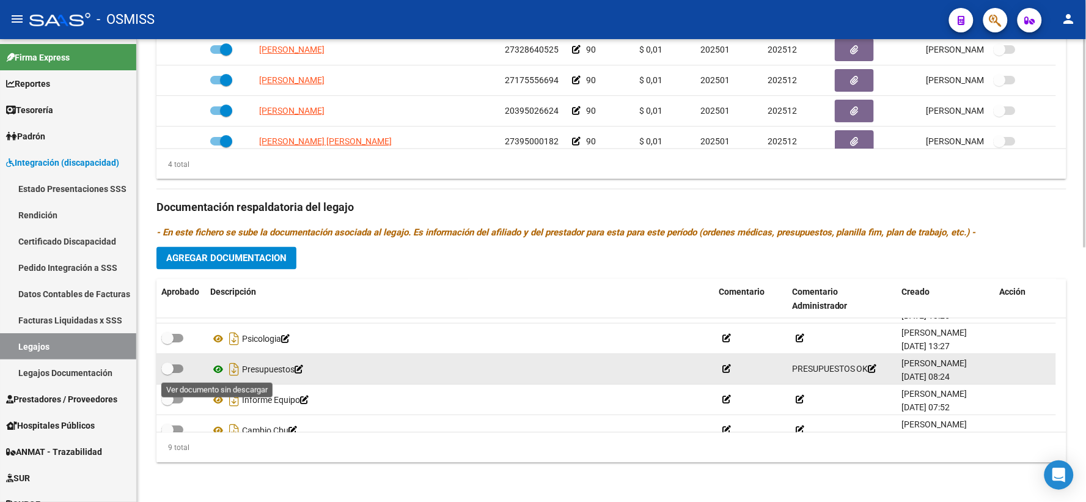
click at [220, 371] on icon at bounding box center [218, 369] width 16 height 15
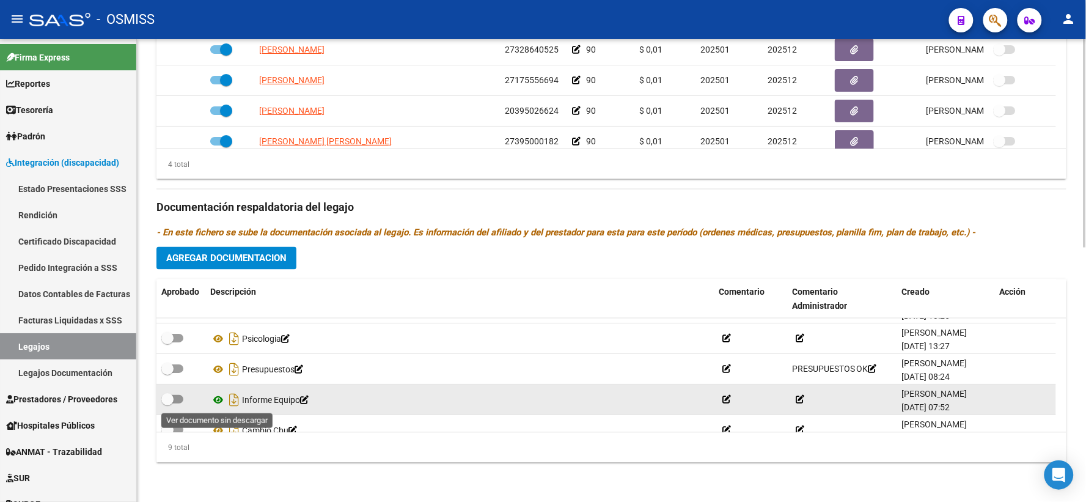
click at [217, 401] on icon at bounding box center [218, 400] width 16 height 15
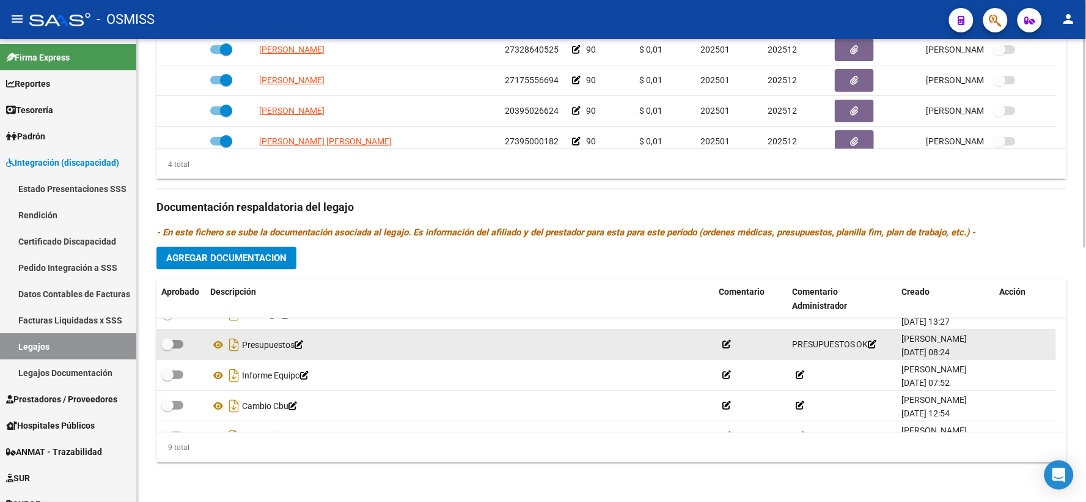
scroll to position [165, 0]
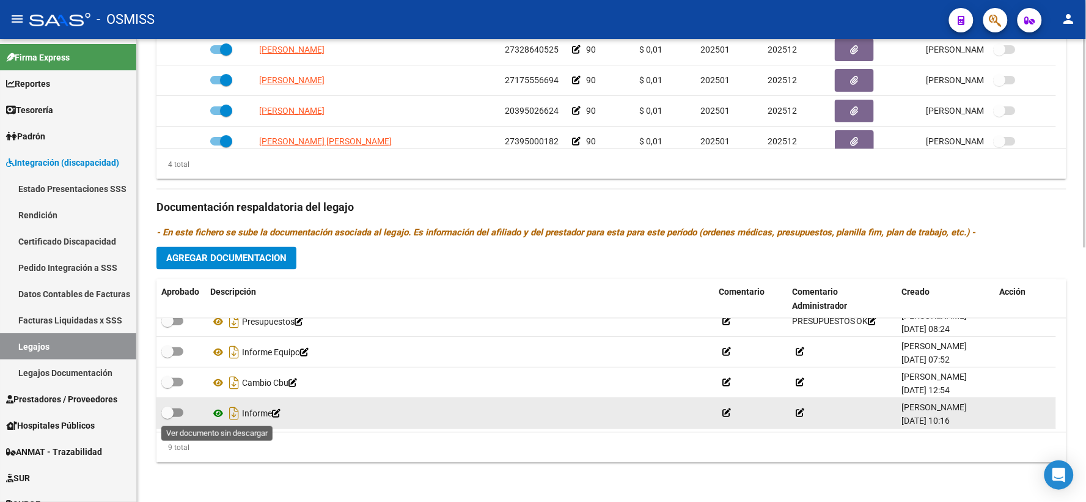
click at [223, 411] on icon at bounding box center [218, 413] width 16 height 15
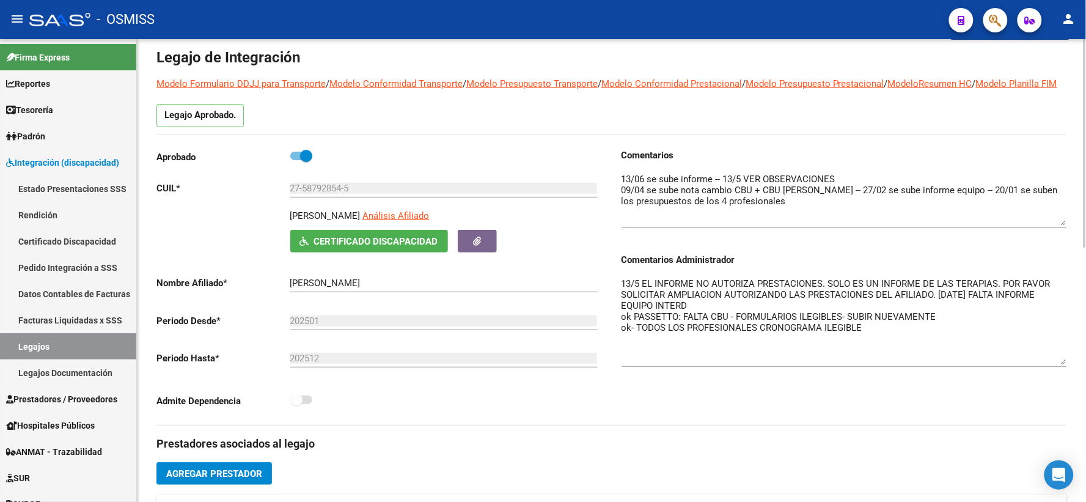
scroll to position [0, 0]
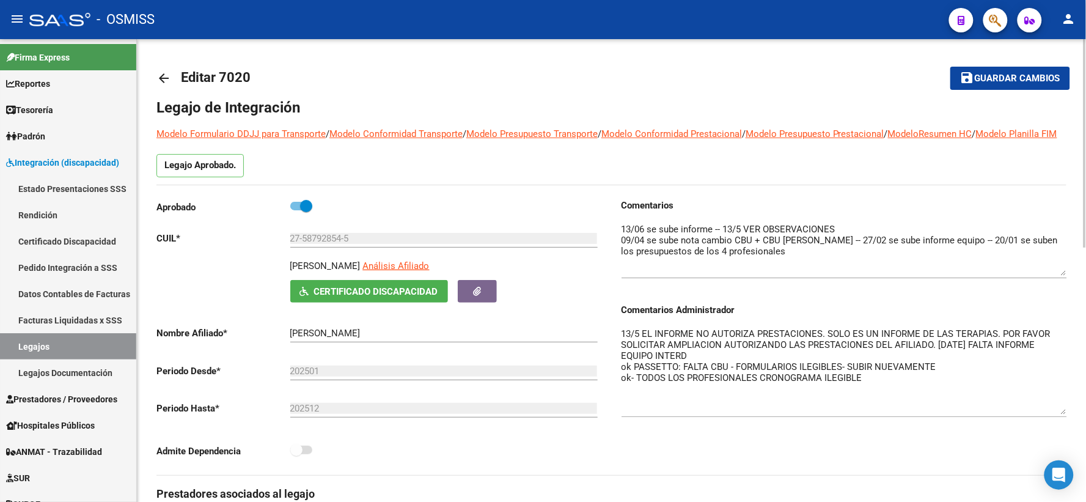
click at [984, 84] on button "save Guardar cambios" at bounding box center [1010, 78] width 120 height 23
click at [1000, 75] on span "Guardar cambios" at bounding box center [1017, 78] width 86 height 11
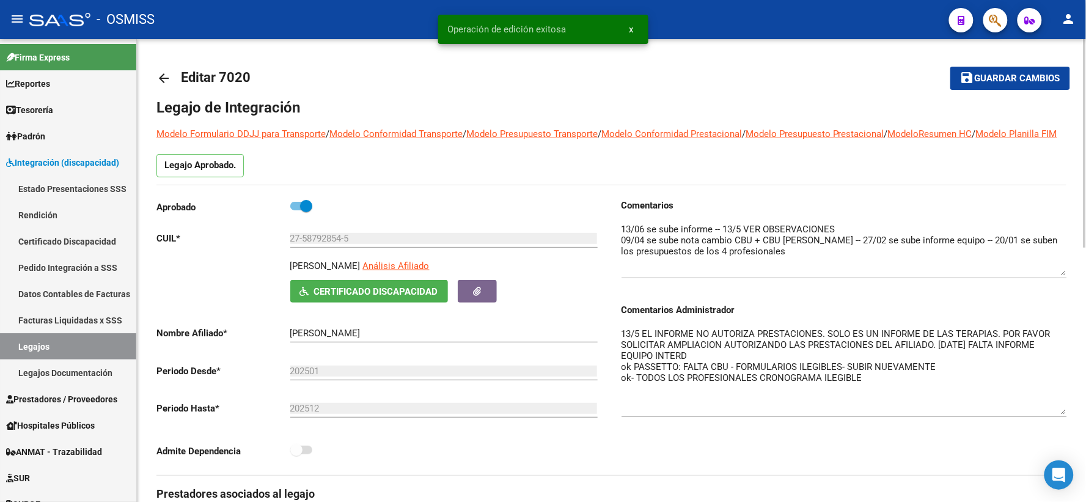
click at [163, 79] on mat-icon "arrow_back" at bounding box center [163, 78] width 15 height 15
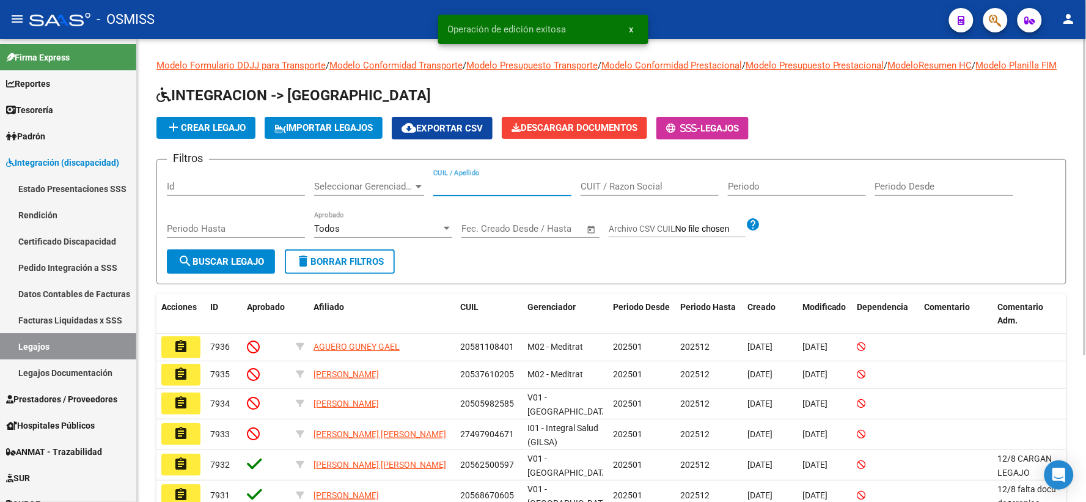
paste input "20543342611"
type input "20543342611"
click at [224, 274] on button "search Buscar Legajo" at bounding box center [221, 261] width 108 height 24
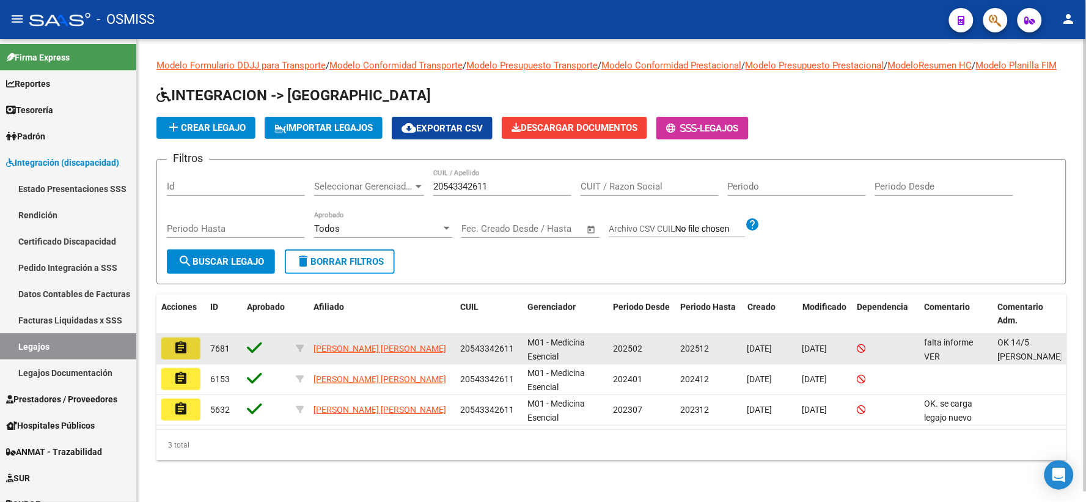
click at [181, 355] on mat-icon "assignment" at bounding box center [181, 347] width 15 height 15
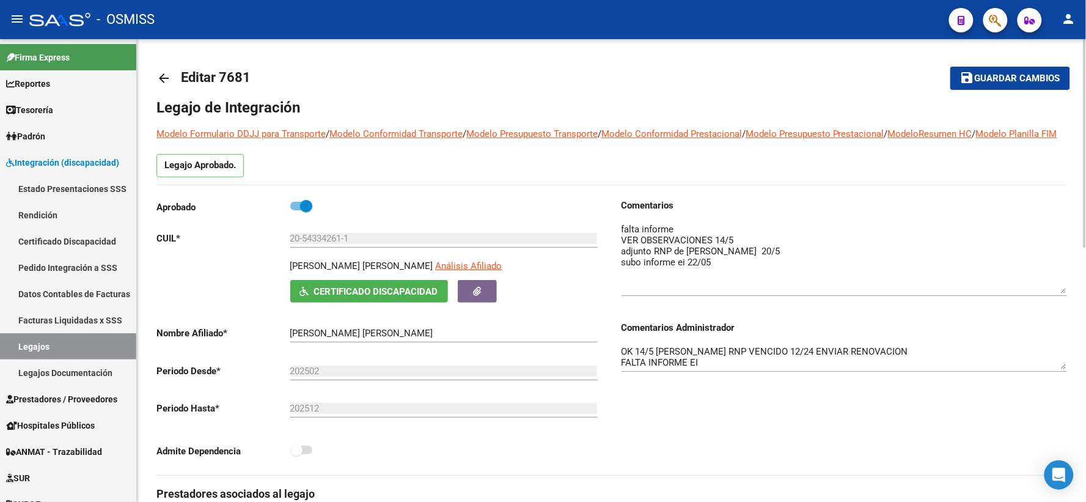
drag, startPoint x: 1062, startPoint y: 258, endPoint x: 1073, endPoint y: 305, distance: 48.5
drag, startPoint x: 1062, startPoint y: 381, endPoint x: 1073, endPoint y: 406, distance: 27.9
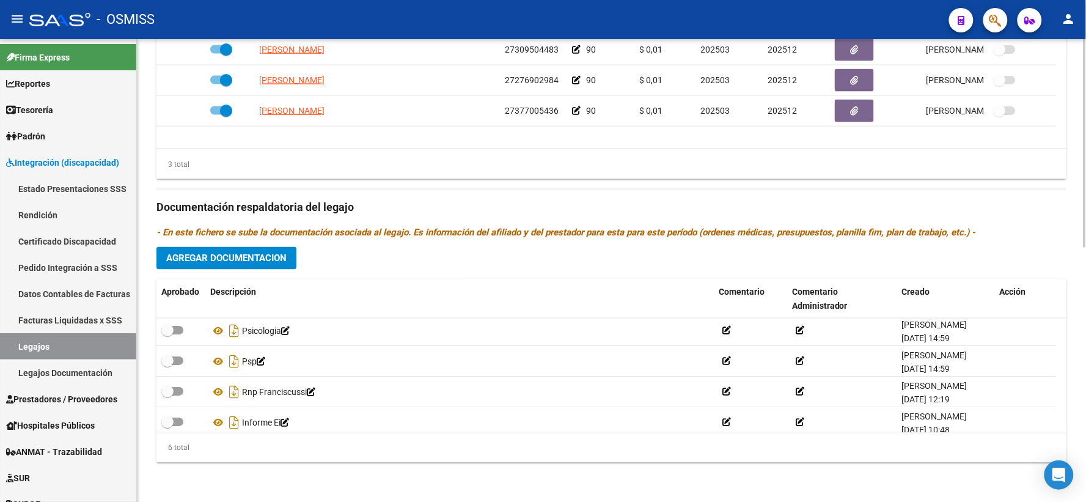
scroll to position [73, 0]
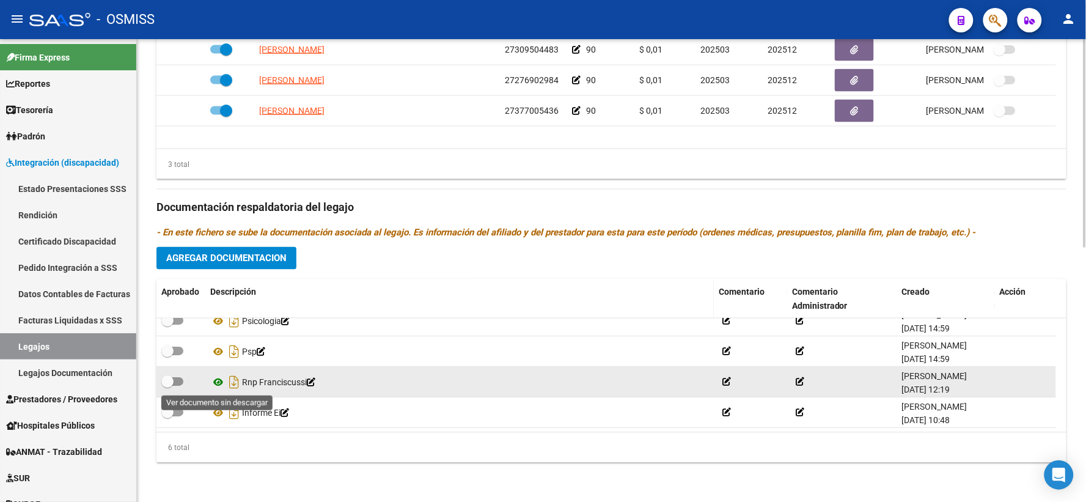
click at [217, 380] on icon at bounding box center [218, 382] width 16 height 15
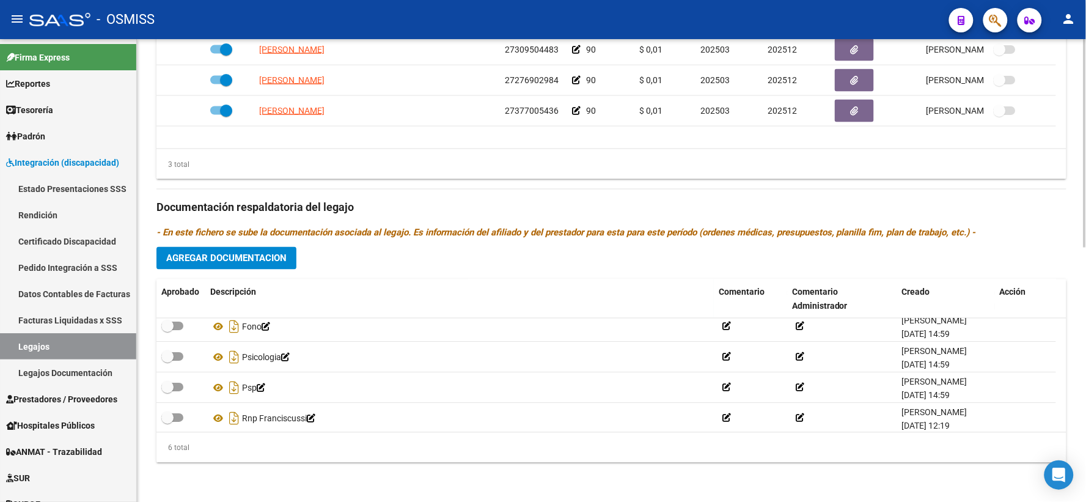
scroll to position [0, 0]
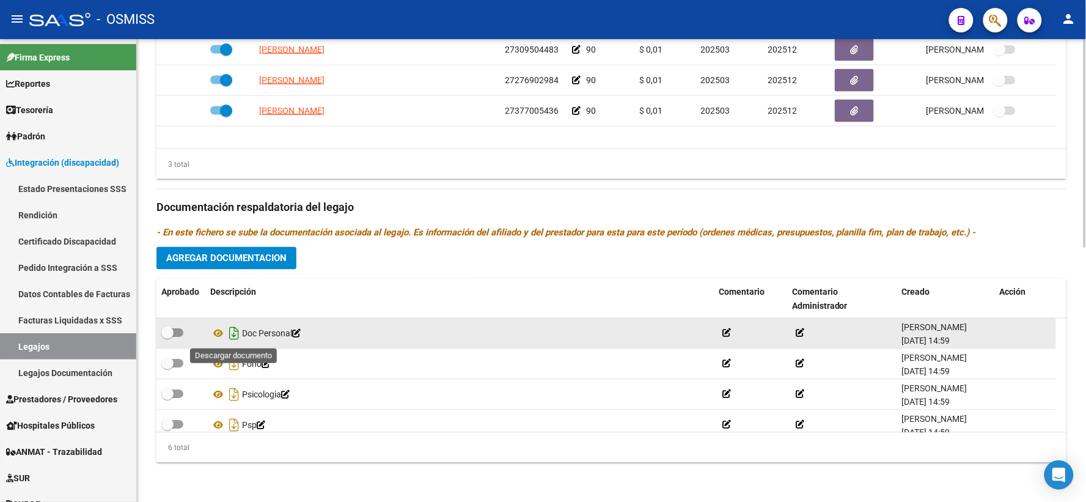
click at [230, 331] on icon "Descargar documento" at bounding box center [234, 334] width 16 height 20
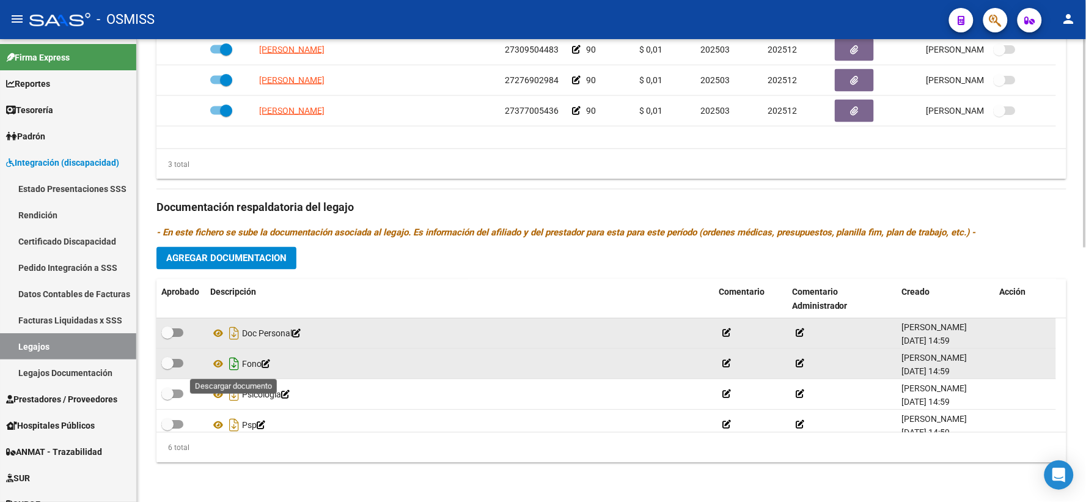
click at [230, 367] on icon "Descargar documento" at bounding box center [234, 364] width 16 height 20
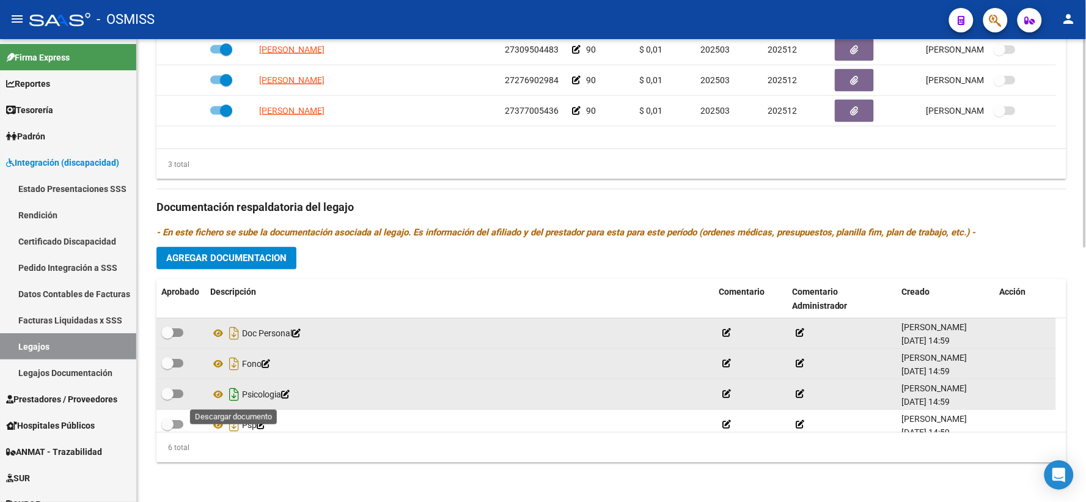
click at [235, 397] on icon "Descargar documento" at bounding box center [234, 395] width 16 height 20
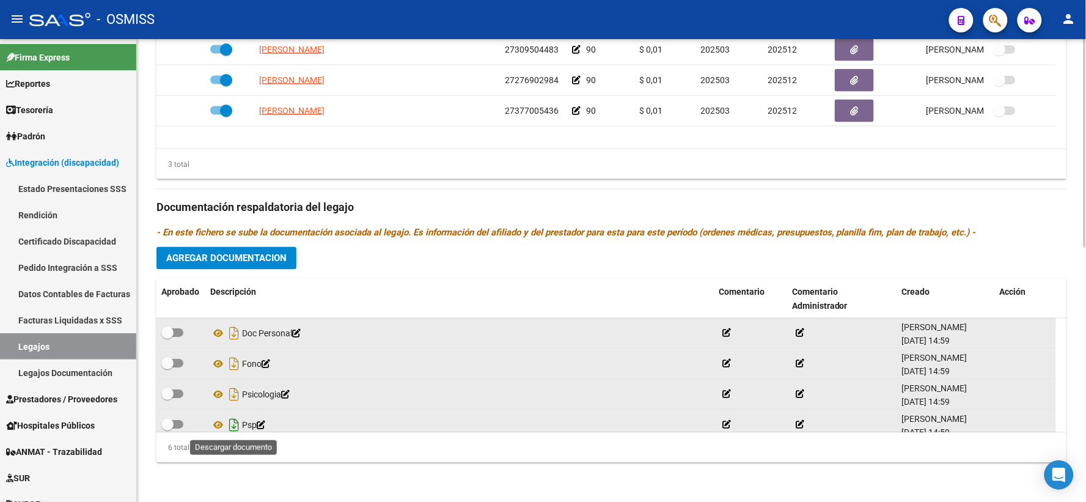
click at [230, 428] on icon "Descargar documento" at bounding box center [234, 425] width 16 height 20
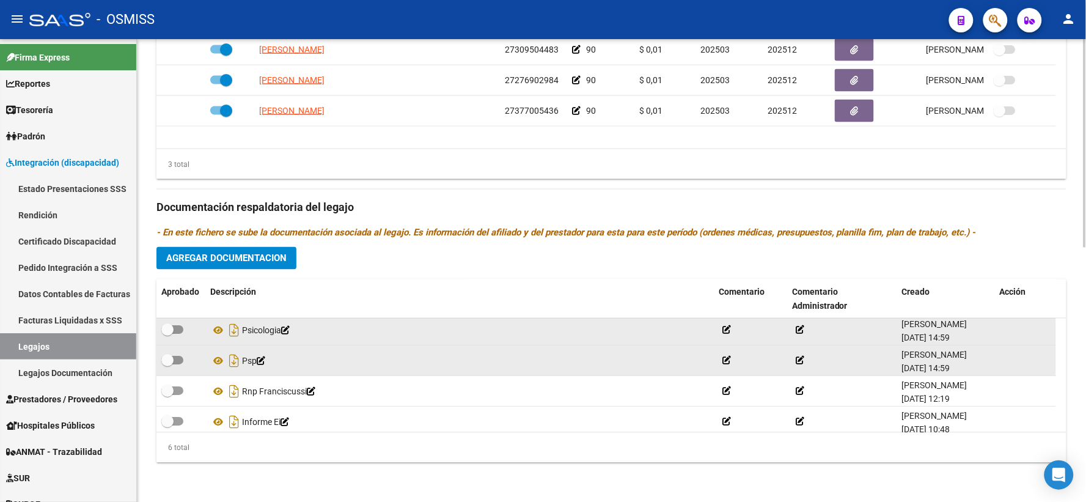
scroll to position [73, 0]
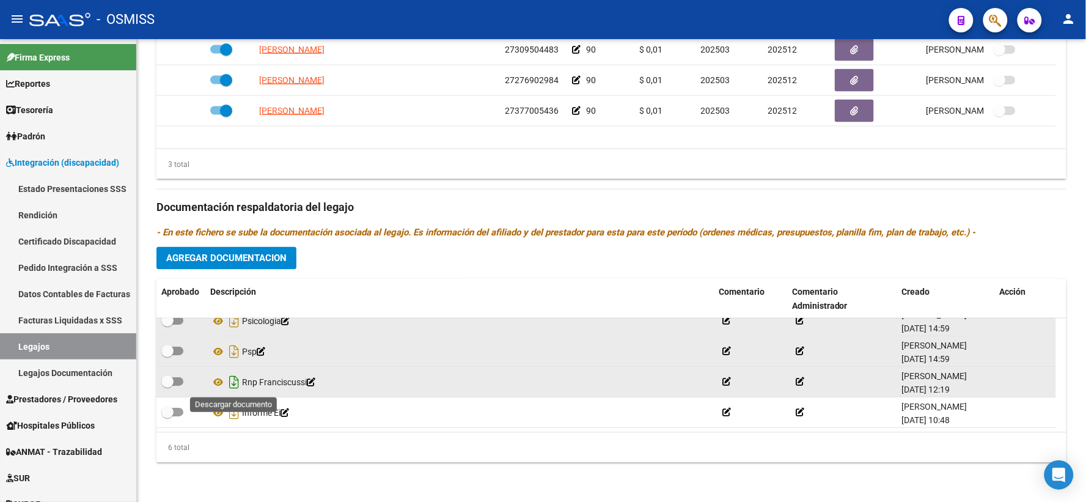
click at [233, 383] on icon "Descargar documento" at bounding box center [234, 383] width 16 height 20
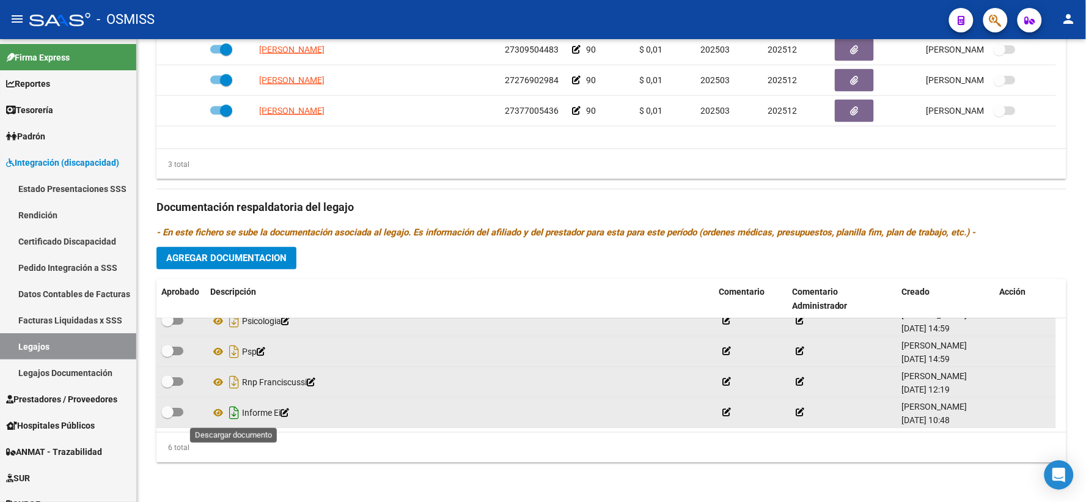
click at [233, 413] on icon "Descargar documento" at bounding box center [234, 413] width 16 height 20
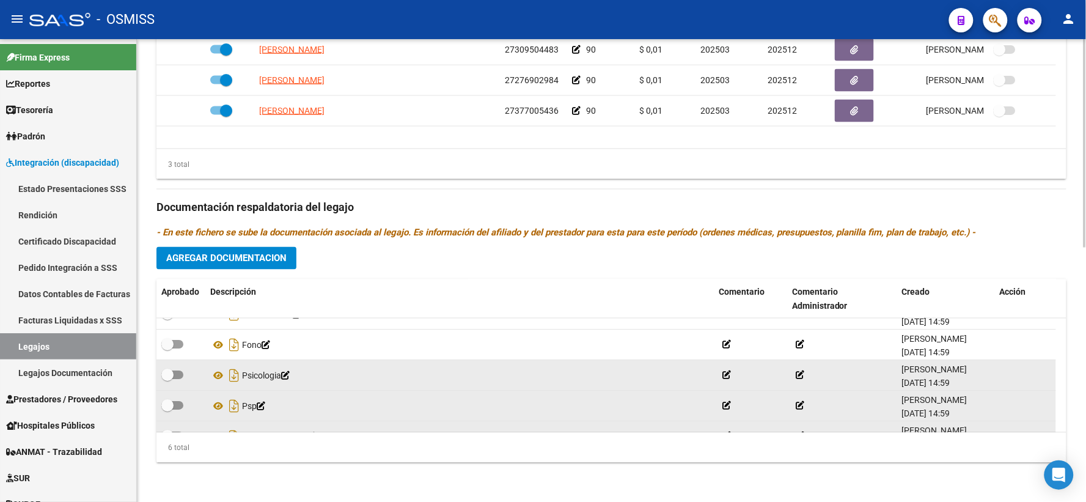
scroll to position [0, 0]
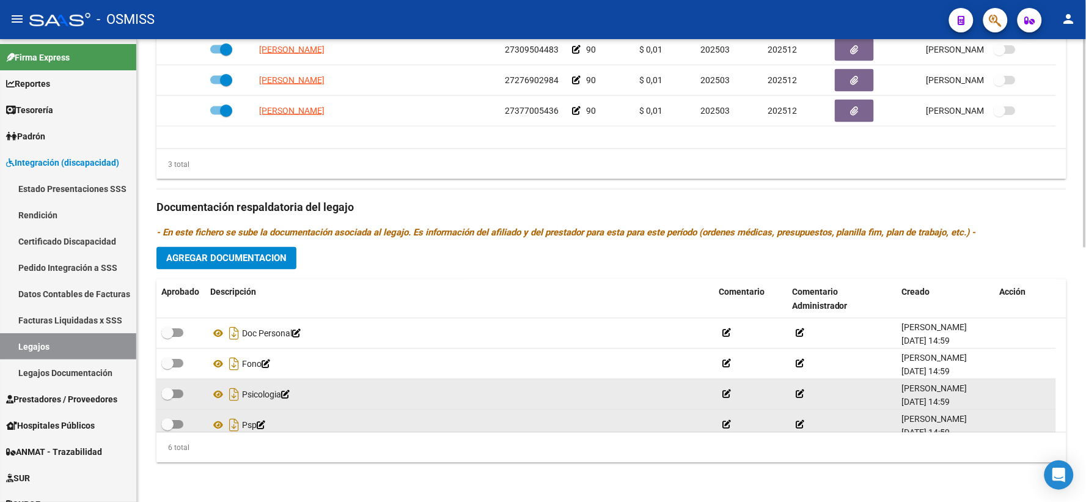
click at [236, 254] on span "Agregar Documentacion" at bounding box center [226, 258] width 120 height 11
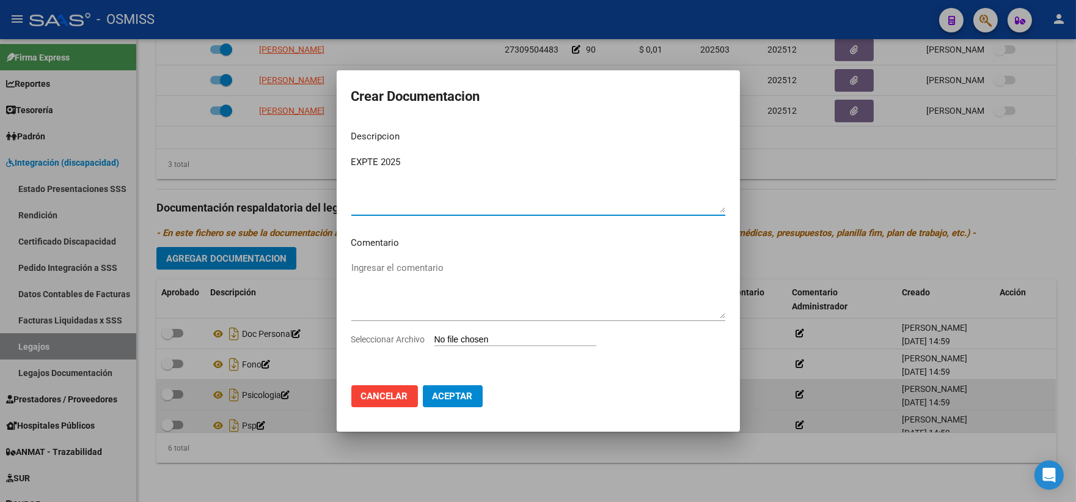
type textarea "EXPTE 2025"
type input "C:\fakepath\ilovepdf_merged_compressed (31).pdf"
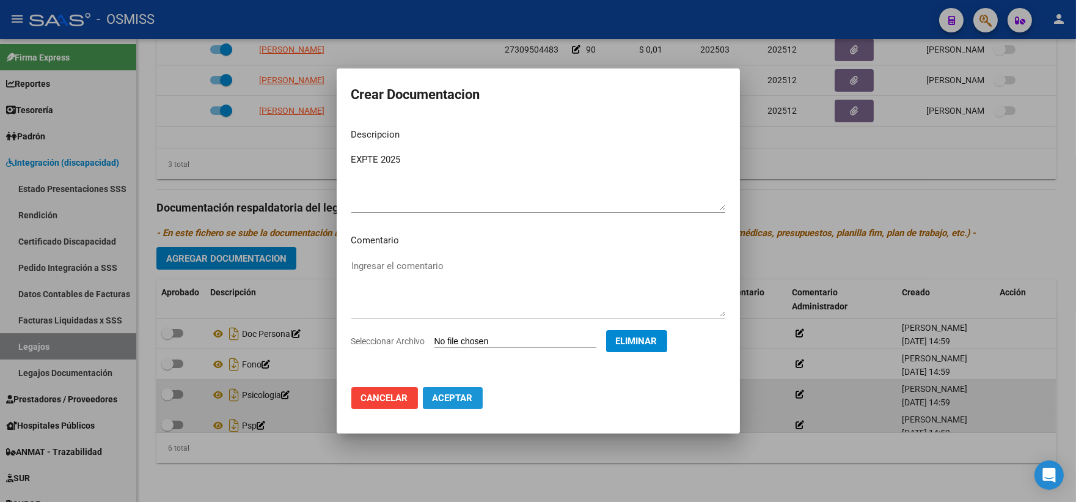
click at [455, 400] on span "Aceptar" at bounding box center [453, 397] width 40 height 11
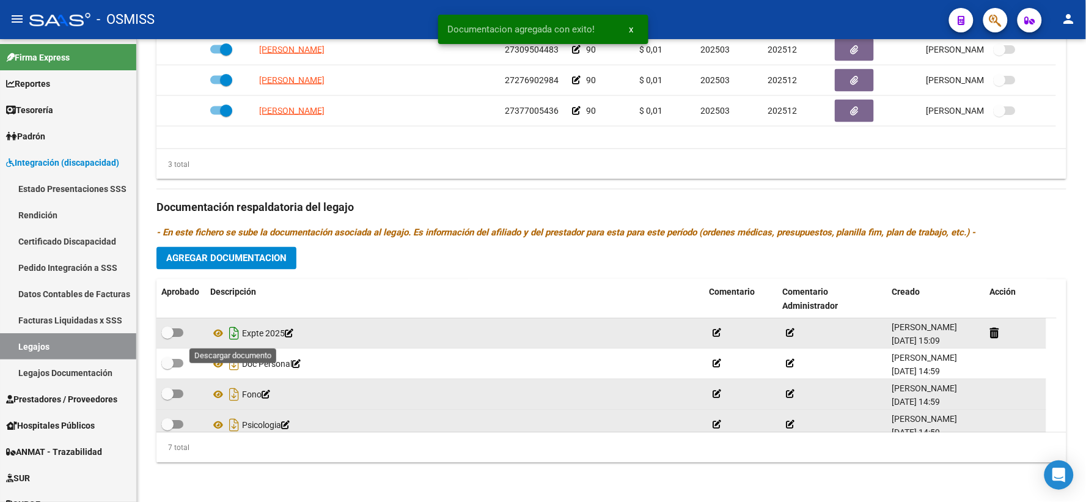
click at [231, 332] on icon "Descargar documento" at bounding box center [234, 334] width 16 height 20
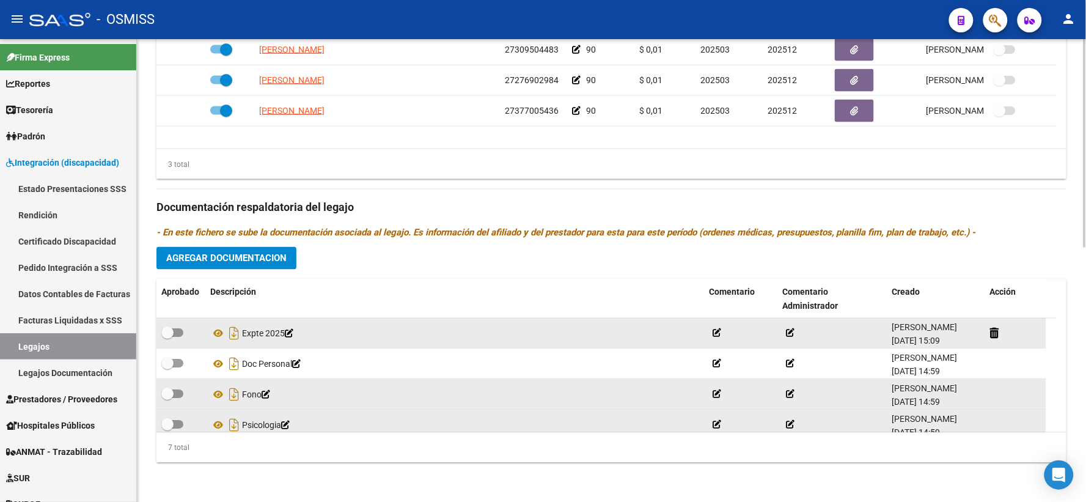
click at [393, 169] on div "3 total" at bounding box center [611, 164] width 910 height 31
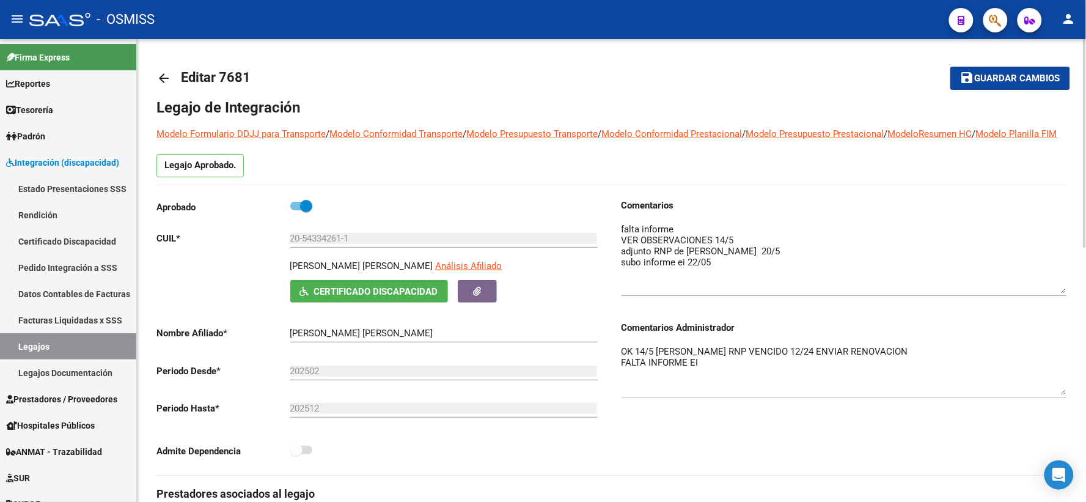
click at [992, 80] on span "Guardar cambios" at bounding box center [1017, 78] width 86 height 11
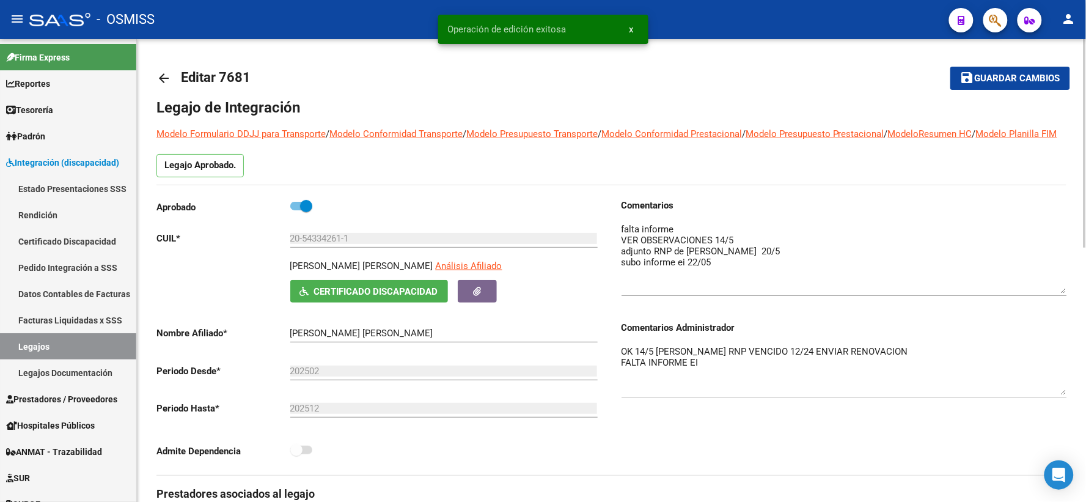
click at [165, 79] on mat-icon "arrow_back" at bounding box center [163, 78] width 15 height 15
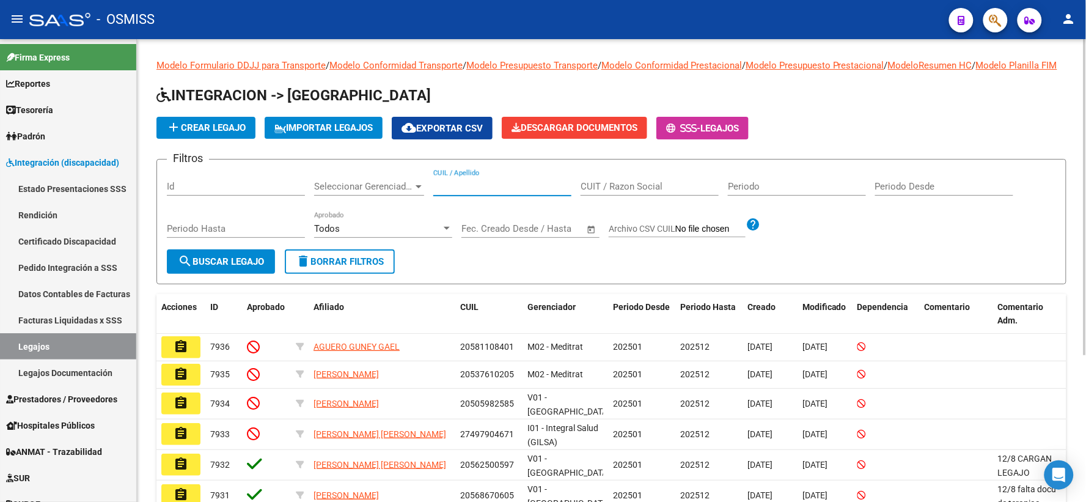
paste input "20531959095"
type input "20531959095"
click at [213, 274] on button "search Buscar Legajo" at bounding box center [221, 261] width 108 height 24
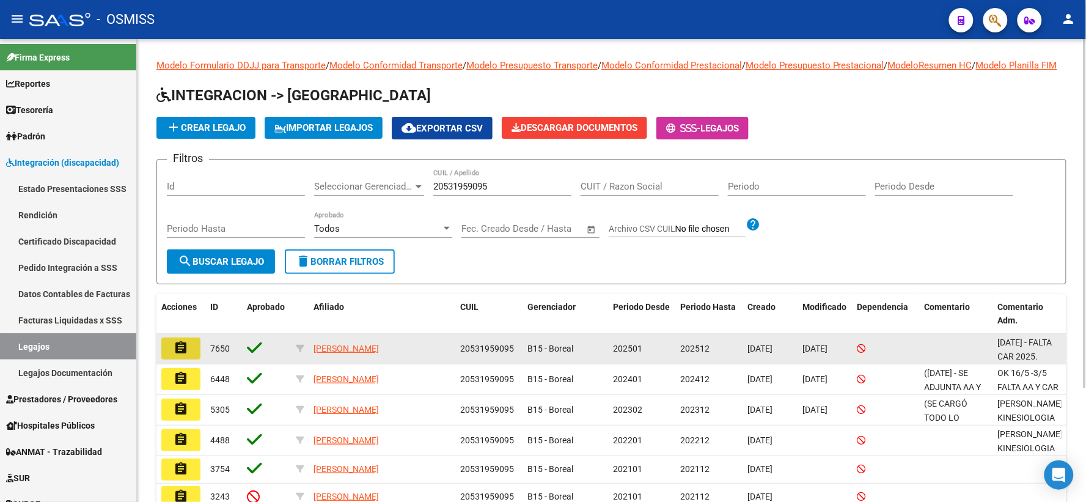
click at [169, 359] on button "assignment" at bounding box center [180, 348] width 39 height 22
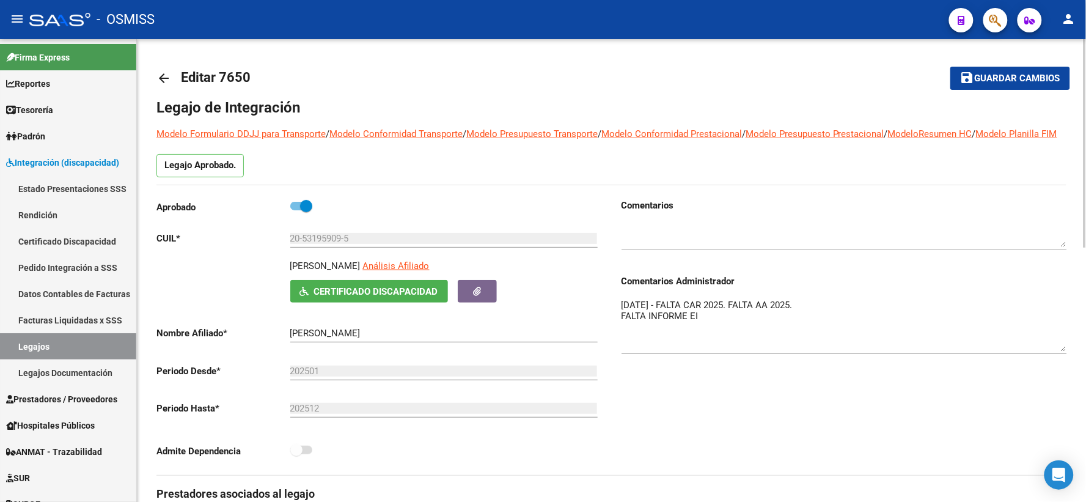
drag, startPoint x: 1064, startPoint y: 335, endPoint x: 1064, endPoint y: 367, distance: 31.8
click at [1064, 351] on textarea "8/05/2025 - FALTA CAR 2025. FALTA AA 2025. FALTA INFORME EI" at bounding box center [843, 324] width 445 height 53
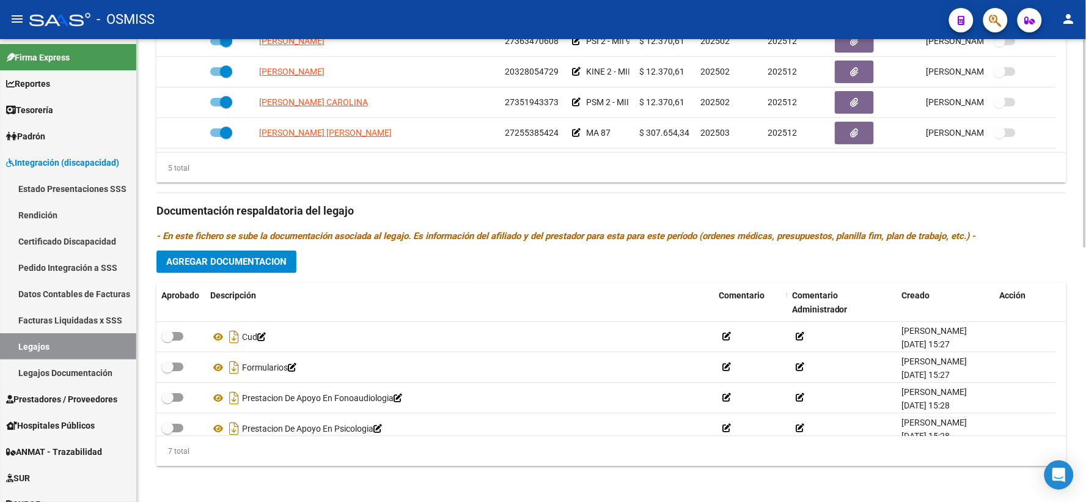
scroll to position [564, 0]
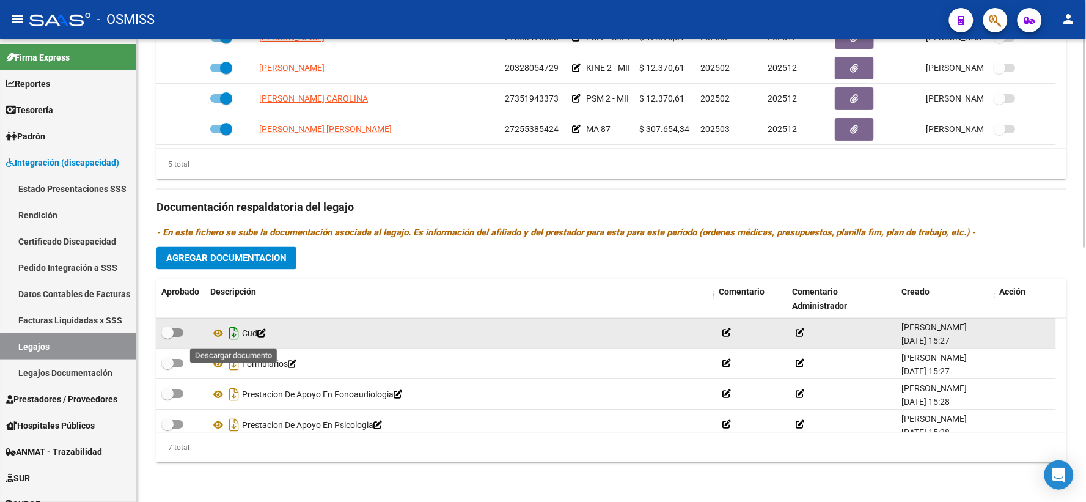
click at [233, 332] on icon "Descargar documento" at bounding box center [234, 334] width 16 height 20
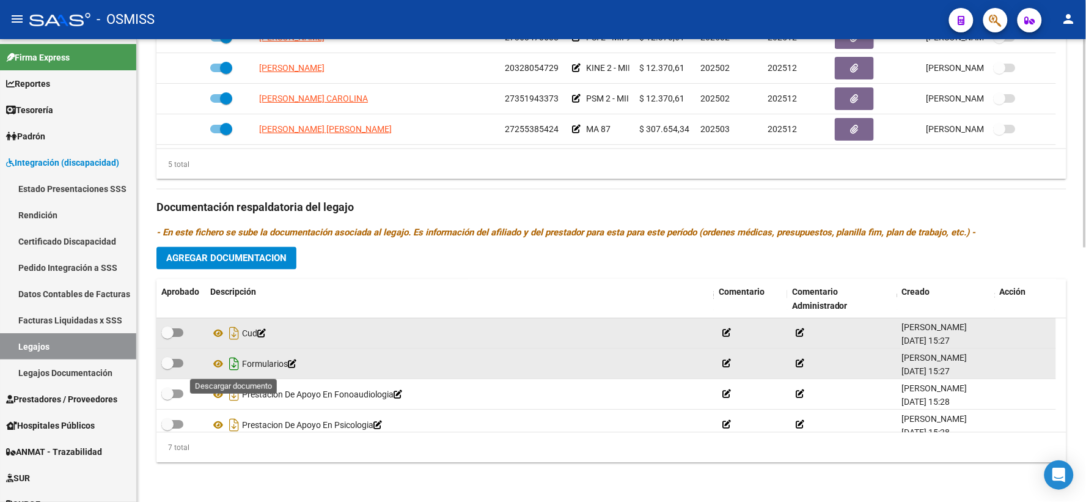
click at [237, 364] on icon "Descargar documento" at bounding box center [234, 364] width 16 height 20
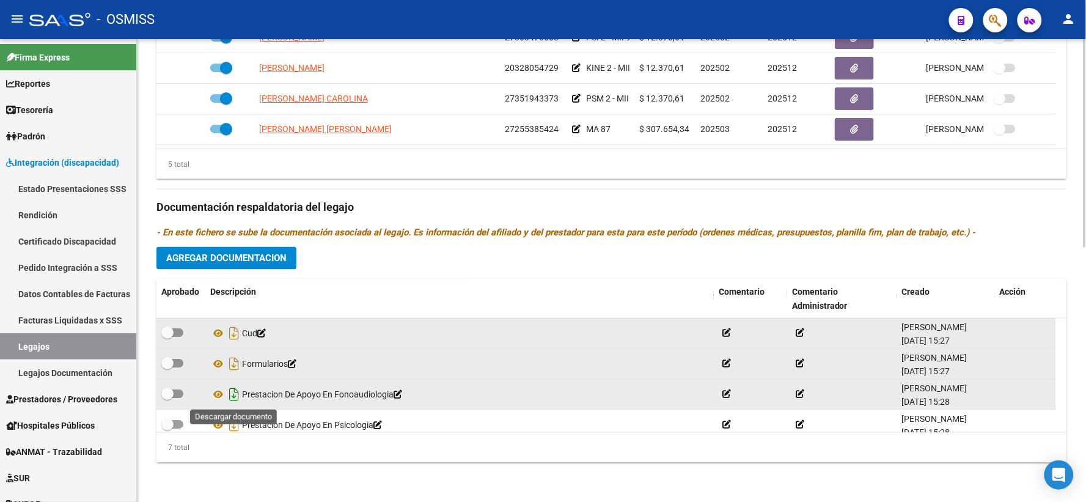
click at [235, 393] on icon "Descargar documento" at bounding box center [234, 395] width 16 height 20
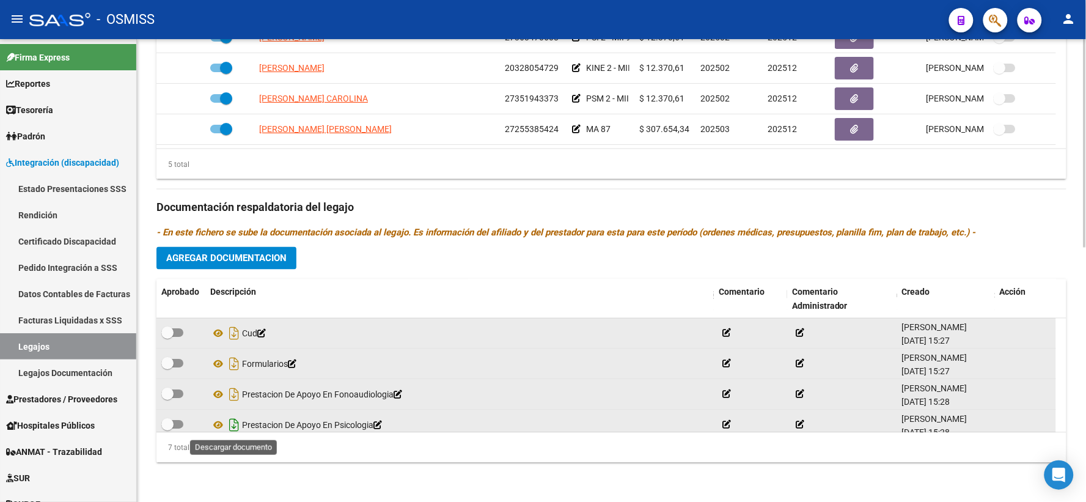
click at [231, 423] on icon "Descargar documento" at bounding box center [234, 425] width 16 height 20
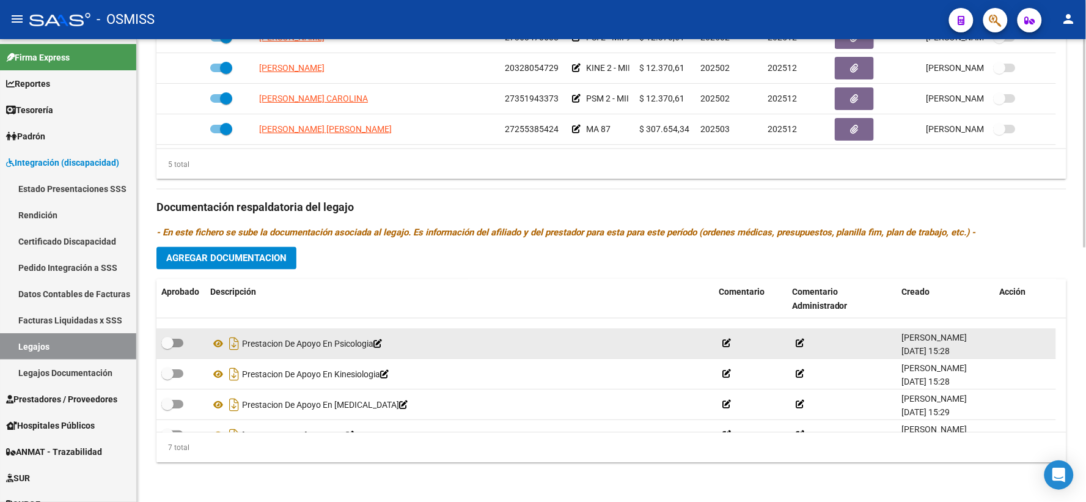
scroll to position [104, 0]
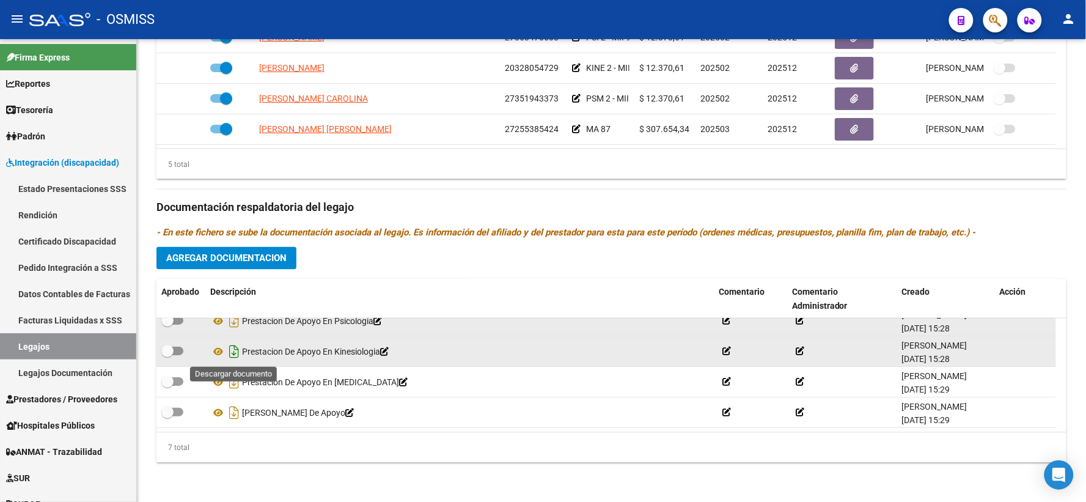
click at [230, 351] on icon "Descargar documento" at bounding box center [234, 352] width 16 height 20
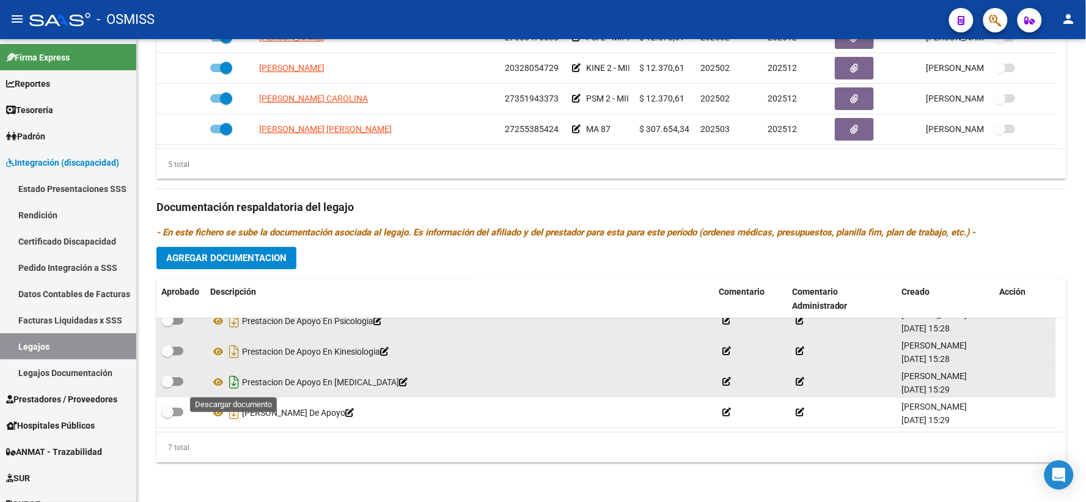
click at [234, 386] on icon "Descargar documento" at bounding box center [234, 383] width 16 height 20
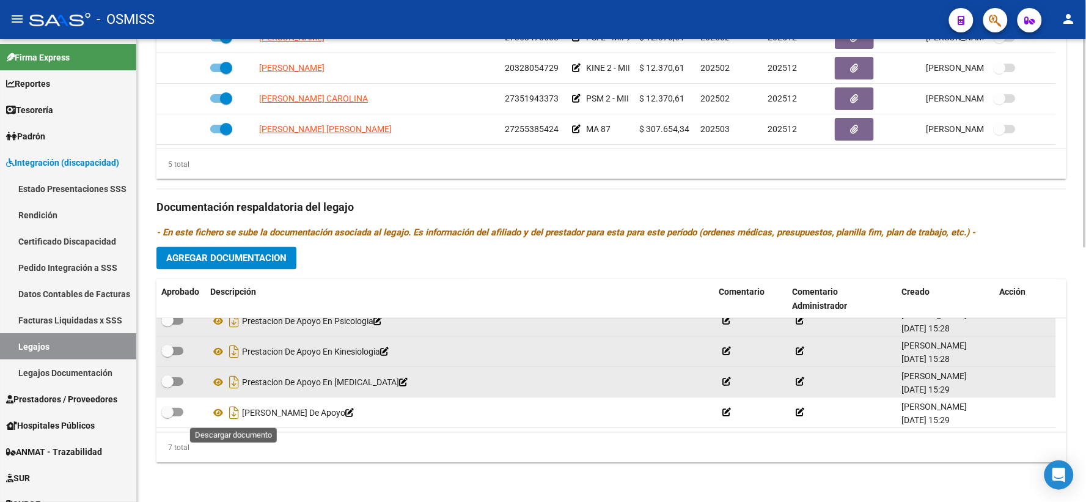
click at [233, 415] on icon "Descargar documento" at bounding box center [234, 413] width 16 height 20
click at [235, 254] on span "Agregar Documentacion" at bounding box center [226, 258] width 120 height 11
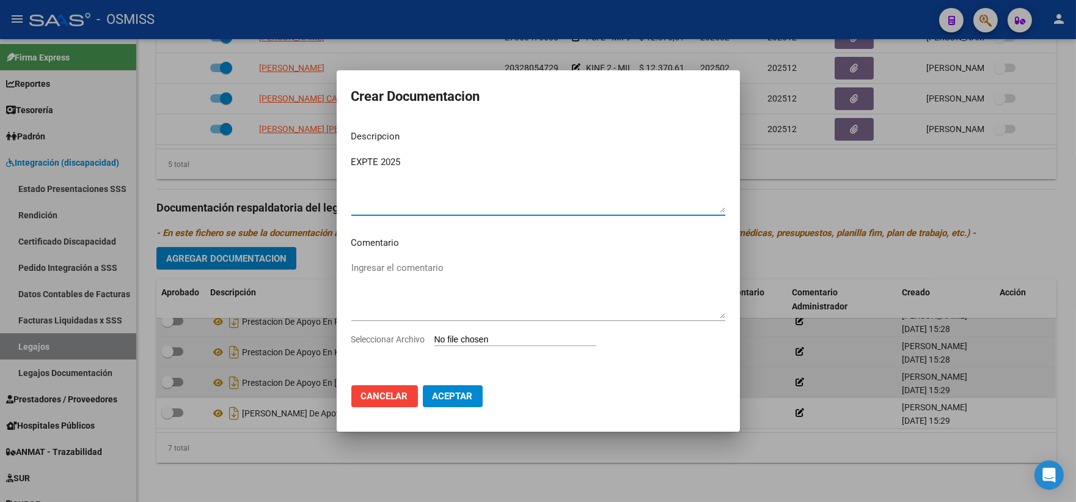
type textarea "EXPTE 2025"
type input "C:\fakepath\ilovepdf_merged_compressed (32).pdf"
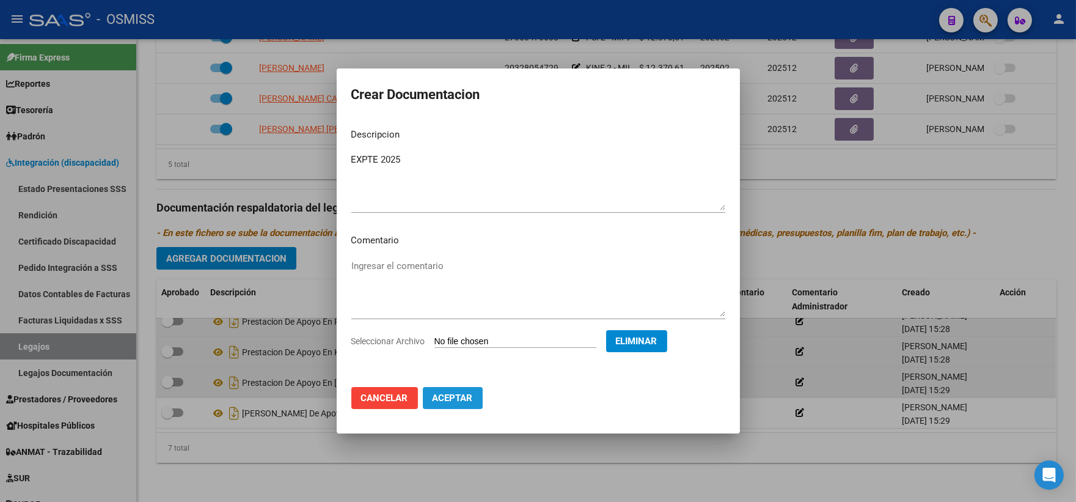
click at [446, 395] on span "Aceptar" at bounding box center [453, 397] width 40 height 11
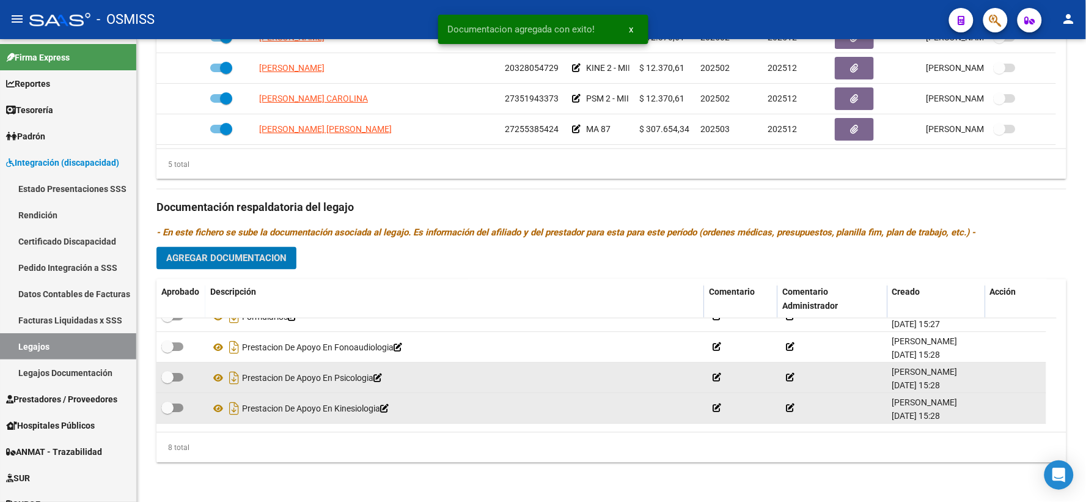
scroll to position [0, 0]
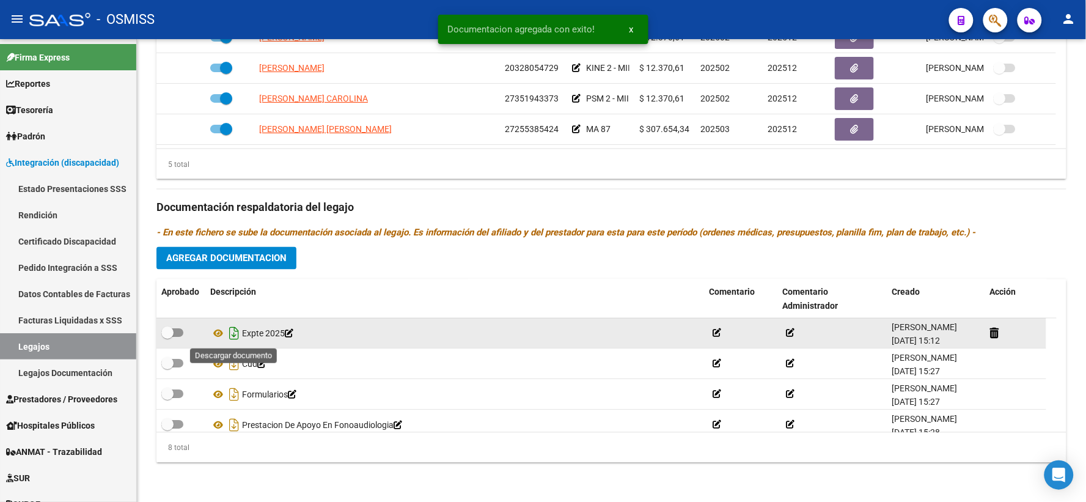
click at [233, 331] on icon "Descargar documento" at bounding box center [234, 334] width 16 height 20
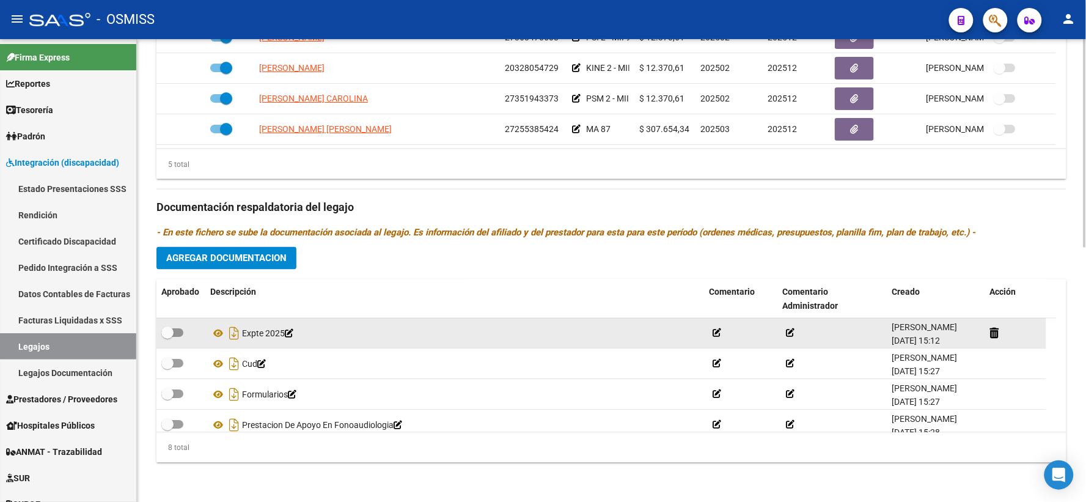
click at [404, 158] on div "5 total" at bounding box center [611, 164] width 910 height 31
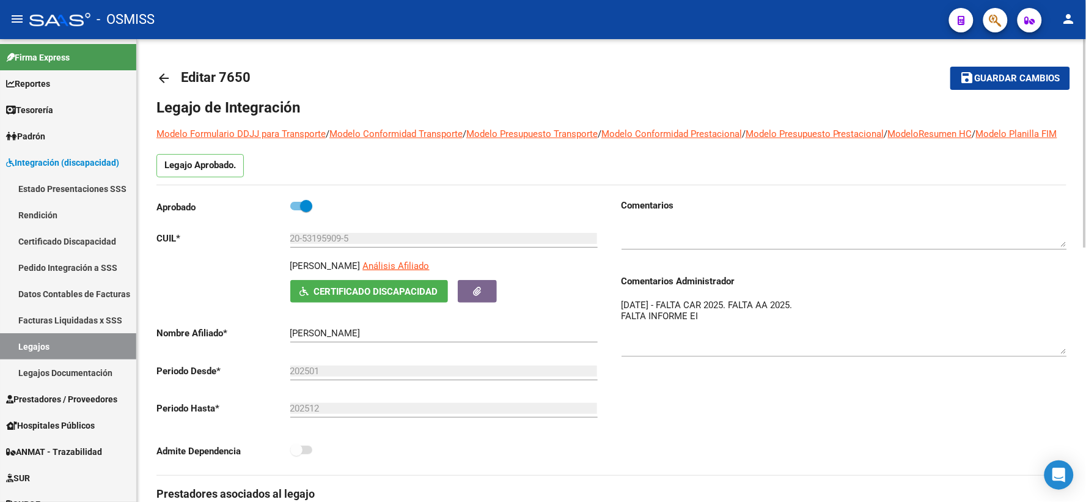
drag, startPoint x: 1000, startPoint y: 80, endPoint x: 907, endPoint y: 126, distance: 104.1
